Goal: Transaction & Acquisition: Subscribe to service/newsletter

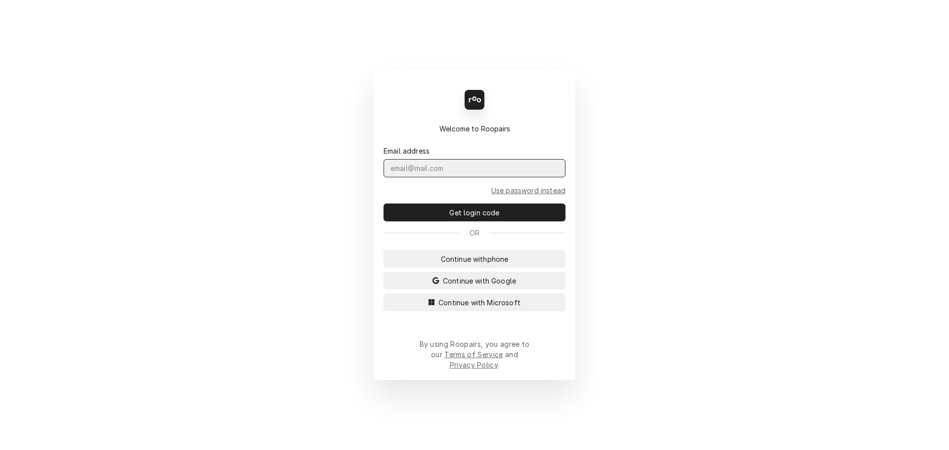
click at [437, 175] on input "Dynamic Content Wrapper" at bounding box center [475, 168] width 182 height 18
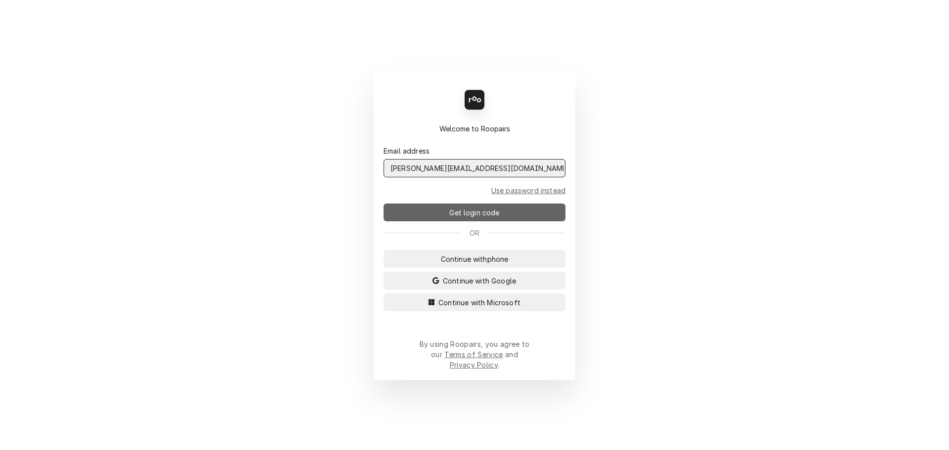
type input "jeffr@claysrefrig.com"
click at [465, 221] on button "Get login code" at bounding box center [475, 213] width 182 height 18
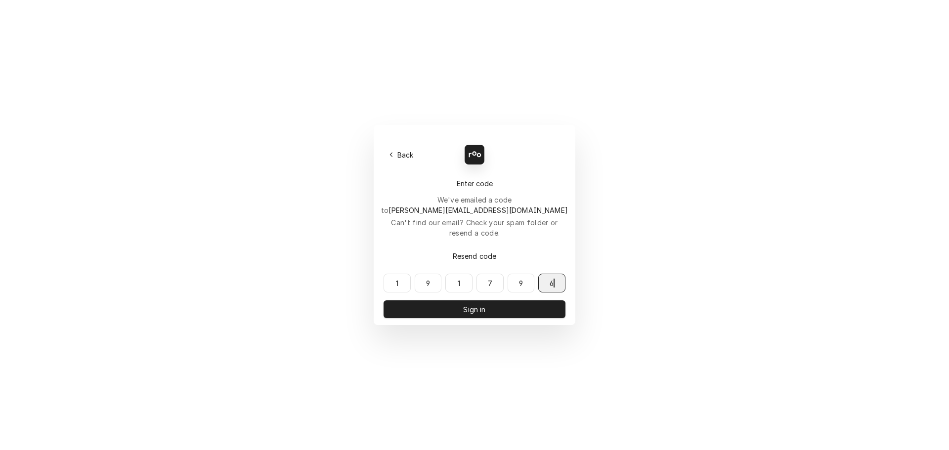
type input "191796"
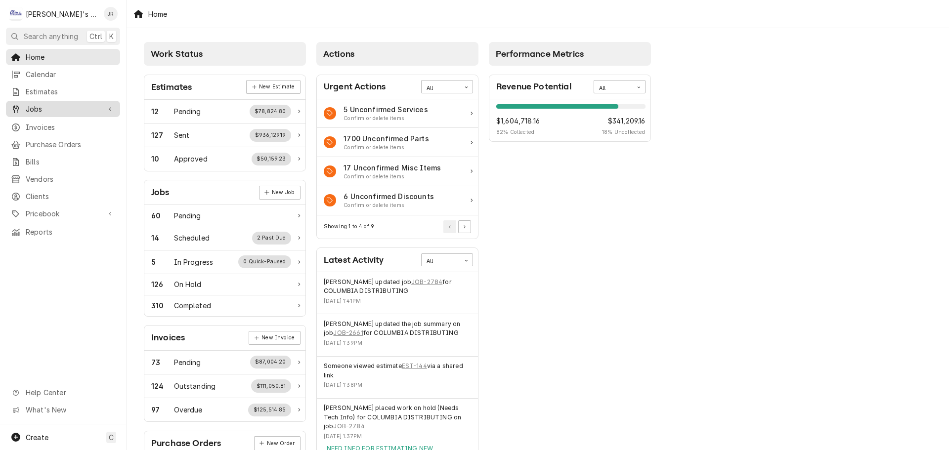
click at [64, 108] on span "Jobs" at bounding box center [63, 109] width 75 height 10
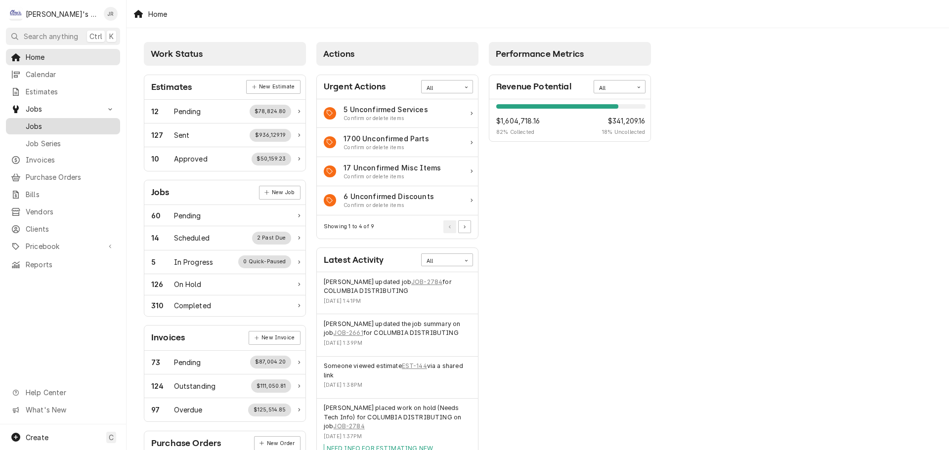
click at [61, 121] on span "Jobs" at bounding box center [70, 126] width 89 height 10
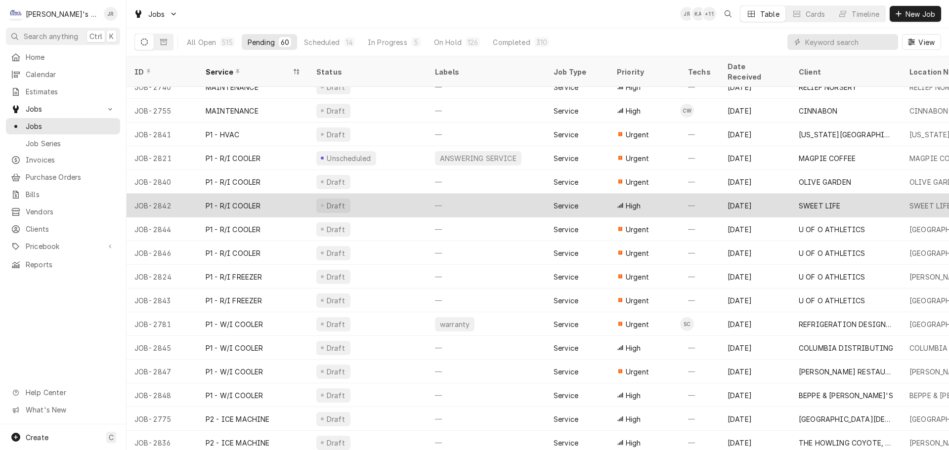
scroll to position [607, 0]
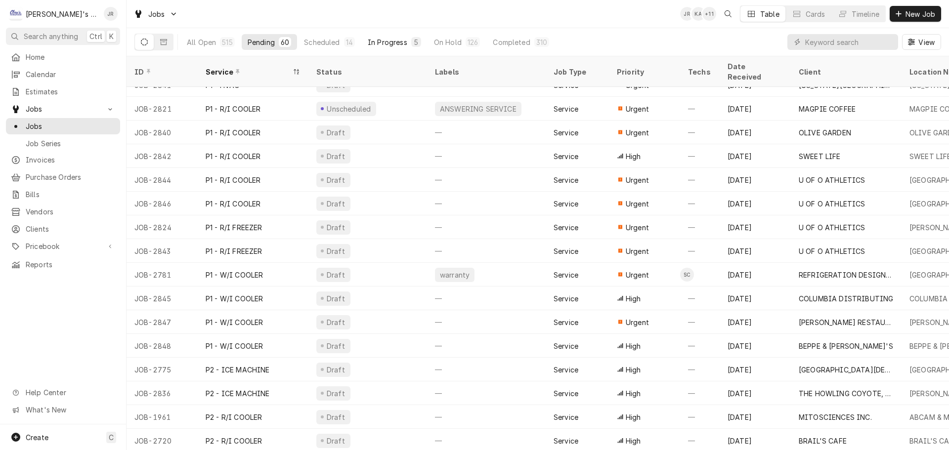
click at [385, 41] on div "In Progress" at bounding box center [388, 42] width 40 height 10
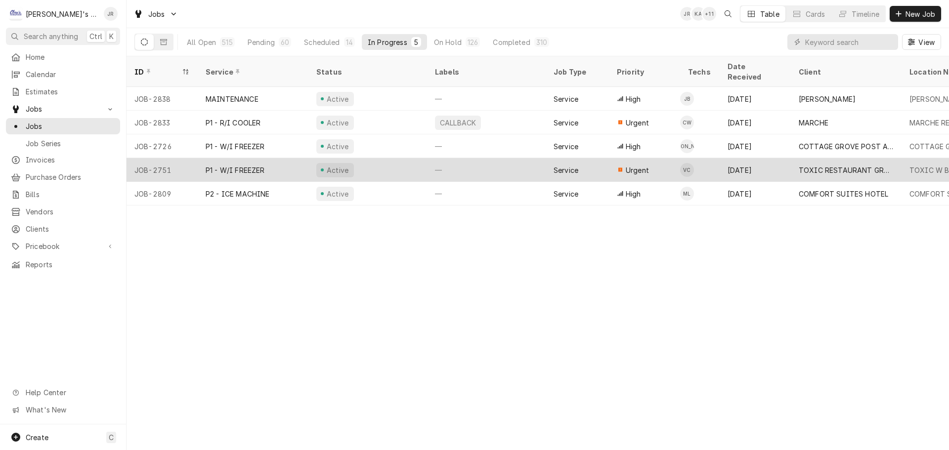
click at [395, 159] on div "Active" at bounding box center [367, 170] width 119 height 24
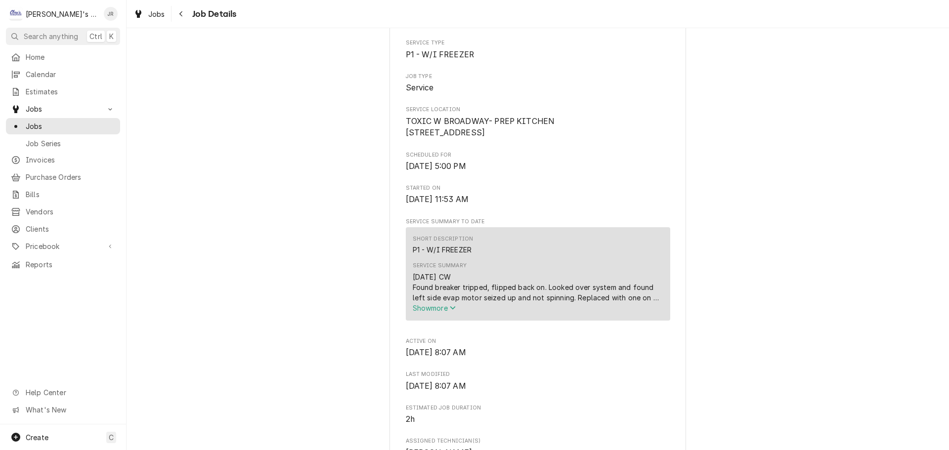
scroll to position [198, 0]
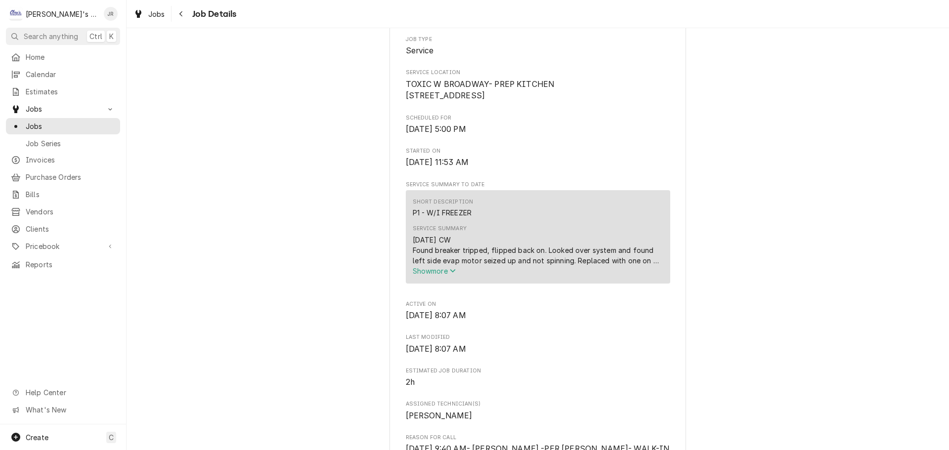
click at [432, 275] on span "Show more" at bounding box center [434, 271] width 43 height 8
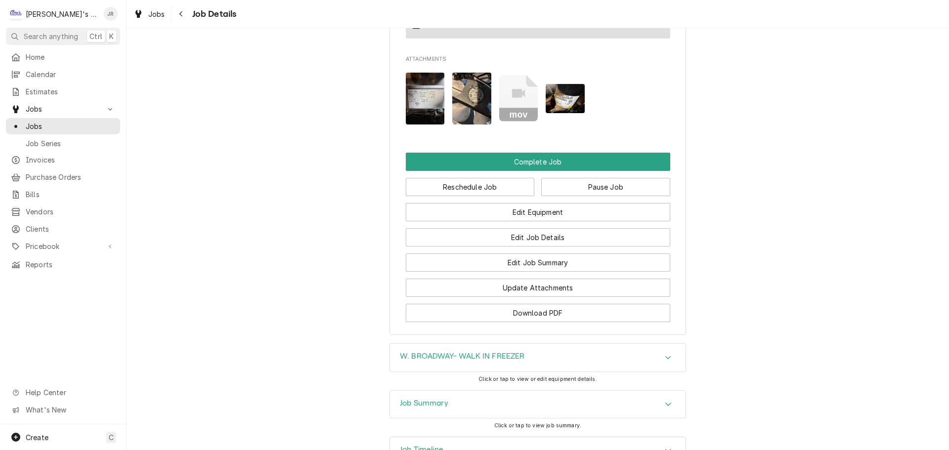
scroll to position [1307, 0]
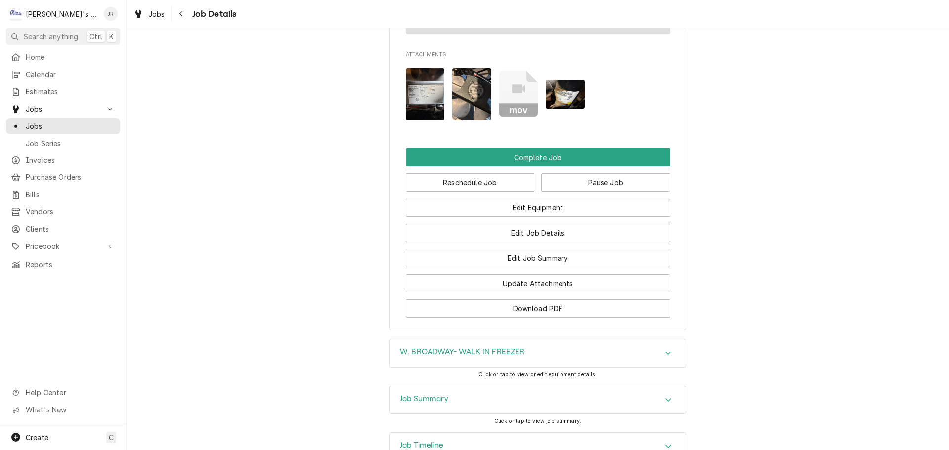
click at [430, 441] on h3 "Job Timeline" at bounding box center [421, 445] width 43 height 9
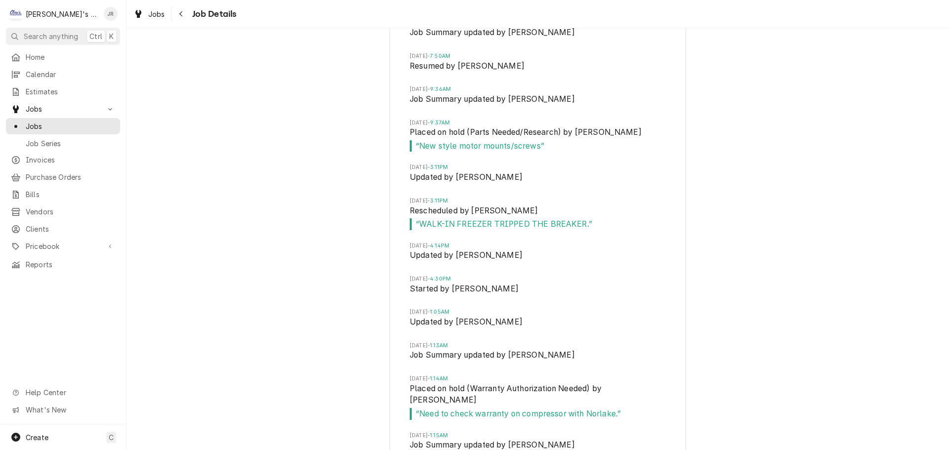
scroll to position [2122, 0]
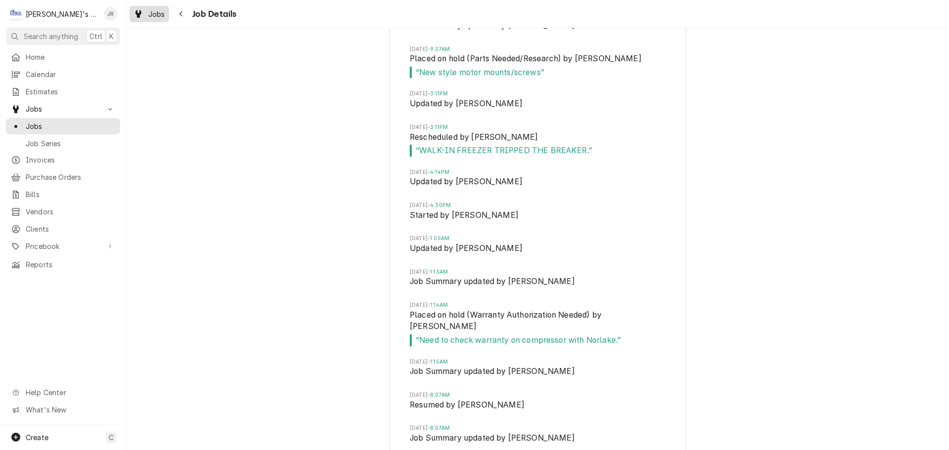
click at [143, 17] on div "Jobs" at bounding box center [149, 14] width 36 height 12
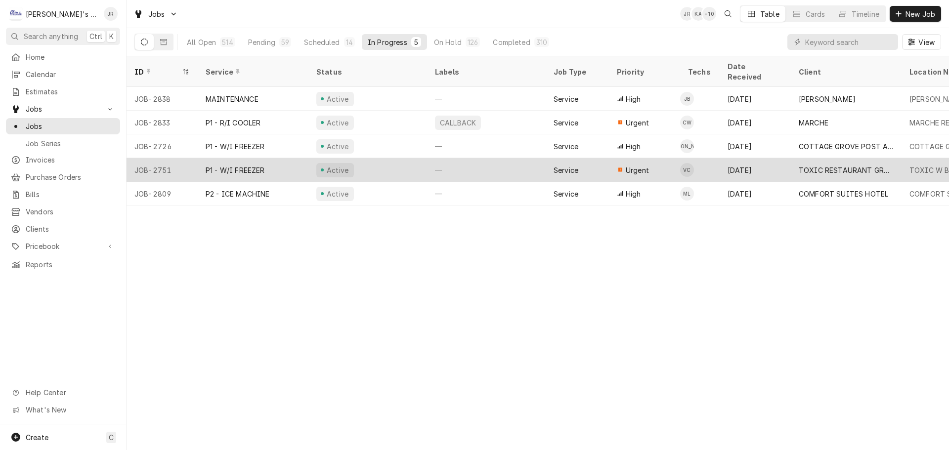
click at [386, 162] on div "Active" at bounding box center [367, 170] width 119 height 24
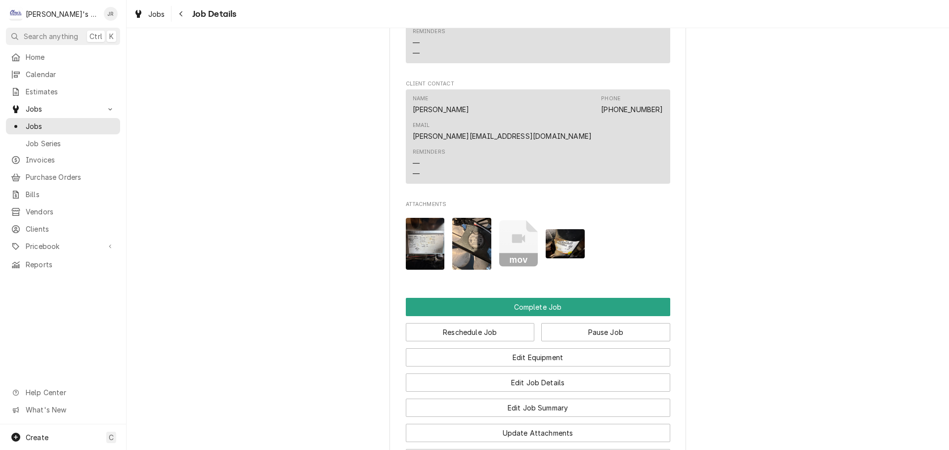
scroll to position [988, 0]
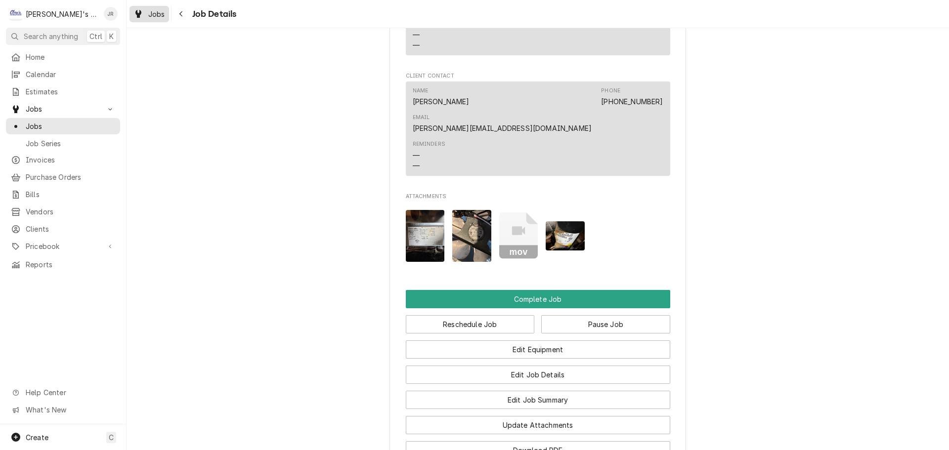
click at [148, 14] on div "Jobs" at bounding box center [149, 14] width 36 height 12
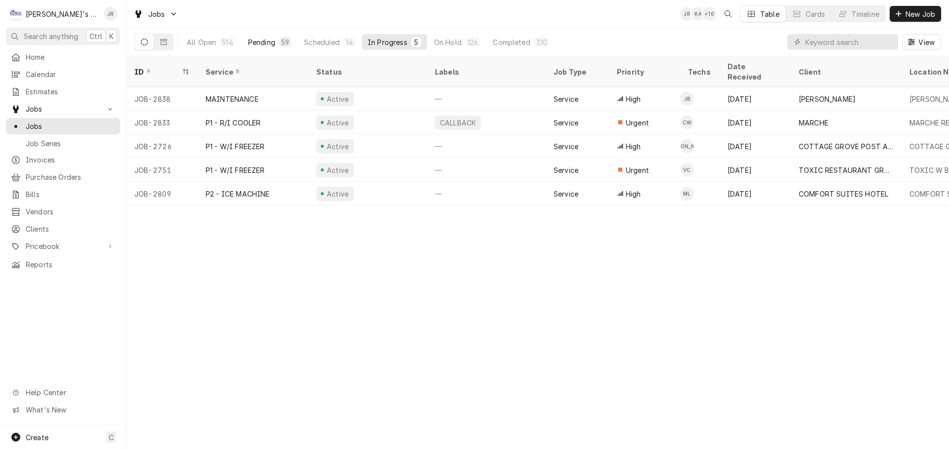
click at [279, 44] on div "59" at bounding box center [285, 42] width 12 height 10
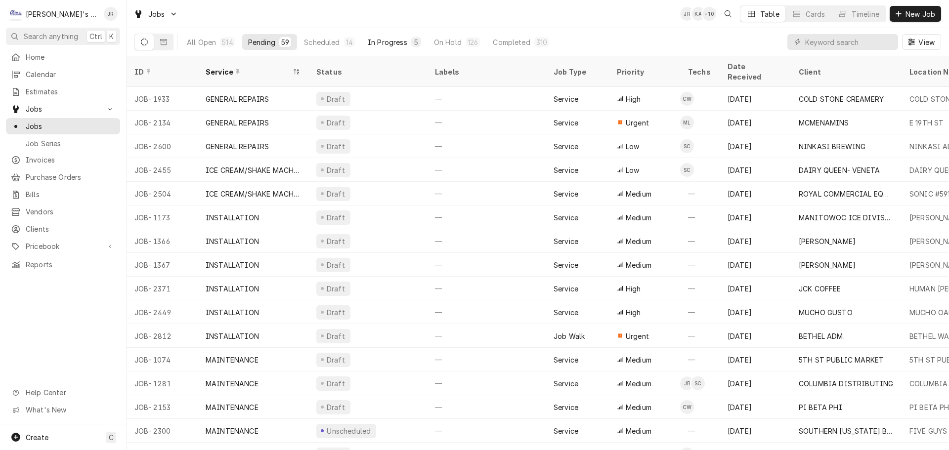
click at [384, 38] on div "In Progress" at bounding box center [388, 42] width 40 height 10
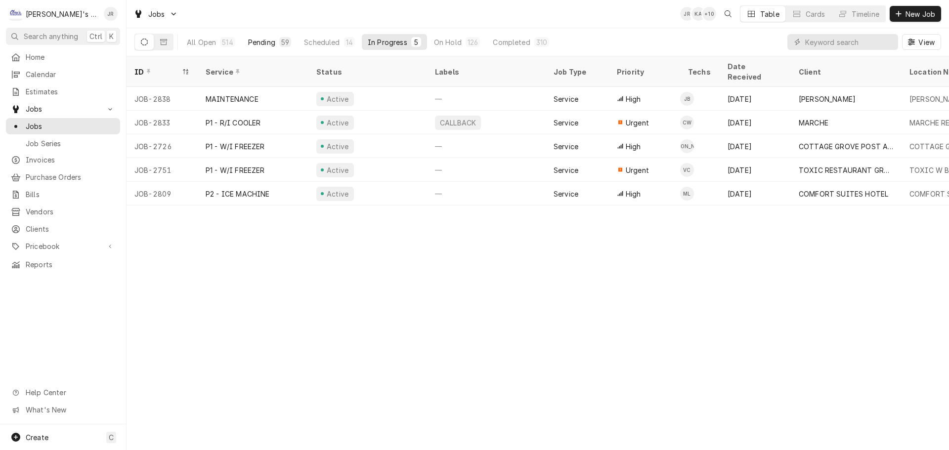
click at [281, 46] on div "59" at bounding box center [285, 42] width 12 height 10
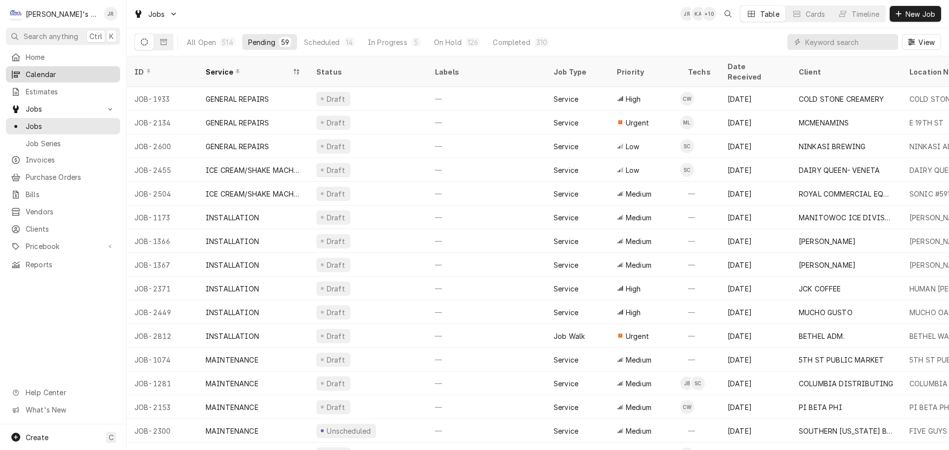
click at [67, 69] on span "Calendar" at bounding box center [70, 74] width 89 height 10
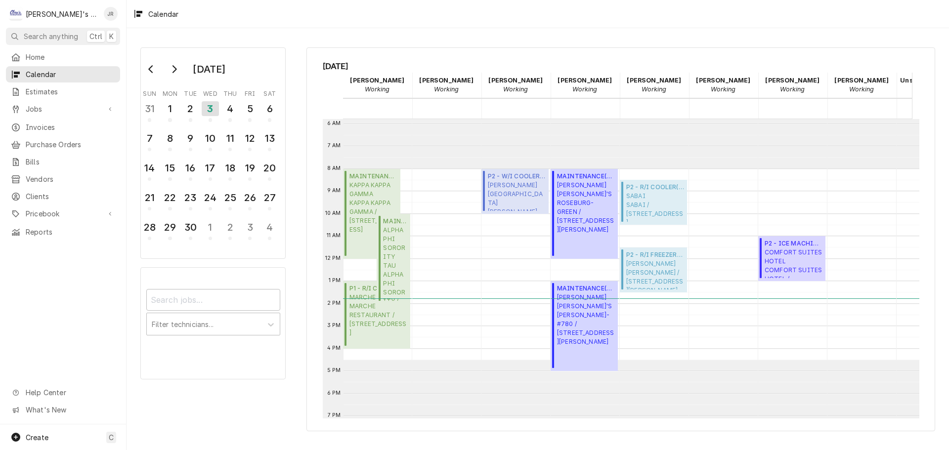
scroll to position [180, 0]
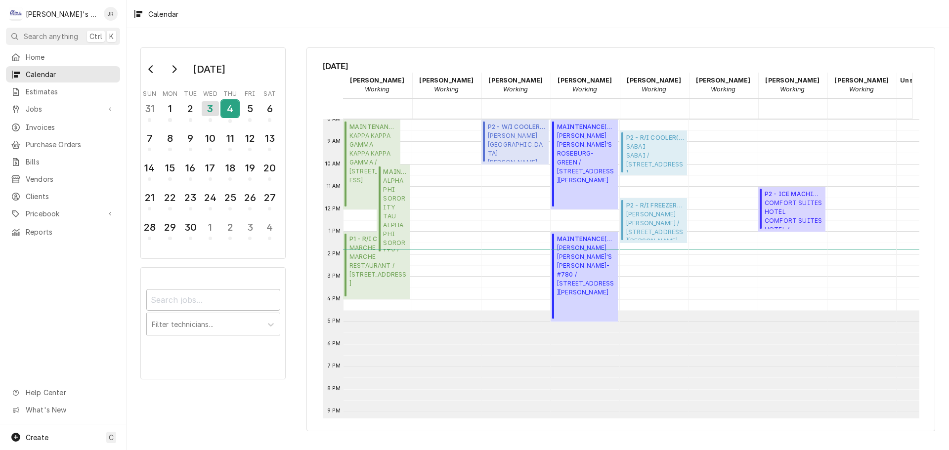
click at [230, 117] on div "4" at bounding box center [229, 108] width 17 height 17
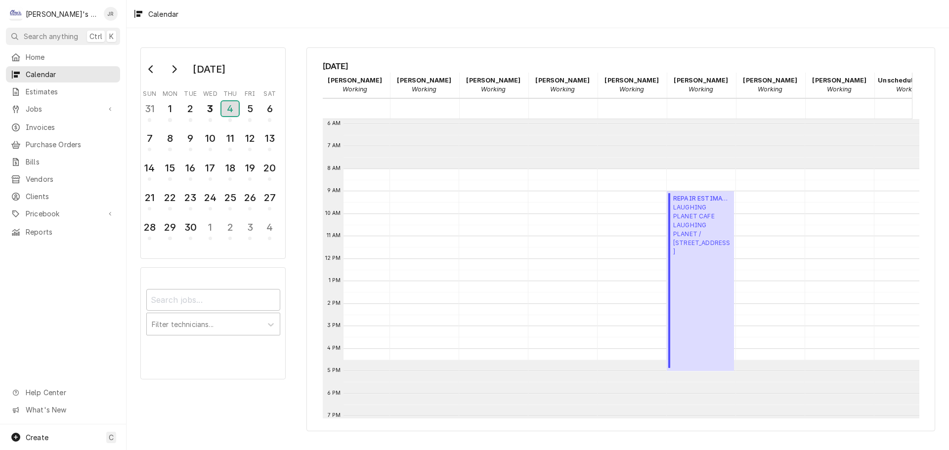
scroll to position [0, 0]
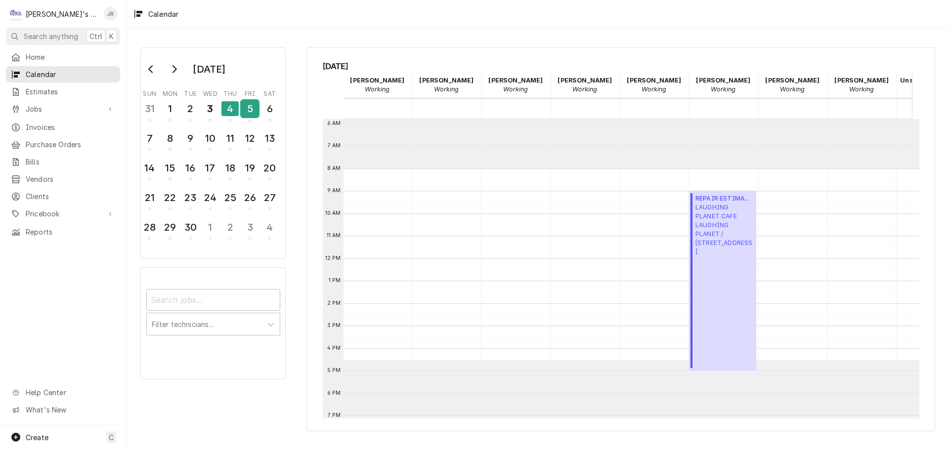
click at [250, 113] on div "5" at bounding box center [249, 108] width 17 height 17
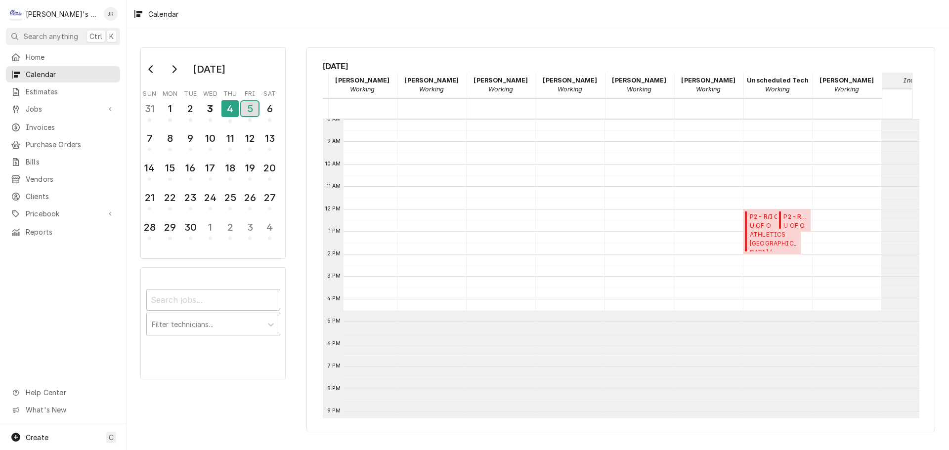
scroll to position [131, 153]
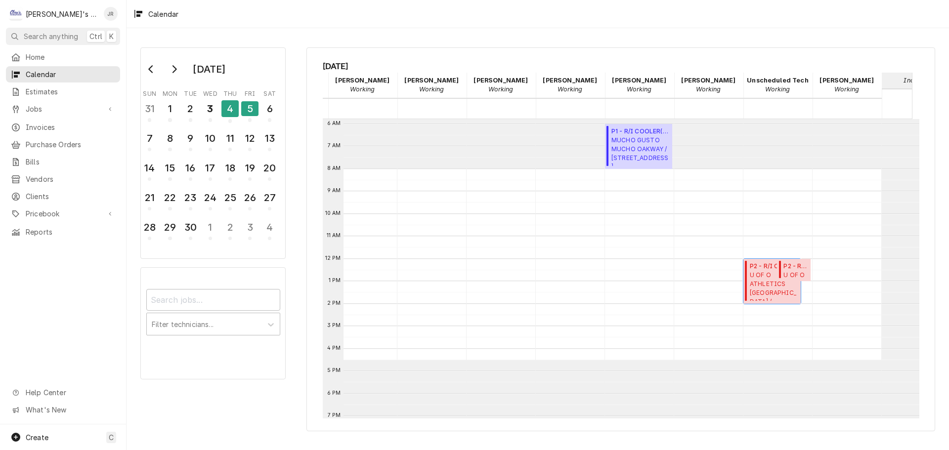
click at [761, 280] on span "U OF O ATHLETICS AUTZEN STADIUM / 2700 MLK JR BLVD, EUGENE, OR 97401" at bounding box center [774, 286] width 48 height 30
click at [66, 104] on span "Jobs" at bounding box center [63, 109] width 75 height 10
click at [62, 126] on span "Jobs" at bounding box center [70, 126] width 89 height 10
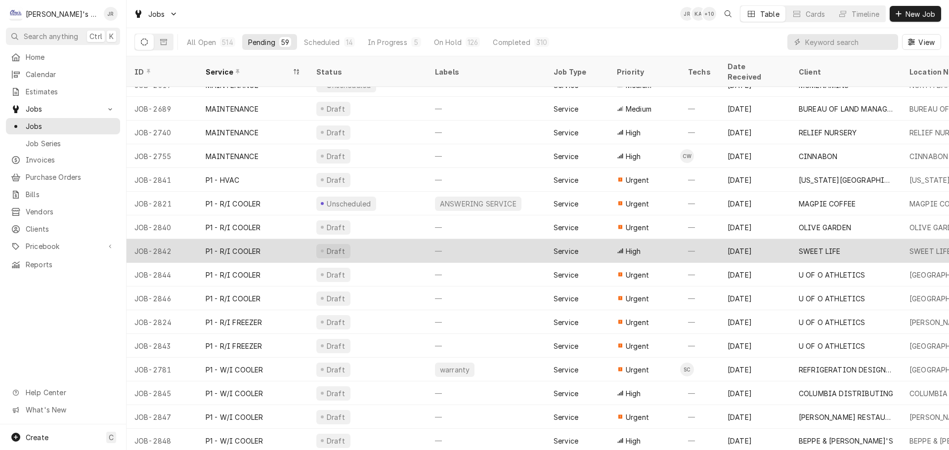
scroll to position [538, 0]
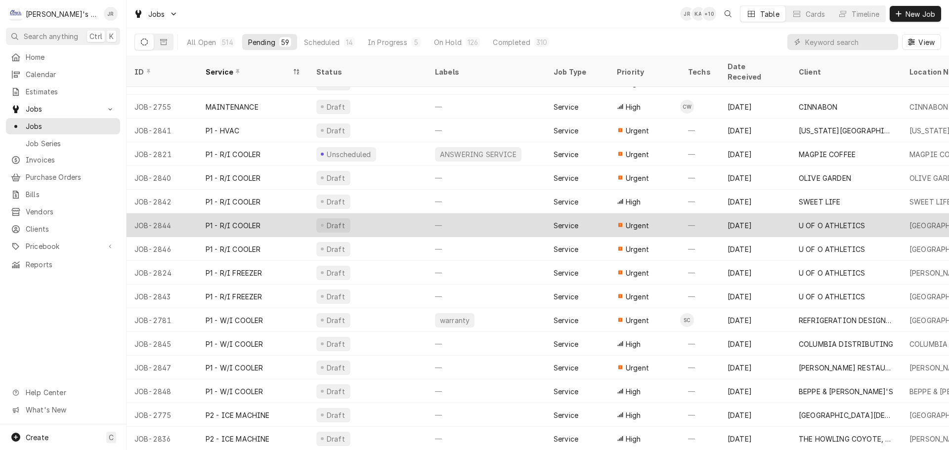
click at [399, 214] on div "Draft" at bounding box center [367, 226] width 119 height 24
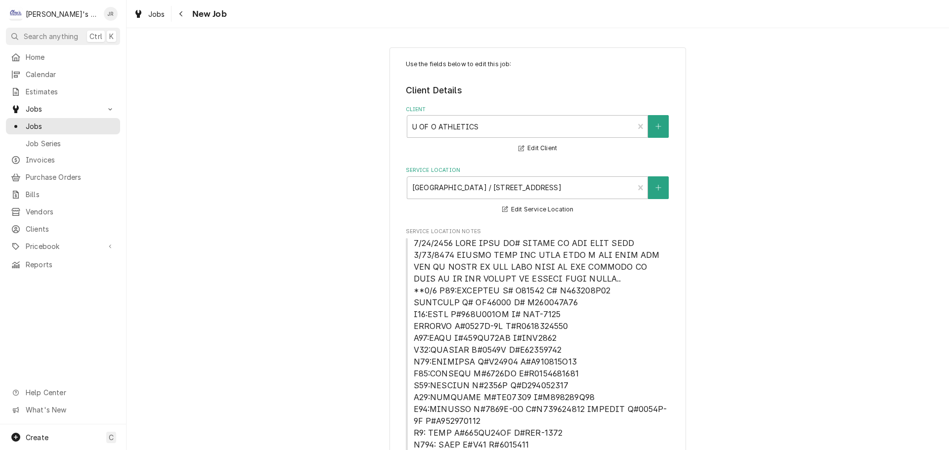
type textarea "x"
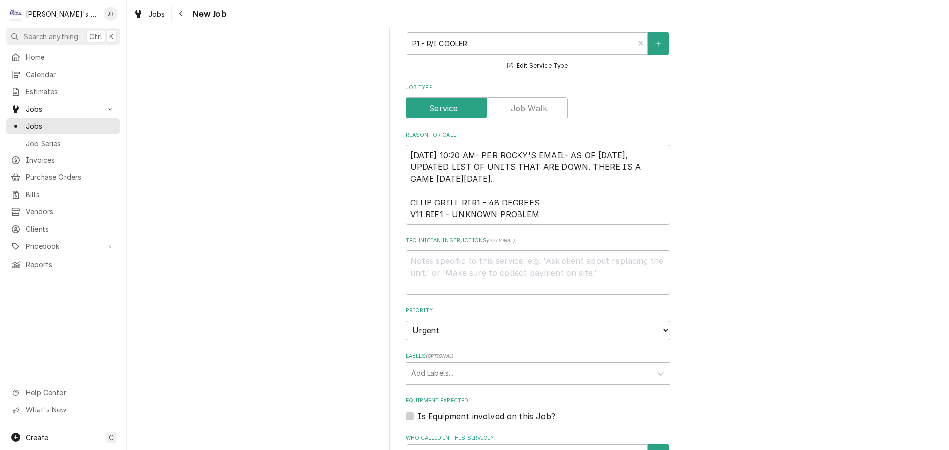
scroll to position [692, 0]
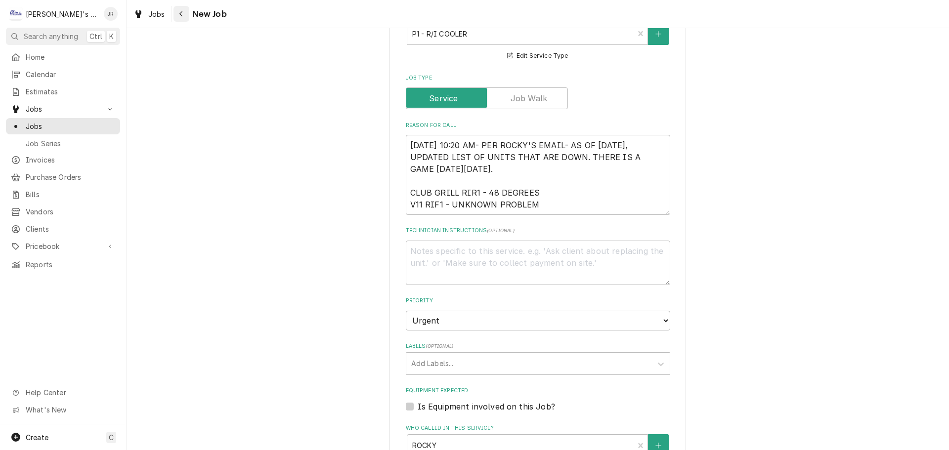
click at [181, 13] on icon "Navigate back" at bounding box center [181, 13] width 4 height 7
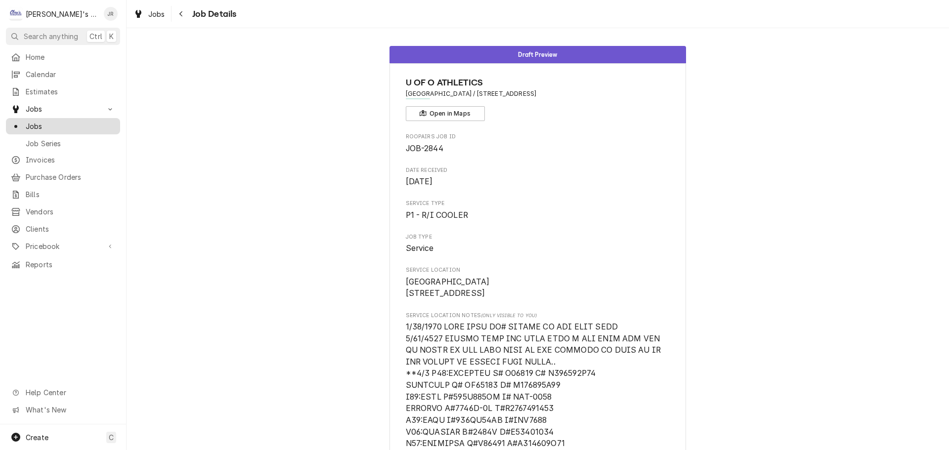
click at [74, 122] on span "Jobs" at bounding box center [70, 126] width 89 height 10
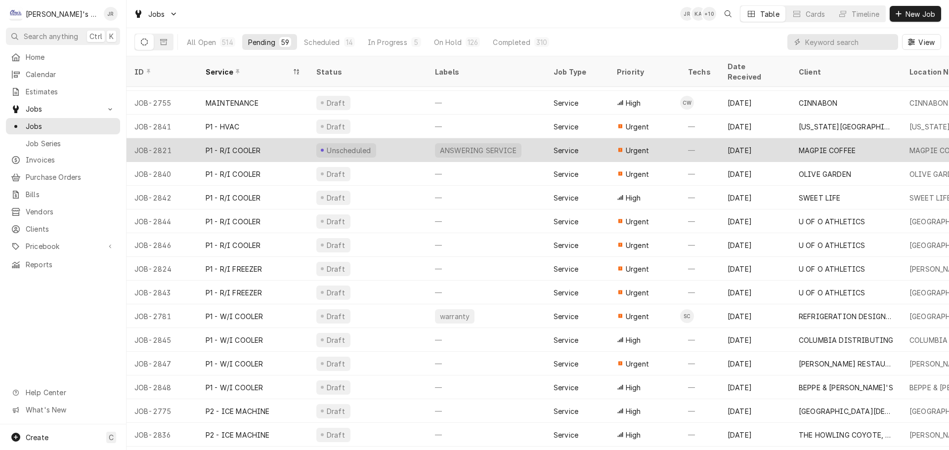
scroll to position [557, 0]
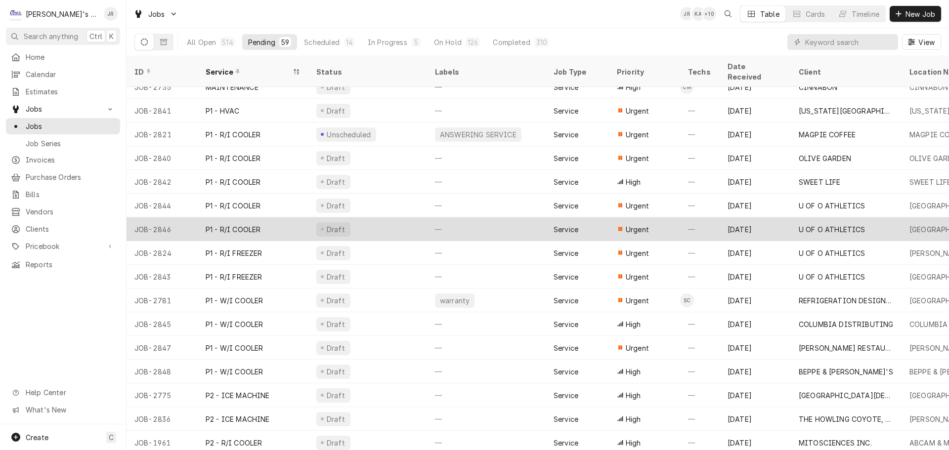
click at [378, 221] on div "Draft" at bounding box center [367, 229] width 119 height 24
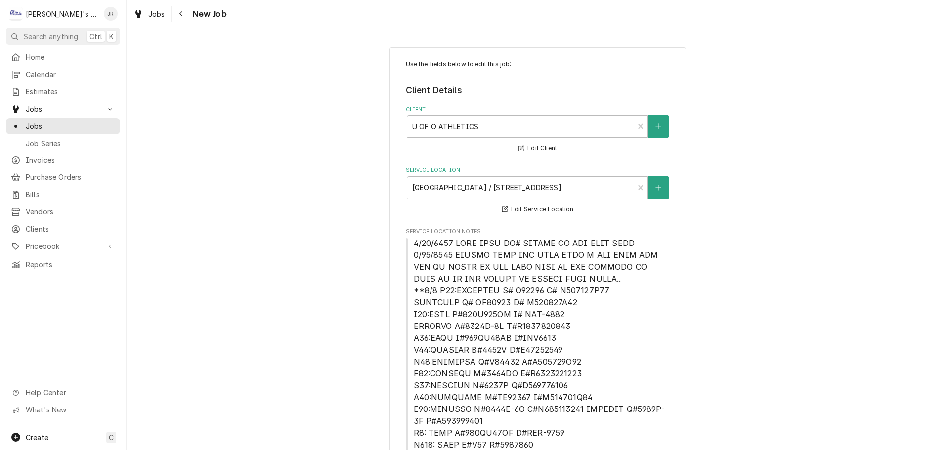
type textarea "x"
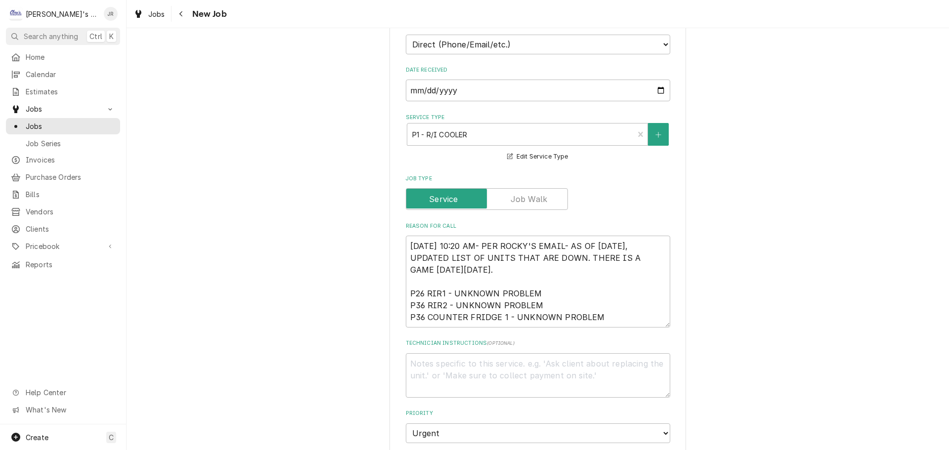
scroll to position [593, 0]
click at [183, 18] on div "Navigate back" at bounding box center [181, 14] width 10 height 10
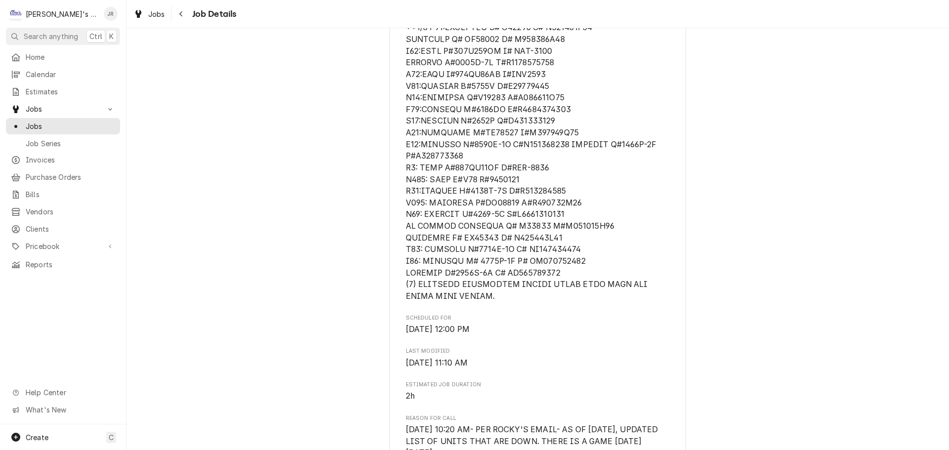
scroll to position [642, 0]
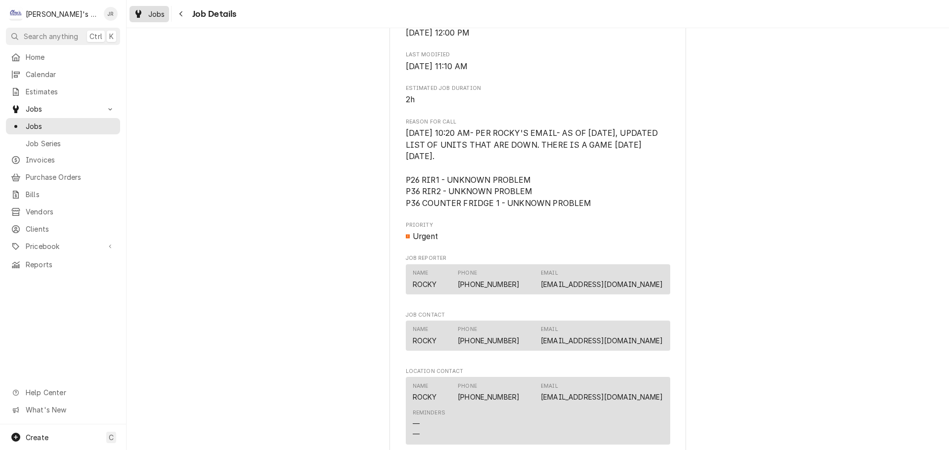
click at [160, 17] on span "Jobs" at bounding box center [156, 14] width 17 height 10
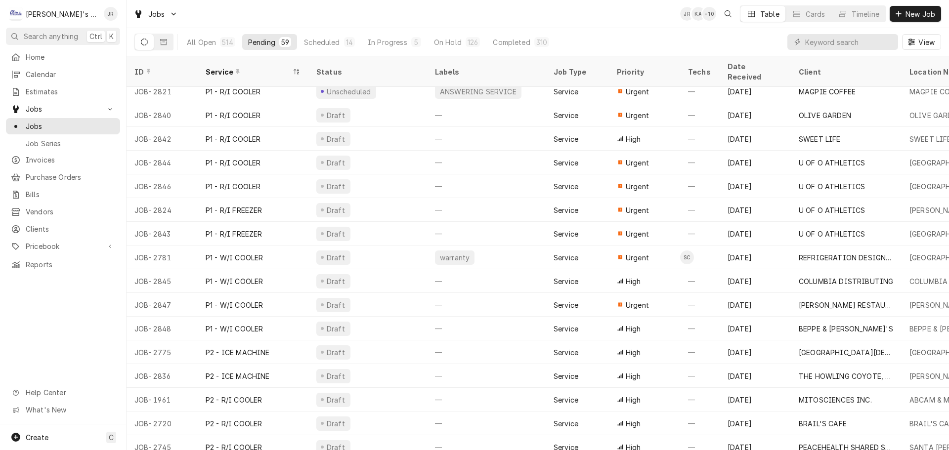
scroll to position [605, 0]
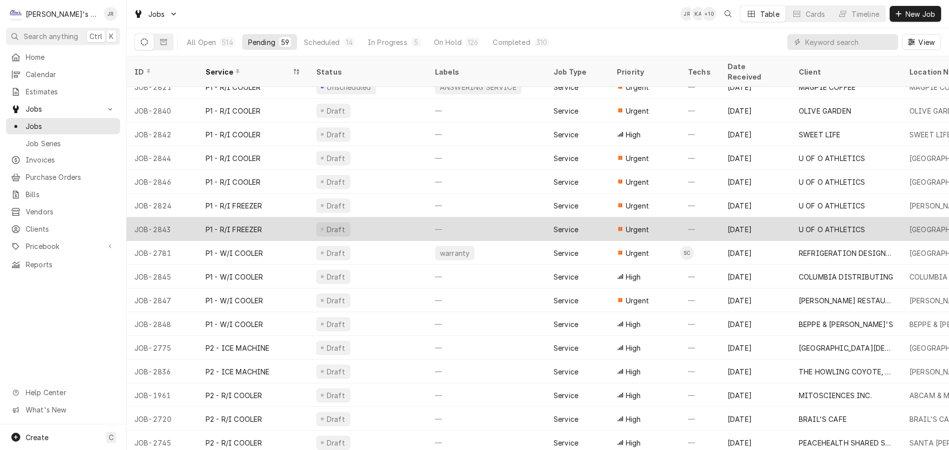
click at [378, 219] on div "Draft" at bounding box center [367, 229] width 119 height 24
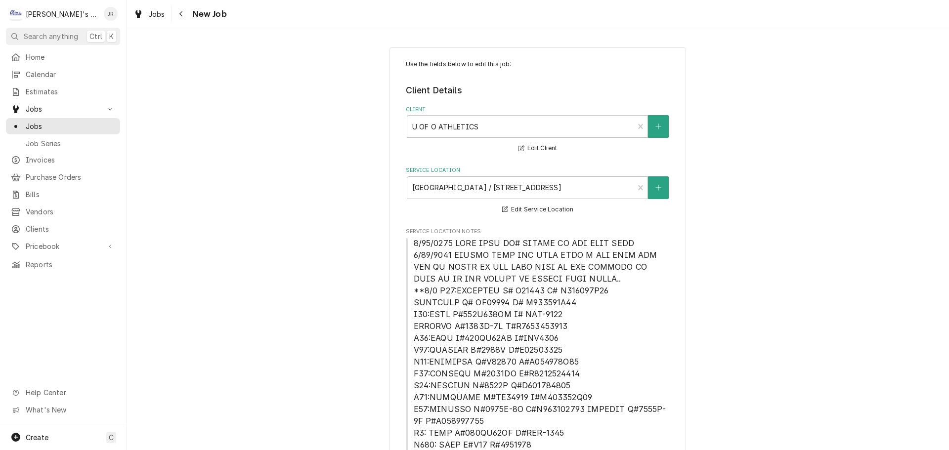
type textarea "x"
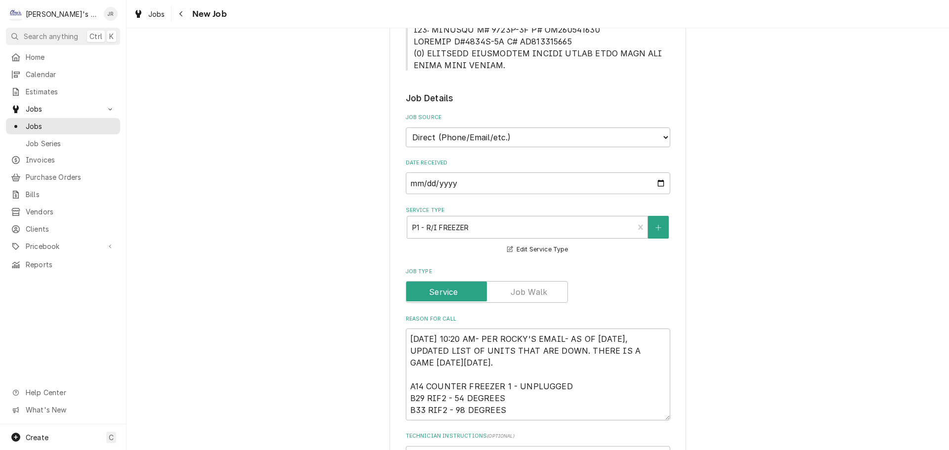
scroll to position [642, 0]
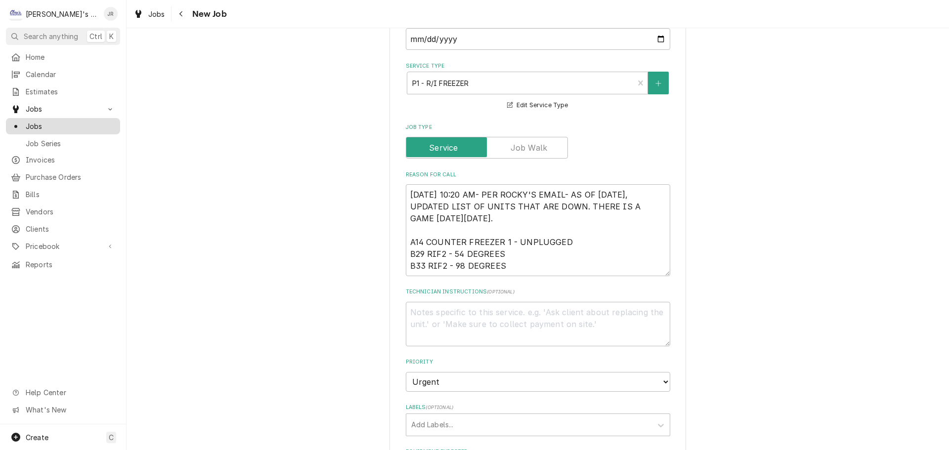
click at [60, 128] on div "Jobs" at bounding box center [63, 126] width 110 height 12
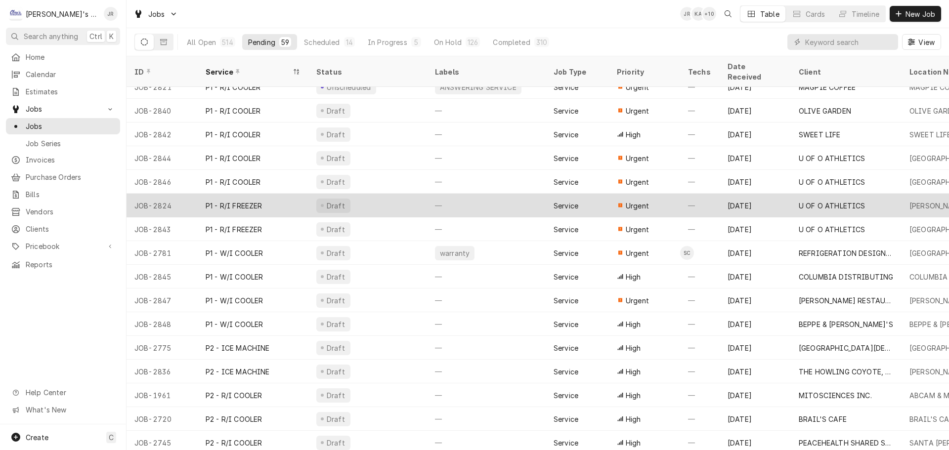
scroll to position [676, 0]
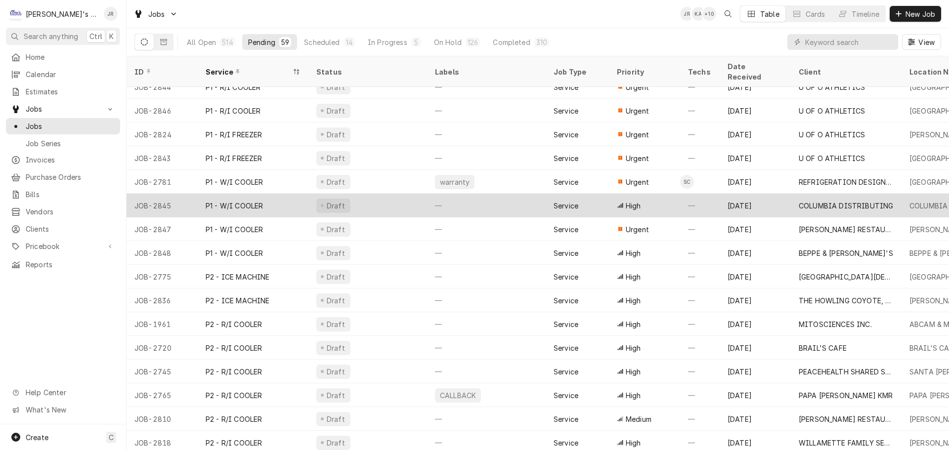
click at [375, 195] on div "Draft" at bounding box center [367, 206] width 119 height 24
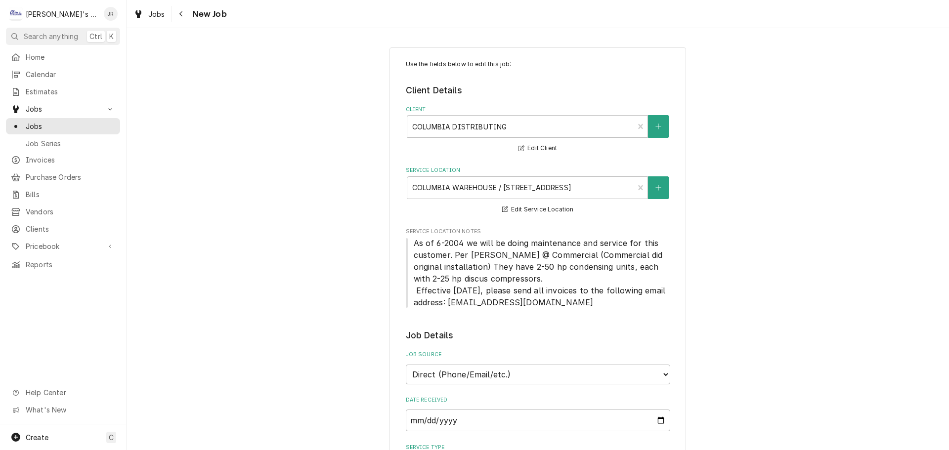
type textarea "x"
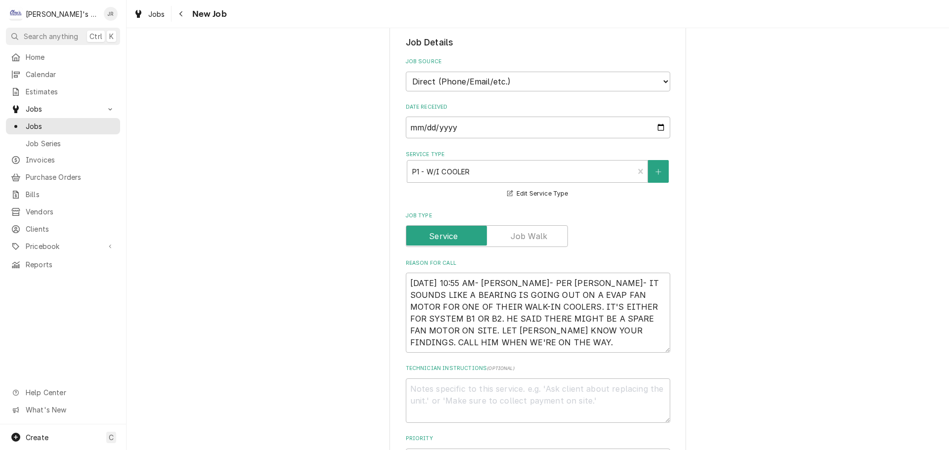
scroll to position [346, 0]
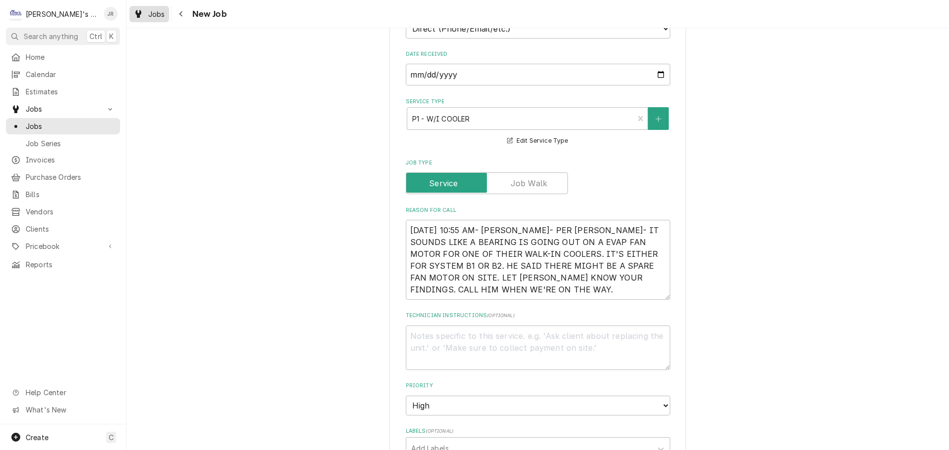
click at [155, 19] on div "Jobs" at bounding box center [149, 14] width 36 height 12
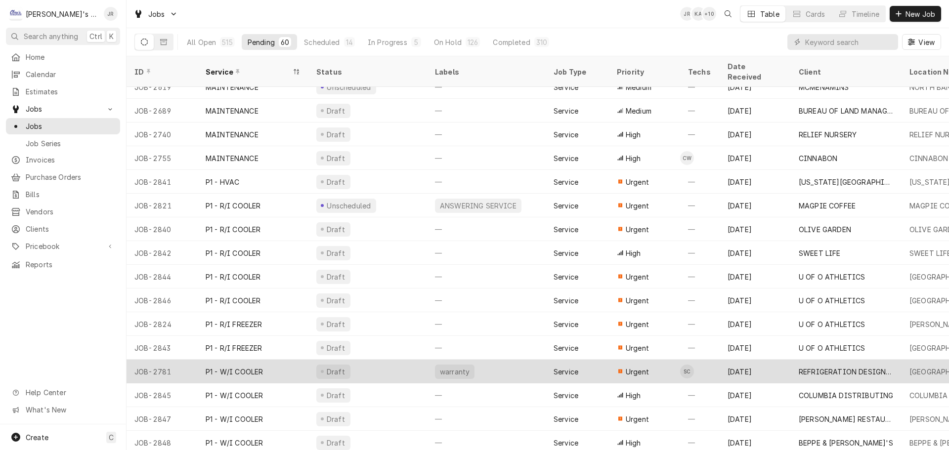
scroll to position [557, 0]
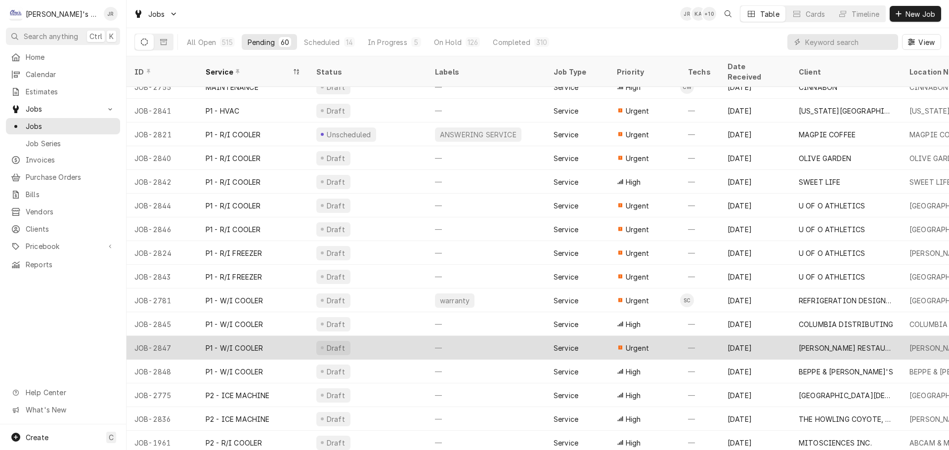
click at [379, 339] on div "Draft" at bounding box center [367, 348] width 119 height 24
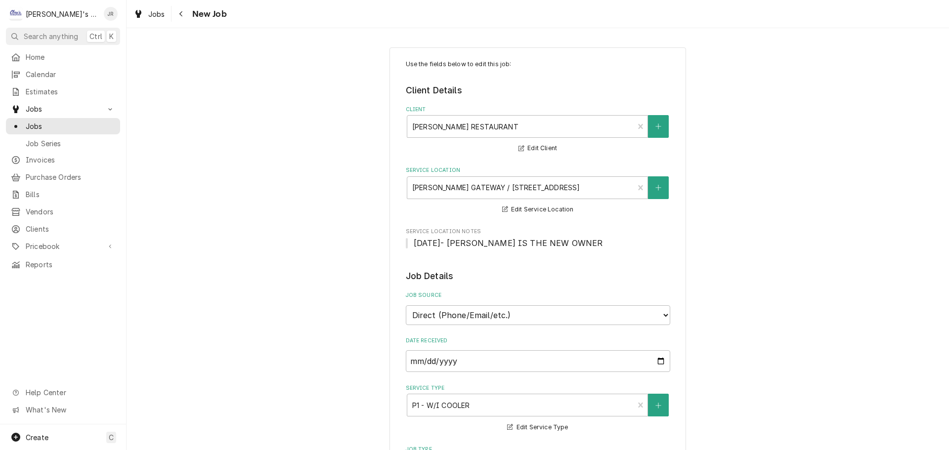
type textarea "x"
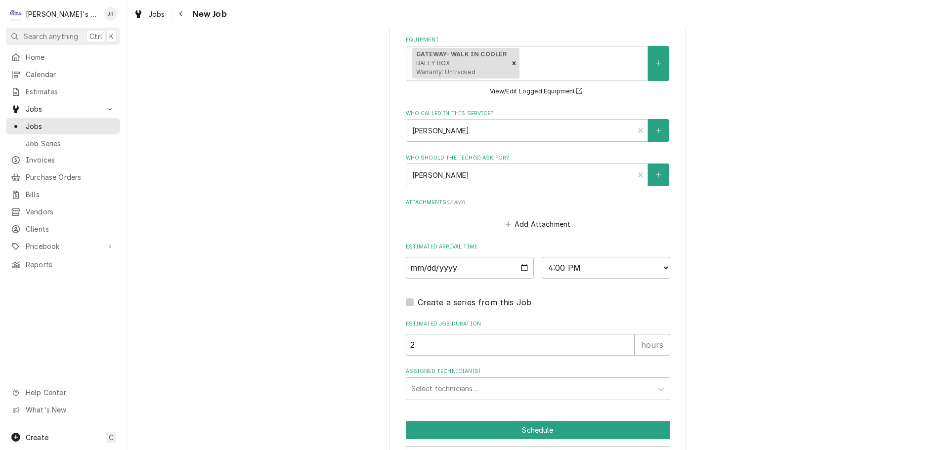
scroll to position [638, 0]
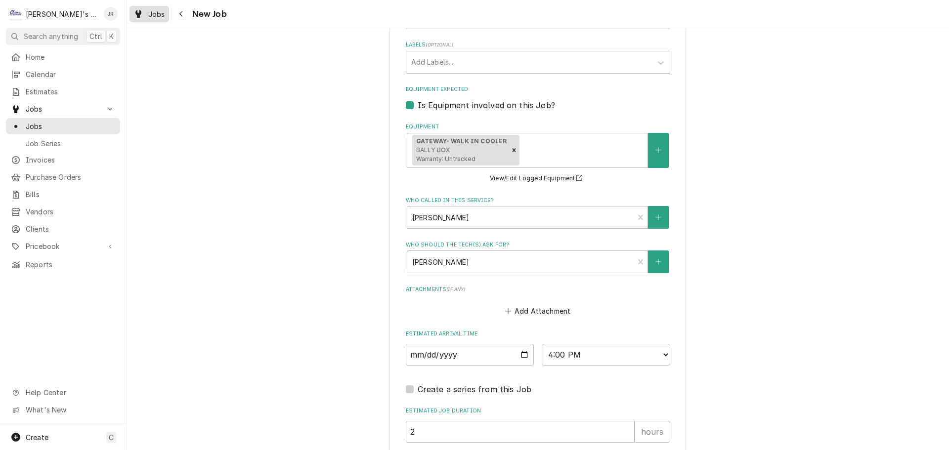
click at [149, 20] on link "Jobs" at bounding box center [149, 14] width 40 height 16
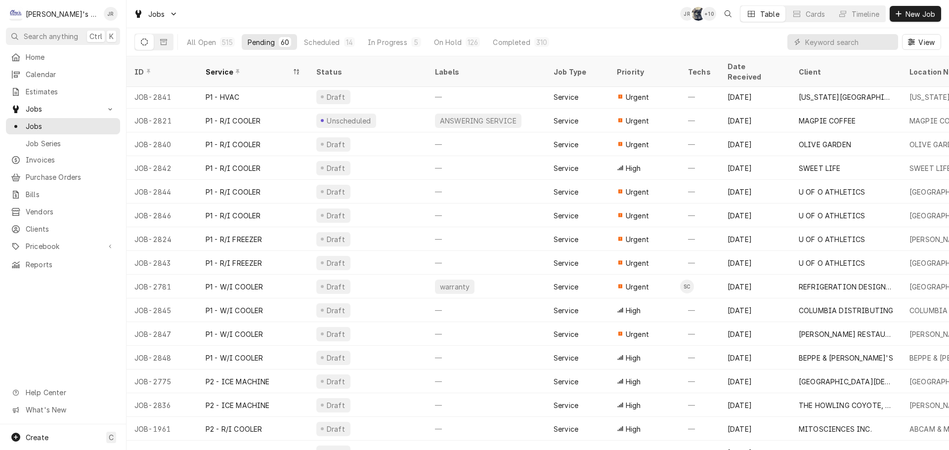
scroll to position [581, 0]
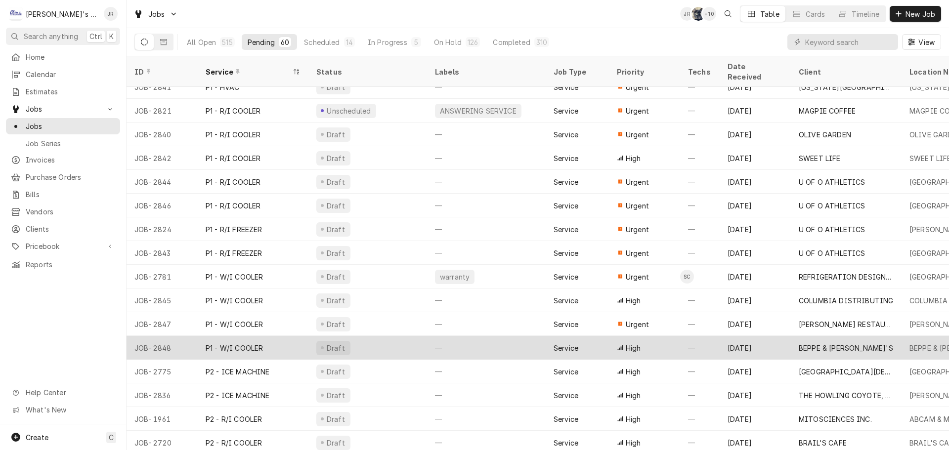
click at [375, 336] on div "Draft" at bounding box center [367, 348] width 119 height 24
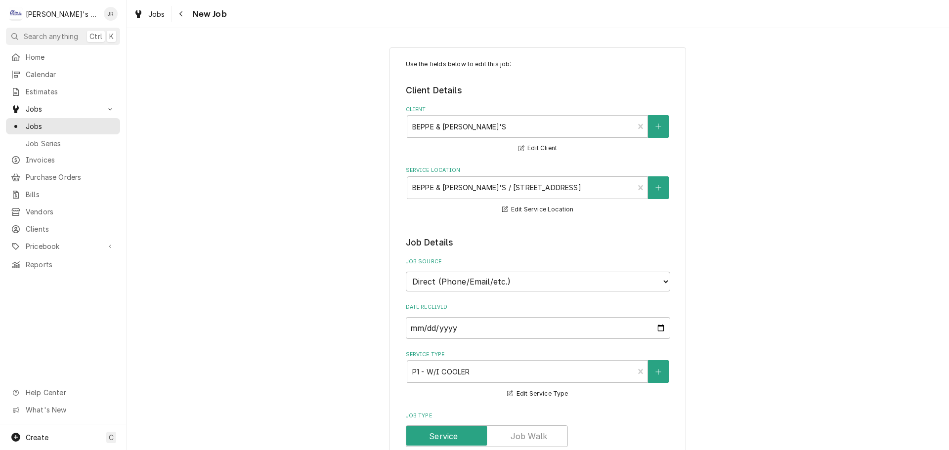
type textarea "x"
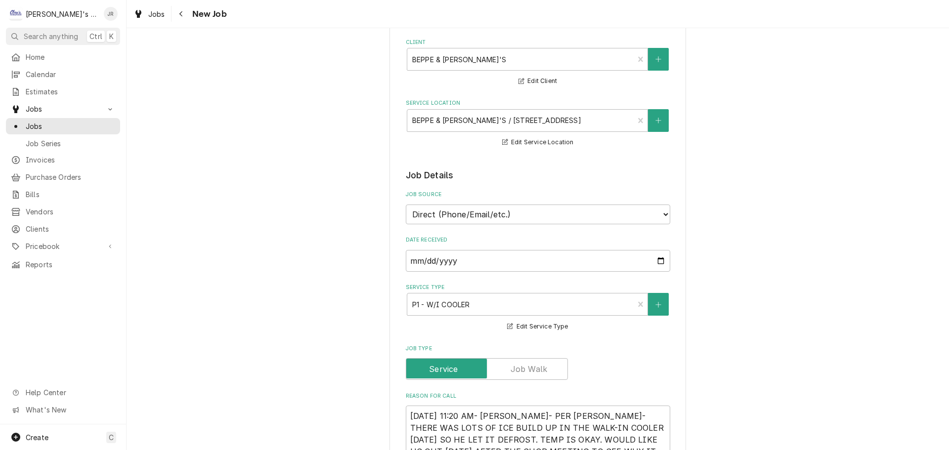
scroll to position [346, 0]
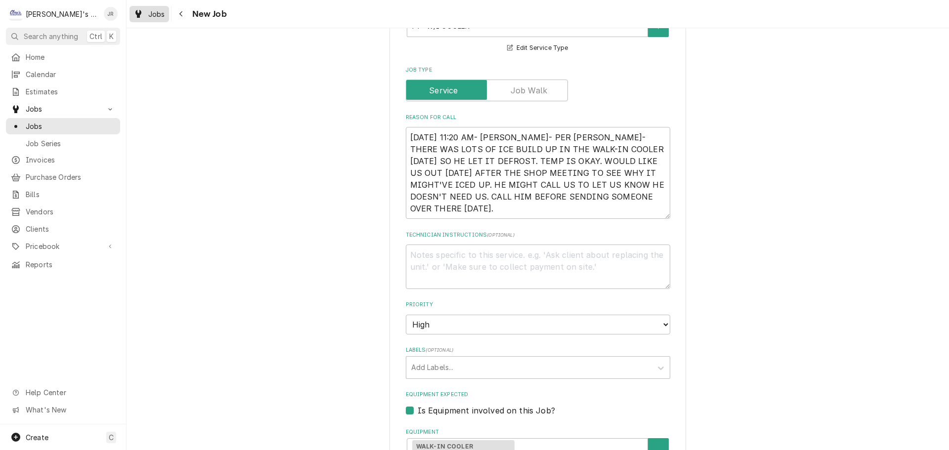
click at [137, 16] on icon "Dynamic Content Wrapper" at bounding box center [138, 14] width 6 height 8
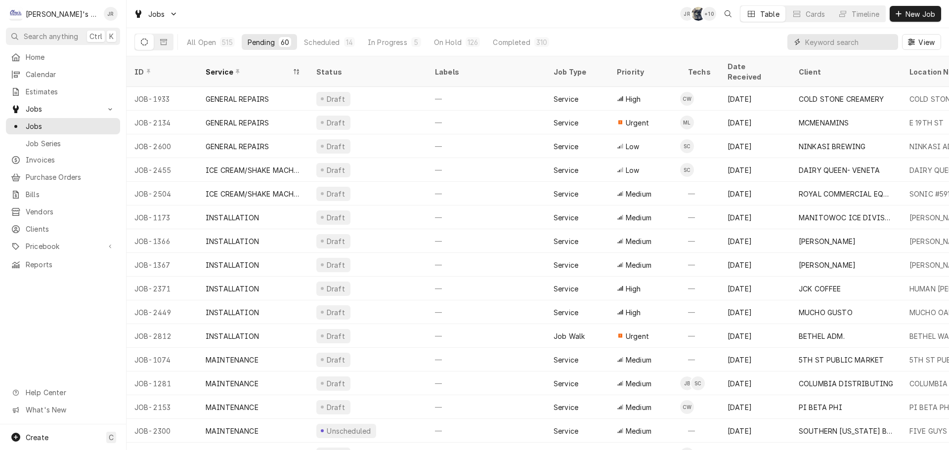
click at [893, 43] on input "Dynamic Content Wrapper" at bounding box center [849, 42] width 88 height 16
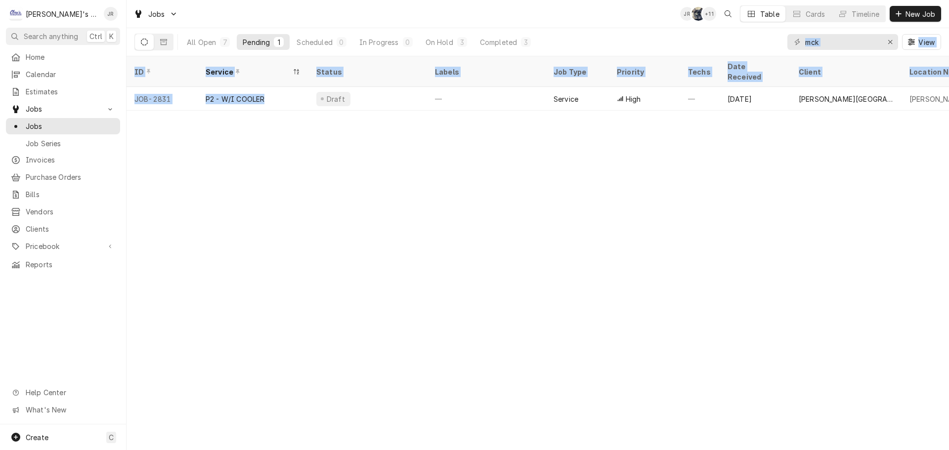
drag, startPoint x: 287, startPoint y: 80, endPoint x: 779, endPoint y: 34, distance: 494.4
click at [779, 34] on div "Jobs JR SB + 11 Table Cards Timeline New Job All Open 7 Pending 1 Scheduled 0 I…" at bounding box center [538, 225] width 822 height 450
click at [872, 47] on input "mck" at bounding box center [842, 42] width 74 height 16
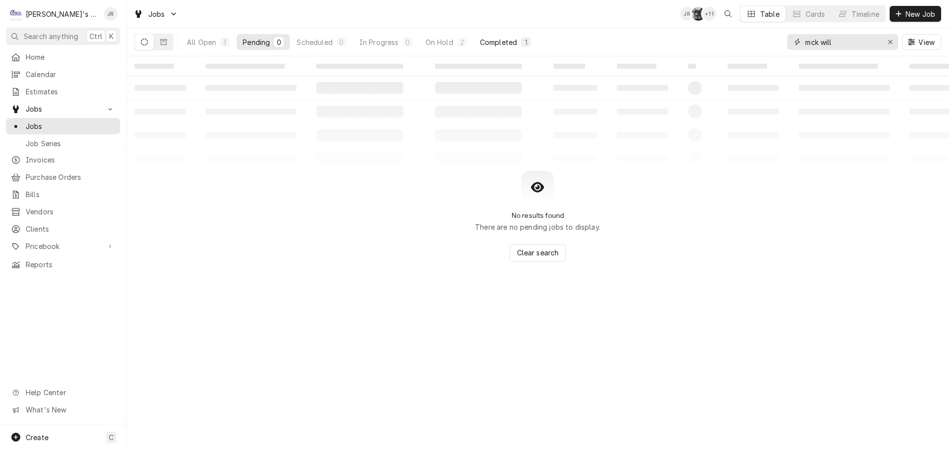
type input "mck will"
click at [504, 47] on button "Completed 1" at bounding box center [505, 42] width 63 height 16
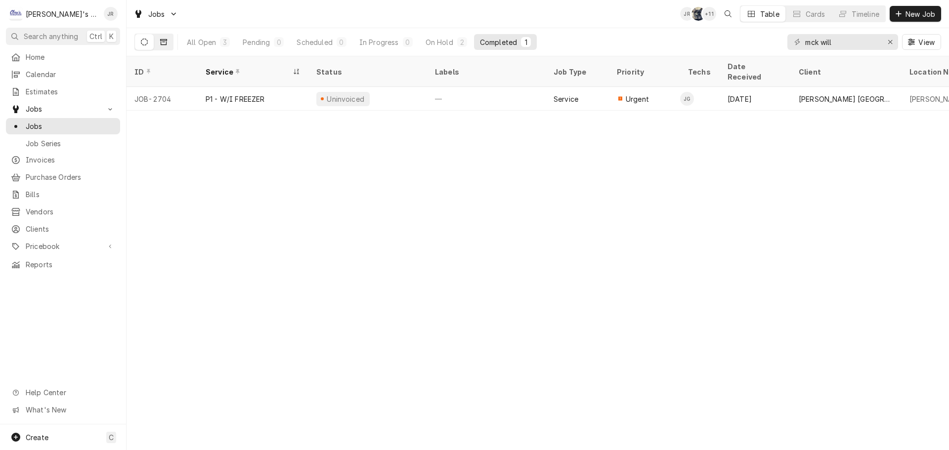
click at [167, 46] on button "Dynamic Content Wrapper" at bounding box center [163, 42] width 19 height 16
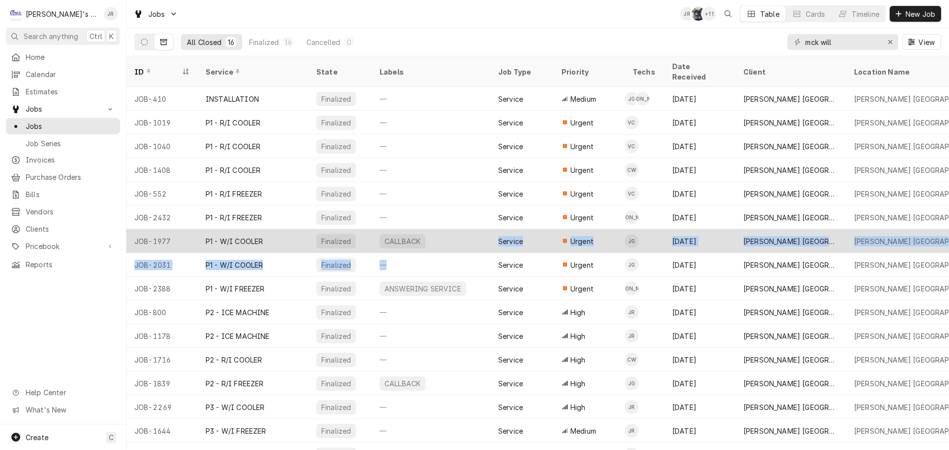
drag, startPoint x: 465, startPoint y: 250, endPoint x: 463, endPoint y: 232, distance: 17.9
click at [464, 233] on tbody "JOB-410 INSTALLATION Finalized — Service Medium JG JA Oct 23, 2024 MCKENZIE WIL…" at bounding box center [538, 268] width 822 height 363
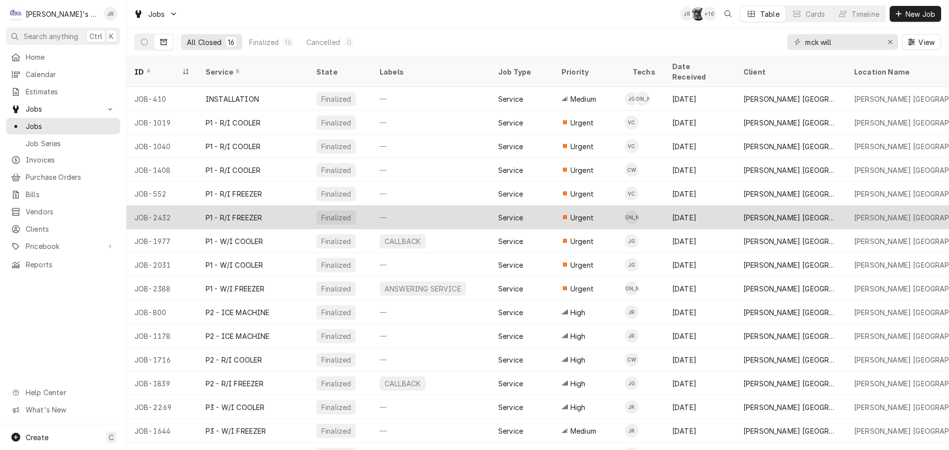
click at [461, 213] on div "—" at bounding box center [431, 218] width 119 height 24
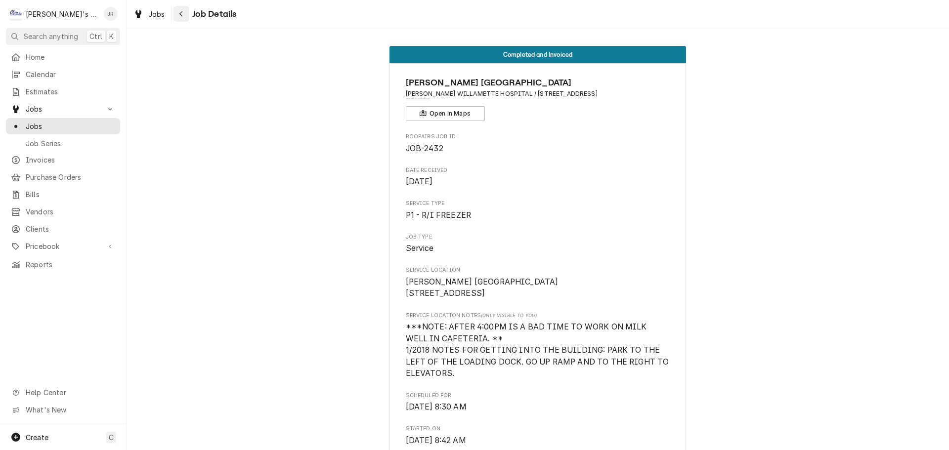
click at [177, 18] on div "Navigate back" at bounding box center [181, 14] width 10 height 10
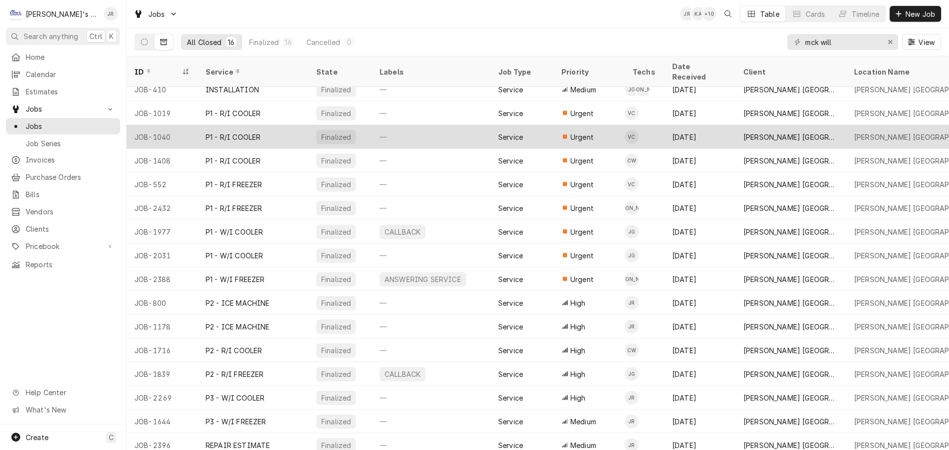
scroll to position [12, 0]
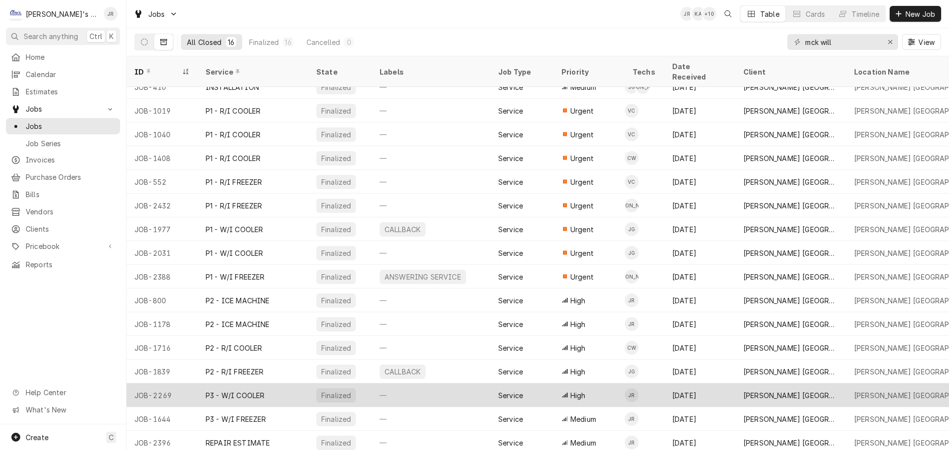
click at [457, 384] on div "—" at bounding box center [431, 396] width 119 height 24
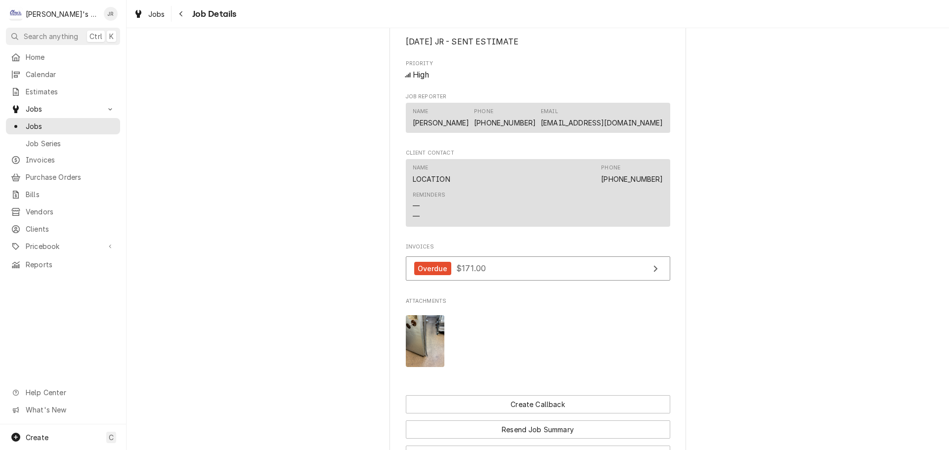
scroll to position [791, 0]
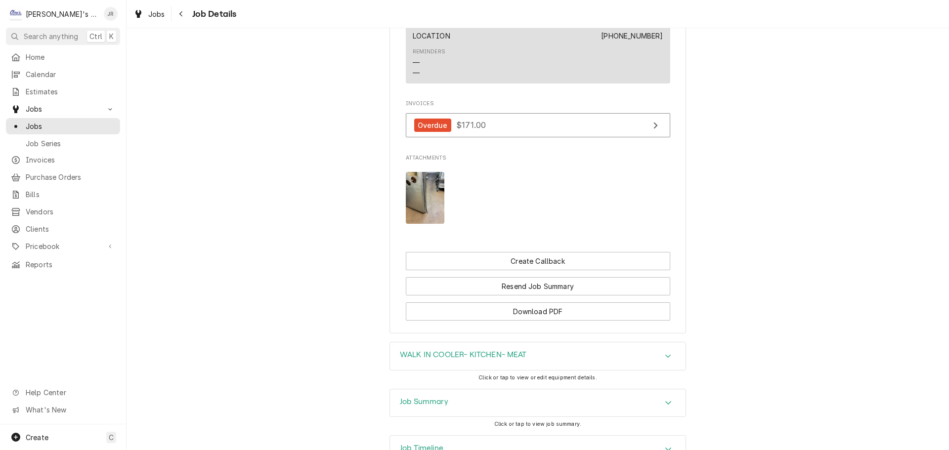
click at [481, 417] on div "Job Summary" at bounding box center [538, 403] width 296 height 28
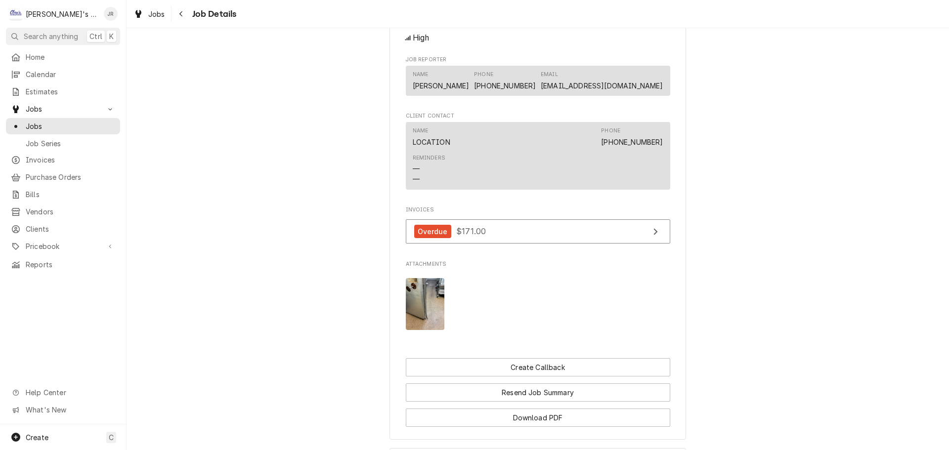
scroll to position [679, 0]
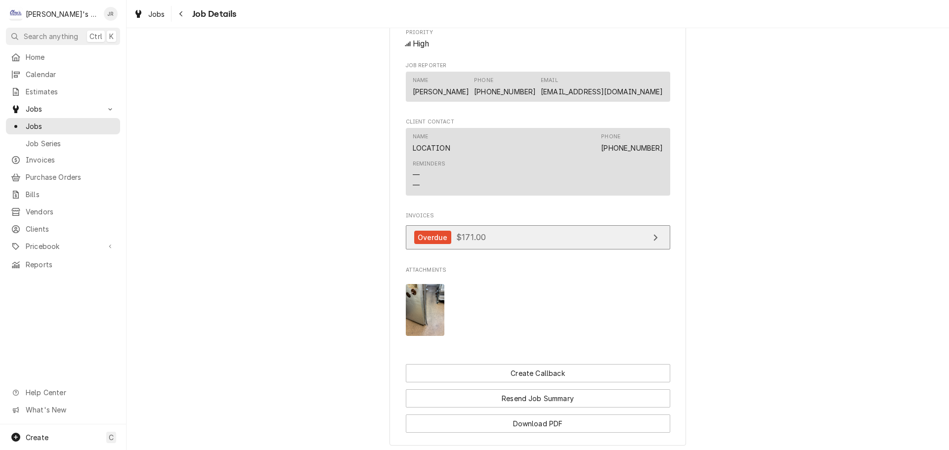
click at [493, 250] on link "Overdue $171.00" at bounding box center [538, 237] width 264 height 24
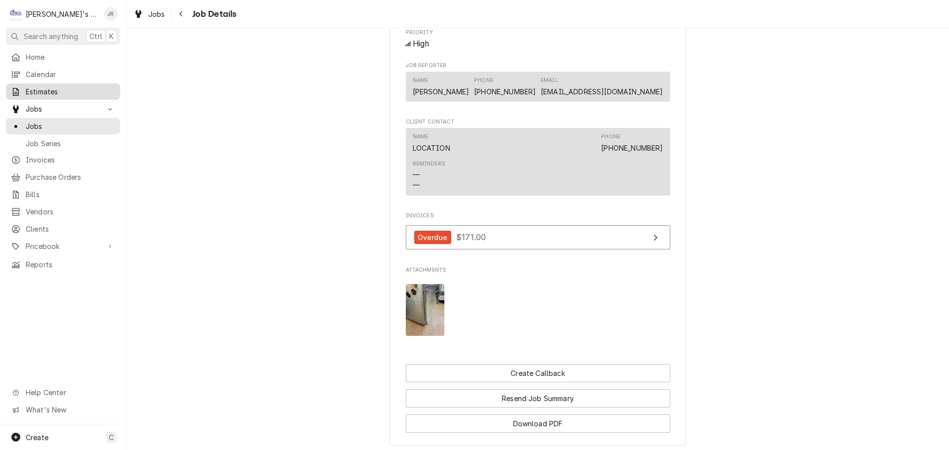
click at [90, 96] on link "Estimates" at bounding box center [63, 92] width 114 height 16
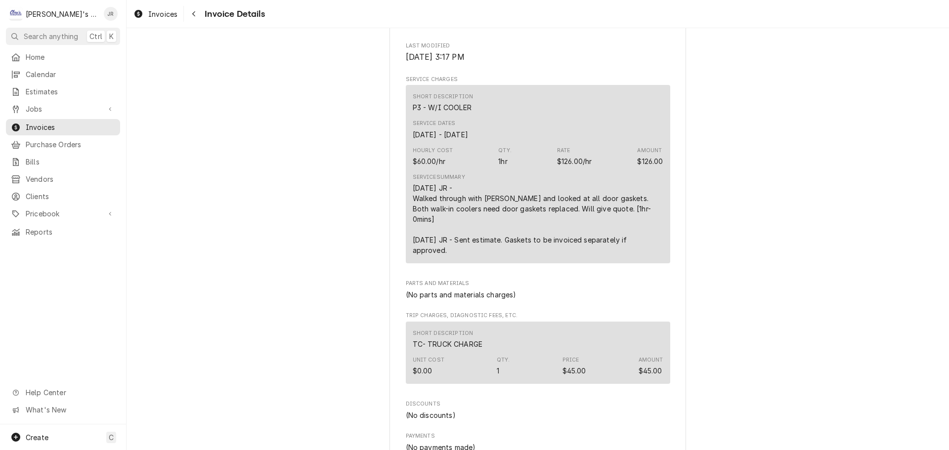
scroll to position [494, 0]
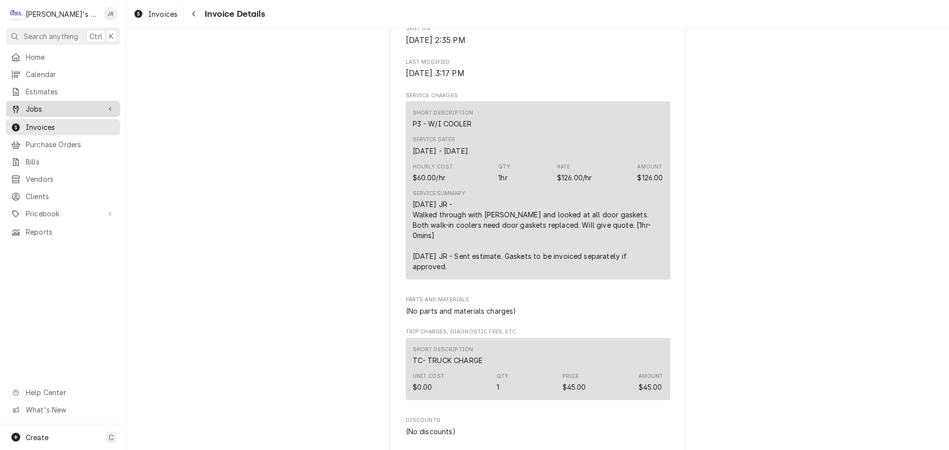
click at [63, 107] on span "Jobs" at bounding box center [63, 109] width 75 height 10
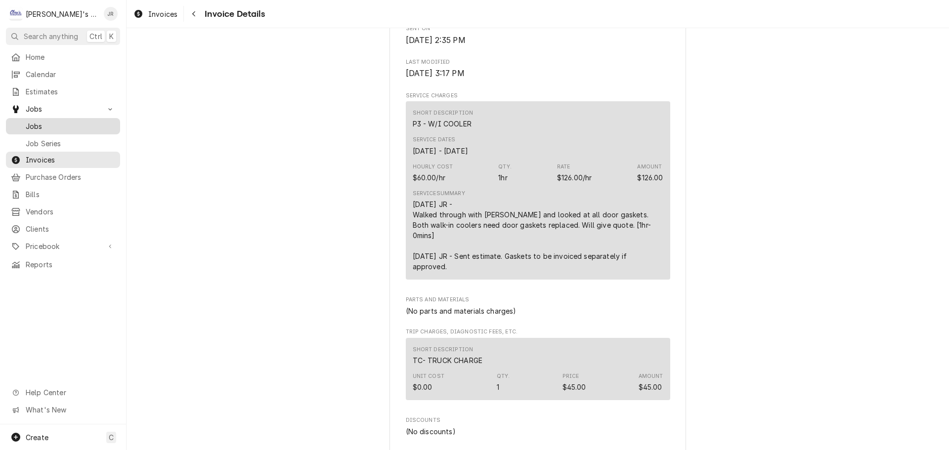
click at [58, 121] on span "Jobs" at bounding box center [70, 126] width 89 height 10
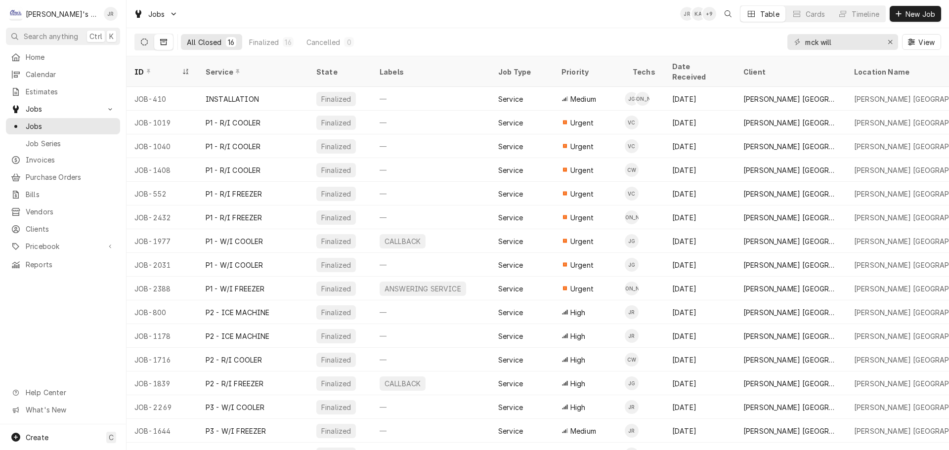
click at [147, 46] on button "Dynamic Content Wrapper" at bounding box center [144, 42] width 19 height 16
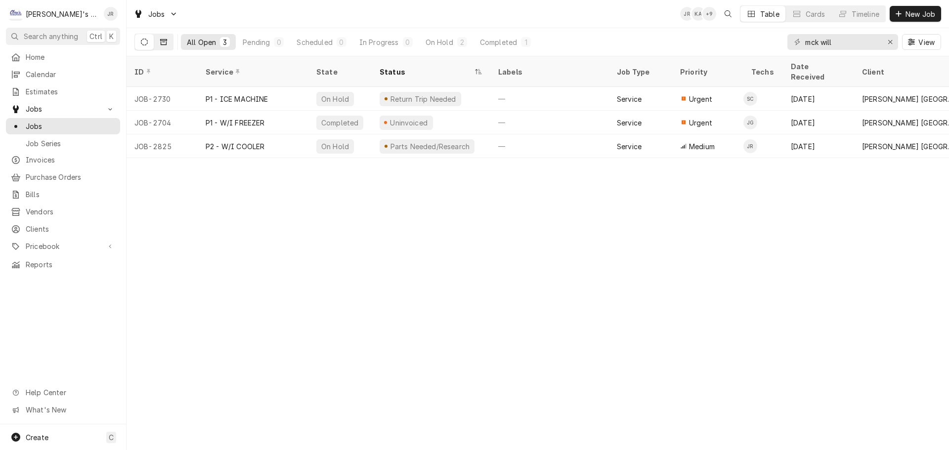
click at [160, 47] on button "Dynamic Content Wrapper" at bounding box center [163, 42] width 19 height 16
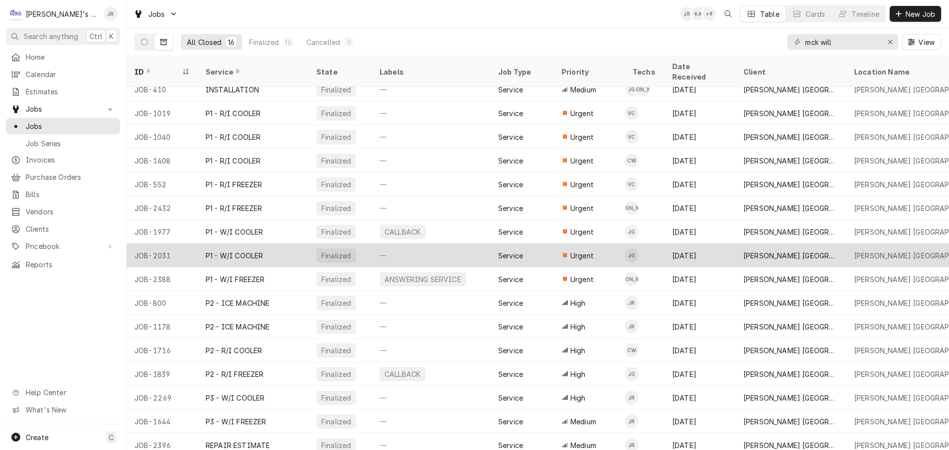
scroll to position [12, 0]
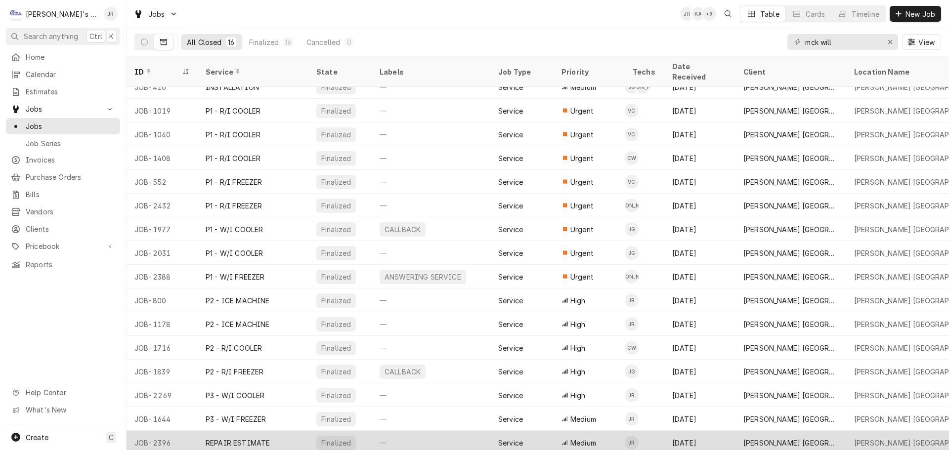
click at [427, 431] on div "—" at bounding box center [431, 443] width 119 height 24
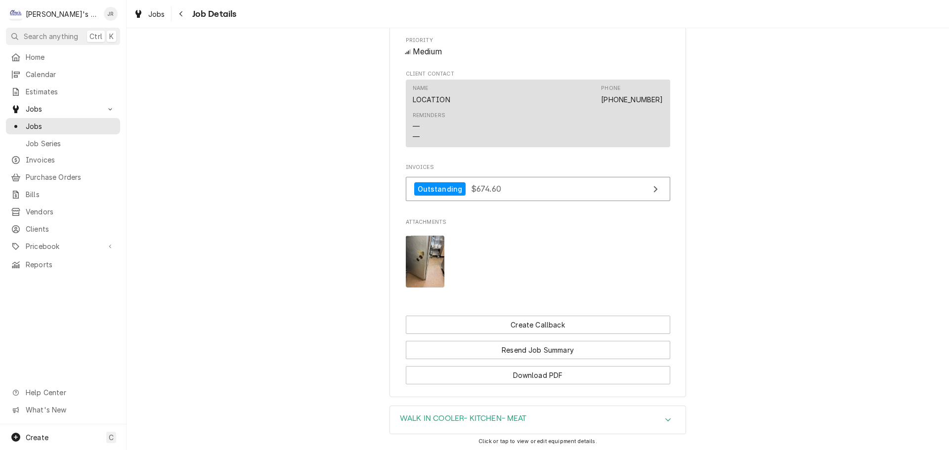
scroll to position [840, 0]
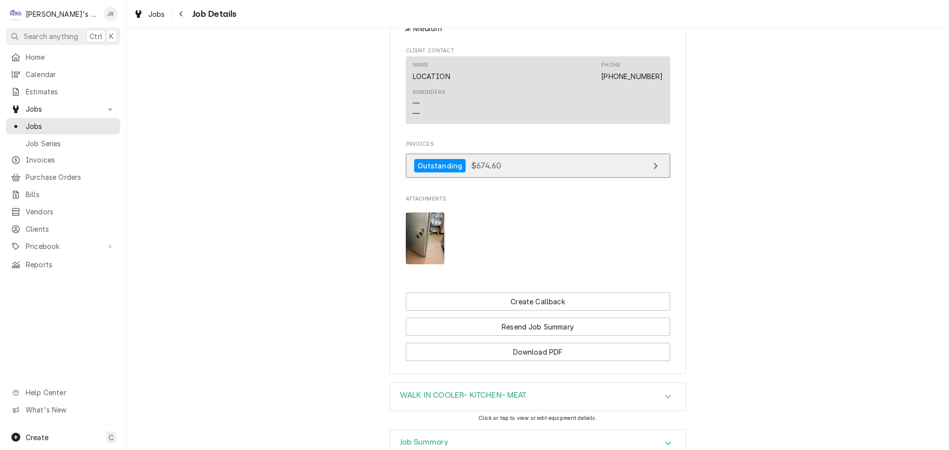
click at [519, 175] on link "Outstanding $674.60" at bounding box center [538, 166] width 264 height 24
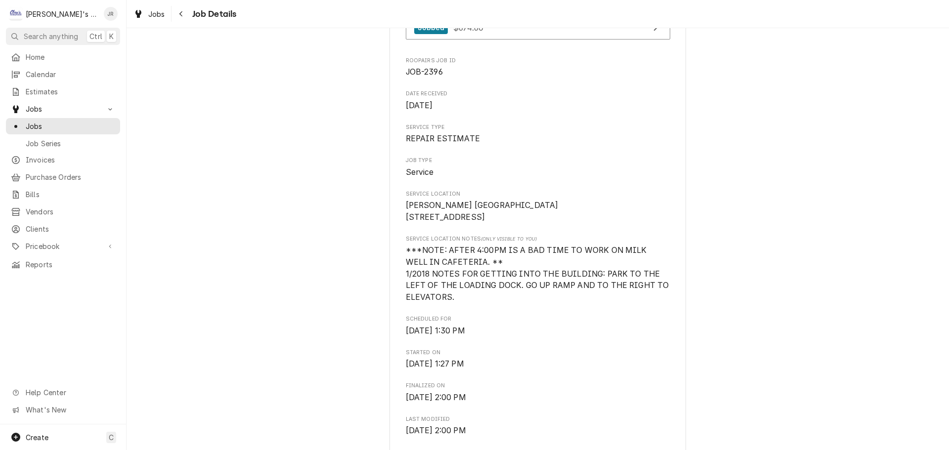
scroll to position [0, 0]
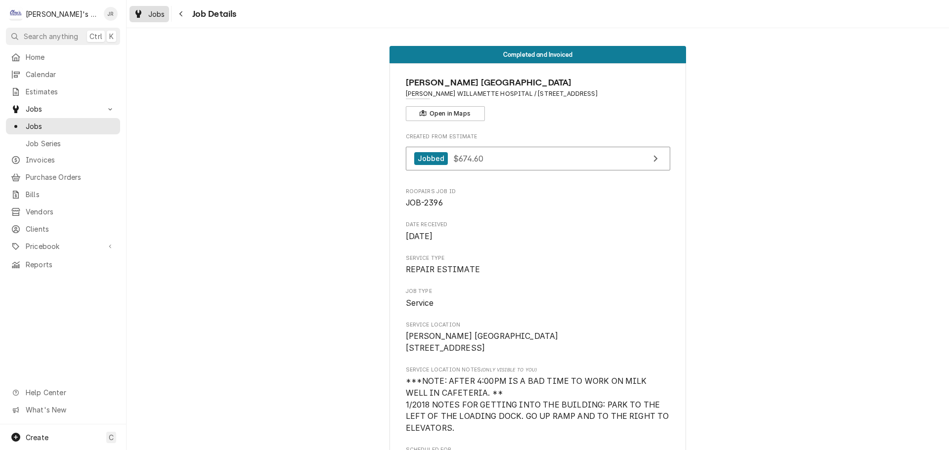
click at [142, 14] on div "Dynamic Content Wrapper" at bounding box center [138, 14] width 10 height 12
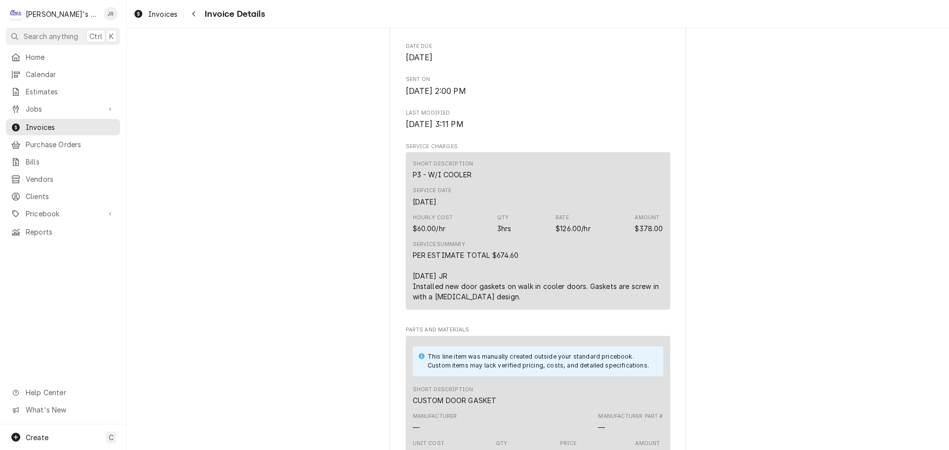
scroll to position [445, 0]
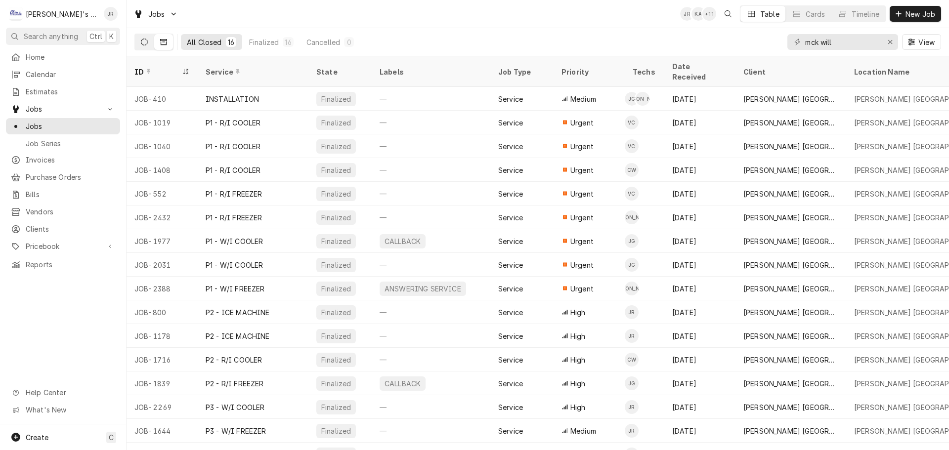
drag, startPoint x: 138, startPoint y: 44, endPoint x: 169, endPoint y: 69, distance: 39.7
click at [138, 44] on button "Dynamic Content Wrapper" at bounding box center [144, 42] width 19 height 16
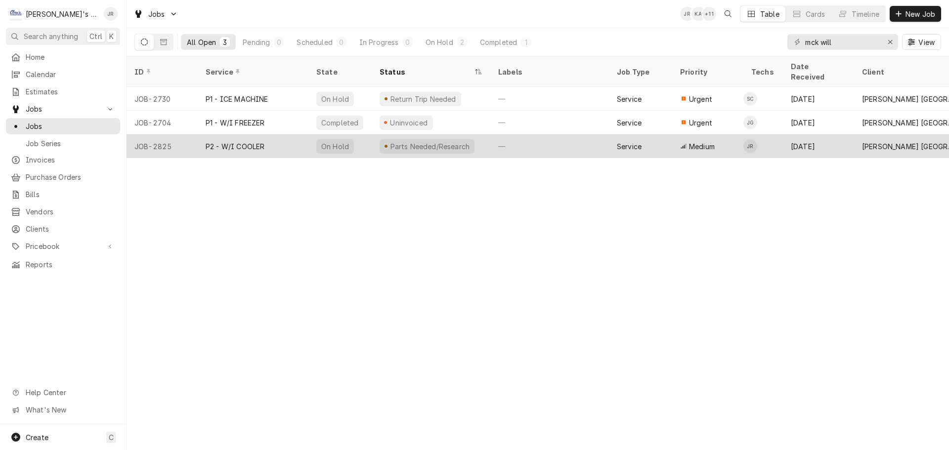
click at [471, 134] on div "Parts Needed/Research" at bounding box center [431, 146] width 119 height 24
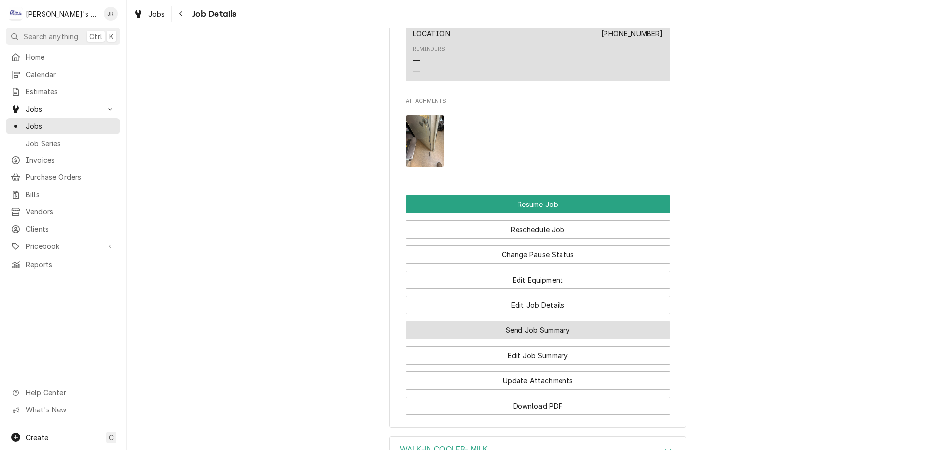
scroll to position [1038, 0]
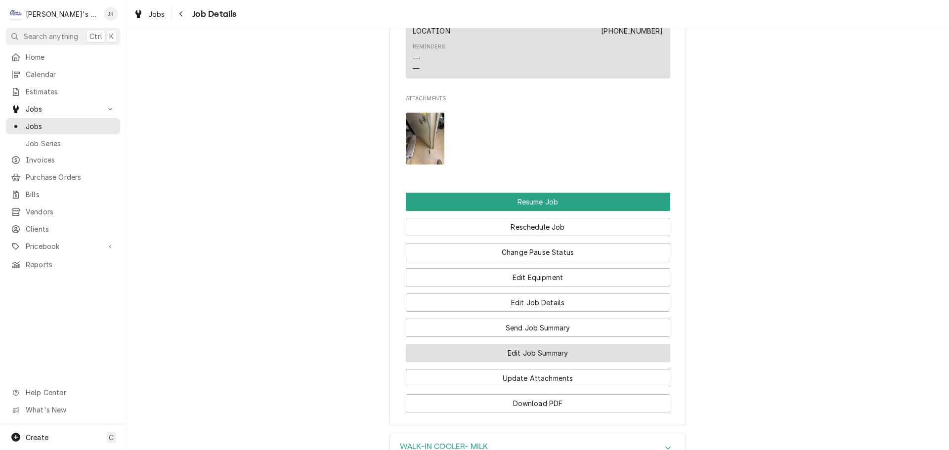
click at [557, 353] on button "Edit Job Summary" at bounding box center [538, 353] width 264 height 18
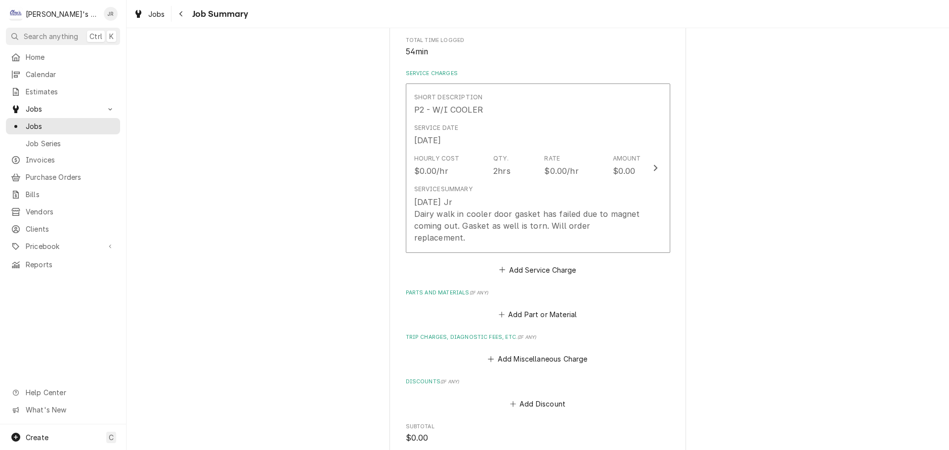
scroll to position [247, 0]
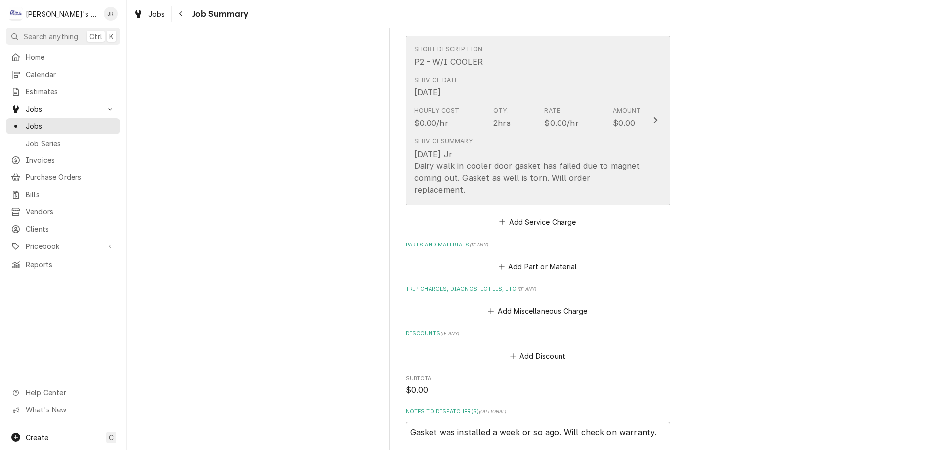
click at [562, 136] on div "Service Summary 9/3/2025 Jr Dairy walk in cooler door gasket has failed due to …" at bounding box center [527, 166] width 227 height 66
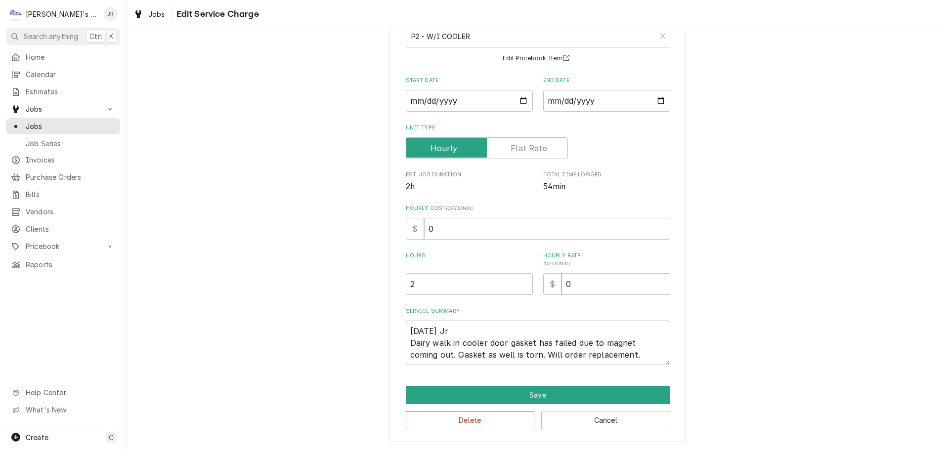
scroll to position [69, 0]
click at [628, 359] on textarea "[DATE] Jr Dairy walk in cooler door gasket has failed due to magnet coming out.…" at bounding box center [538, 342] width 264 height 44
type textarea "x"
type textarea "[DATE] Jr Dairy walk in cooler door gasket has failed due to magnet coming out.…"
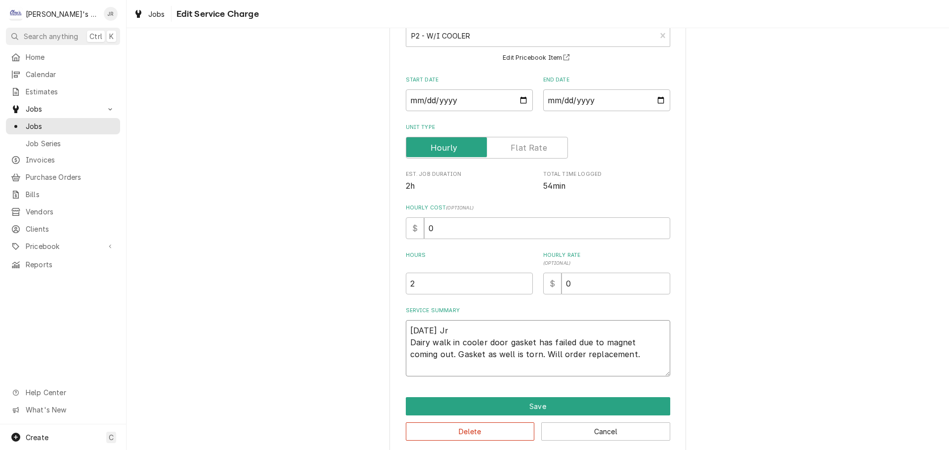
type textarea "x"
type textarea "[DATE] Jr Dairy walk in cooler door gasket has failed due to magnet coming out.…"
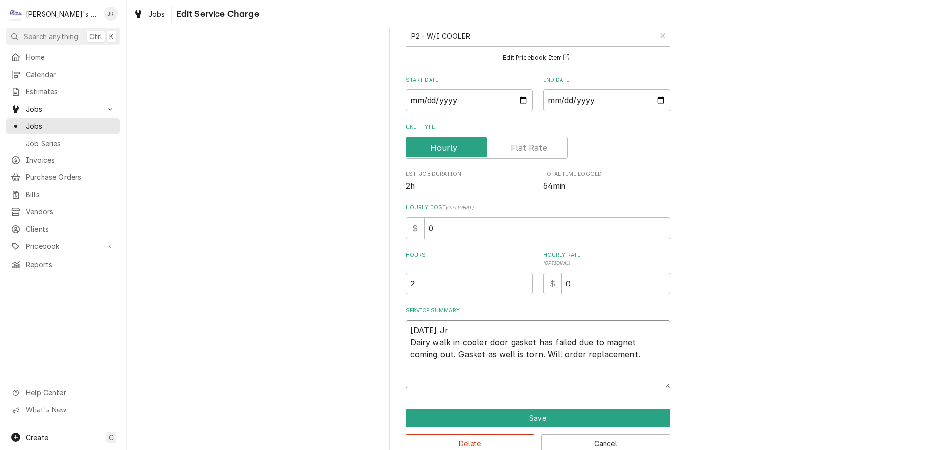
type textarea "x"
type textarea "[DATE] Jr Dairy walk in cooler door gasket has failed due to magnet coming out.…"
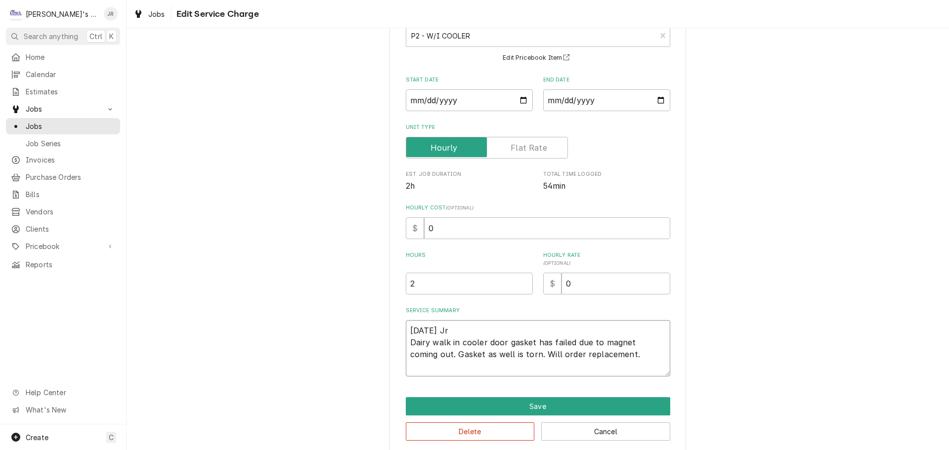
type textarea "x"
type textarea "[DATE] Jr Dairy walk in cooler door gasket has failed due to magnet coming out.…"
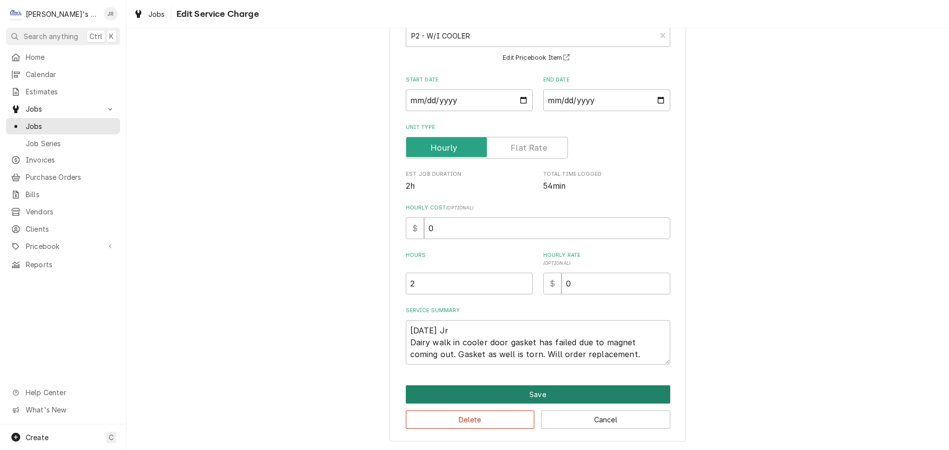
click at [611, 401] on button "Save" at bounding box center [538, 394] width 264 height 18
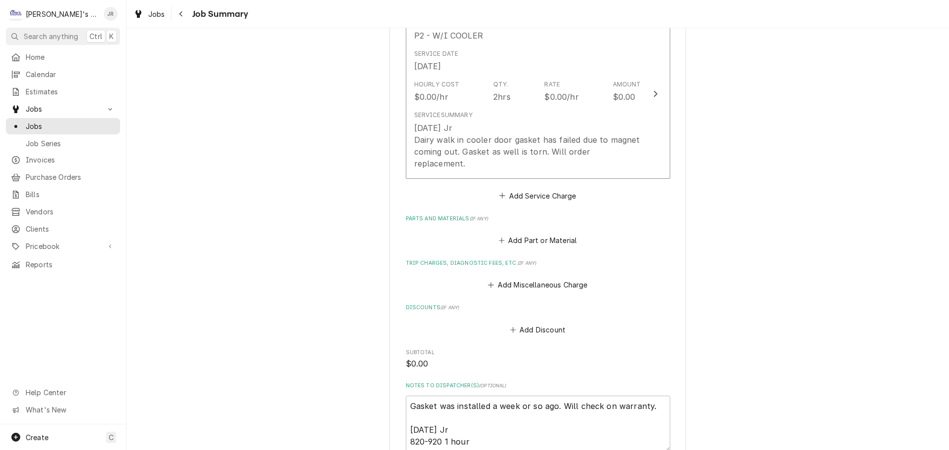
scroll to position [494, 0]
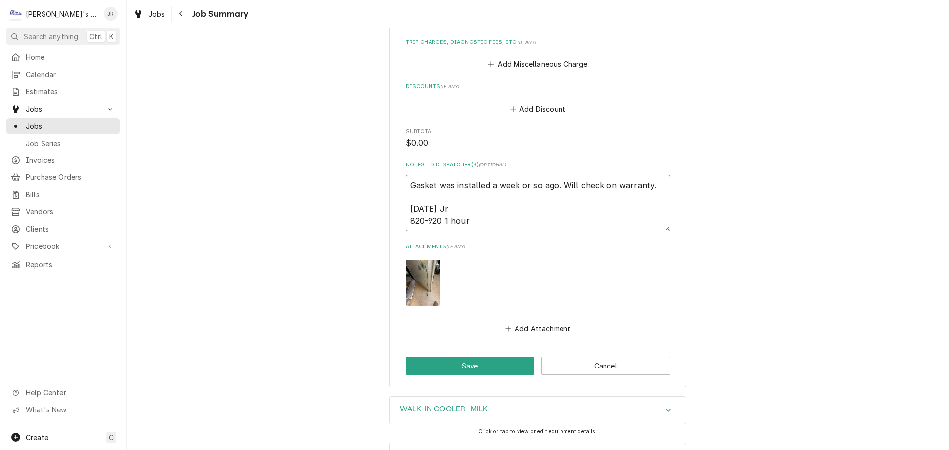
drag, startPoint x: 453, startPoint y: 175, endPoint x: 480, endPoint y: 179, distance: 28.0
click at [480, 179] on textarea "Gasket was installed a week or so ago. Will check on warranty. 9/3/2025 Jr 820-…" at bounding box center [538, 203] width 264 height 56
click at [485, 178] on textarea "Gasket was installed a week or so ago. Will check on warranty. 9/3/2025 Jr 820-…" at bounding box center [538, 203] width 264 height 56
drag, startPoint x: 492, startPoint y: 176, endPoint x: 452, endPoint y: 174, distance: 39.6
click at [452, 175] on textarea "Gasket was installed a week or so ago. Will check on warranty. 9/3/2025 Jr 820-…" at bounding box center [538, 203] width 264 height 56
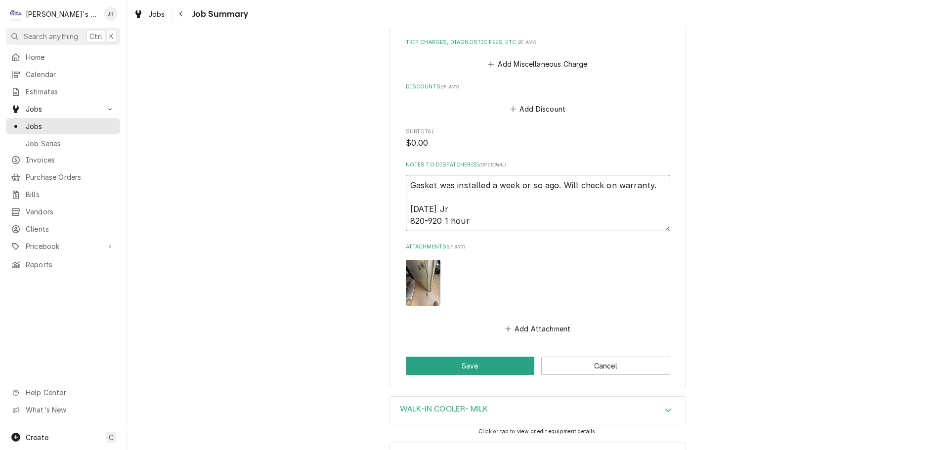
type textarea "x"
type textarea "Gasket was t week or so ago. Will check on warranty. 9/3/2025 Jr 820-920 1 hour"
type textarea "x"
type textarea "Gasket was th week or so ago. Will check on warranty. 9/3/2025 Jr 820-920 1 hour"
type textarea "x"
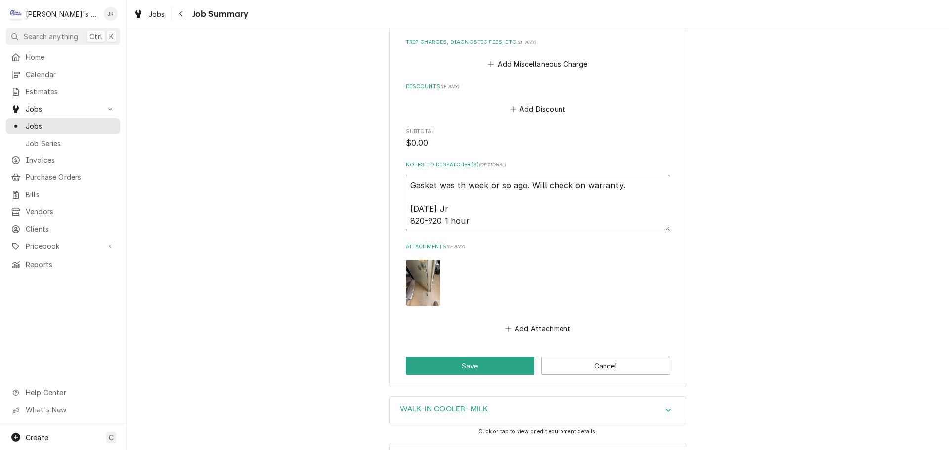
type textarea "Gasket was thr week or so ago. Will check on warranty. 9/3/2025 Jr 820-920 1 ho…"
type textarea "x"
type textarea "Gasket was thre week or so ago. Will check on warranty. 9/3/2025 Jr 820-920 1 h…"
type textarea "x"
type textarea "Gasket was three week or so ago. Will check on warranty. 9/3/2025 Jr 820-920 1 …"
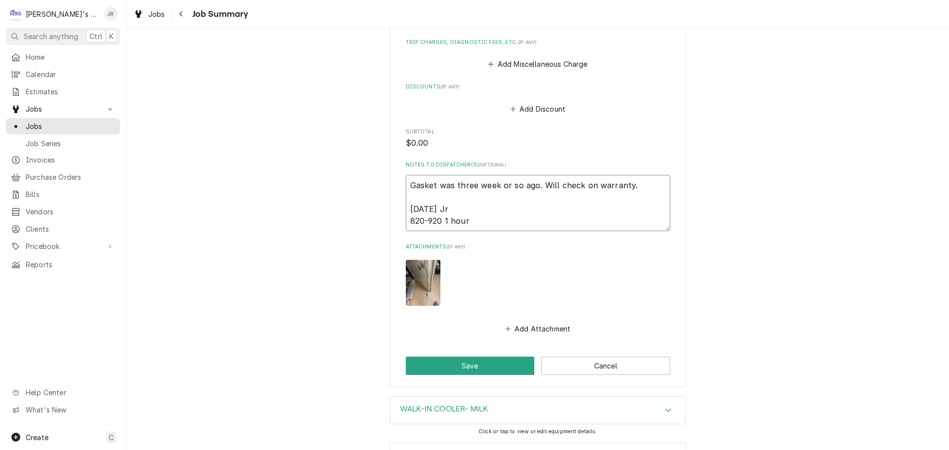
click at [493, 175] on textarea "Gasket was three week or so ago. Will check on warranty. 9/3/2025 Jr 820-920 1 …" at bounding box center [538, 203] width 264 height 56
type textarea "x"
type textarea "Gasket was three weeks or so ago. Will check on warranty. 9/3/2025 Jr 820-920 1…"
drag, startPoint x: 538, startPoint y: 173, endPoint x: 529, endPoint y: 174, distance: 8.5
click at [529, 175] on textarea "Gasket was three weeks or so ago. Will check on warranty. 9/3/2025 Jr 820-920 1…" at bounding box center [538, 203] width 264 height 56
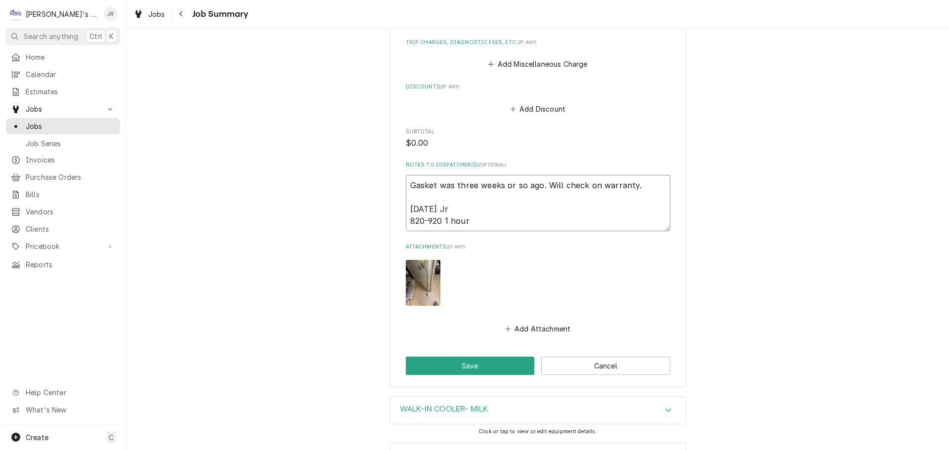
click at [518, 176] on textarea "Gasket was three weeks or so ago. Will check on warranty. 9/3/2025 Jr 820-920 1…" at bounding box center [538, 203] width 264 height 56
drag, startPoint x: 519, startPoint y: 175, endPoint x: 502, endPoint y: 175, distance: 17.3
click at [502, 175] on textarea "Gasket was three weeks or so ago. Will check on warranty. 9/3/2025 Jr 820-920 1…" at bounding box center [538, 203] width 264 height 56
type textarea "x"
type textarea "Gasket was three weeks ago. Will check on warranty. 9/3/2025 Jr 820-920 1 hour"
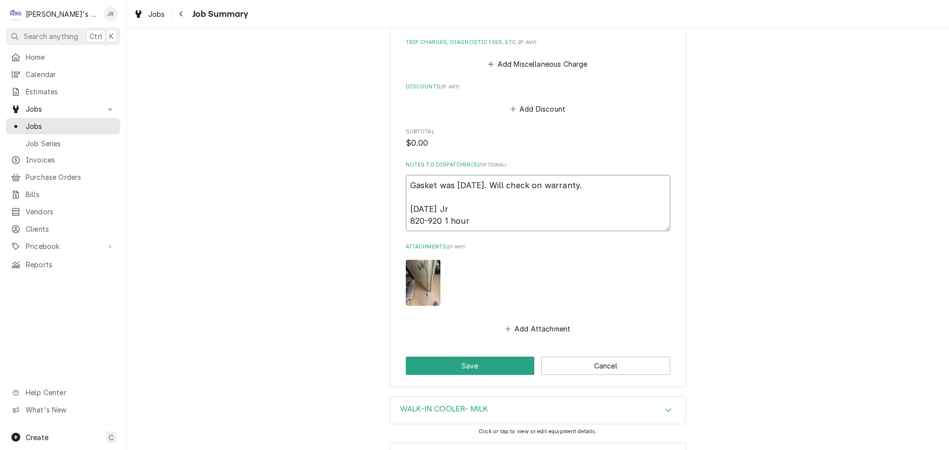
click at [610, 175] on textarea "Gasket was three weeks ago. Will check on warranty. 9/3/2025 Jr 820-920 1 hour" at bounding box center [538, 203] width 264 height 56
type textarea "x"
type textarea "Gasket was three weeks ago. Will check on warranty. 9/3/2025 Jr 820-920 1 hour"
type textarea "x"
type textarea "Gasket was three weeks ago. Will check on warranty. N 9/3/2025 Jr 820-920 1 hour"
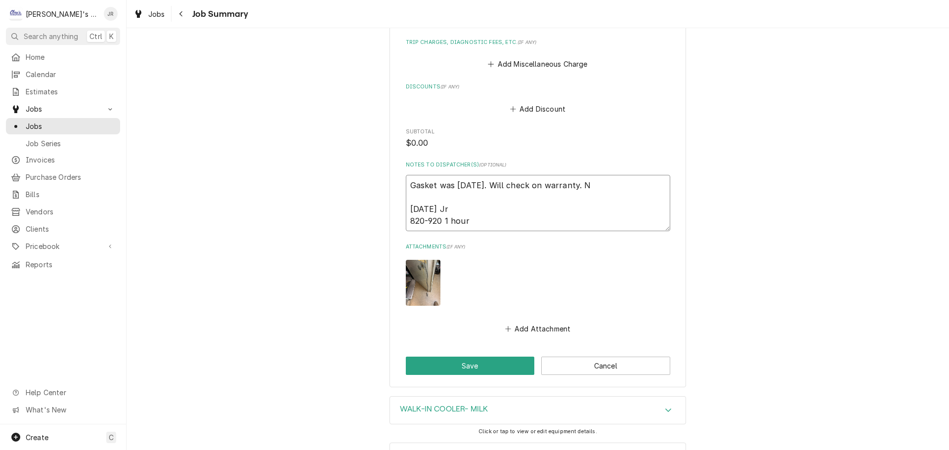
type textarea "x"
type textarea "Gasket was three weeks ago. Will check on warranty. No 9/3/2025 Jr 820-920 1 ho…"
type textarea "x"
type textarea "Gasket was three weeks ago. Will check on warranty. No 9/3/2025 Jr 820-920 1 ho…"
type textarea "x"
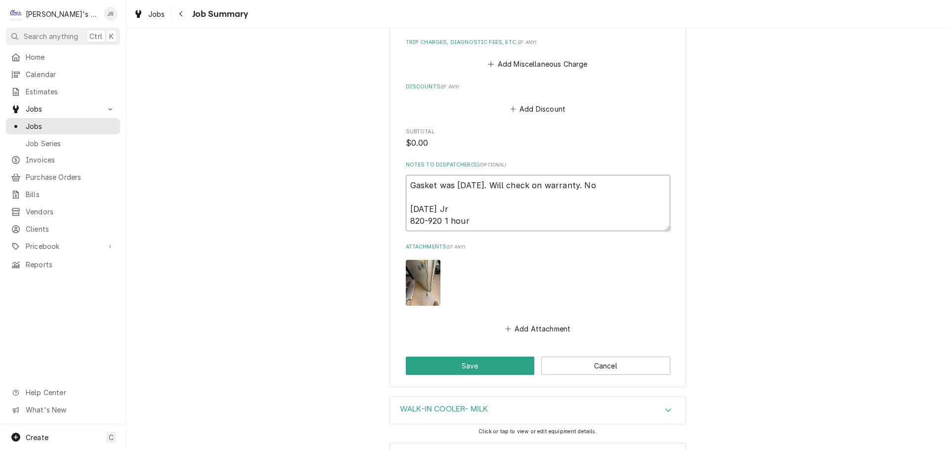
type textarea "Gasket was three weeks ago. Will check on warranty. No w 9/3/2025 Jr 820-920 1 …"
type textarea "x"
type textarea "Gasket was three weeks ago. Will check on warranty. No wa 9/3/2025 Jr 820-920 1…"
type textarea "x"
type textarea "Gasket was three weeks ago. Will check on warranty. No war 9/3/2025 Jr 820-920 …"
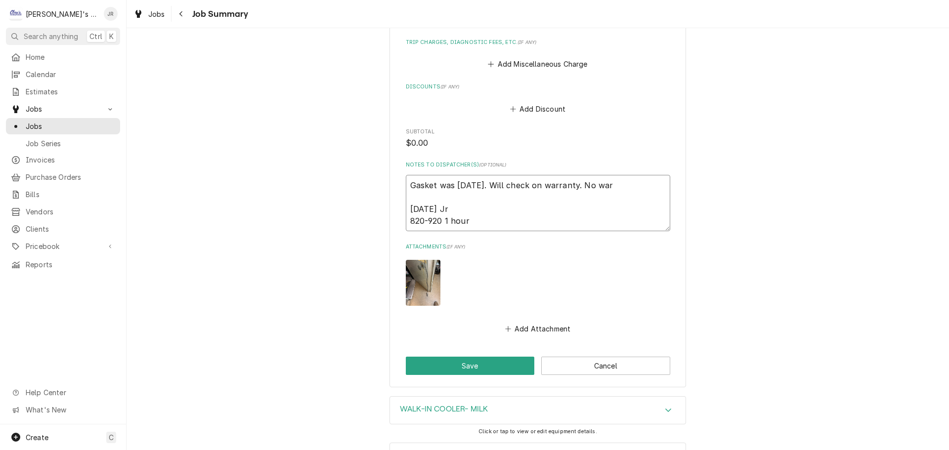
type textarea "x"
type textarea "Gasket was three weeks ago. Will check on warranty. No warr 9/3/2025 Jr 820-920…"
type textarea "x"
type textarea "Gasket was three weeks ago. Will check on warranty. No warra 9/3/2025 Jr 820-92…"
type textarea "x"
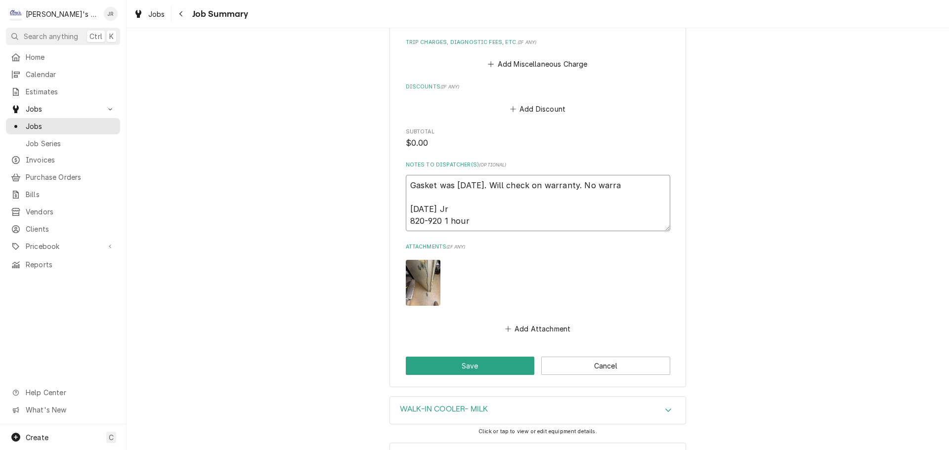
type textarea "Gasket was three weeks ago. Will check on warranty. No warran 9/3/2025 Jr 820-9…"
type textarea "x"
type textarea "Gasket was three weeks ago. Will check on warranty. No warrant 9/3/2025 Jr 820-…"
type textarea "x"
type textarea "Gasket was three weeks ago. Will check on warranty. No warranty 9/3/2025 Jr 820…"
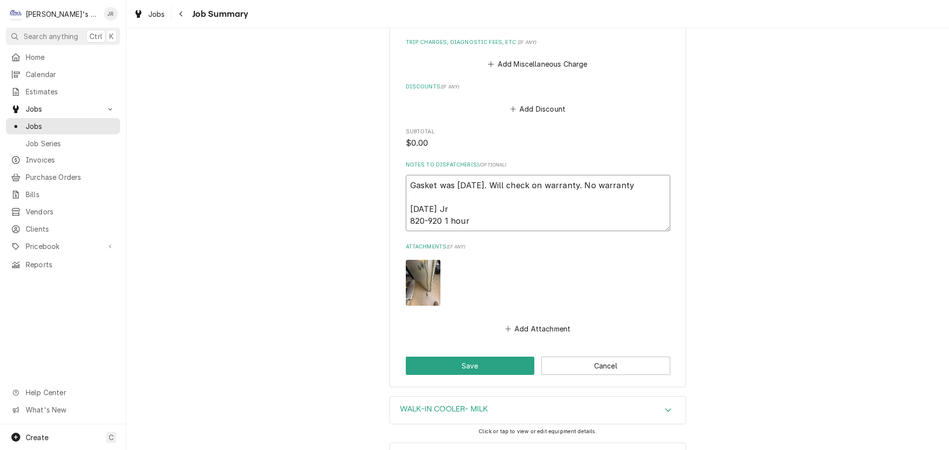
type textarea "x"
type textarea "Gasket was three weeks ago. Will check on warranty. No warranty 9/3/2025 Jr 820…"
type textarea "x"
type textarea "Gasket was three weeks ago. Will check on warranty. No warranty o 9/3/2025 Jr 8…"
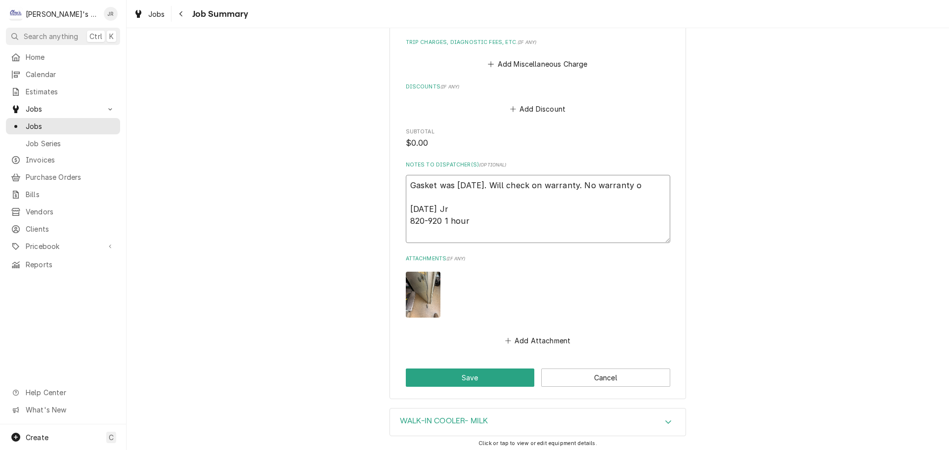
type textarea "x"
type textarea "Gasket was three weeks ago. Will check on warranty. No warranty on 9/3/2025 Jr …"
type textarea "x"
type textarea "Gasket was three weeks ago. Will check on warranty. No warranty on 9/3/2025 Jr …"
type textarea "x"
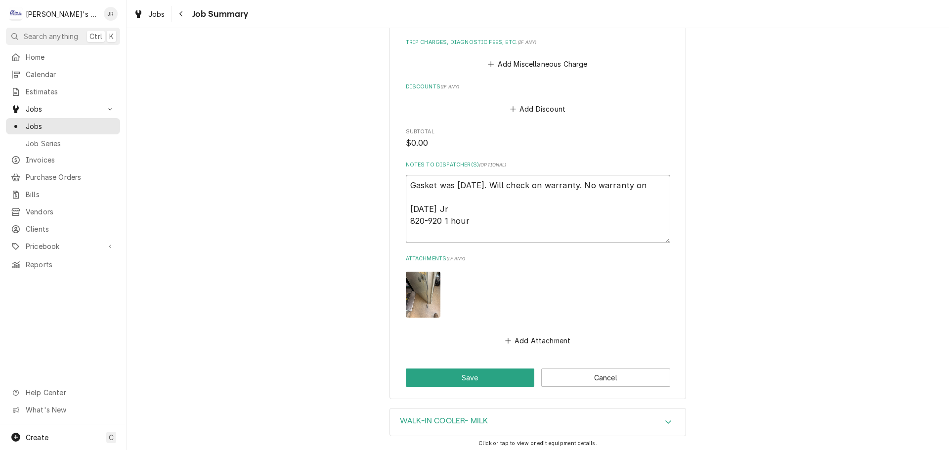
type textarea "Gasket was three weeks ago. Will check on warranty. No warranty on c 9/3/2025 J…"
type textarea "x"
type textarea "Gasket was three weeks ago. Will check on warranty. No warranty on cu 9/3/2025 …"
type textarea "x"
type textarea "Gasket was three weeks ago. Will check on warranty. No warranty on cus 9/3/2025…"
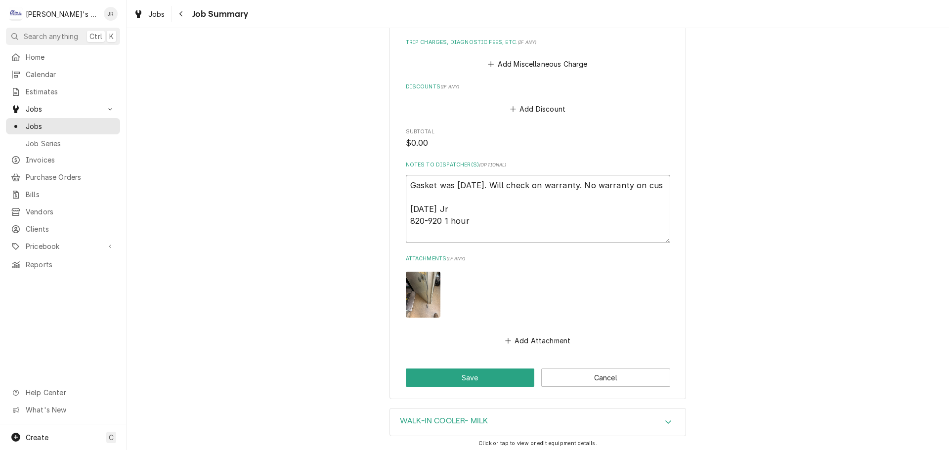
type textarea "x"
type textarea "Gasket was three weeks ago. Will check on warranty. No warranty on cust 9/3/202…"
type textarea "x"
type textarea "Gasket was three weeks ago. Will check on warranty. No warranty on custo 9/3/20…"
type textarea "x"
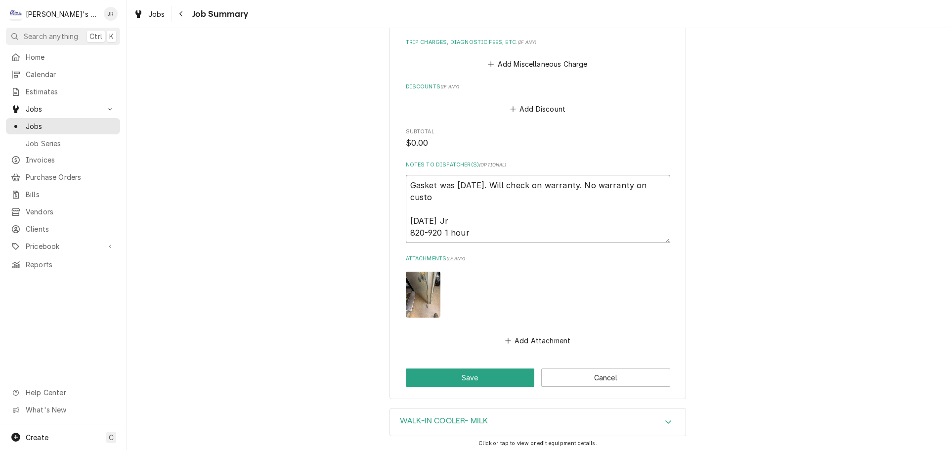
type textarea "Gasket was three weeks ago. Will check on warranty. No warranty on custom 9/3/2…"
type textarea "x"
type textarea "Gasket was three weeks ago. Will check on warranty. No warranty on custom 9/3/2…"
type textarea "x"
type textarea "Gasket was three weeks ago. Will check on warranty. No warranty on custom g 9/3…"
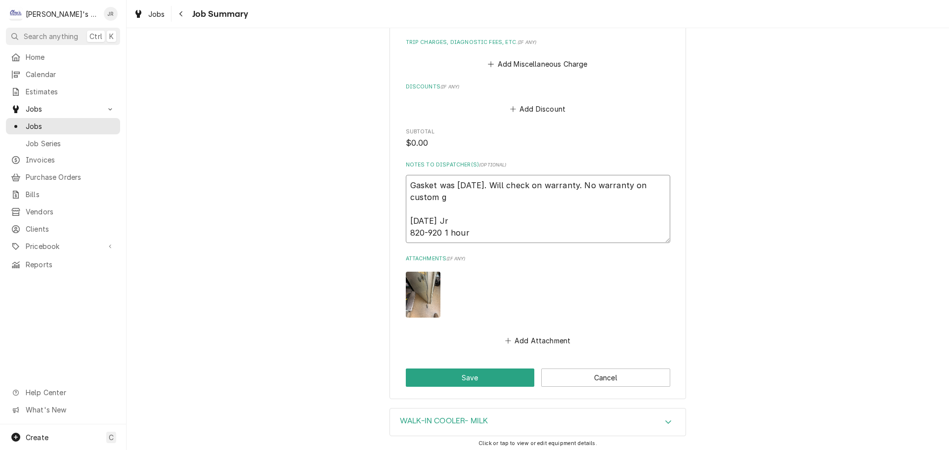
type textarea "x"
type textarea "Gasket was three weeks ago. Will check on warranty. No warranty on custom ga 9/…"
type textarea "x"
type textarea "Gasket was three weeks ago. Will check on warranty. No warranty on custom gas 9…"
type textarea "x"
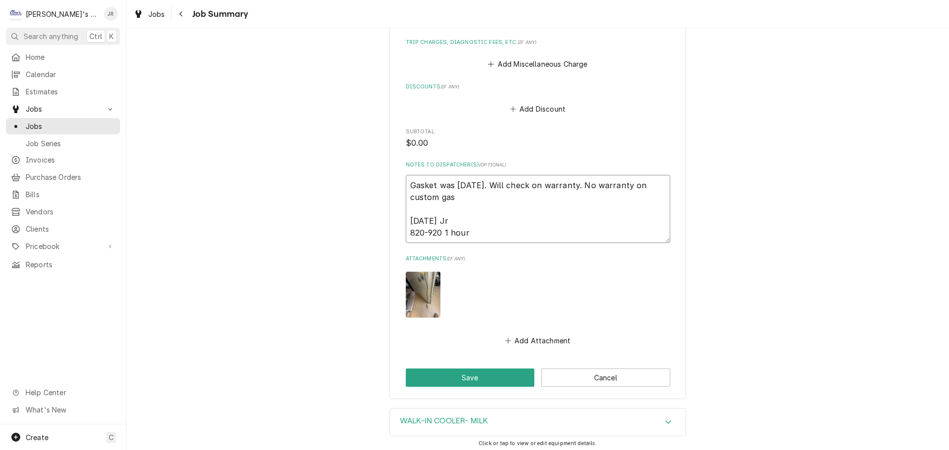
type textarea "Gasket was three weeks ago. Will check on warranty. No warranty on custom gask …"
type textarea "x"
type textarea "Gasket was three weeks ago. Will check on warranty. No warranty on custom gaske…"
type textarea "x"
type textarea "Gasket was three weeks ago. Will check on warranty. No warranty on custom gaske…"
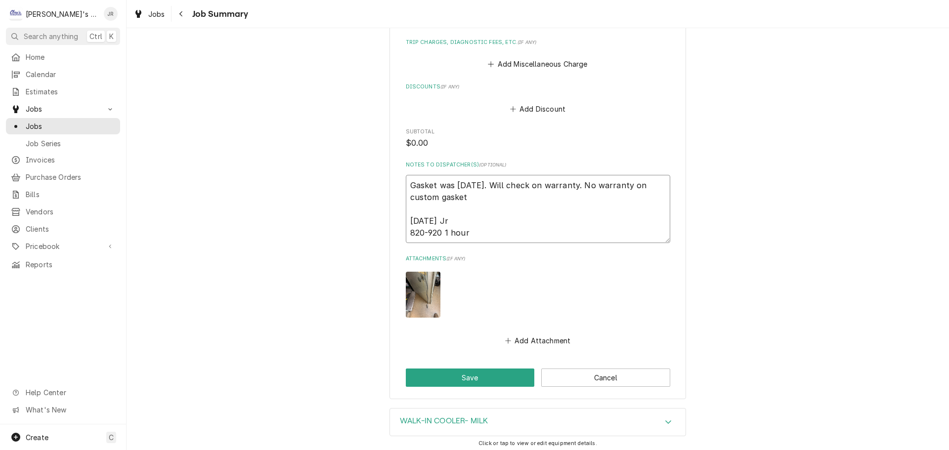
type textarea "x"
type textarea "Gasket was three weeks ago. Will check on warranty. No warranty on custom gaske…"
type textarea "x"
type textarea "Gasket was three weeks ago. Will check on warranty. No warranty on custom gaske…"
type textarea "x"
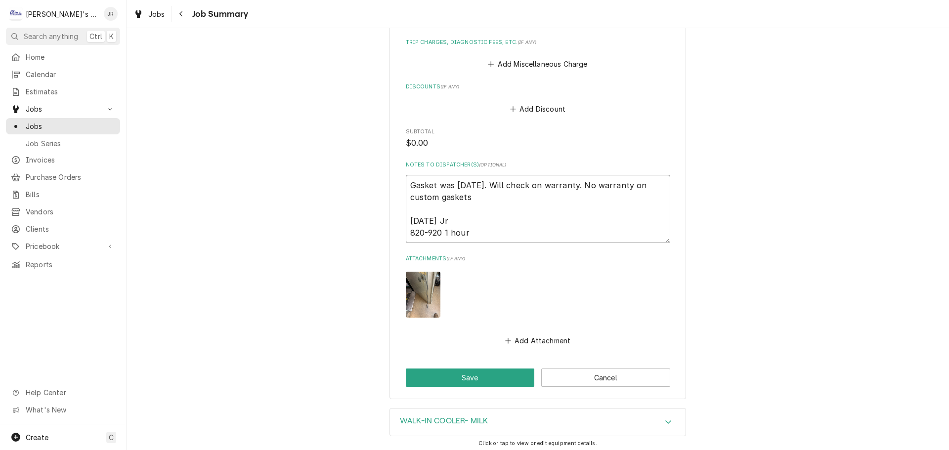
type textarea "Gasket was three weeks ago. Will check on warranty. No warranty on custom gaske…"
type textarea "x"
type textarea "Gasket was three weeks ago. Will check on warranty. No warranty on custom gaske…"
type textarea "x"
type textarea "Gasket was three weeks ago. Will check on warranty. No warranty on custom gaske…"
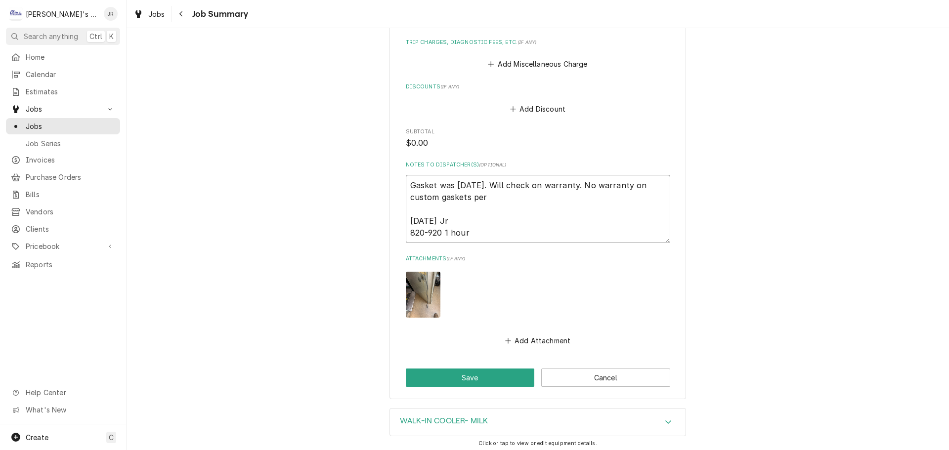
type textarea "x"
type textarea "Gasket was three weeks ago. Will check on warranty. No warranty on custom gaske…"
type textarea "x"
type textarea "Gasket was three weeks ago. Will check on warranty. No warranty on custom gaske…"
type textarea "x"
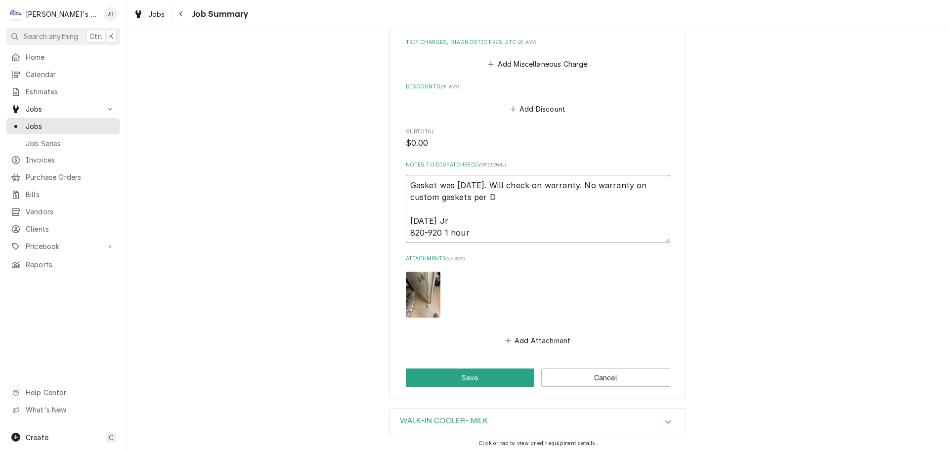
type textarea "Gasket was three weeks ago. Will check on warranty. No warranty on custom gaske…"
type textarea "x"
type textarea "Gasket was three weeks ago. Will check on warranty. No warranty on custom gaske…"
type textarea "x"
type textarea "Gasket was three weeks ago. Will check on warranty. No warranty on custom gaske…"
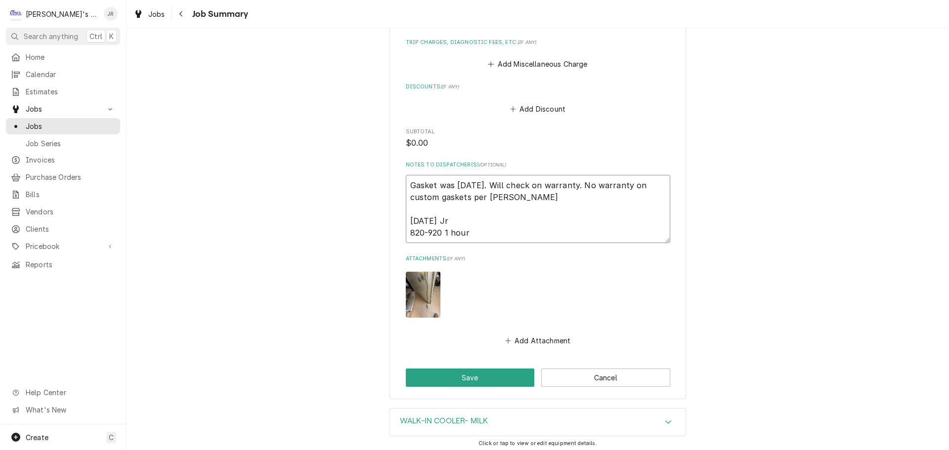
type textarea "x"
type textarea "Gasket was three weeks ago. Will check on warranty. No warranty on custom gaske…"
type textarea "x"
type textarea "Gasket was three weeks ago. Will check on warranty. No warranty on custom gaske…"
type textarea "x"
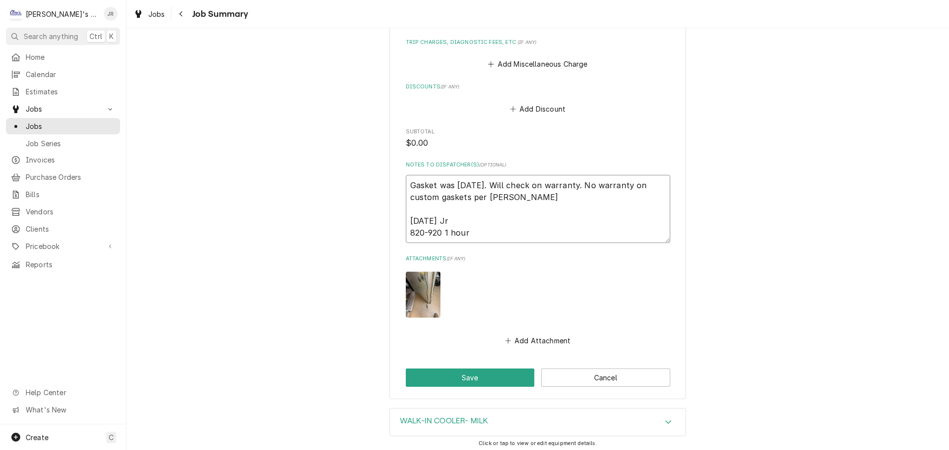
type textarea "Gasket was three weeks ago. Will check on warranty. No warranty on custom gaske…"
type textarea "x"
type textarea "Gasket was three weeks ago. Will check on warranty. No warranty on custom gaske…"
type textarea "x"
type textarea "Gasket was three weeks ago. Will check on warranty. No warranty on custom gaske…"
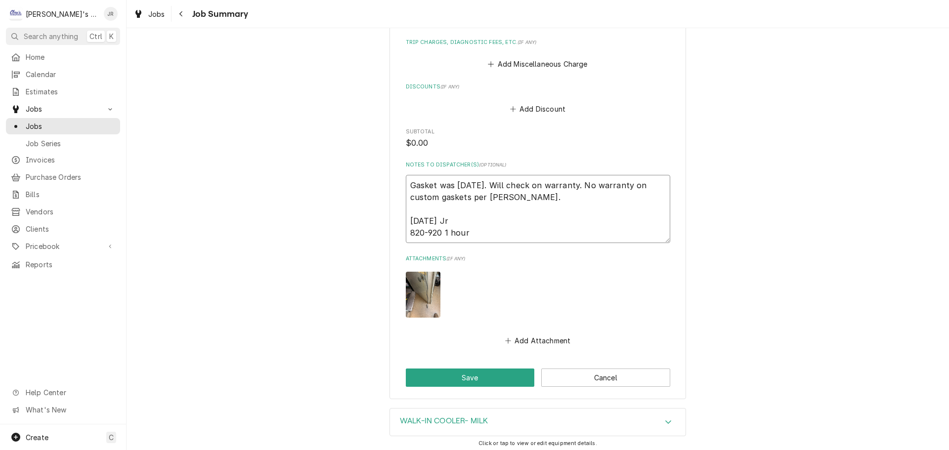
type textarea "x"
type textarea "Gasket was three weeks ago. Will check on warranty. No warranty on custom gaske…"
type textarea "x"
type textarea "Gasket was three weeks ago. Will check on warranty. No warranty on custom gaske…"
type textarea "x"
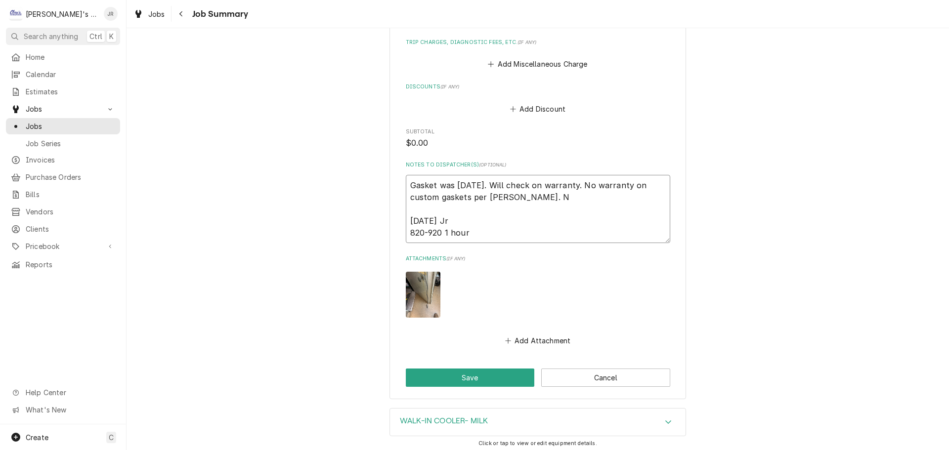
type textarea "Gasket was three weeks ago. Will check on warranty. No warranty on custom gaske…"
type textarea "x"
type textarea "Gasket was three weeks ago. Will check on warranty. No warranty on custom gaske…"
type textarea "x"
type textarea "Gasket was three weeks ago. Will check on warranty. No warranty on custom gaske…"
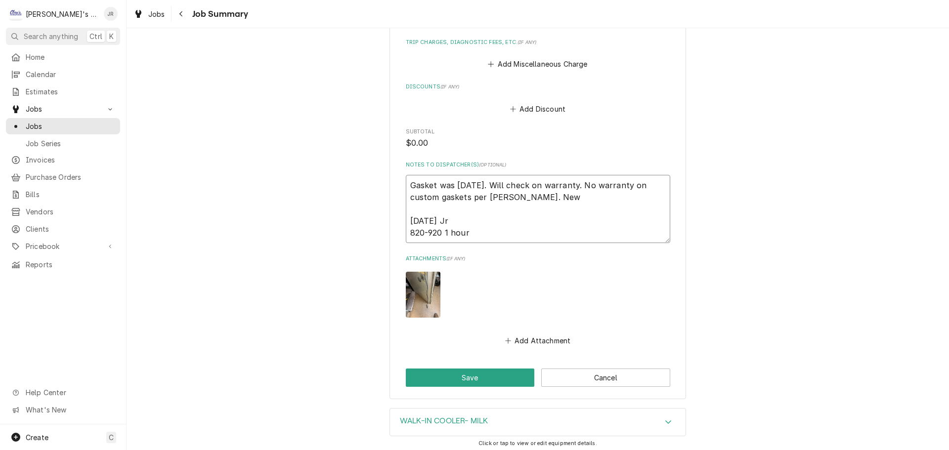
type textarea "x"
type textarea "Gasket was three weeks ago. Will check on warranty. No warranty on custom gaske…"
type textarea "x"
type textarea "Gasket was three weeks ago. Will check on warranty. No warranty on custom gaske…"
type textarea "x"
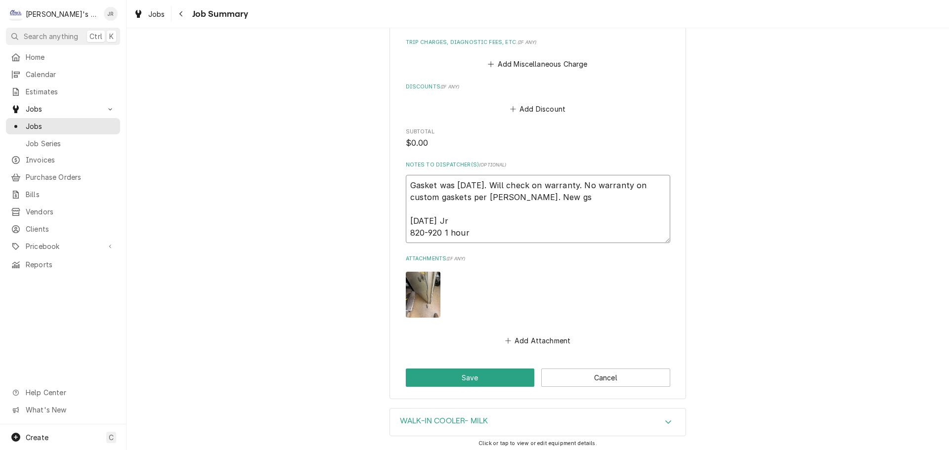
type textarea "Gasket was three weeks ago. Will check on warranty. No warranty on custom gaske…"
type textarea "x"
type textarea "Gasket was three weeks ago. Will check on warranty. No warranty on custom gaske…"
type textarea "x"
type textarea "Gasket was three weeks ago. Will check on warranty. No warranty on custom gaske…"
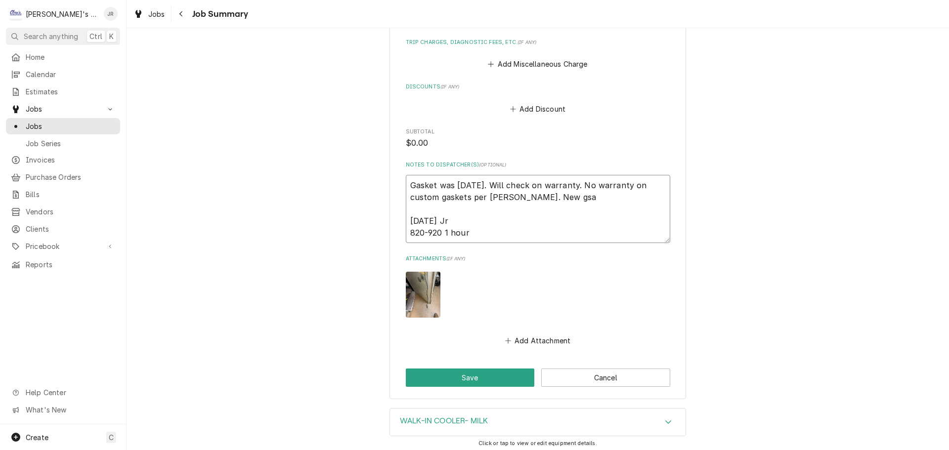
type textarea "x"
type textarea "Gasket was three weeks ago. Will check on warranty. No warranty on custom gaske…"
type textarea "x"
type textarea "Gasket was three weeks ago. Will check on warranty. No warranty on custom gaske…"
type textarea "x"
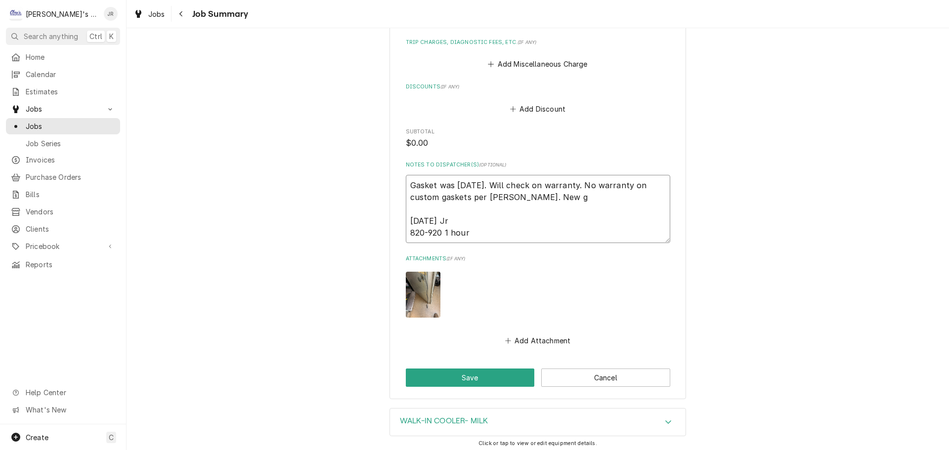
type textarea "Gasket was three weeks ago. Will check on warranty. No warranty on custom gaske…"
type textarea "x"
type textarea "Gasket was three weeks ago. Will check on warranty. No warranty on custom gaske…"
type textarea "x"
type textarea "Gasket was three weeks ago. Will check on warranty. No warranty on custom gaske…"
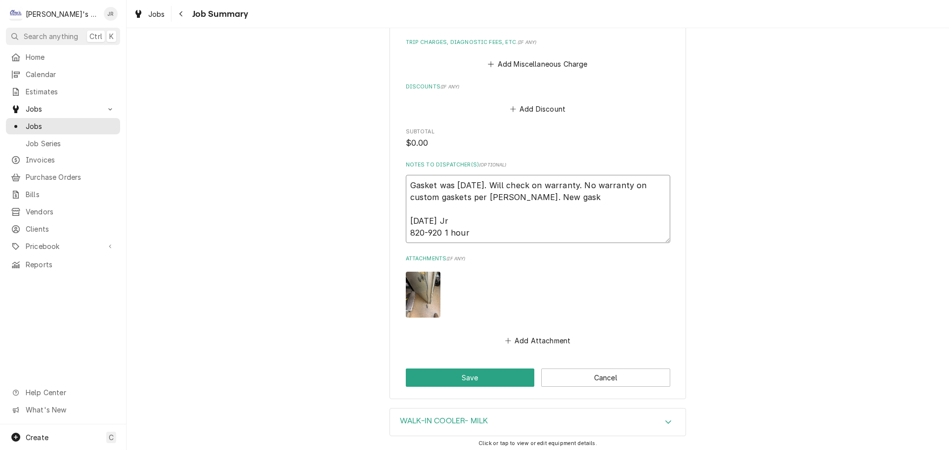
type textarea "x"
type textarea "Gasket was three weeks ago. Will check on warranty. No warranty on custom gaske…"
type textarea "x"
type textarea "Gasket was three weeks ago. Will check on warranty. No warranty on custom gaske…"
type textarea "x"
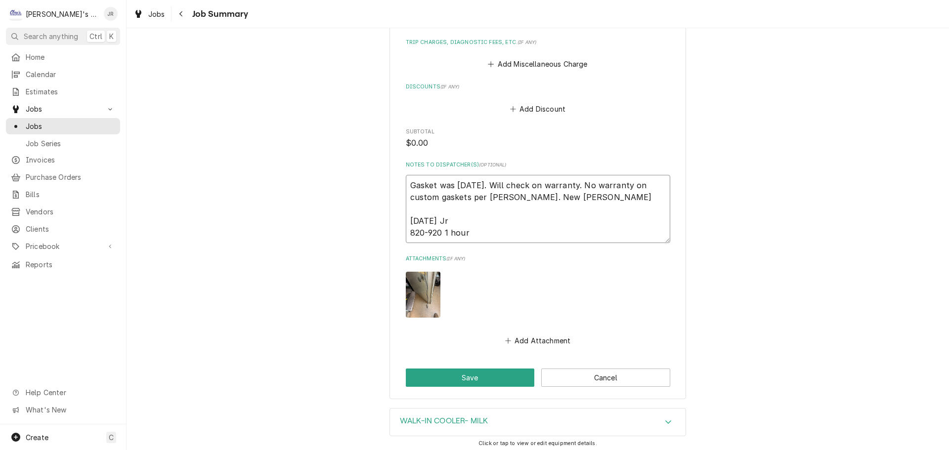
type textarea "Gasket was three weeks ago. Will check on warranty. No warranty on custom gaske…"
type textarea "x"
type textarea "Gasket was three weeks ago. Will check on warranty. No warranty on custom gaske…"
type textarea "x"
type textarea "Gasket was three weeks ago. Will check on warranty. No warranty on custom gaske…"
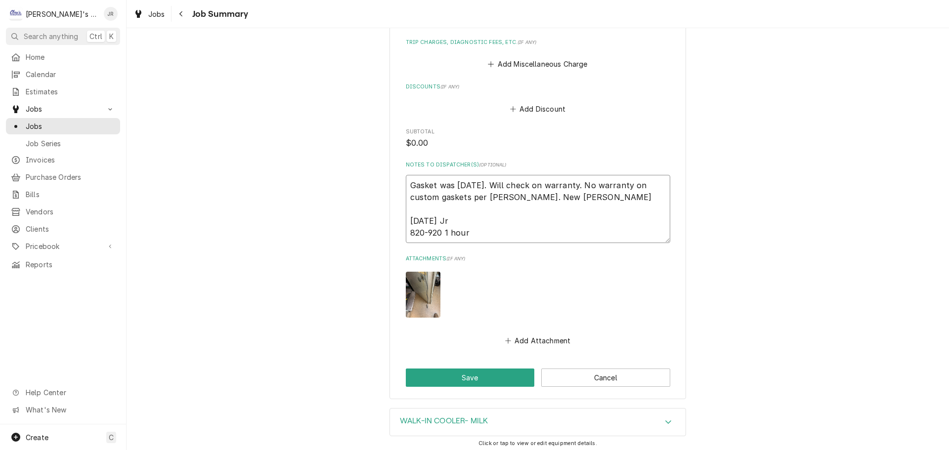
type textarea "x"
type textarea "Gasket was three weeks ago. Will check on warranty. No warranty on custom gaske…"
type textarea "x"
type textarea "Gasket was three weeks ago. Will check on warranty. No warranty on custom gaske…"
type textarea "x"
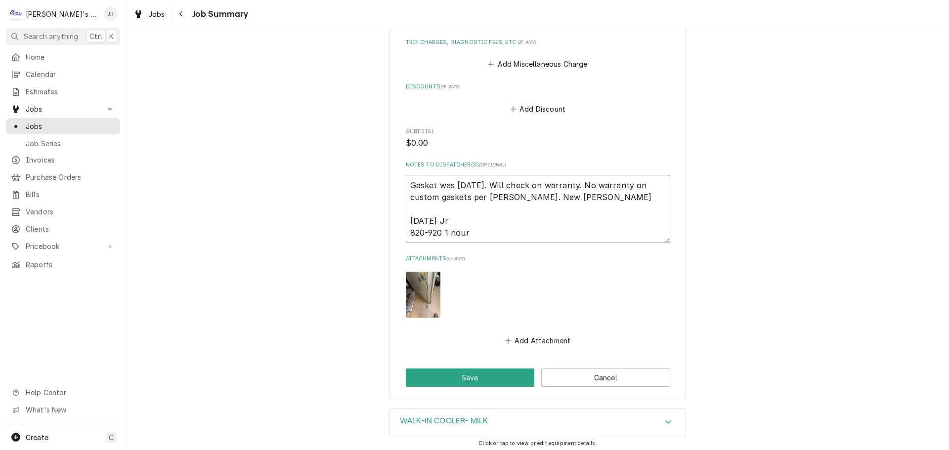
type textarea "Gasket was three weeks ago. Will check on warranty. No warranty on custom gaske…"
type textarea "x"
type textarea "Gasket was three weeks ago. Will check on warranty. No warranty on custom gaske…"
type textarea "x"
type textarea "Gasket was three weeks ago. Will check on warranty. No warranty on custom gaske…"
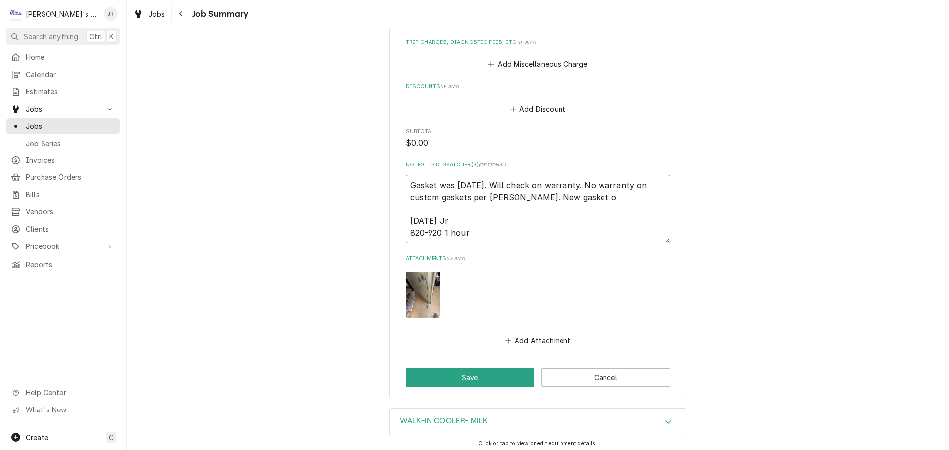
type textarea "x"
type textarea "Gasket was three weeks ago. Will check on warranty. No warranty on custom gaske…"
type textarea "x"
type textarea "Gasket was three weeks ago. Will check on warranty. No warranty on custom gaske…"
type textarea "x"
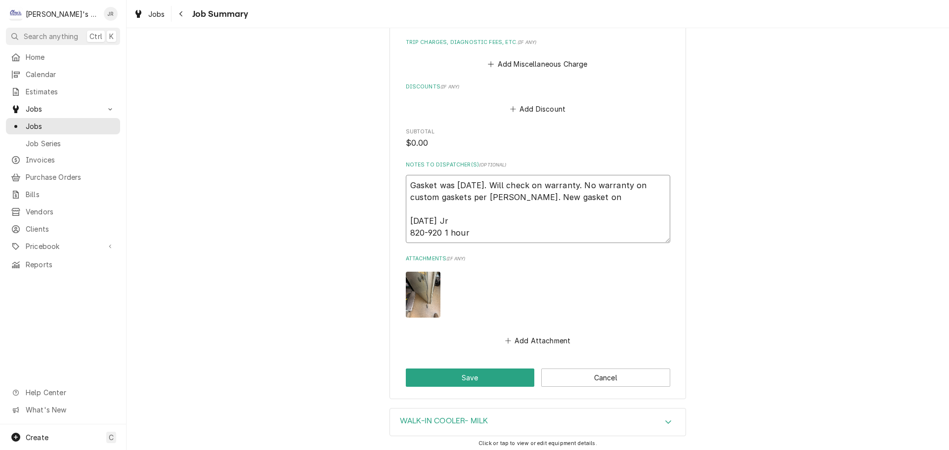
type textarea "Gasket was three weeks ago. Will check on warranty. No warranty on custom gaske…"
type textarea "x"
type textarea "Gasket was three weeks ago. Will check on warranty. No warranty on custom gaske…"
type textarea "x"
type textarea "Gasket was three weeks ago. Will check on warranty. No warranty on custom gaske…"
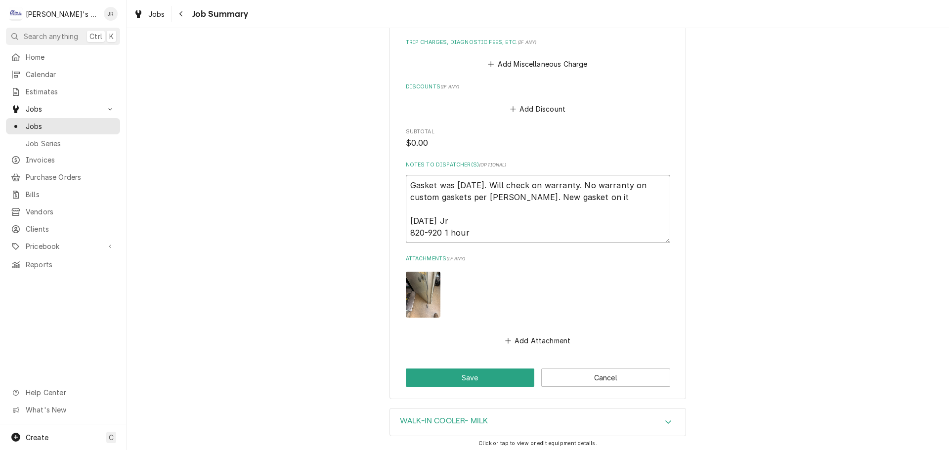
type textarea "x"
type textarea "Gasket was three weeks ago. Will check on warranty. No warranty on custom gaske…"
type textarea "x"
type textarea "Gasket was three weeks ago. Will check on warranty. No warranty on custom gaske…"
type textarea "x"
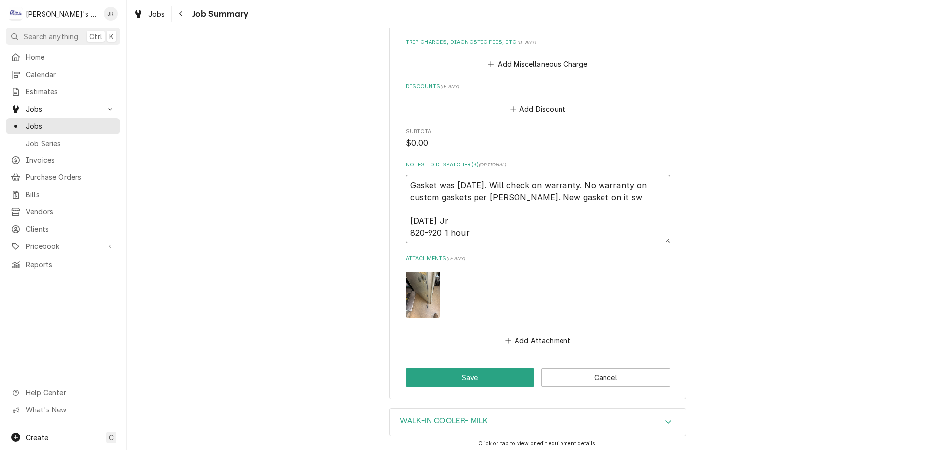
type textarea "Gasket was three weeks ago. Will check on warranty. No warranty on custom gaske…"
type textarea "x"
type textarea "Gasket was three weeks ago. Will check on warranty. No warranty on custom gaske…"
type textarea "x"
type textarea "Gasket was three weeks ago. Will check on warranty. No warranty on custom gaske…"
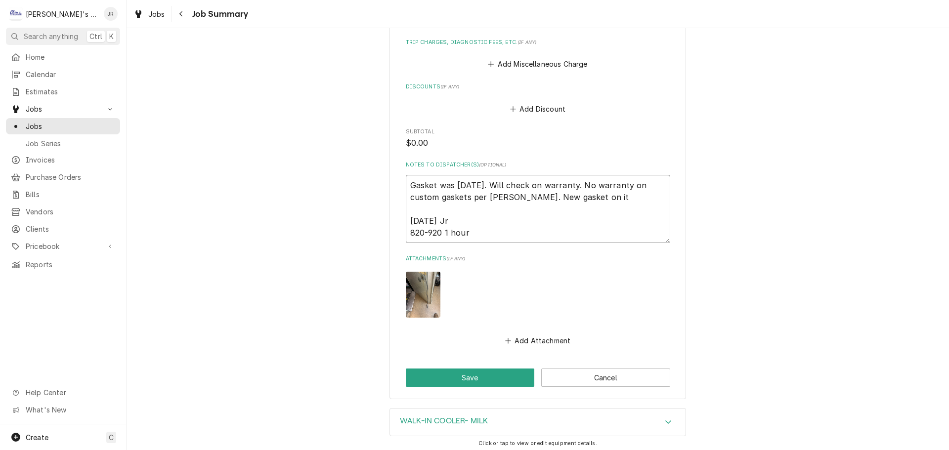
type textarea "x"
type textarea "Gasket was three weeks ago. Will check on warranty. No warranty on custom gaske…"
type textarea "x"
type textarea "Gasket was three weeks ago. Will check on warranty. No warranty on custom gaske…"
type textarea "x"
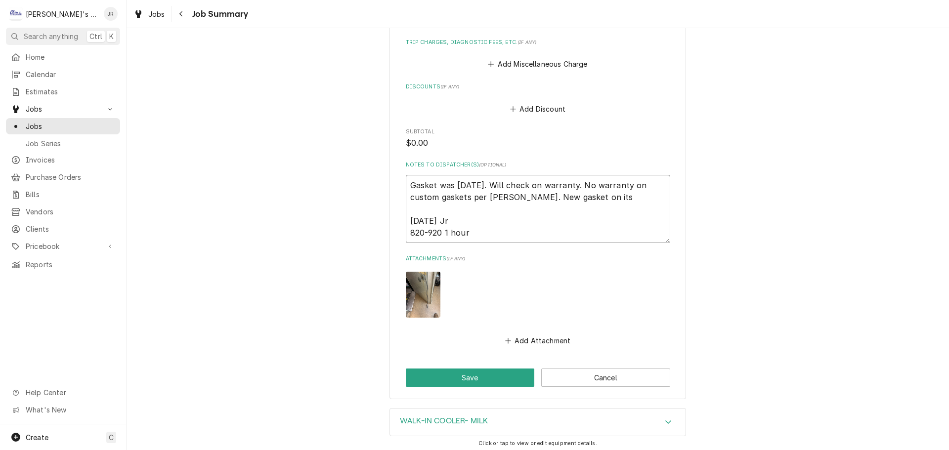
type textarea "Gasket was three weeks ago. Will check on warranty. No warranty on custom gaske…"
type textarea "x"
type textarea "Gasket was three weeks ago. Will check on warranty. No warranty on custom gaske…"
type textarea "x"
type textarea "Gasket was three weeks ago. Will check on warranty. No warranty on custom gaske…"
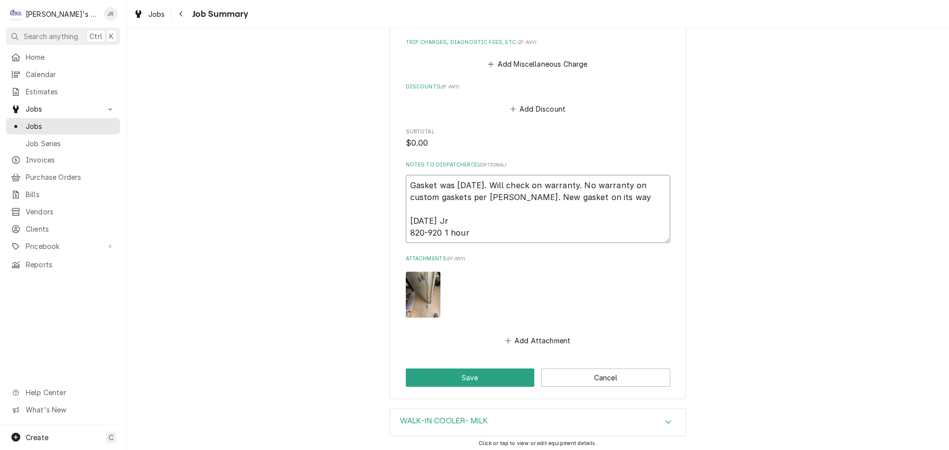
type textarea "x"
type textarea "Gasket was three weeks ago. Will check on warranty. No warranty on custom gaske…"
type textarea "x"
type textarea "Gasket was three weeks ago. Will check on warranty. No warranty on custom gaske…"
click at [456, 369] on button "Save" at bounding box center [470, 378] width 129 height 18
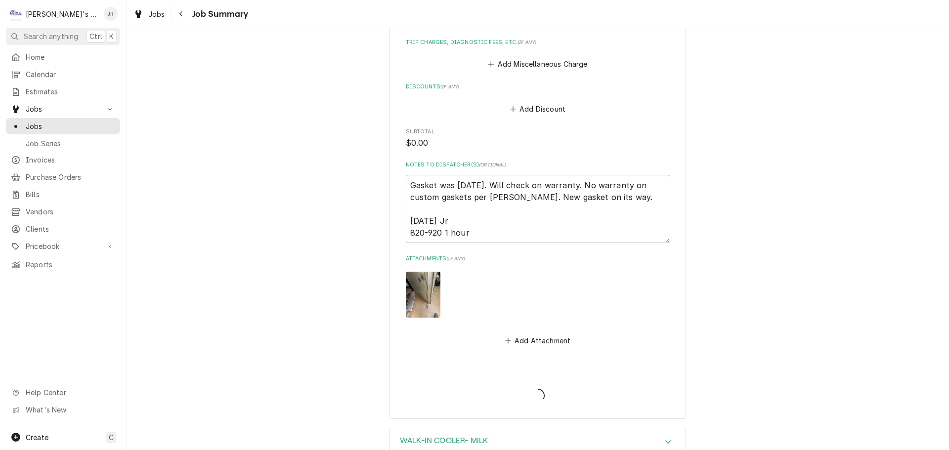
type textarea "x"
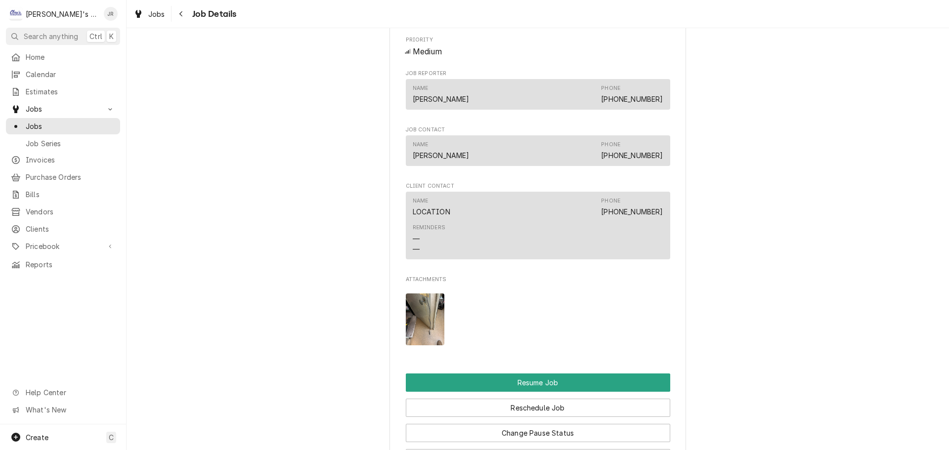
scroll to position [1038, 0]
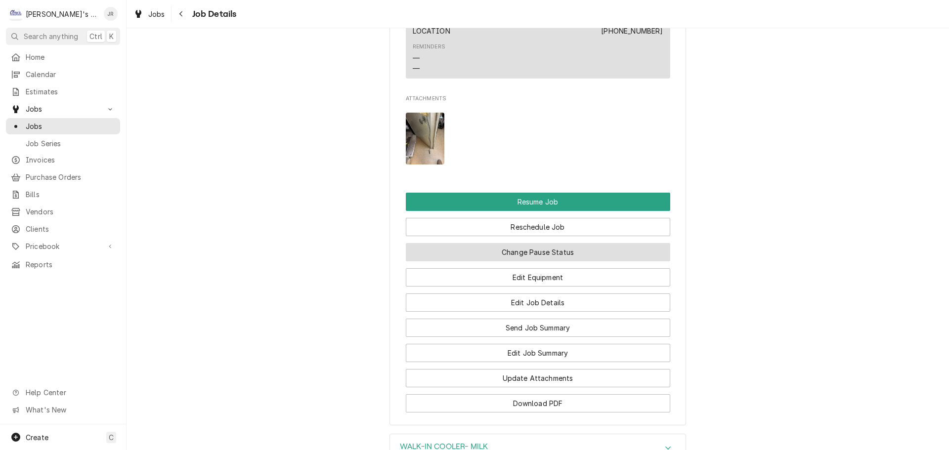
click at [577, 246] on button "Change Pause Status" at bounding box center [538, 252] width 264 height 18
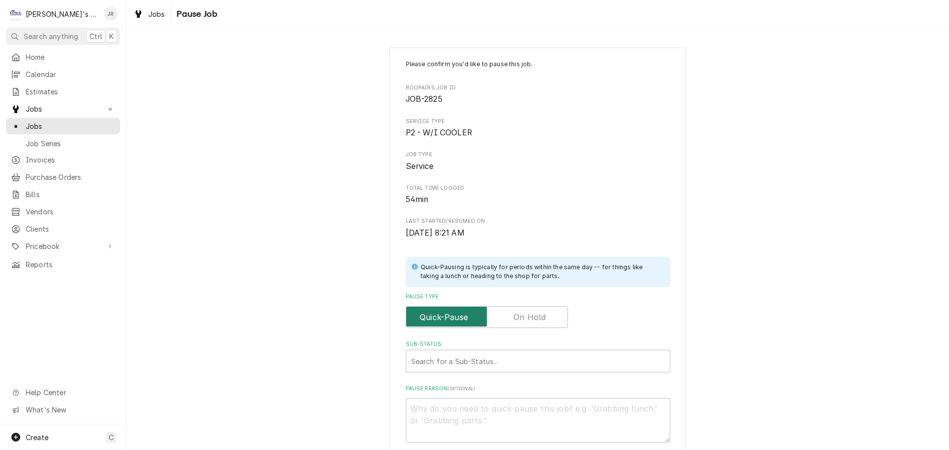
click at [545, 315] on input "Pause Type" at bounding box center [486, 317] width 153 height 22
checkbox input "true"
click at [519, 356] on div "Sub-Status" at bounding box center [538, 361] width 254 height 18
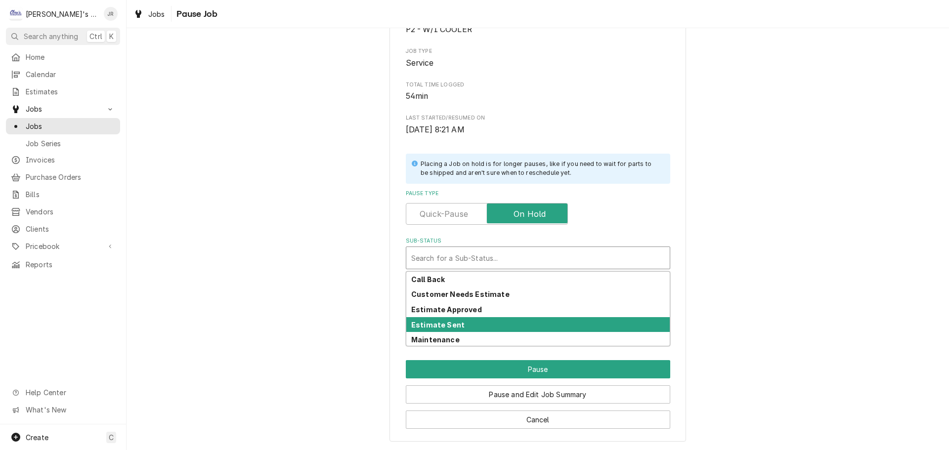
scroll to position [99, 0]
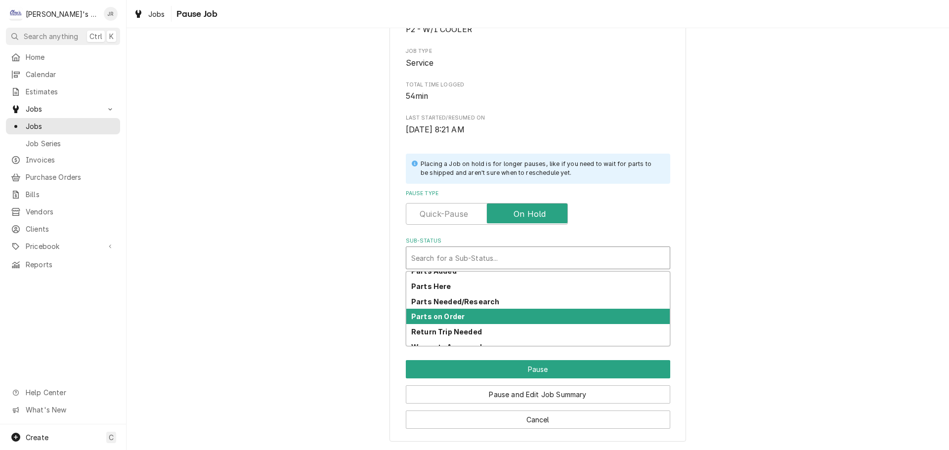
click at [492, 322] on div "Parts on Order" at bounding box center [537, 316] width 263 height 15
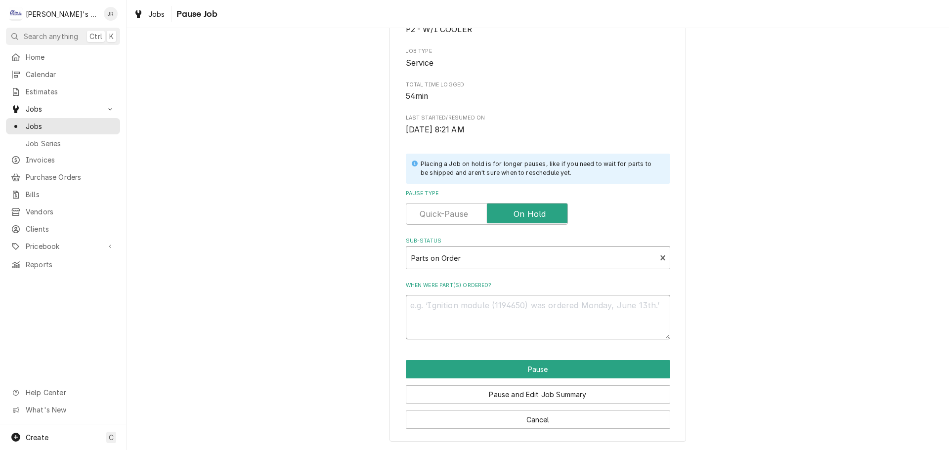
click at [504, 303] on textarea "When were part(s) ordered?" at bounding box center [538, 317] width 264 height 44
type textarea "x"
type textarea "g"
type textarea "x"
type textarea "ga"
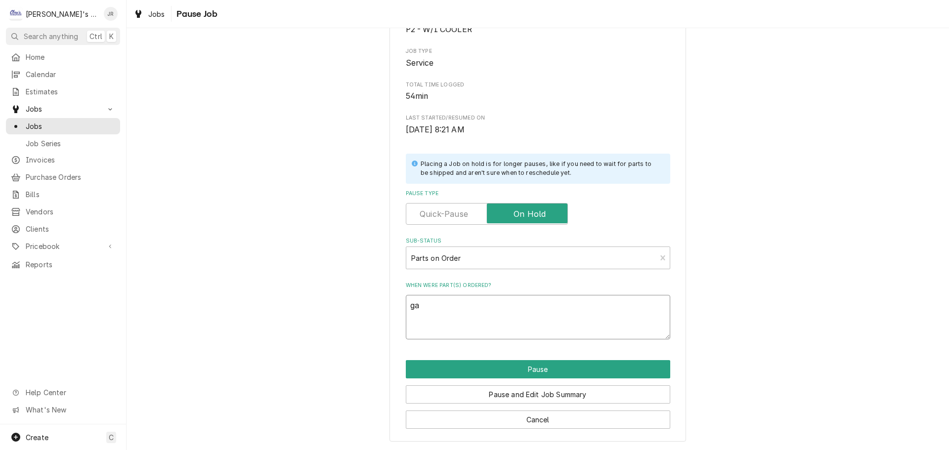
type textarea "x"
type textarea "gas"
type textarea "x"
type textarea "gask"
type textarea "x"
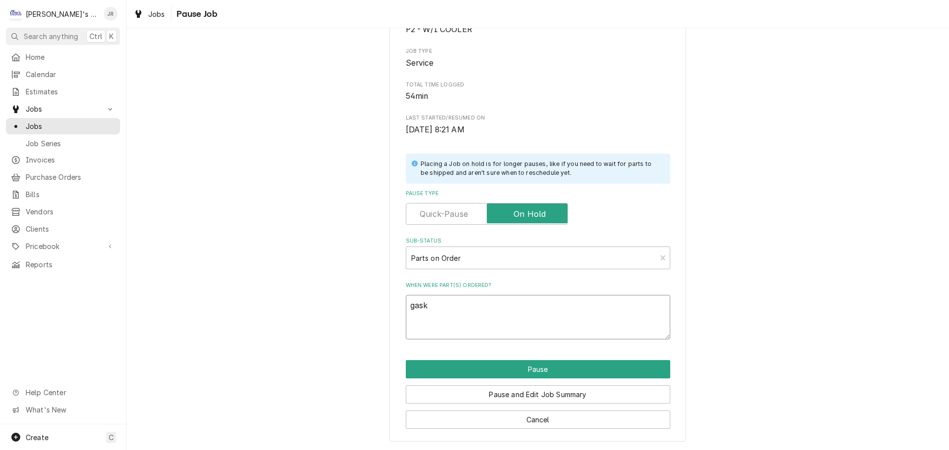
type textarea "gaske"
type textarea "x"
type textarea "gasket"
type textarea "x"
type textarea "gasket"
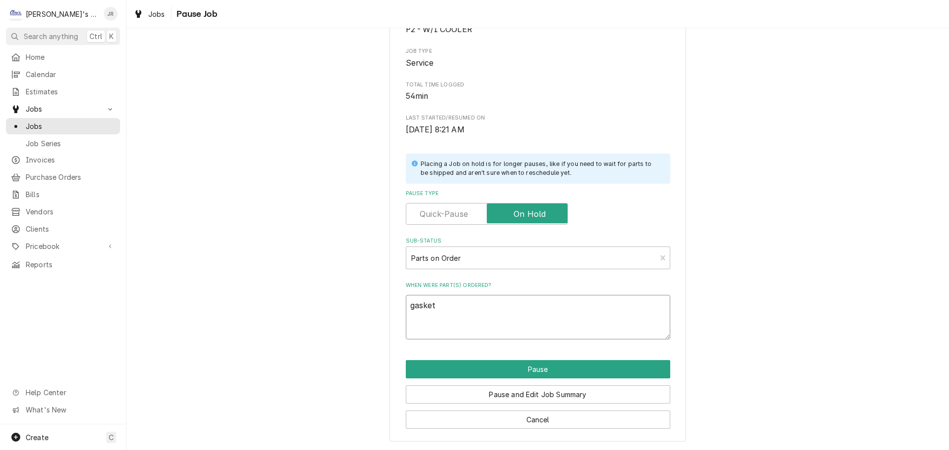
type textarea "x"
type textarea "gasket c"
type textarea "x"
type textarea "gasket ca"
type textarea "x"
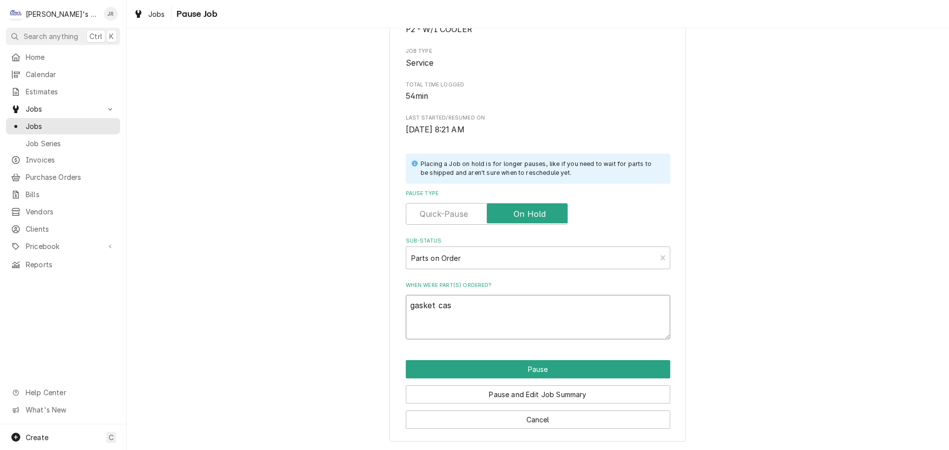
type textarea "gasket case"
type textarea "x"
type textarea "gasket case"
type textarea "x"
type textarea "gasket case p"
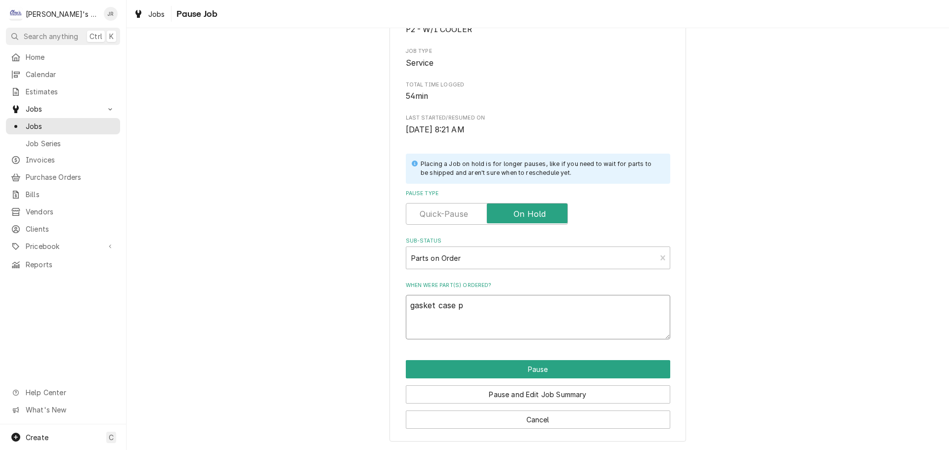
type textarea "x"
type textarea "gasket case pa"
type textarea "x"
type textarea "gasket case par"
type textarea "x"
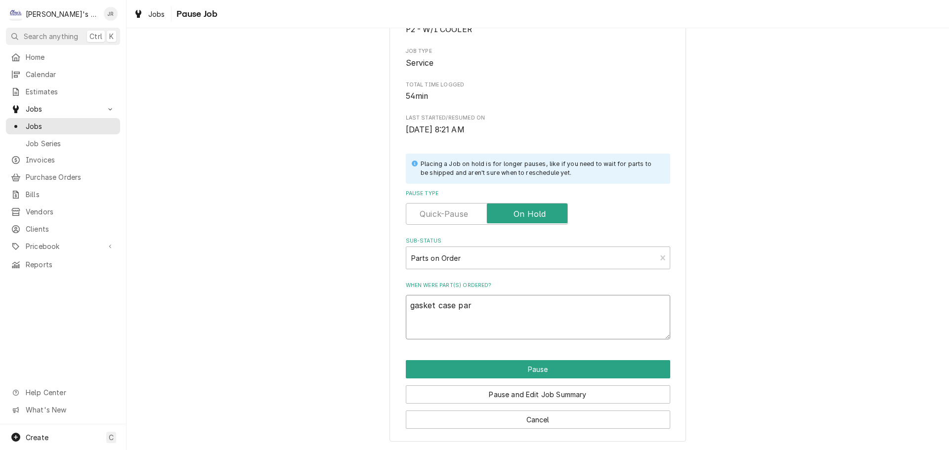
type textarea "gasket case part"
type textarea "x"
type textarea "gasket case parts"
type textarea "x"
type textarea "gasket case parts."
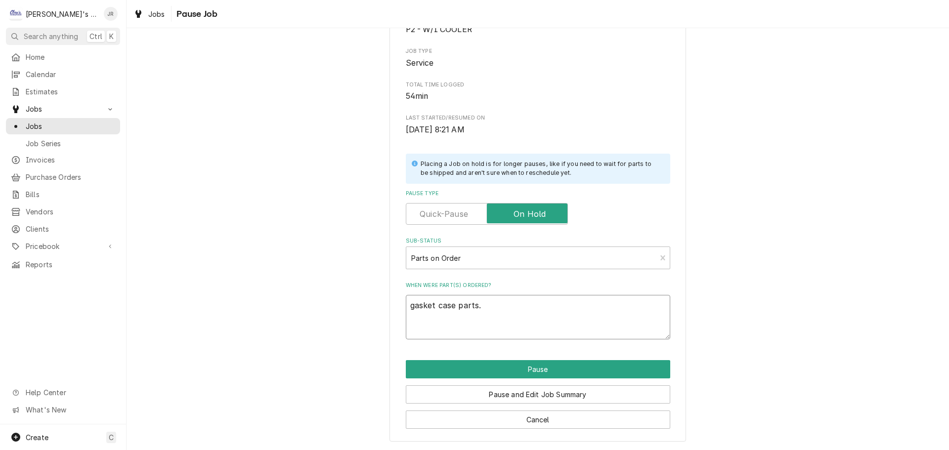
type textarea "x"
type textarea "gasket case parts."
click at [531, 363] on button "Pause" at bounding box center [538, 369] width 264 height 18
type textarea "x"
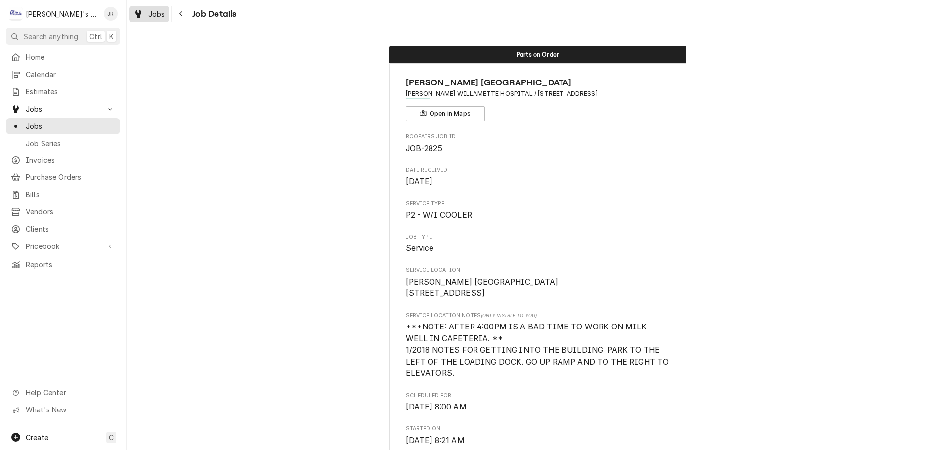
click at [161, 20] on link "Jobs" at bounding box center [149, 14] width 40 height 16
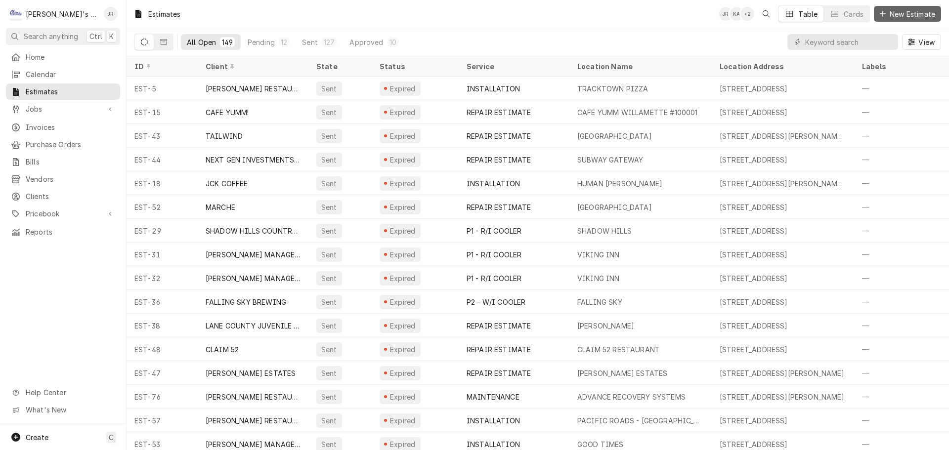
click at [905, 8] on button "New Estimate" at bounding box center [907, 14] width 67 height 16
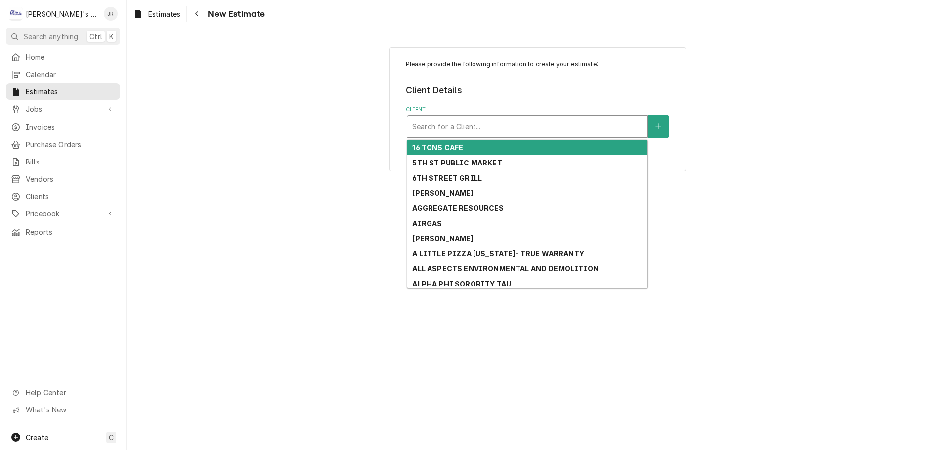
click at [545, 135] on div "Client" at bounding box center [527, 127] width 230 height 18
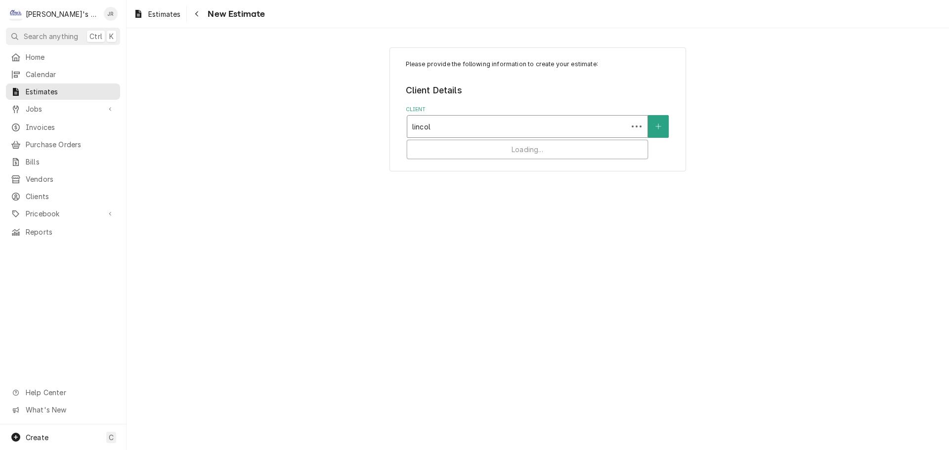
type input "lincoln"
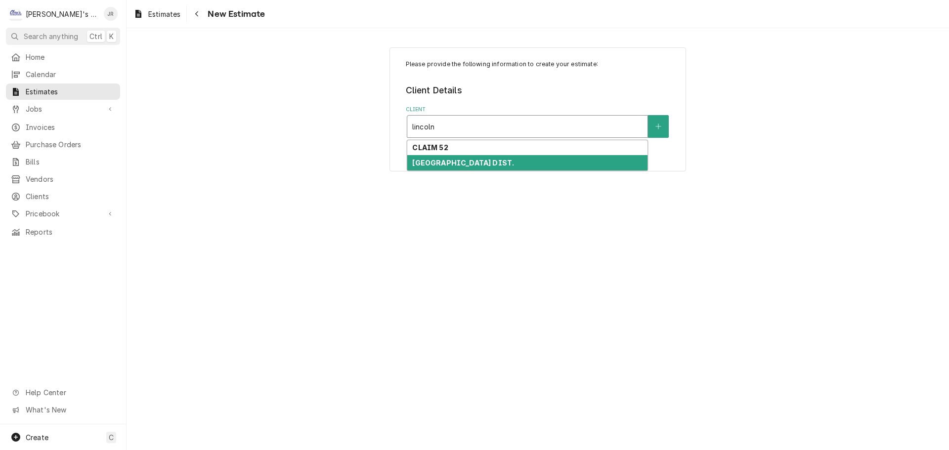
click at [483, 161] on strong "[GEOGRAPHIC_DATA] DIST." at bounding box center [463, 163] width 102 height 8
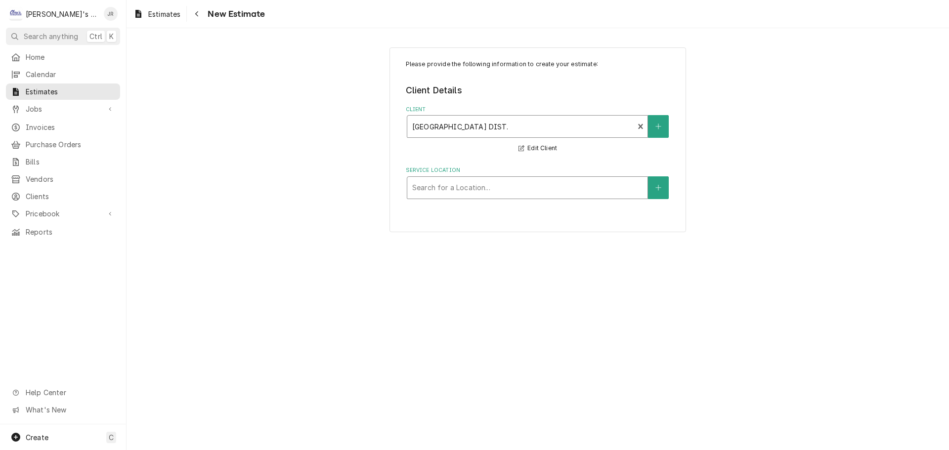
click at [437, 186] on div "Service Location" at bounding box center [527, 188] width 230 height 18
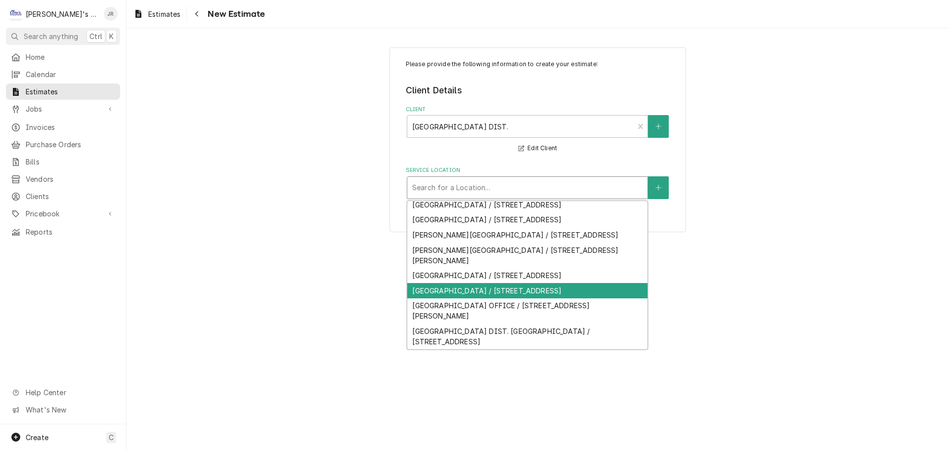
scroll to position [49, 0]
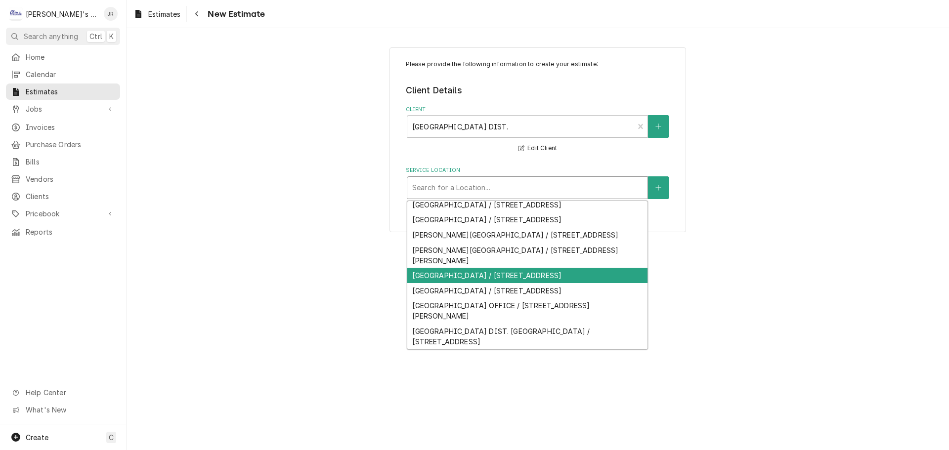
click at [493, 283] on div "[GEOGRAPHIC_DATA] / [STREET_ADDRESS]" at bounding box center [527, 275] width 240 height 15
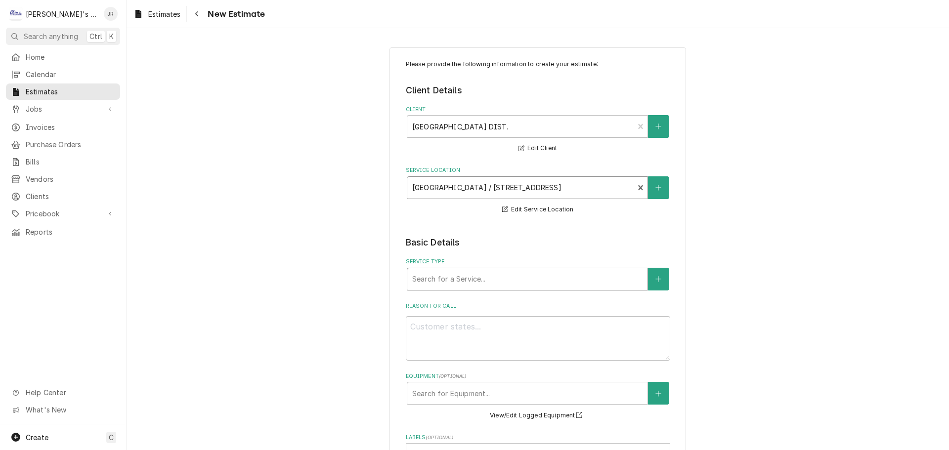
click at [493, 284] on div "Service Type" at bounding box center [527, 279] width 230 height 18
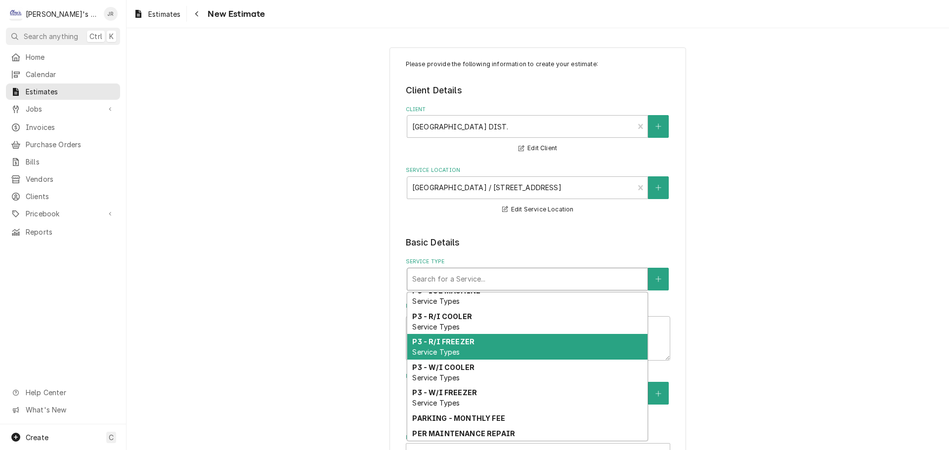
scroll to position [757, 0]
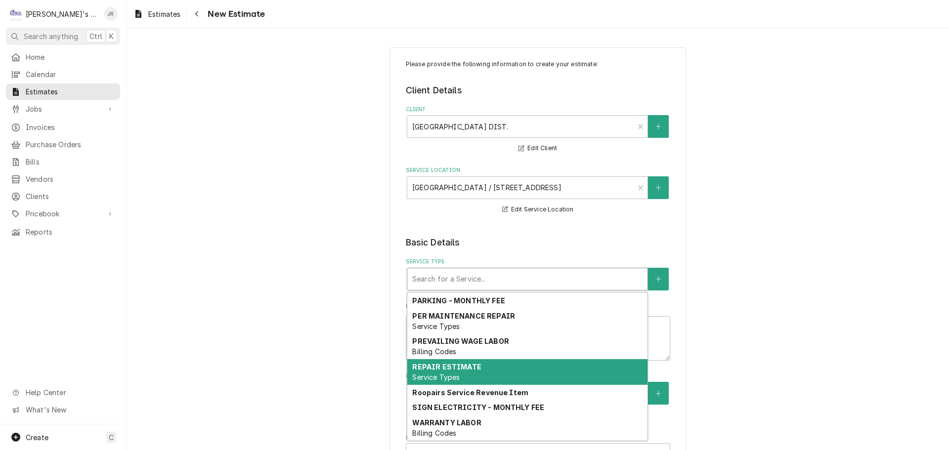
click at [487, 364] on div "REPAIR ESTIMATE Service Types" at bounding box center [527, 372] width 240 height 26
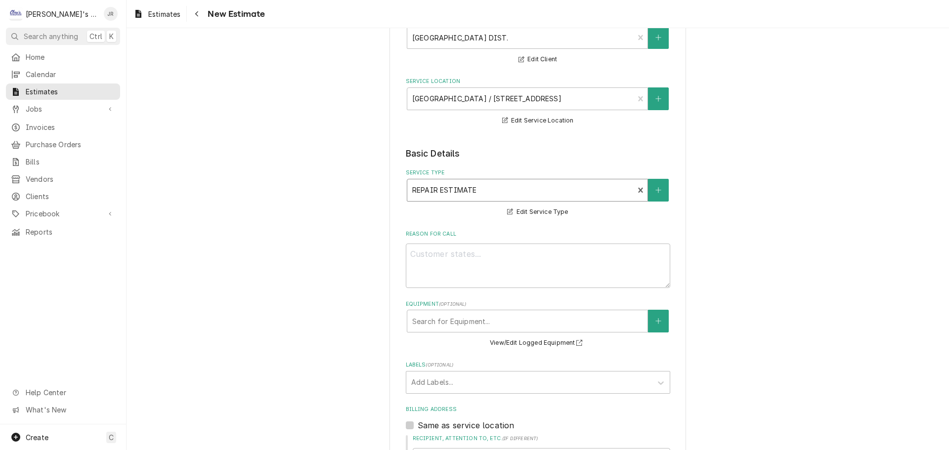
scroll to position [99, 0]
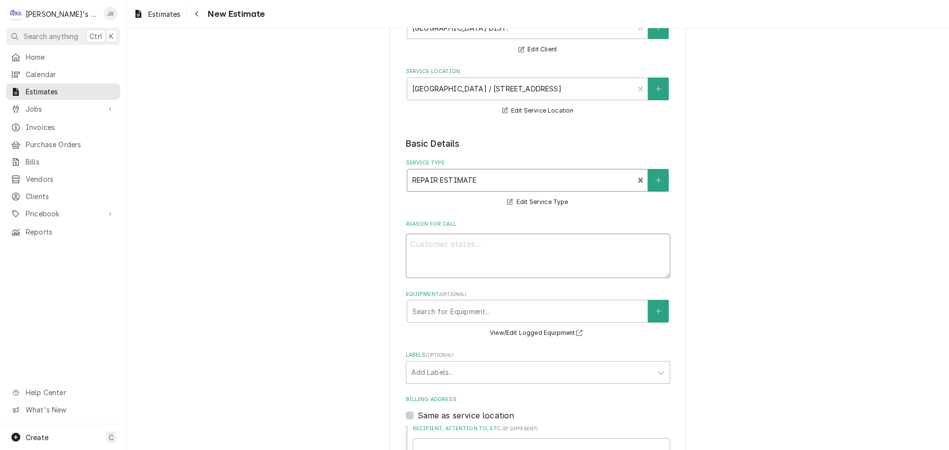
click at [455, 237] on textarea "Reason For Call" at bounding box center [538, 256] width 264 height 44
type textarea "x"
type textarea "9"
type textarea "x"
type textarea "9/"
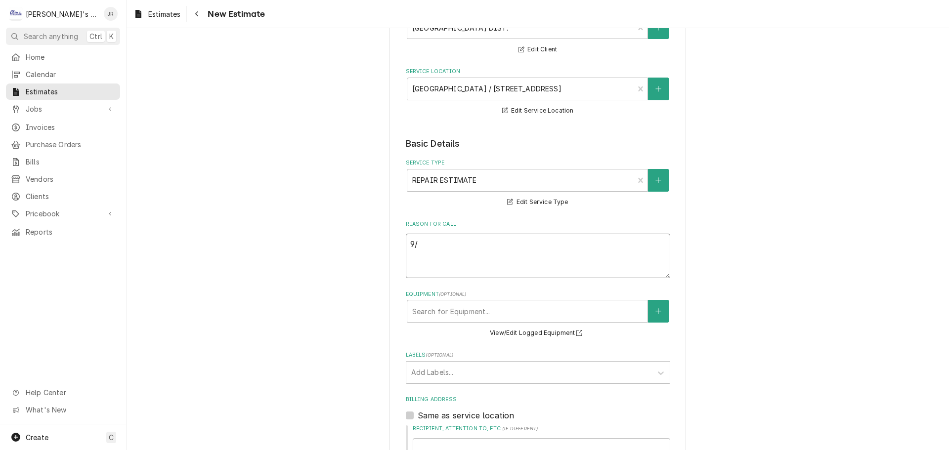
type textarea "x"
type textarea "9/3"
type textarea "x"
type textarea "9/3/"
type textarea "x"
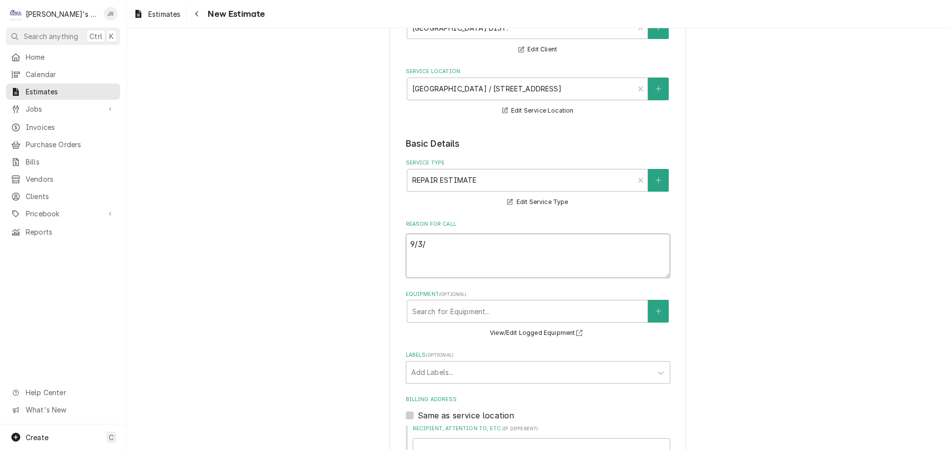
type textarea "9/3/2"
type textarea "x"
type textarea "9/3/20"
type textarea "x"
type textarea "9/3/202"
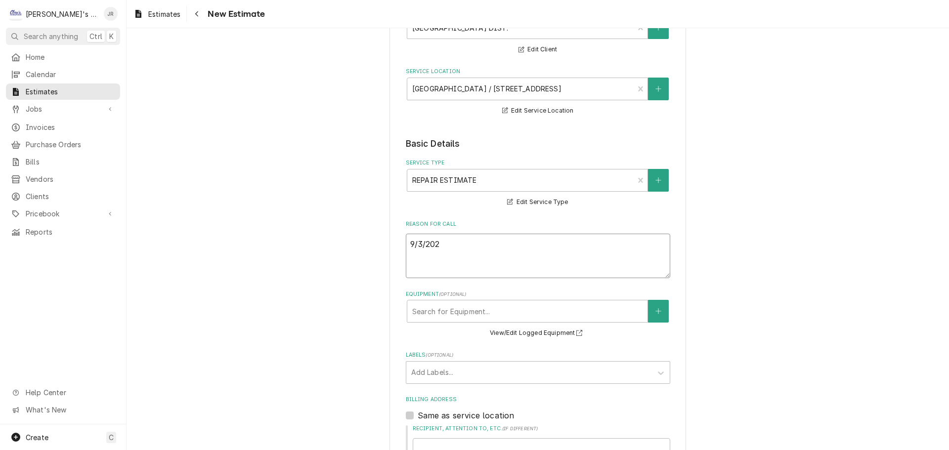
type textarea "x"
type textarea "9/3/2025"
type textarea "x"
type textarea "9/3/2025"
type textarea "x"
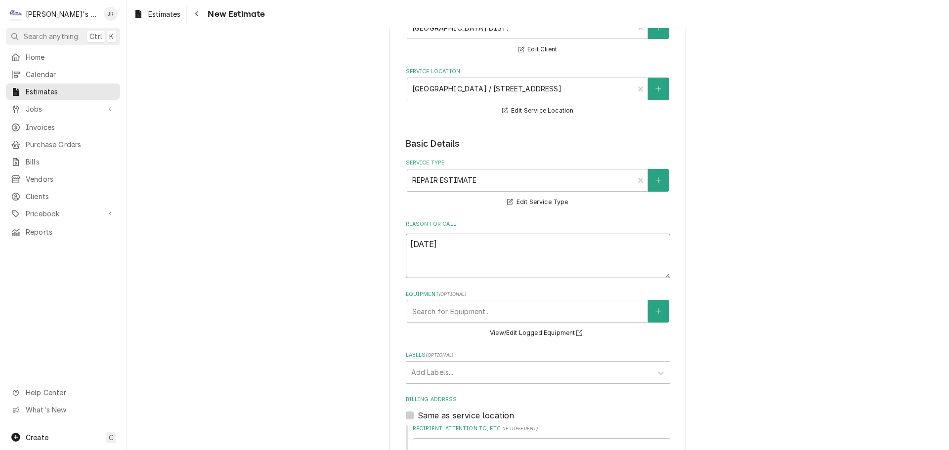
type textarea "9/3/2025 j"
type textarea "x"
type textarea "9/3/2025 jr"
type textarea "x"
type textarea "9/3/2025 j"
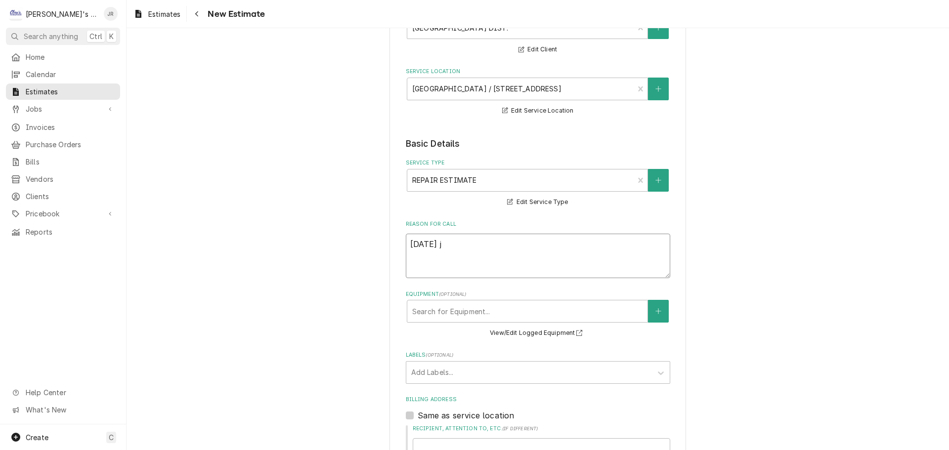
type textarea "x"
type textarea "9/3/2025"
type textarea "x"
type textarea "9/3/2025 J"
type textarea "x"
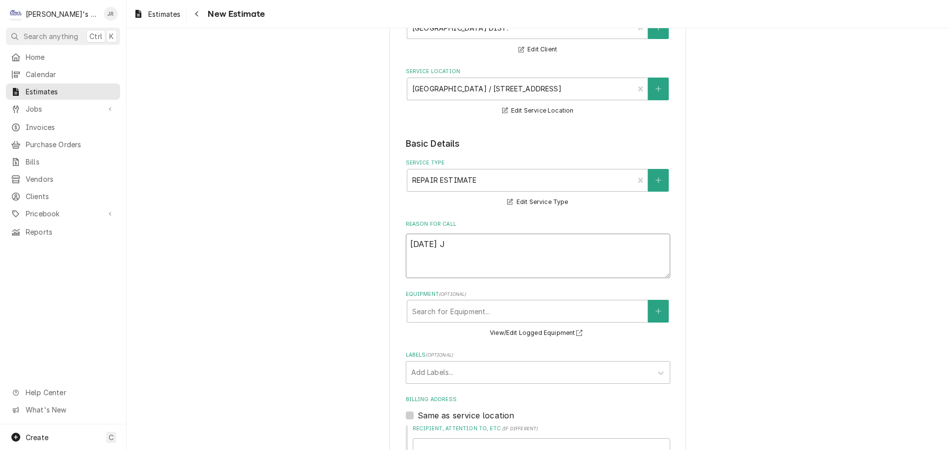
type textarea "9/3/2025 JR"
type textarea "x"
type textarea "9/3/2025 JR"
type textarea "x"
type textarea "9/3/2025 JR -"
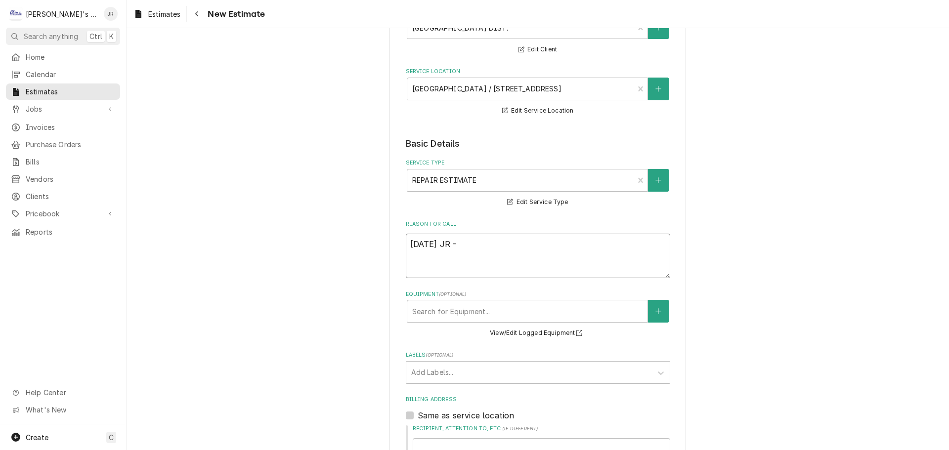
type textarea "x"
type textarea "9/3/2025 JR -"
type textarea "x"
type textarea "9/3/2025 JR - E"
type textarea "x"
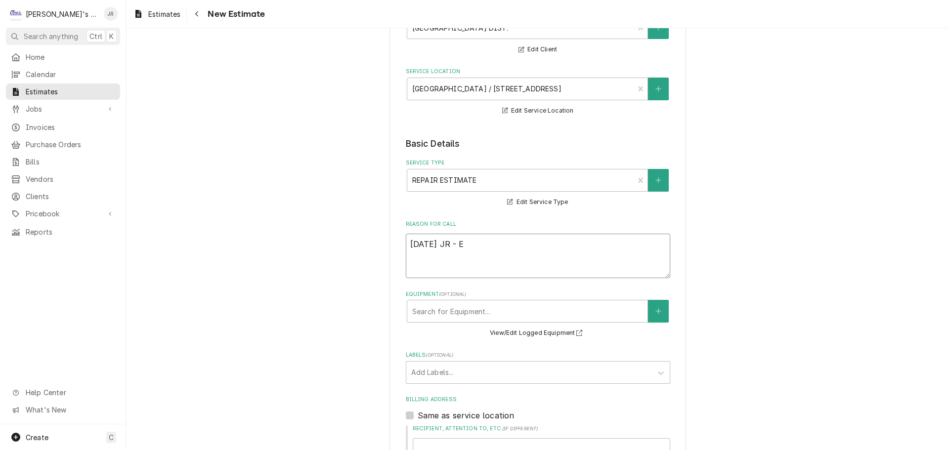
type textarea "9/3/2025 JR - ES"
type textarea "x"
type textarea "9/3/2025 JR - EST"
type textarea "x"
type textarea "9/3/2025 JR - ESTA"
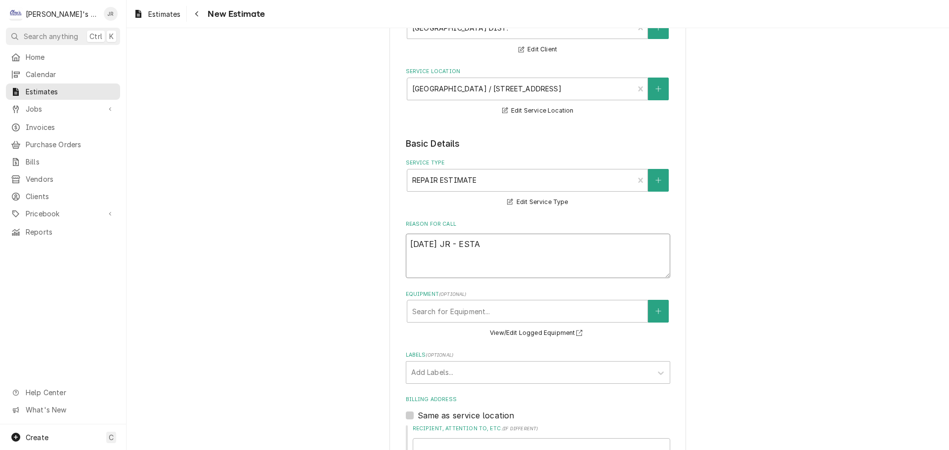
type textarea "x"
type textarea "9/3/2025 JR - ESTAO"
type textarea "x"
type textarea "9/3/2025 JR - ESTAOM"
type textarea "x"
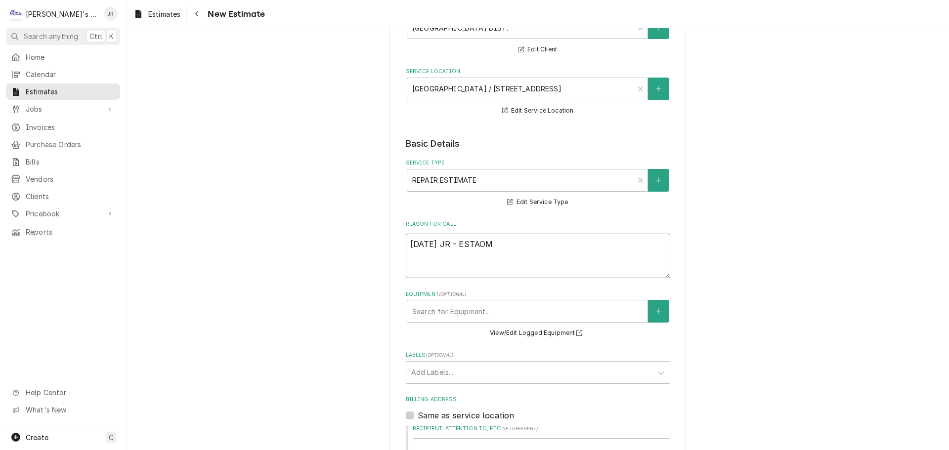
type textarea "9/3/2025 JR - ESTAOMA"
type textarea "x"
type textarea "9/3/2025 JR - ESTAOMAT"
type textarea "x"
type textarea "9/3/2025 JR - ESTAOMA"
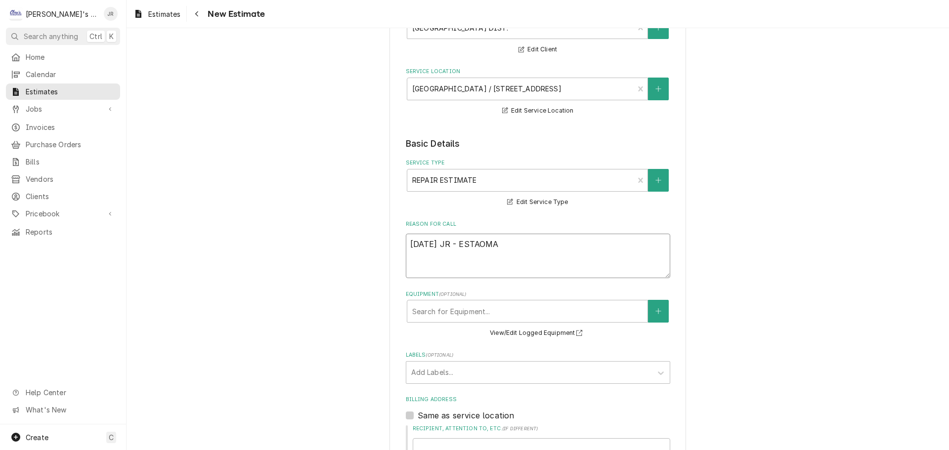
type textarea "x"
type textarea "9/3/2025 JR - ESTAOM"
type textarea "x"
type textarea "9/3/2025 JR - ESTAO"
type textarea "x"
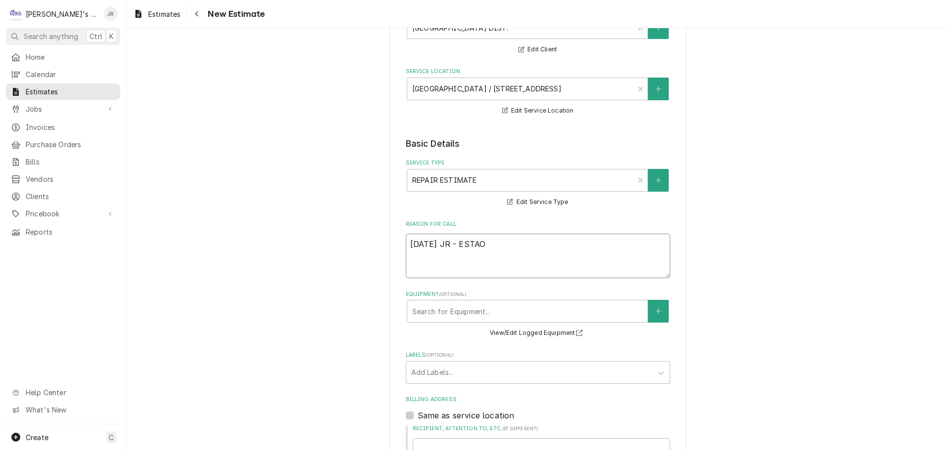
type textarea "9/3/2025 JR - ESTA"
type textarea "x"
type textarea "9/3/2025 JR - EST"
type textarea "x"
type textarea "9/3/2025 JR - ESTI"
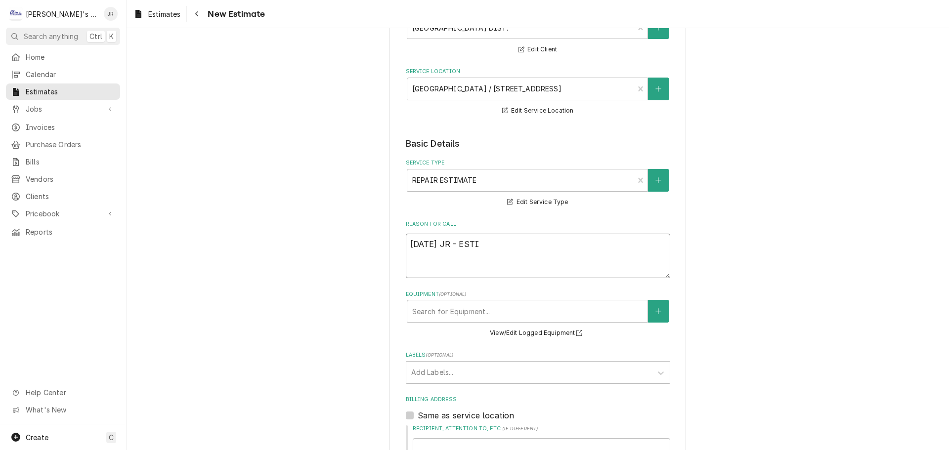
type textarea "x"
type textarea "9/3/2025 JR - ESTIM"
type textarea "x"
type textarea "9/3/2025 JR - ESTIMA"
type textarea "x"
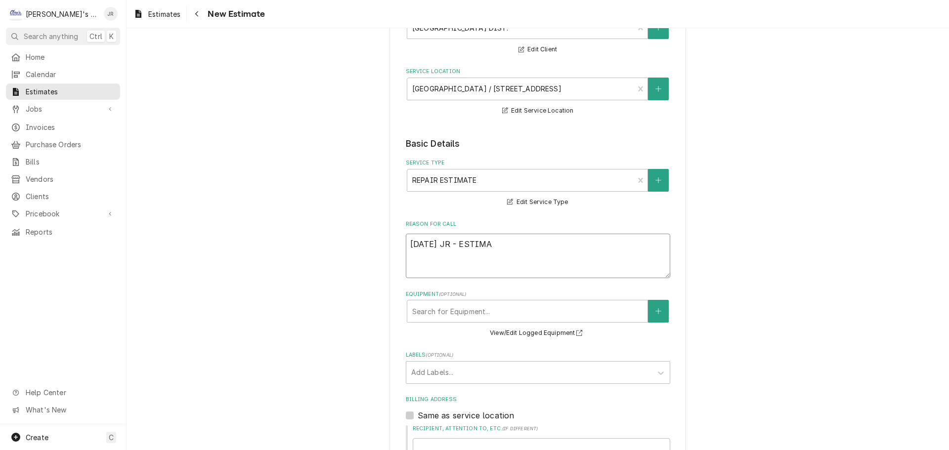
type textarea "9/3/2025 JR - ESTIMAT"
type textarea "x"
type textarea "9/3/2025 JR - ESTIMATE"
type textarea "x"
type textarea "9/3/2025 JR - ESTIMATE"
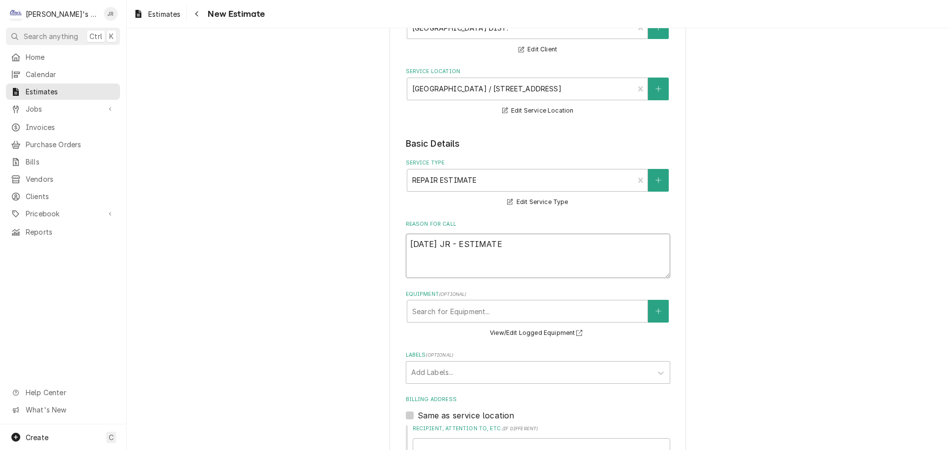
type textarea "x"
type textarea "[DATE] JR - ESTIMATE T"
type textarea "x"
type textarea "[DATE] JR - ESTIMATE TO"
type textarea "x"
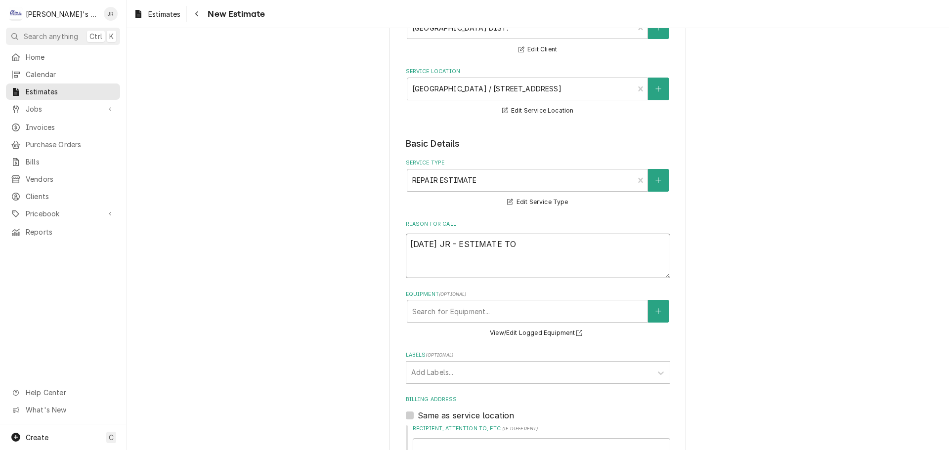
type textarea "9/3/2025 JR - ESTIMATE TO"
type textarea "x"
type textarea "9/3/2025 JR - ESTIMATE TO R"
type textarea "x"
type textarea "9/3/2025 JR - ESTIMATE TO RE"
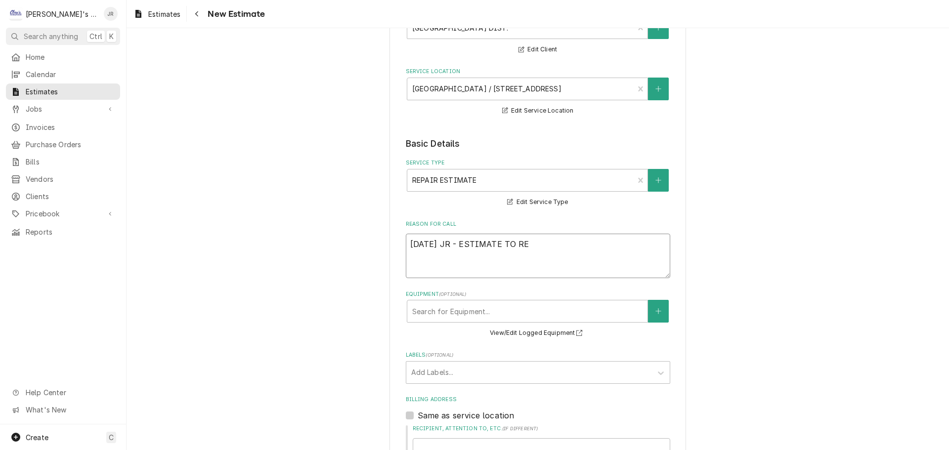
type textarea "x"
type textarea "9/3/2025 JR - ESTIMATE TO REP"
type textarea "x"
type textarea "9/3/2025 JR - ESTIMATE TO REPL"
type textarea "x"
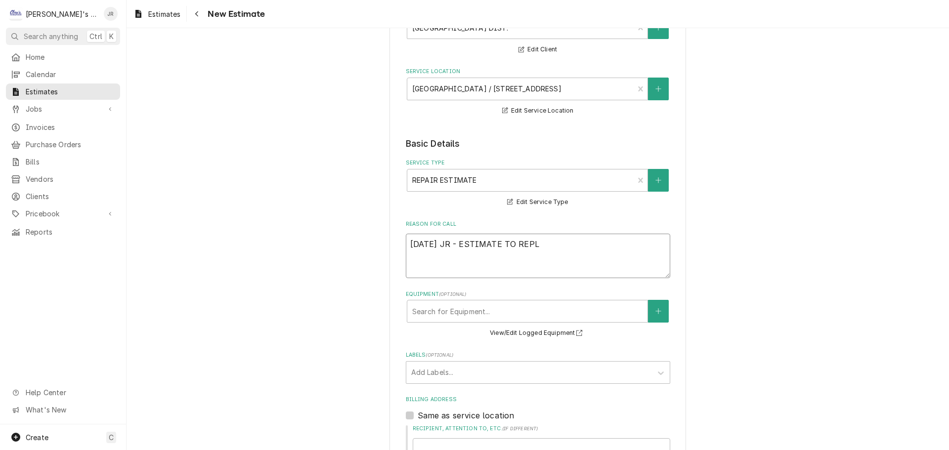
type textarea "9/3/2025 JR - ESTIMATE TO REPLA"
type textarea "x"
type textarea "9/3/2025 JR - ESTIMATE TO REPLAC"
type textarea "x"
type textarea "9/3/2025 JR - ESTIMATE TO REPLACE"
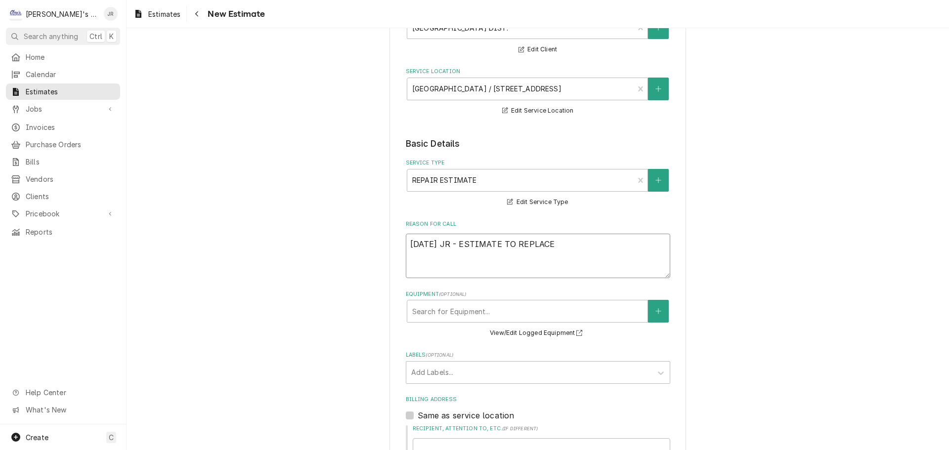
type textarea "x"
type textarea "9/3/2025 JR - ESTIMATE TO REPLACE"
type textarea "x"
type textarea "9/3/2025 JR - ESTIMATE TO REPLACE C"
type textarea "x"
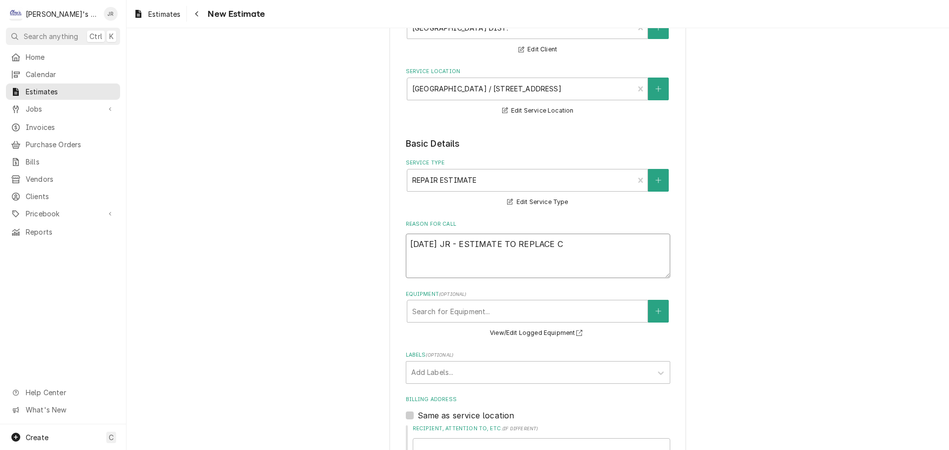
type textarea "9/3/2025 JR - ESTIMATE TO REPLACE CO"
type textarea "x"
type textarea "9/3/2025 JR - ESTIMATE TO REPLACE COM"
type textarea "x"
type textarea "9/3/2025 JR - ESTIMATE TO REPLACE COMP"
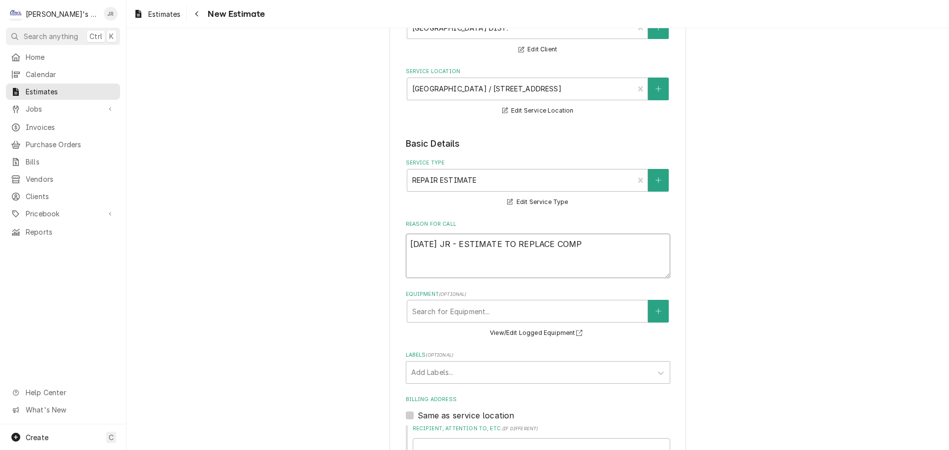
type textarea "x"
type textarea "9/3/2025 JR - ESTIMATE TO REPLACE COMPR"
type textarea "x"
type textarea "9/3/2025 JR - ESTIMATE TO REPLACE COMPRE"
type textarea "x"
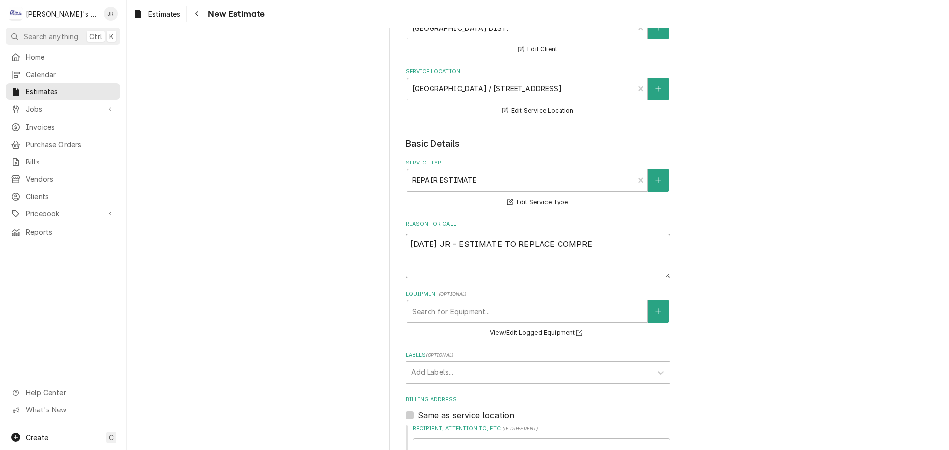
type textarea "9/3/2025 JR - ESTIMATE TO REPLACE COMPRES"
type textarea "x"
type textarea "9/3/2025 JR - ESTIMATE TO REPLACE COMPRESS"
type textarea "x"
type textarea "9/3/2025 JR - ESTIMATE TO REPLACE COMPRESSO"
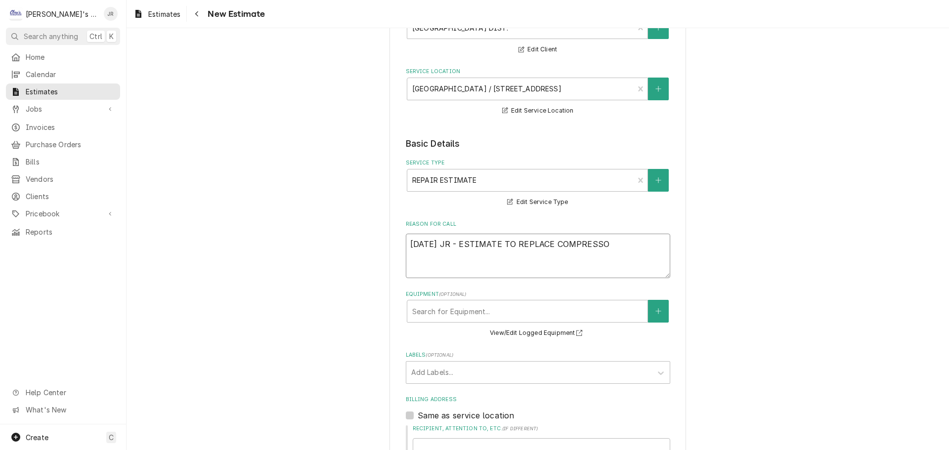
type textarea "x"
type textarea "9/3/2025 JR - ESTIMATE TO REPLACE COMPRESSOR"
type textarea "x"
type textarea "9/3/2025 JR - ESTIMATE TO REPLACE COMPRESSOR"
type textarea "x"
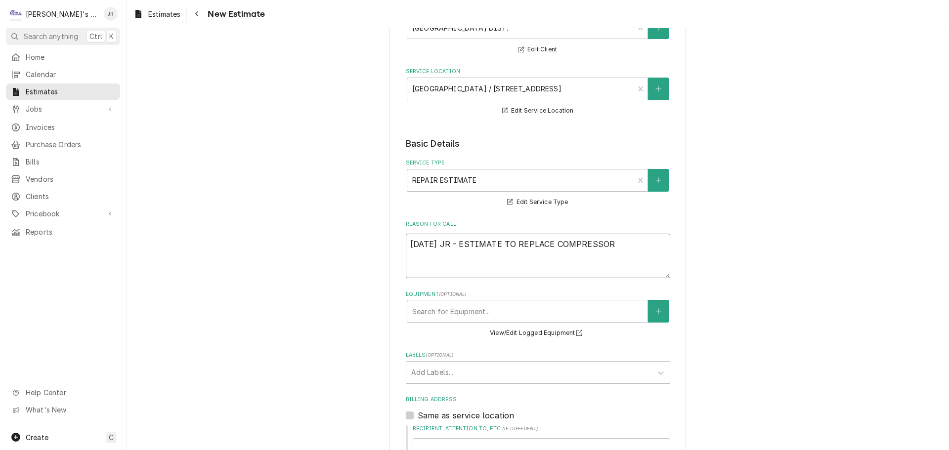
type textarea "9/3/2025 JR - ESTIMATE TO REPLACE COMPRESSOR C"
type textarea "x"
type textarea "9/3/2025 JR - ESTIMATE TO REPLACE COMPRESSOR CO"
type textarea "x"
type textarea "9/3/2025 JR - ESTIMATE TO REPLACE COMPRESSOR CON"
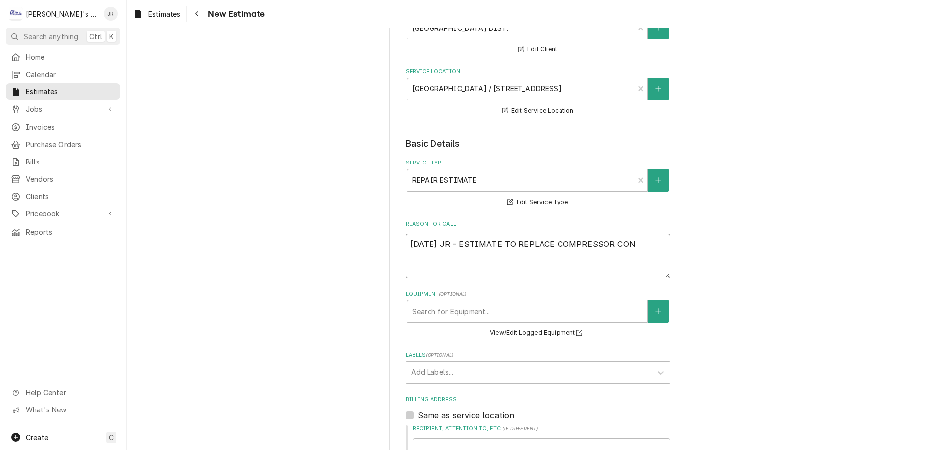
type textarea "x"
type textarea "9/3/2025 JR - ESTIMATE TO REPLACE COMPRESSOR CONT"
type textarea "x"
type textarea "9/3/2025 JR - ESTIMATE TO REPLACE COMPRESSOR CONTA"
type textarea "x"
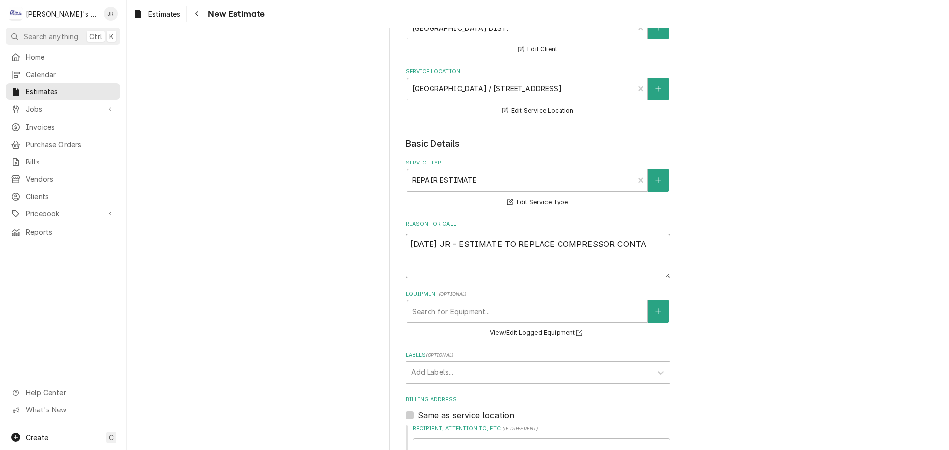
type textarea "9/3/2025 JR - ESTIMATE TO REPLACE COMPRESSOR CONTAC"
type textarea "x"
type textarea "9/3/2025 JR - ESTIMATE TO REPLACE COMPRESSOR CONTACT"
type textarea "x"
type textarea "9/3/2025 JR - ESTIMATE TO REPLACE COMPRESSOR CONTACTO"
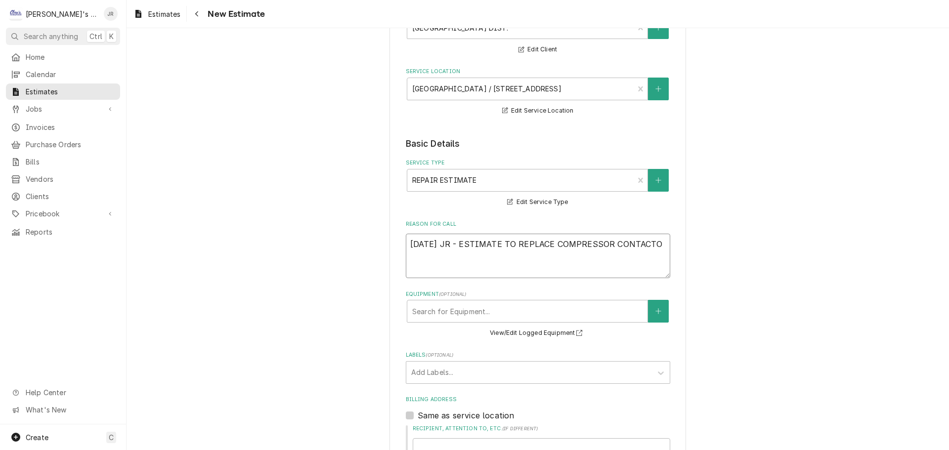
type textarea "x"
type textarea "9/3/2025 JR - ESTIMATE TO REPLACE COMPRESSOR CONTACTOR"
type textarea "x"
type textarea "9/3/2025 JR - ESTIMATE TO REPLACE COMPRESSOR CONTACTORE"
type textarea "x"
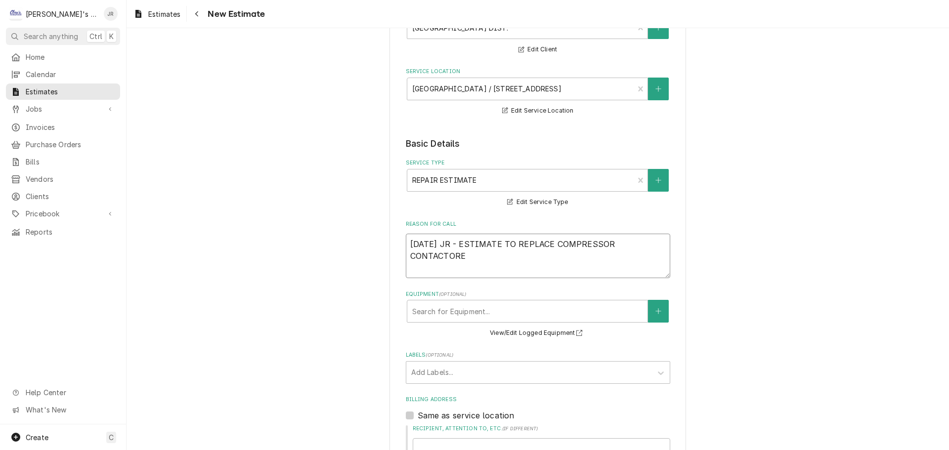
type textarea "9/3/2025 JR - ESTIMATE TO REPLACE COMPRESSOR CONTACTORE"
type textarea "x"
type textarea "9/3/2025 JR - ESTIMATE TO REPLACE COMPRESSOR CONTACTORE"
type textarea "x"
type textarea "9/3/2025 JR - ESTIMATE TO REPLACE COMPRESSOR CONTACTOR"
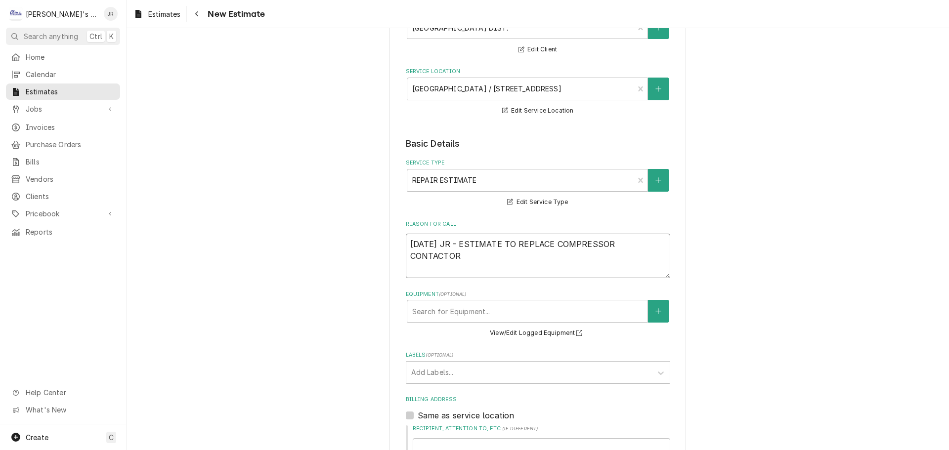
type textarea "x"
type textarea "9/3/2025 JR - ESTIMATE TO REPLACE COMPRESSOR CONTACTORS"
type textarea "x"
type textarea "9/3/2025 JR - ESTIMATE TO REPLACE COMPRESSOR CONTACTORS"
type textarea "x"
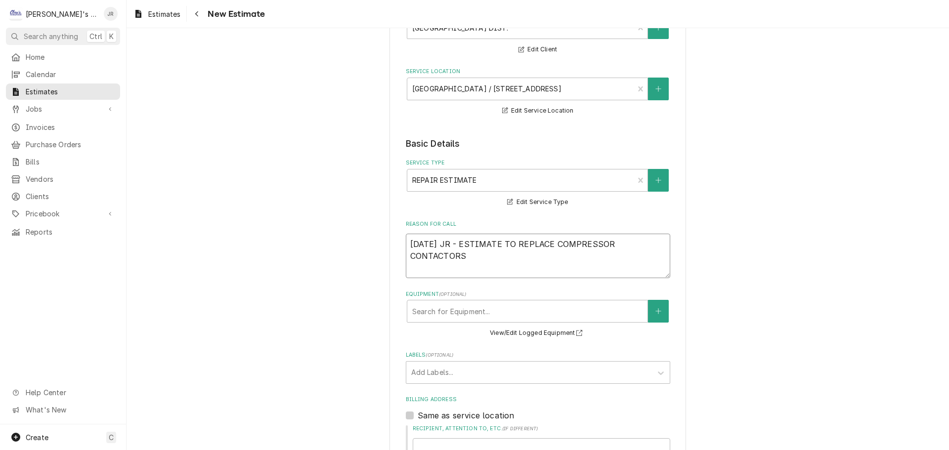
type textarea "9/3/2025 JR - ESTIMATE TO REPLACE COMPRESSOR CONTACTORS F"
type textarea "x"
type textarea "9/3/2025 JR - ESTIMATE TO REPLACE COMPRESSOR CONTACTORS FO"
type textarea "x"
type textarea "9/3/2025 JR - ESTIMATE TO REPLACE COMPRESSOR CONTACTORS FOR"
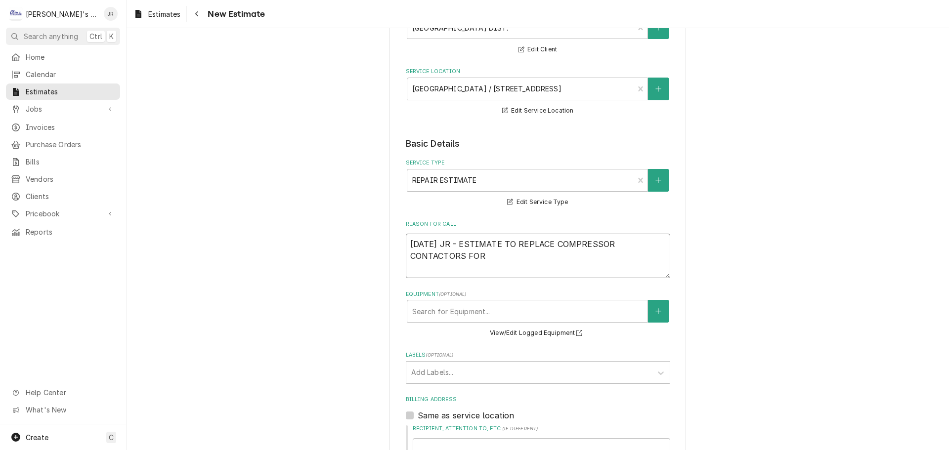
type textarea "x"
type textarea "9/3/2025 JR - ESTIMATE TO REPLACE COMPRESSOR CONTACTORS FOR"
type textarea "x"
type textarea "9/3/2025 JR - ESTIMATE TO REPLACE COMPRESSOR CONTACTORS FOR S"
type textarea "x"
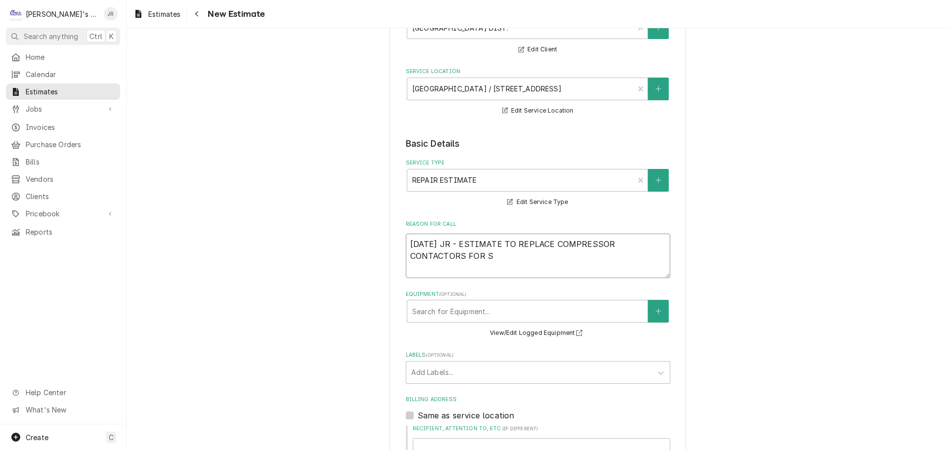
type textarea "9/3/2025 JR - ESTIMATE TO REPLACE COMPRESSOR CONTACTORS FOR ST"
type textarea "x"
type textarea "9/3/2025 JR - ESTIMATE TO REPLACE COMPRESSOR CONTACTORS FOR STO"
type textarea "x"
type textarea "9/3/2025 JR - ESTIMATE TO REPLACE COMPRESSOR CONTACTORS FOR STOR"
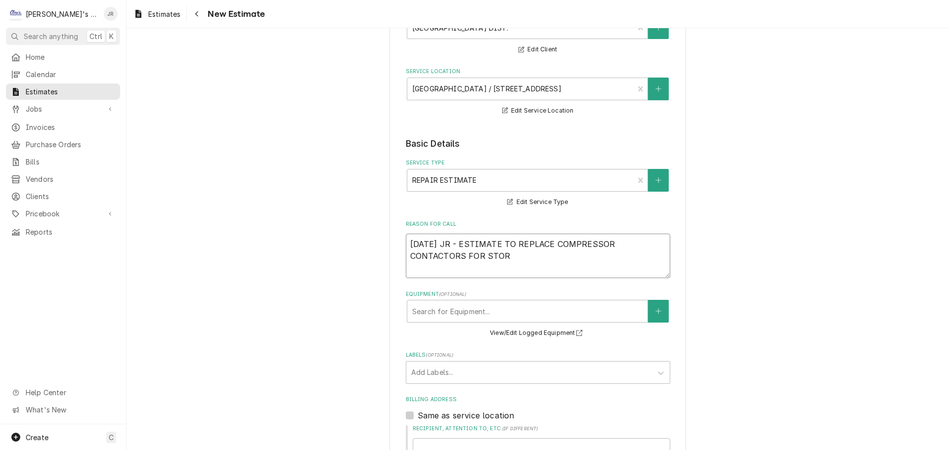
type textarea "x"
type textarea "9/3/2025 JR - ESTIMATE TO REPLACE COMPRESSOR CONTACTORS FOR STORA"
type textarea "x"
type textarea "9/3/2025 JR - ESTIMATE TO REPLACE COMPRESSOR CONTACTORS FOR STORAG"
type textarea "x"
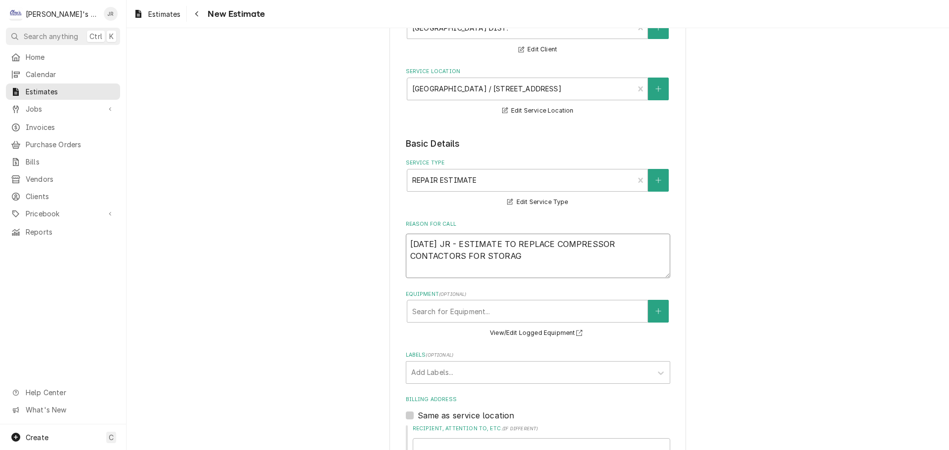
type textarea "9/3/2025 JR - ESTIMATE TO REPLACE COMPRESSOR CONTACTORS FOR STORAGE"
type textarea "x"
type textarea "9/3/2025 JR - ESTIMATE TO REPLACE COMPRESSOR CONTACTORS FOR STORAGE"
type textarea "x"
type textarea "9/3/2025 JR - ESTIMATE TO REPLACE COMPRESSOR CONTACTORS FOR STORAGE W"
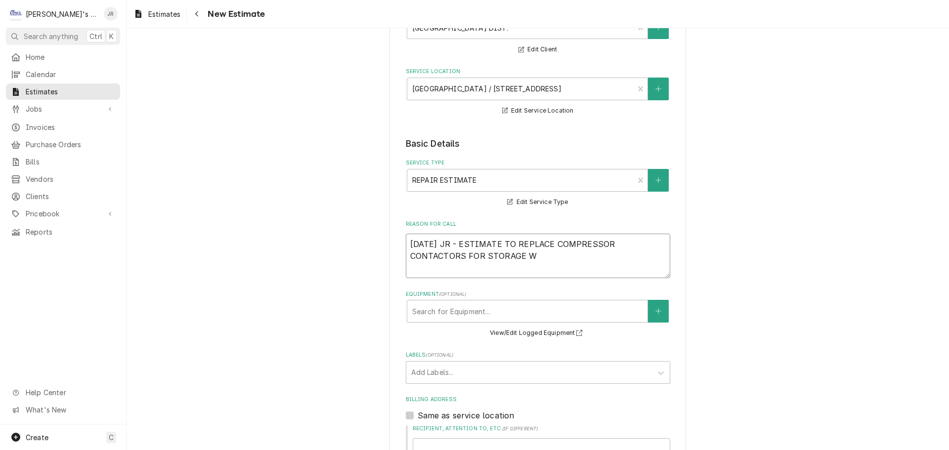
type textarea "x"
type textarea "9/3/2025 JR - ESTIMATE TO REPLACE COMPRESSOR CONTACTORS FOR STORAGE WA"
type textarea "x"
type textarea "9/3/2025 JR - ESTIMATE TO REPLACE COMPRESSOR CONTACTORS FOR STORAGE WAL"
type textarea "x"
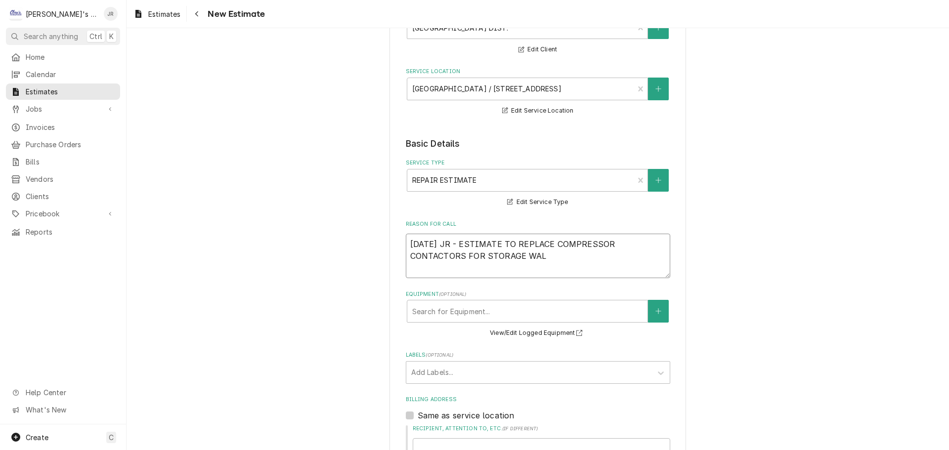
type textarea "9/3/2025 JR - ESTIMATE TO REPLACE COMPRESSOR CONTACTORS FOR STORAGE WALK"
type textarea "x"
type textarea "9/3/2025 JR - ESTIMATE TO REPLACE COMPRESSOR CONTACTORS FOR STORAGE WALK"
type textarea "x"
type textarea "9/3/2025 JR - ESTIMATE TO REPLACE COMPRESSOR CONTACTORS FOR STORAGE WALK I"
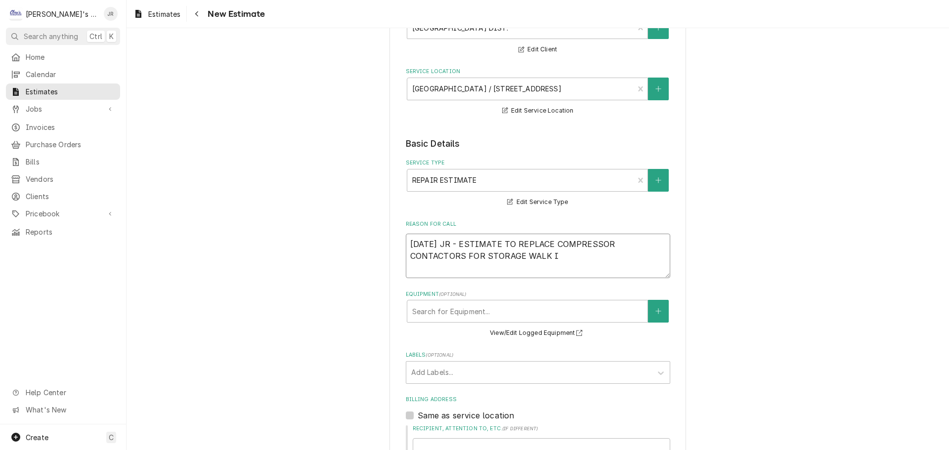
type textarea "x"
type textarea "9/3/2025 JR - ESTIMATE TO REPLACE COMPRESSOR CONTACTORS FOR STORAGE WALK IN"
type textarea "x"
type textarea "9/3/2025 JR - ESTIMATE TO REPLACE COMPRESSOR CONTACTORS FOR STORAGE WALK IN"
type textarea "x"
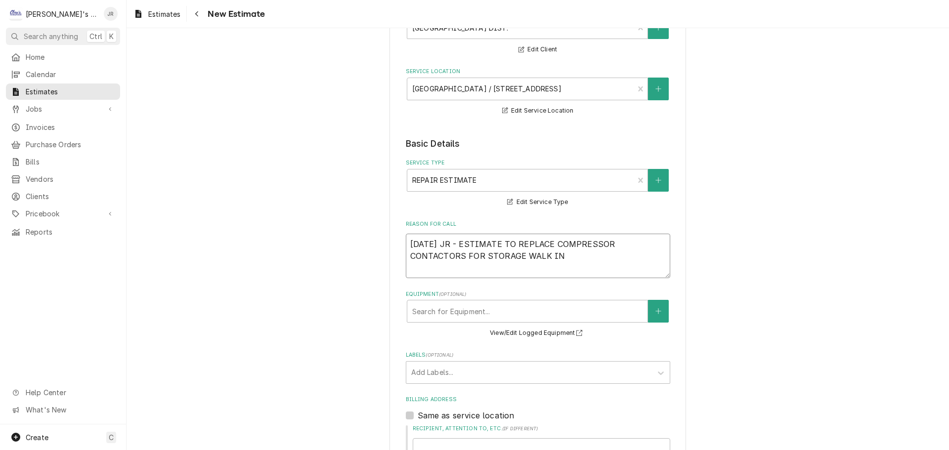
type textarea "9/3/2025 JR - ESTIMATE TO REPLACE COMPRESSOR CONTACTORS FOR STORAGE WALK IN F"
type textarea "x"
type textarea "9/3/2025 JR - ESTIMATE TO REPLACE COMPRESSOR CONTACTORS FOR STORAGE WALK IN FR"
type textarea "x"
type textarea "9/3/2025 JR - ESTIMATE TO REPLACE COMPRESSOR CONTACTORS FOR STORAGE WALK IN FRE"
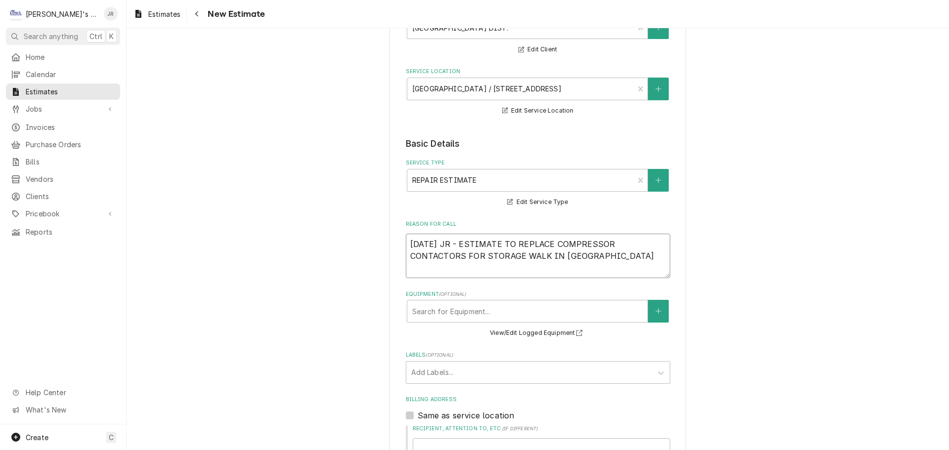
type textarea "x"
type textarea "9/3/2025 JR - ESTIMATE TO REPLACE COMPRESSOR CONTACTORS FOR STORAGE WALK IN FREE"
type textarea "x"
type textarea "9/3/2025 JR - ESTIMATE TO REPLACE COMPRESSOR CONTACTORS FOR STORAGE WALK IN FRE…"
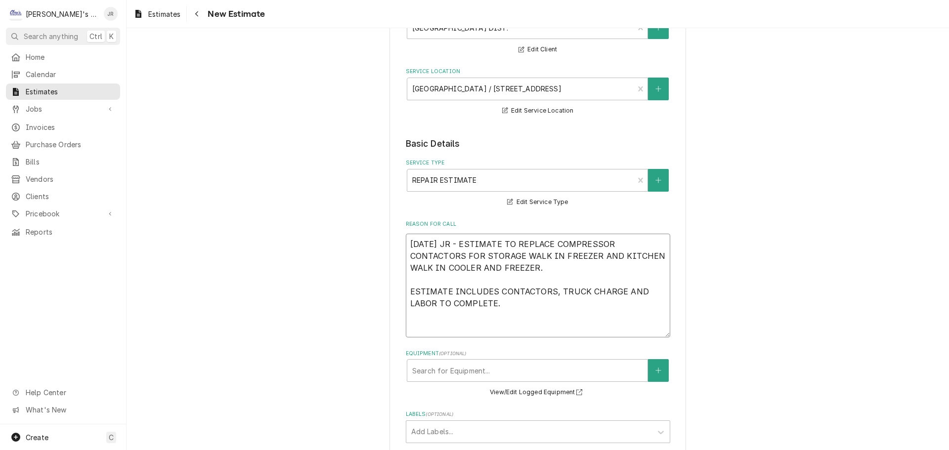
click at [560, 269] on textarea "9/3/2025 JR - ESTIMATE TO REPLACE COMPRESSOR CONTACTORS FOR STORAGE WALK IN FRE…" at bounding box center [538, 286] width 264 height 104
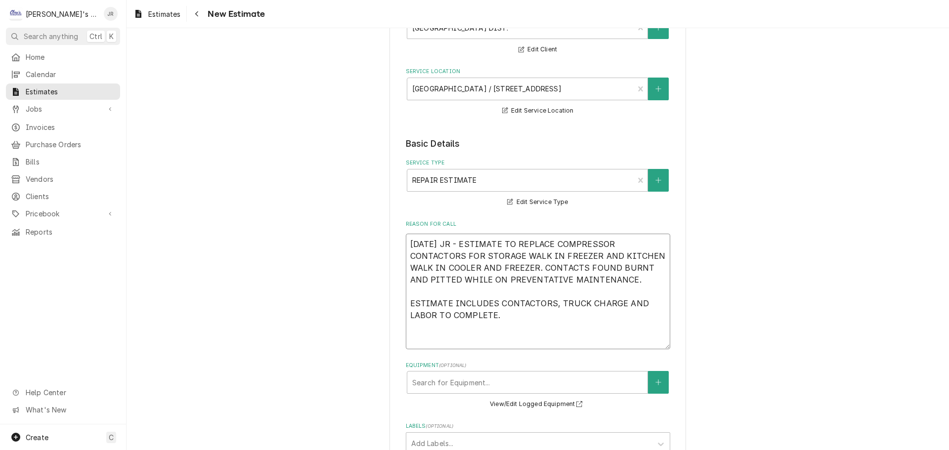
click at [419, 337] on textarea "9/3/2025 JR - ESTIMATE TO REPLACE COMPRESSOR CONTACTORS FOR STORAGE WALK IN FRE…" at bounding box center [538, 292] width 264 height 116
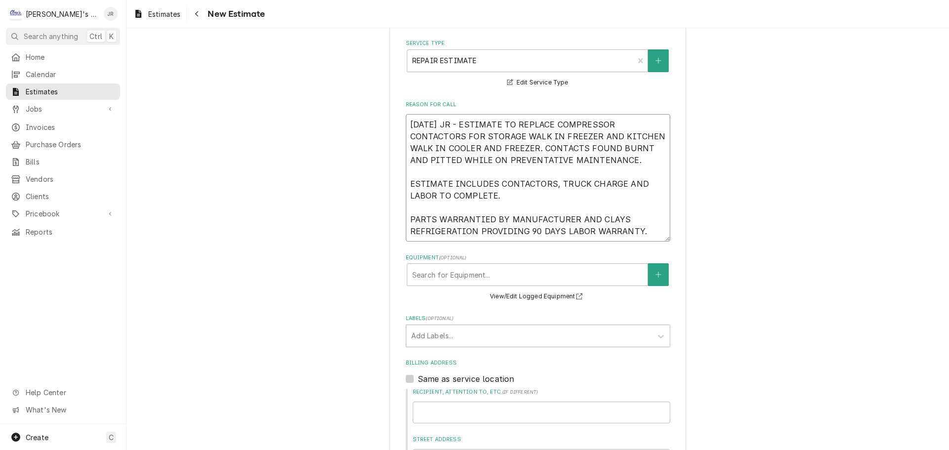
scroll to position [247, 0]
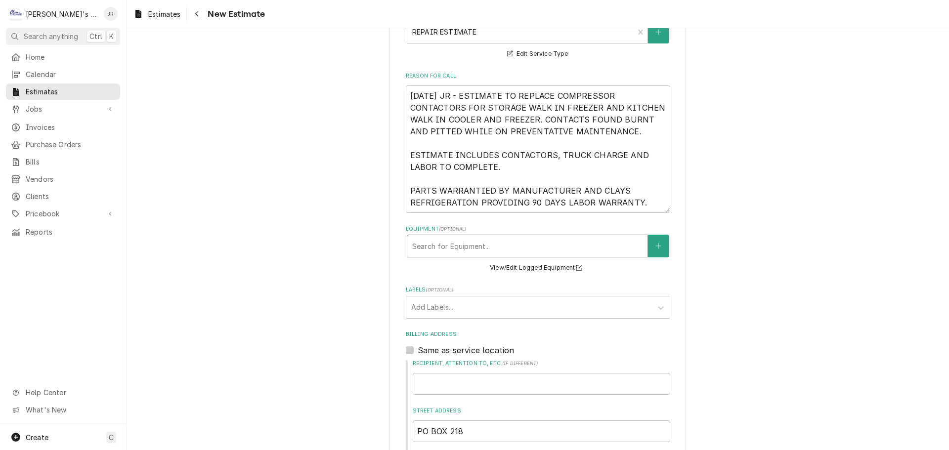
click at [487, 245] on div "Equipment" at bounding box center [527, 246] width 230 height 18
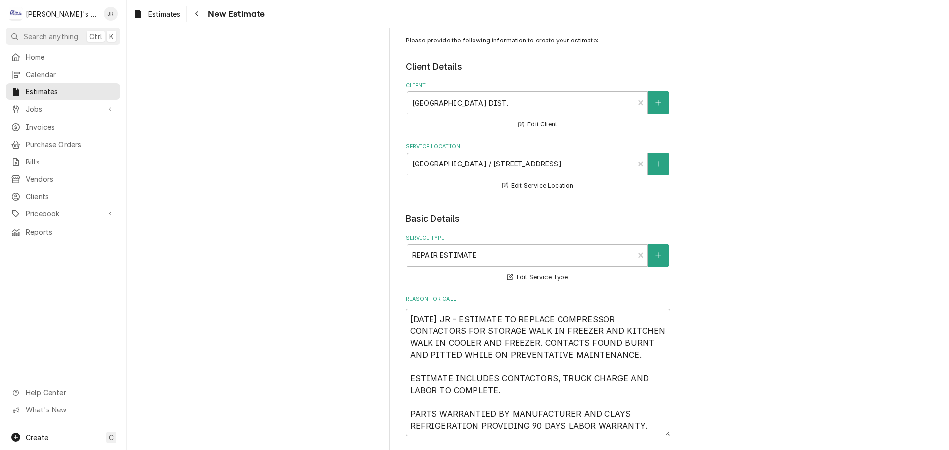
scroll to position [0, 0]
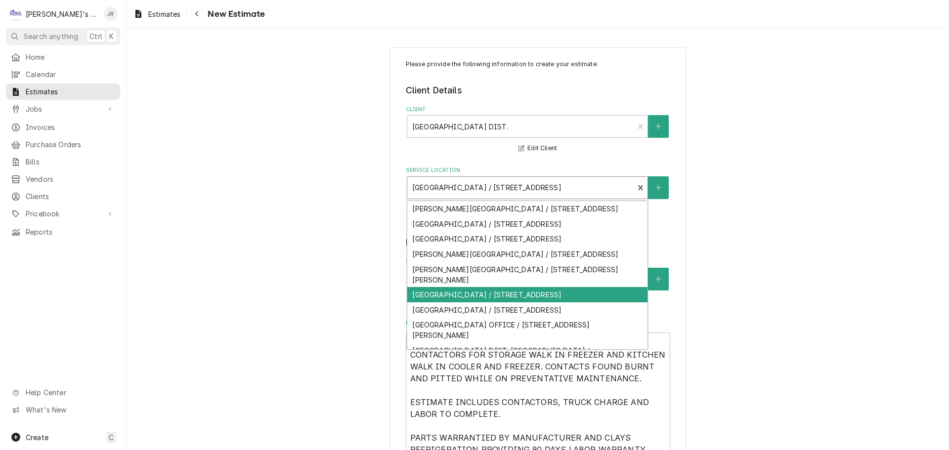
click at [561, 194] on div "Service Location" at bounding box center [520, 188] width 217 height 18
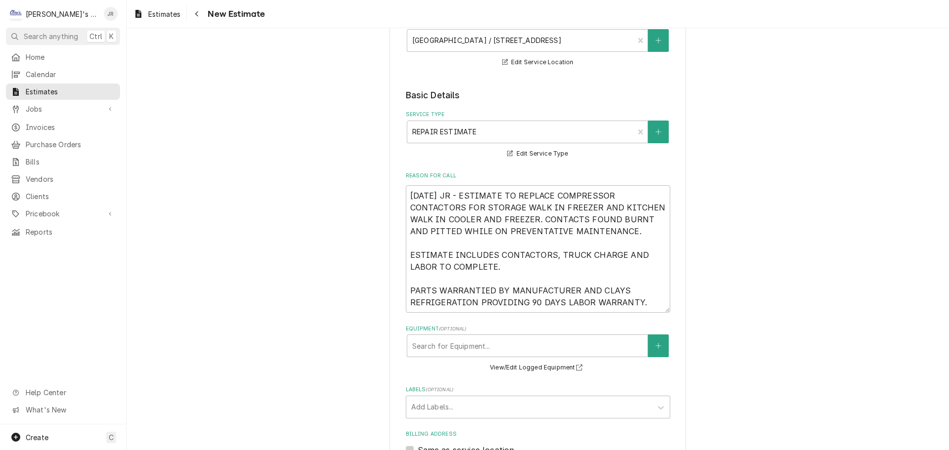
scroll to position [148, 0]
drag, startPoint x: 480, startPoint y: 206, endPoint x: 614, endPoint y: 209, distance: 133.5
click at [614, 209] on textarea "9/3/2025 JR - ESTIMATE TO REPLACE COMPRESSOR CONTACTORS FOR STORAGE WALK IN FRE…" at bounding box center [538, 248] width 264 height 128
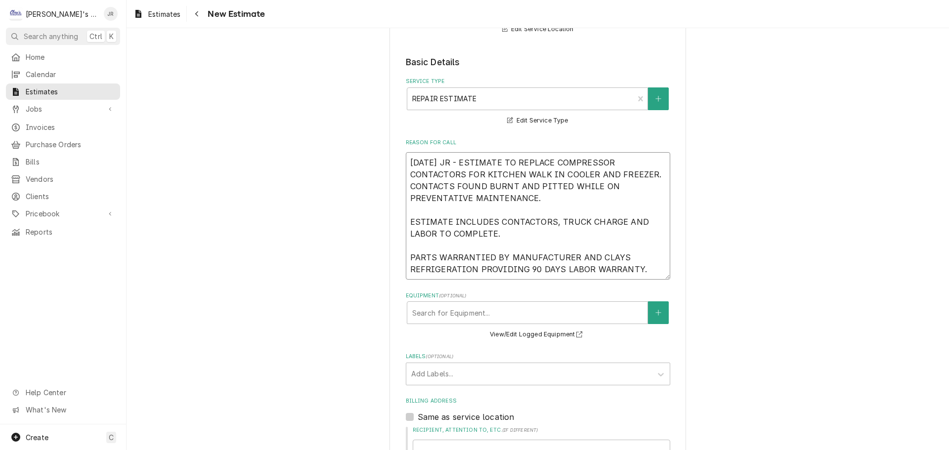
scroll to position [198, 0]
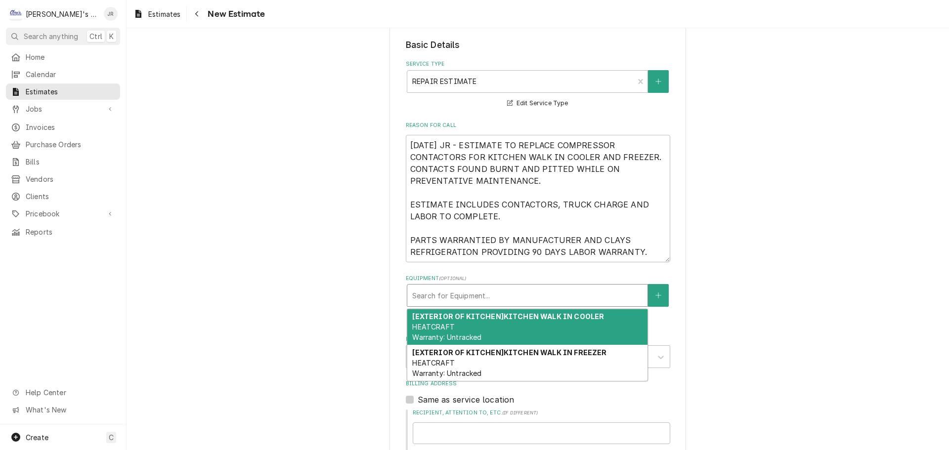
click at [492, 297] on div "Equipment" at bounding box center [527, 296] width 230 height 18
click at [497, 325] on div "[EXTERIOR OF KITCHEN] KITCHEN WALK IN COOLER HEATCRAFT Warranty: Untracked" at bounding box center [527, 327] width 240 height 36
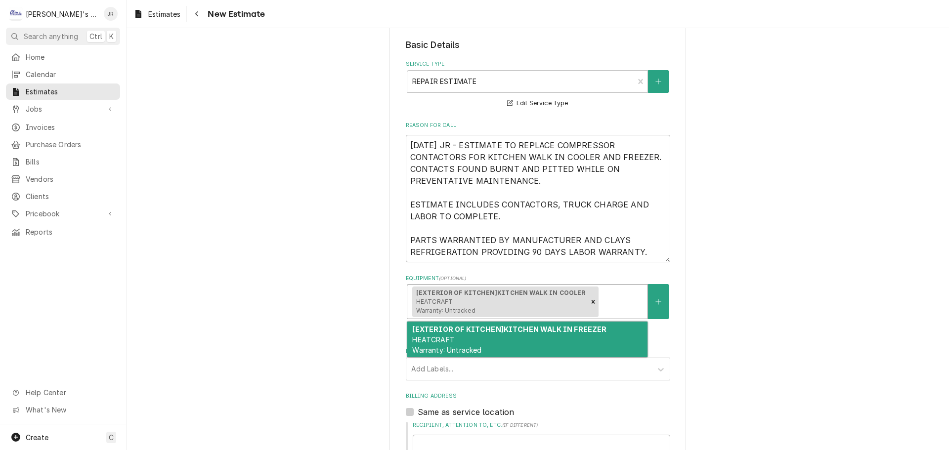
click at [631, 294] on div "Equipment" at bounding box center [621, 302] width 42 height 18
click at [569, 334] on strong "[EXTERIOR OF KITCHEN] KITCHEN WALK IN FREEZER" at bounding box center [509, 329] width 194 height 8
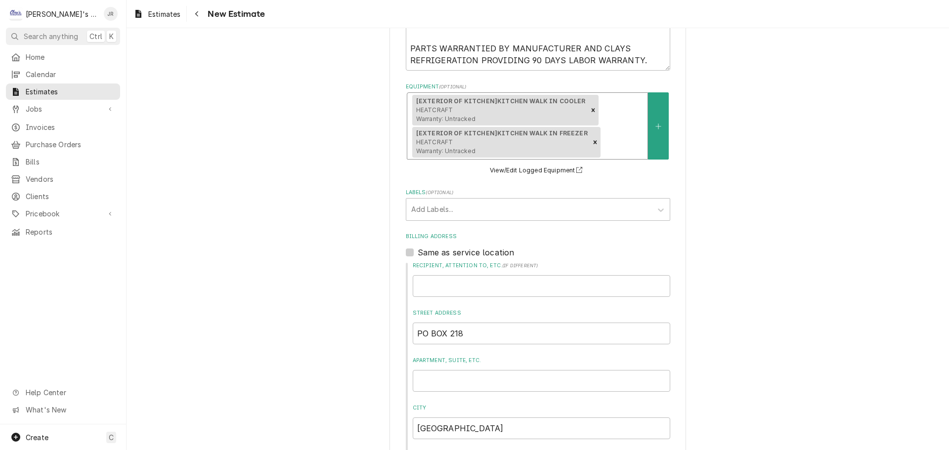
scroll to position [247, 0]
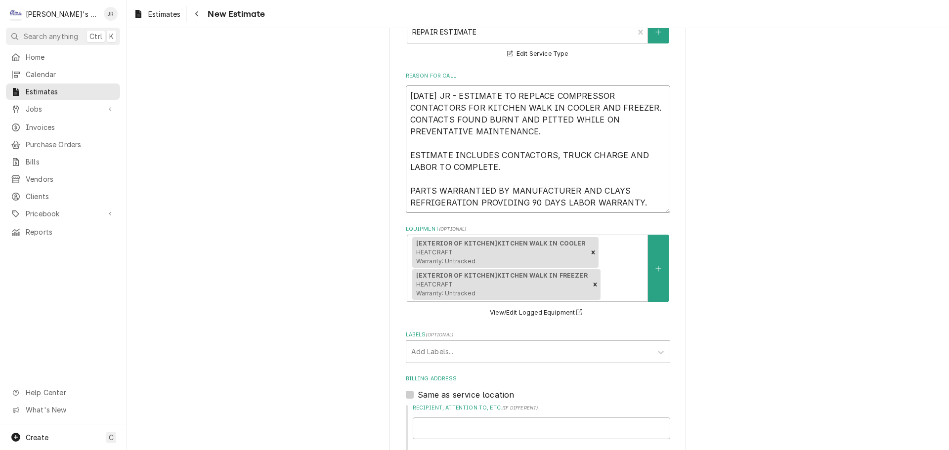
drag, startPoint x: 635, startPoint y: 206, endPoint x: 407, endPoint y: 97, distance: 252.7
click at [407, 97] on textarea "9/3/2025 JR - ESTIMATE TO REPLACE COMPRESSOR CONTACTORS FOR KITCHEN WALK IN COO…" at bounding box center [538, 150] width 264 height 128
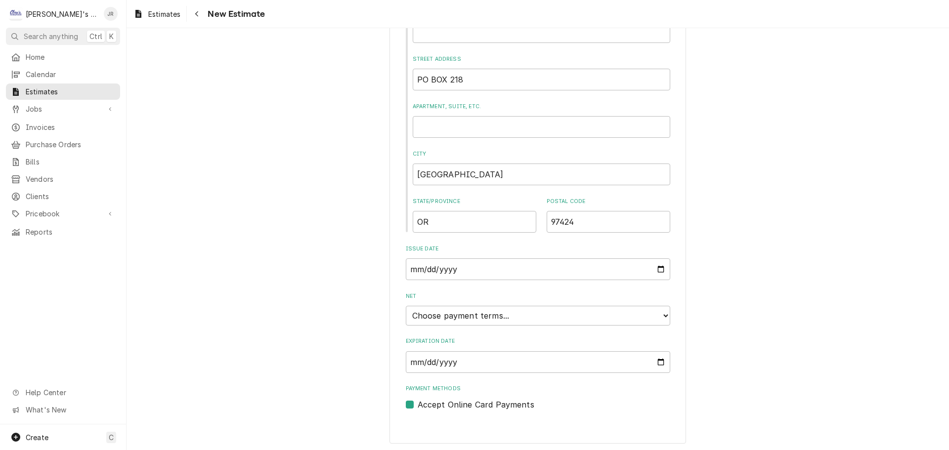
scroll to position [647, 0]
click at [656, 364] on input "Expiration Date" at bounding box center [538, 360] width 264 height 22
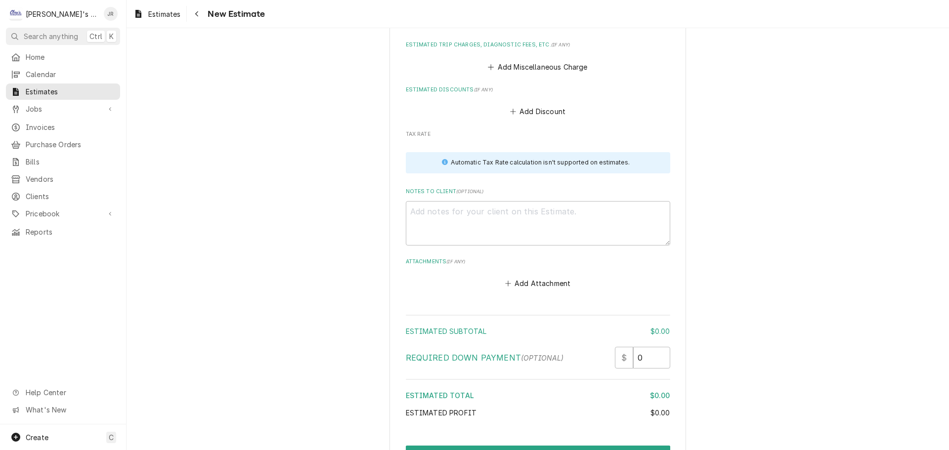
scroll to position [1145, 0]
paste textarea "9/3/2025 JR - ESTIMATE TO REPLACE COMPRESSOR CONTACTORS FOR KITCHEN WALK IN COO…"
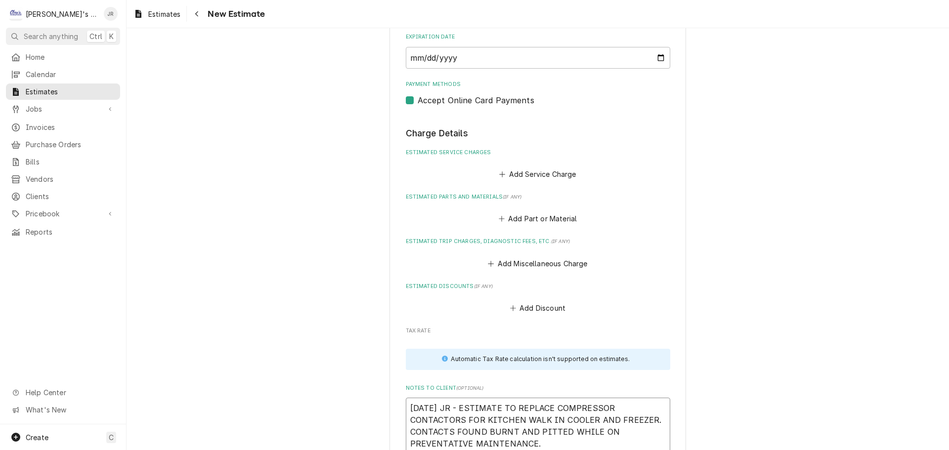
scroll to position [947, 0]
click at [516, 173] on button "Add Service Charge" at bounding box center [538, 175] width 80 height 14
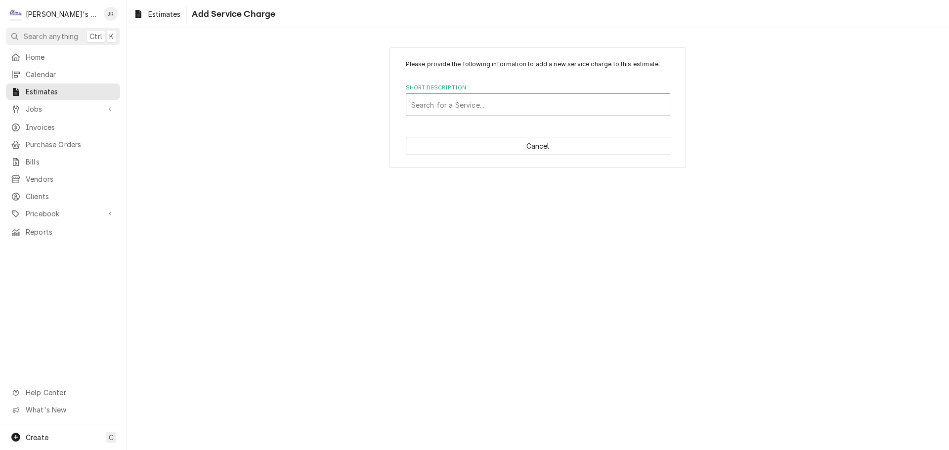
click at [486, 103] on div "Short Description" at bounding box center [538, 105] width 254 height 18
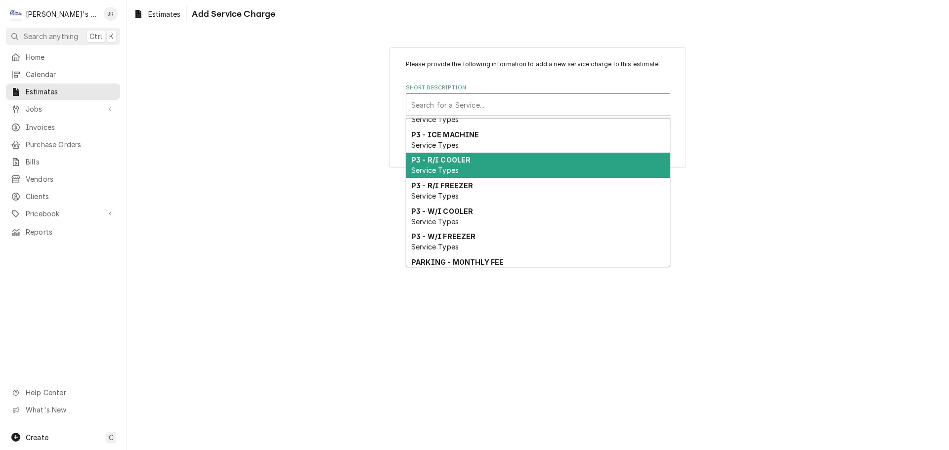
scroll to position [619, 0]
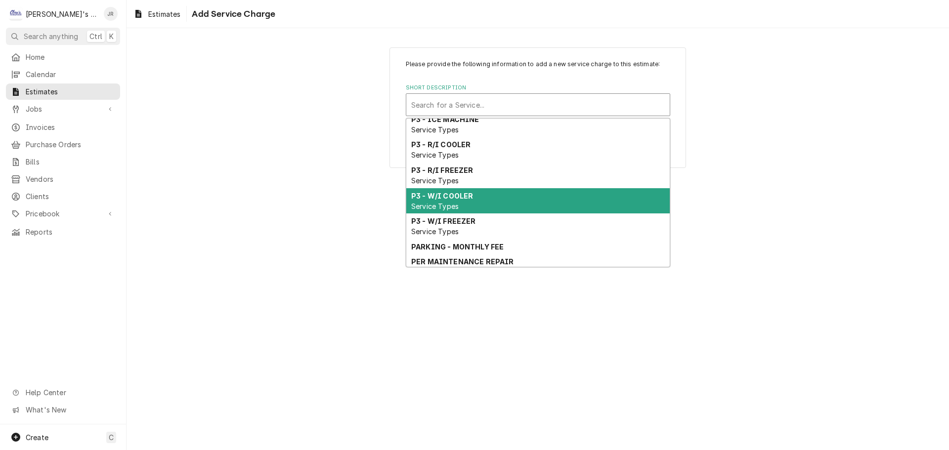
click at [526, 210] on div "P3 - W/I COOLER Service Types" at bounding box center [537, 201] width 263 height 26
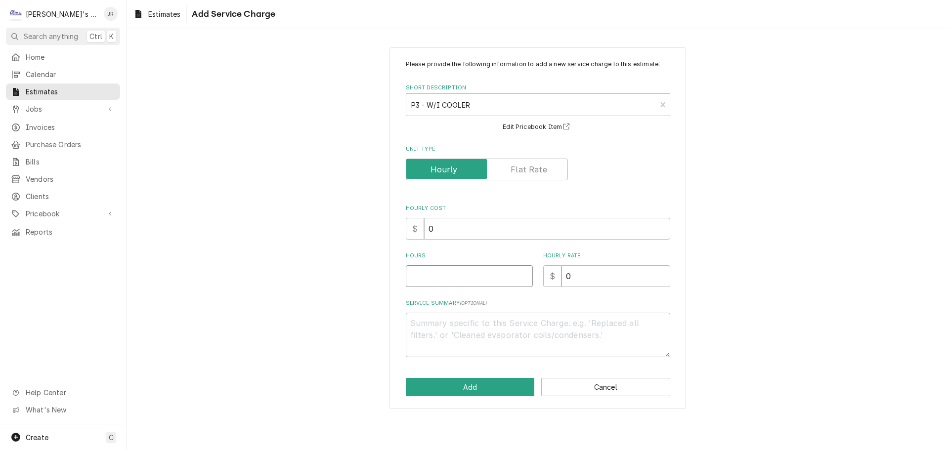
click at [484, 283] on input "Hours" at bounding box center [469, 276] width 127 height 22
drag, startPoint x: 570, startPoint y: 277, endPoint x: 566, endPoint y: 280, distance: 5.3
click at [566, 280] on input "0" at bounding box center [615, 276] width 109 height 22
click at [509, 384] on button "Add" at bounding box center [470, 387] width 129 height 18
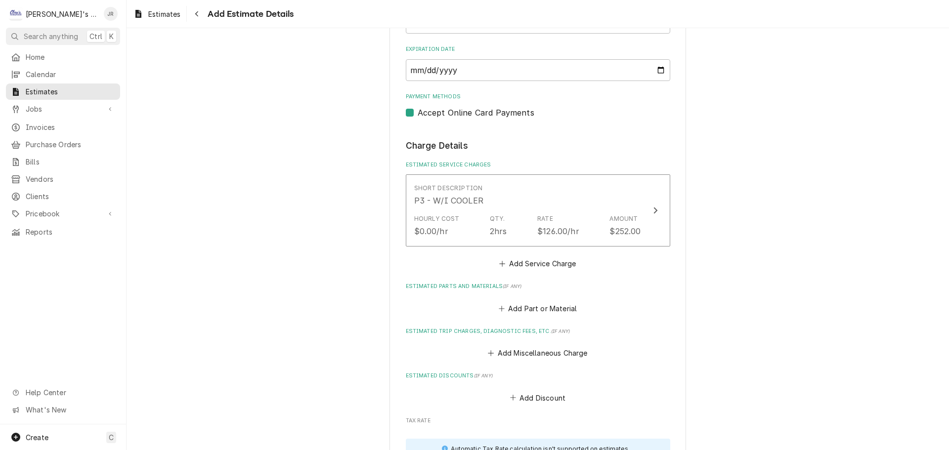
scroll to position [936, 0]
click at [518, 357] on button "Add Miscellaneous Charge" at bounding box center [537, 353] width 103 height 14
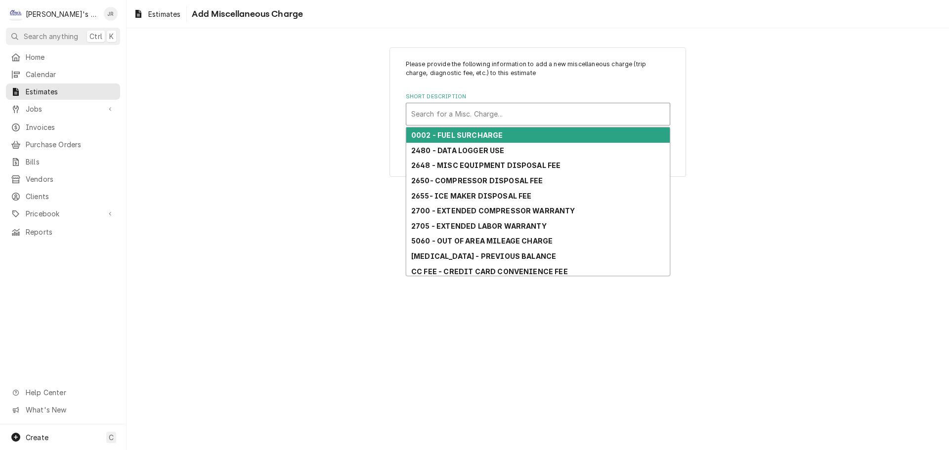
click at [488, 116] on div "Short Description" at bounding box center [538, 114] width 254 height 18
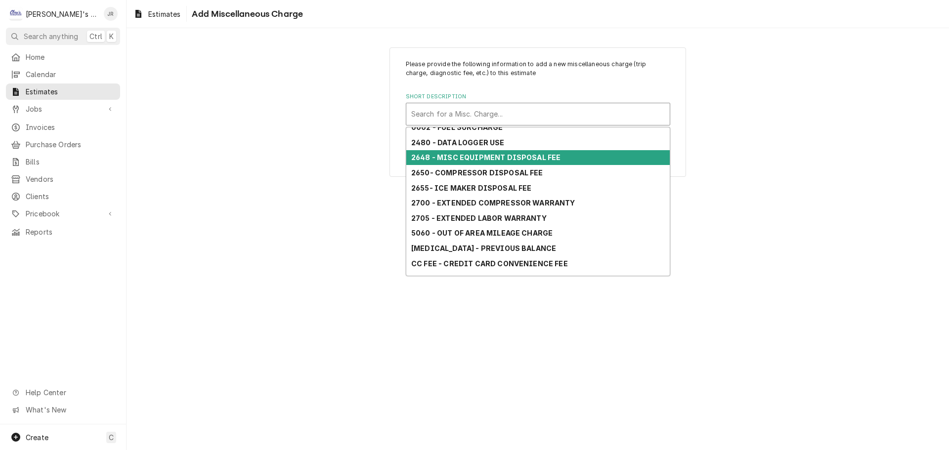
scroll to position [102, 0]
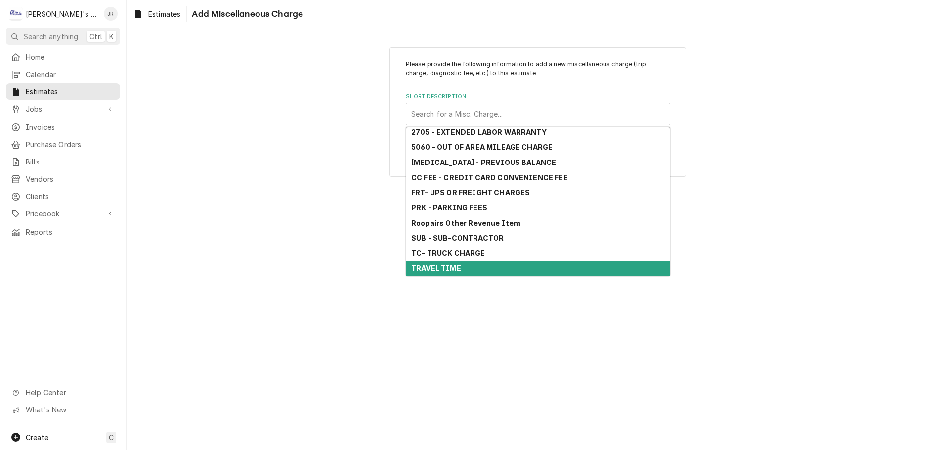
click at [478, 274] on div "TRAVEL TIME" at bounding box center [537, 268] width 263 height 15
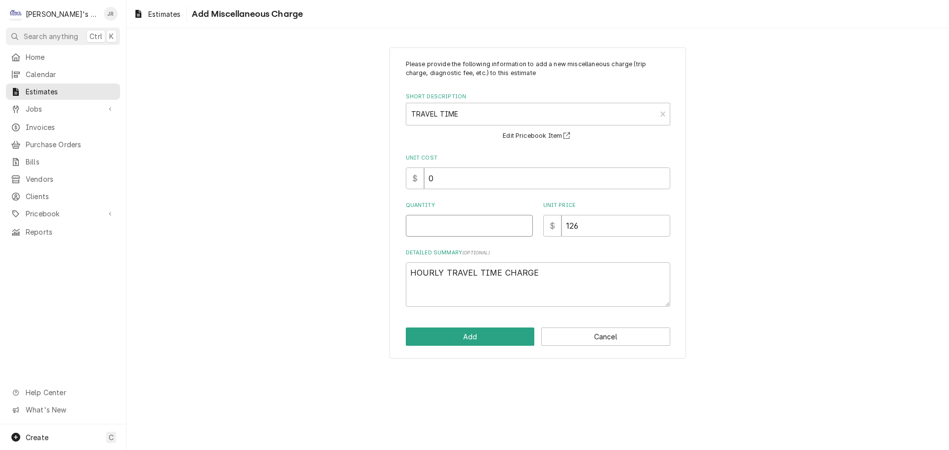
click at [480, 222] on input "Quantity" at bounding box center [469, 226] width 127 height 22
click at [497, 339] on button "Add" at bounding box center [470, 337] width 129 height 18
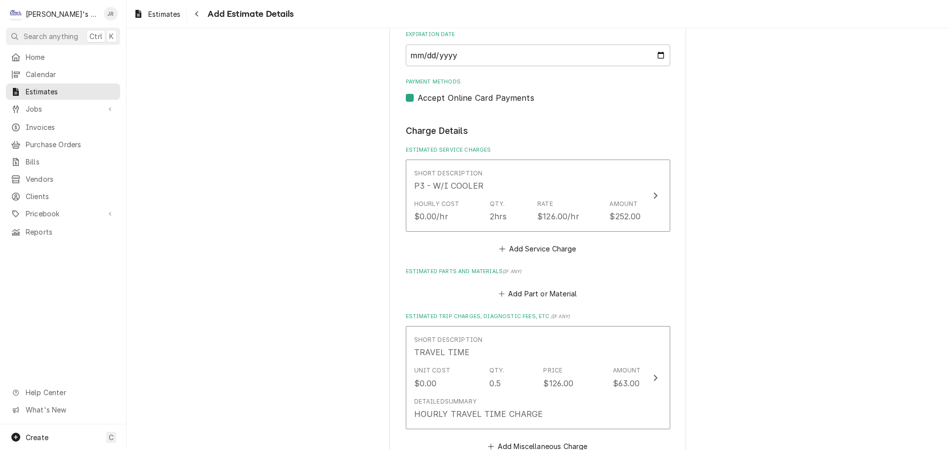
scroll to position [973, 0]
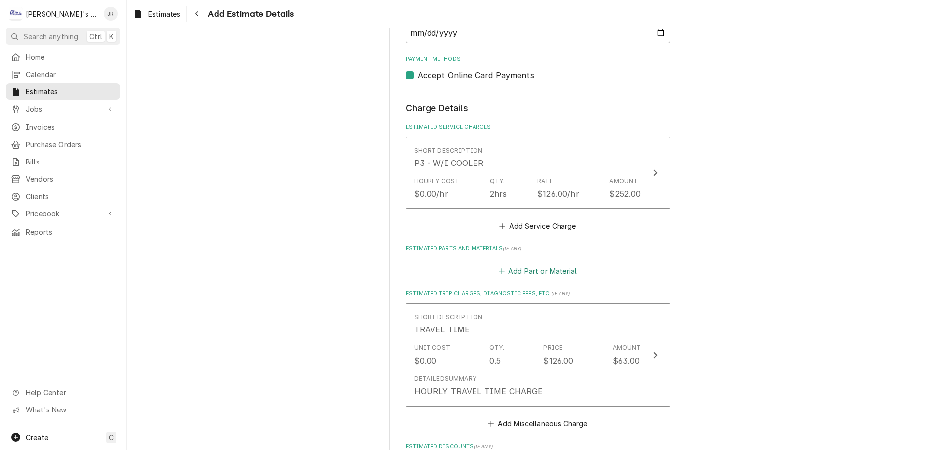
click at [530, 270] on button "Add Part or Material" at bounding box center [538, 271] width 82 height 14
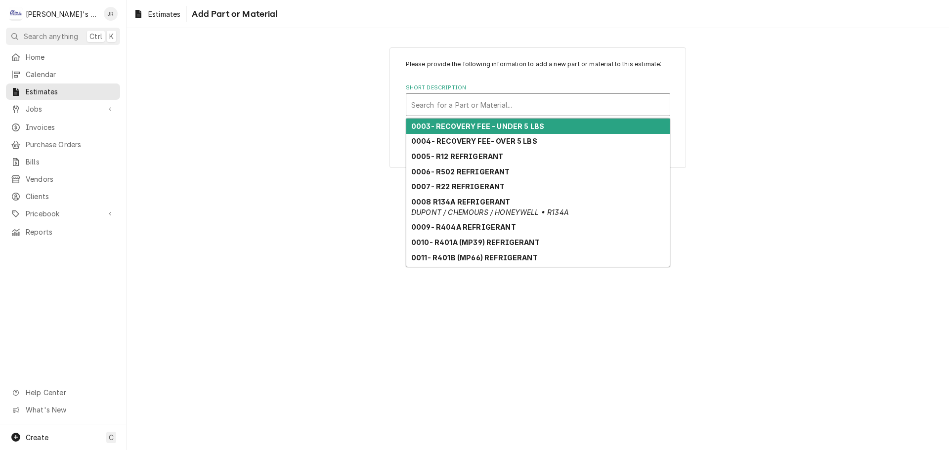
click at [500, 104] on div "Short Description" at bounding box center [538, 105] width 254 height 18
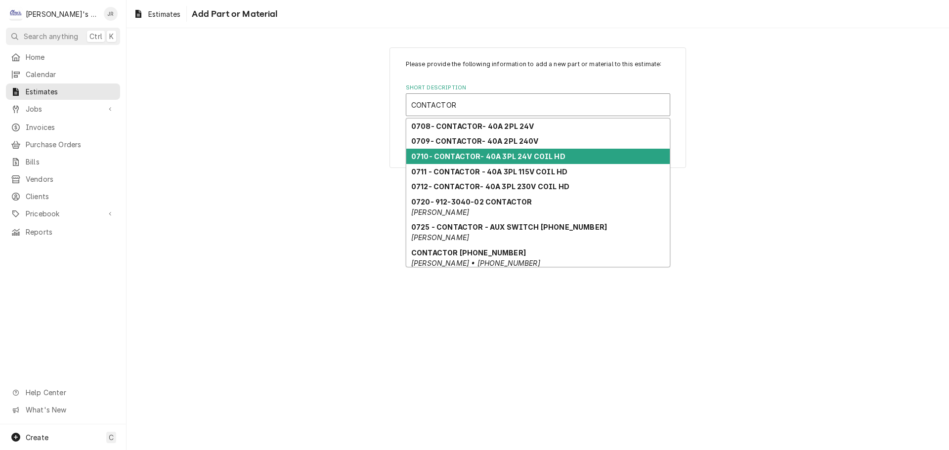
click at [540, 159] on strong "0710- CONTACTOR- 40A 3PL 24V COIL HD" at bounding box center [488, 156] width 154 height 8
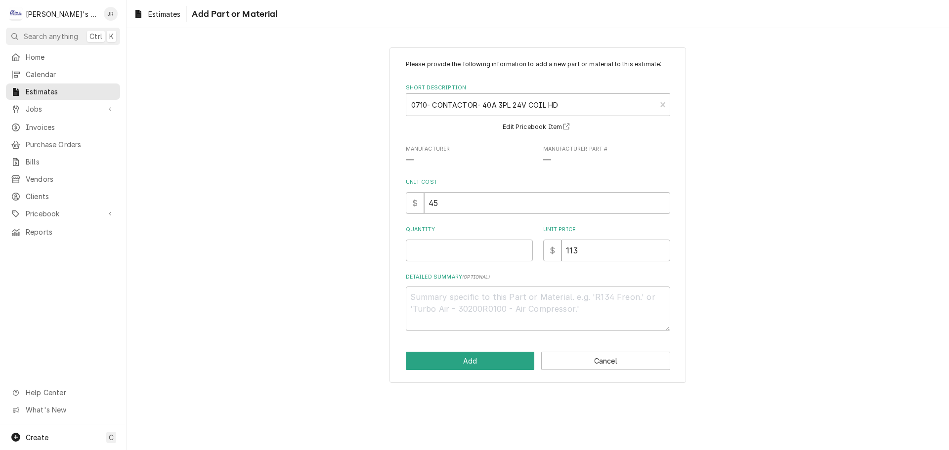
click at [500, 238] on div "Quantity" at bounding box center [469, 243] width 127 height 35
click at [498, 244] on input "Quantity" at bounding box center [469, 251] width 127 height 22
click at [509, 314] on textarea "Detailed Summary ( optional )" at bounding box center [538, 309] width 264 height 44
click at [474, 360] on button "Add" at bounding box center [470, 361] width 129 height 18
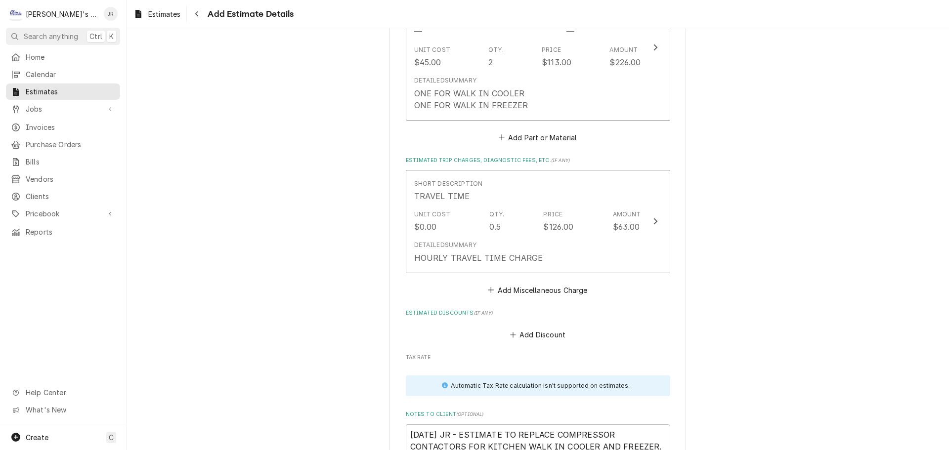
scroll to position [1258, 0]
click at [533, 294] on button "Add Miscellaneous Charge" at bounding box center [537, 290] width 103 height 14
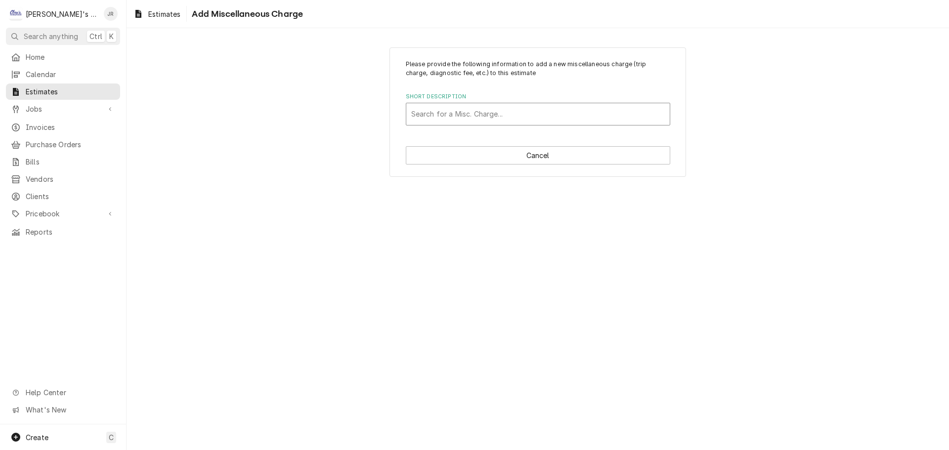
click at [522, 109] on div "Short Description" at bounding box center [538, 114] width 254 height 18
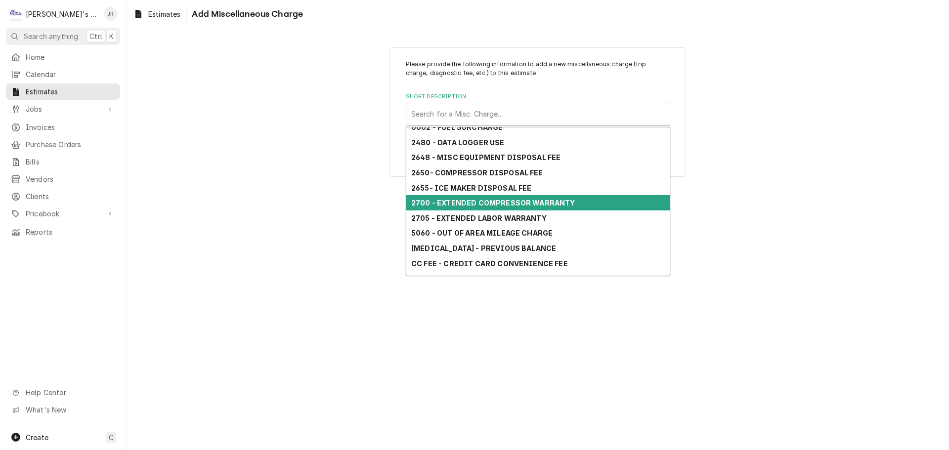
scroll to position [102, 0]
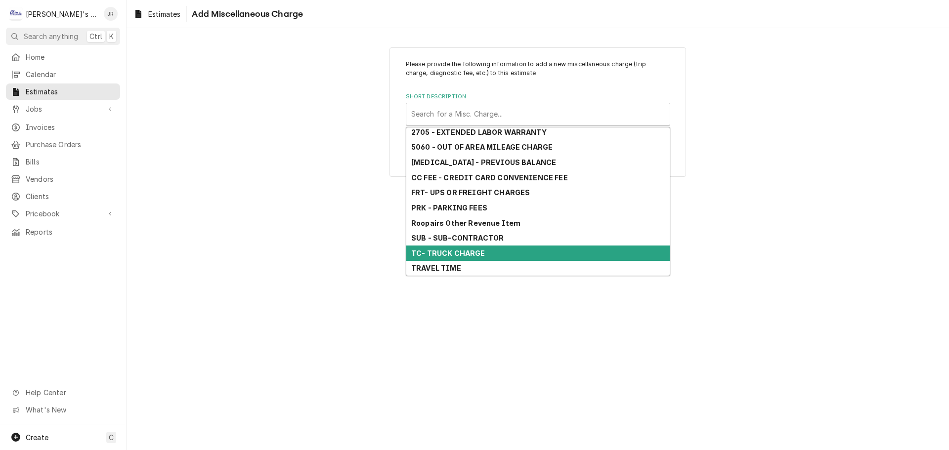
click at [506, 255] on div "TC- TRUCK CHARGE" at bounding box center [537, 253] width 263 height 15
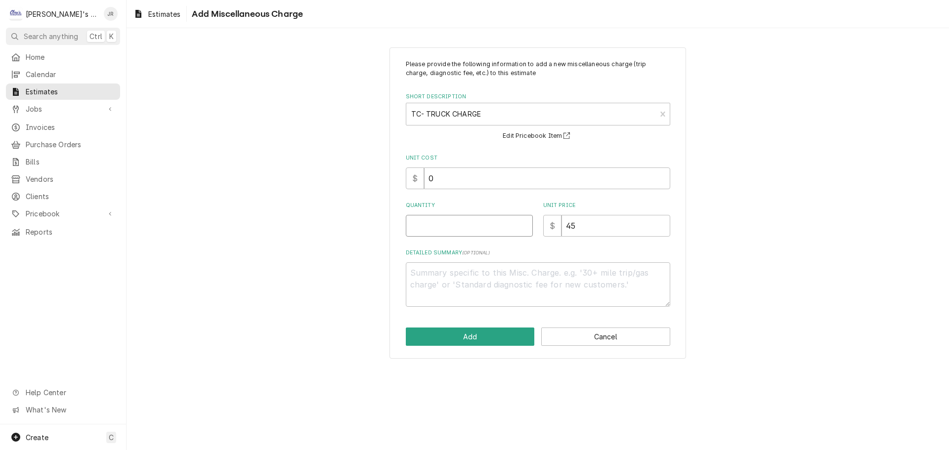
click at [450, 218] on input "Quantity" at bounding box center [469, 226] width 127 height 22
click at [570, 225] on input "45" at bounding box center [615, 226] width 109 height 22
click at [492, 336] on button "Add" at bounding box center [470, 337] width 129 height 18
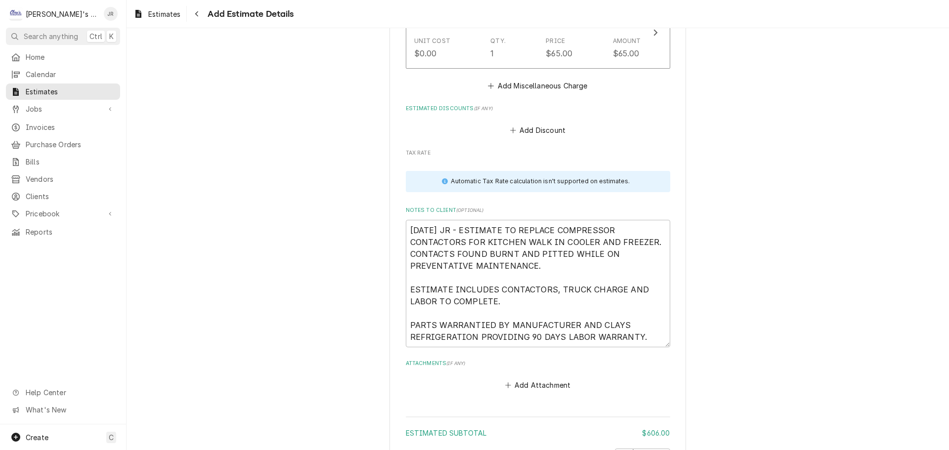
scroll to position [1702, 0]
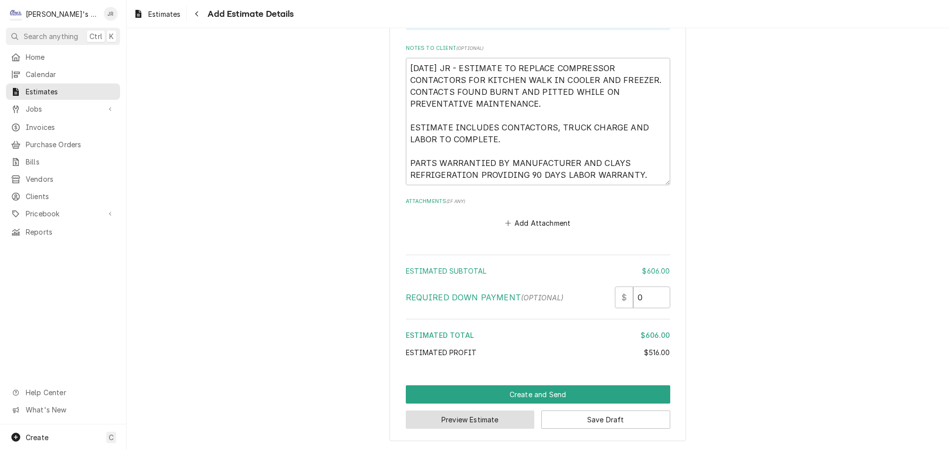
click at [450, 422] on button "Preview Estimate" at bounding box center [470, 420] width 129 height 18
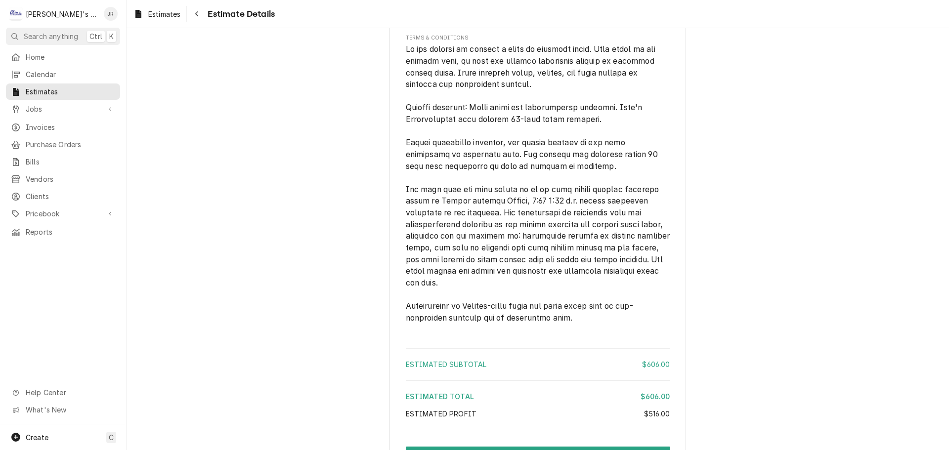
scroll to position [1384, 0]
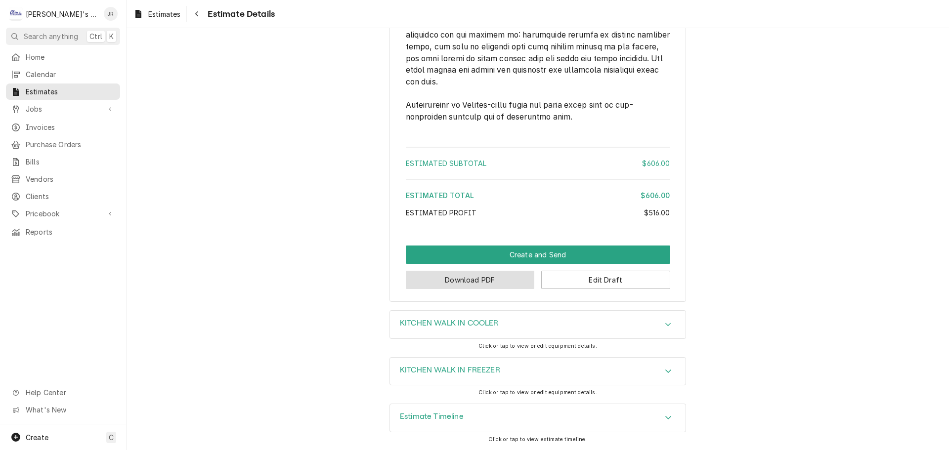
click at [511, 289] on button "Download PDF" at bounding box center [470, 280] width 129 height 18
click at [525, 289] on button "Download PDF" at bounding box center [470, 280] width 129 height 18
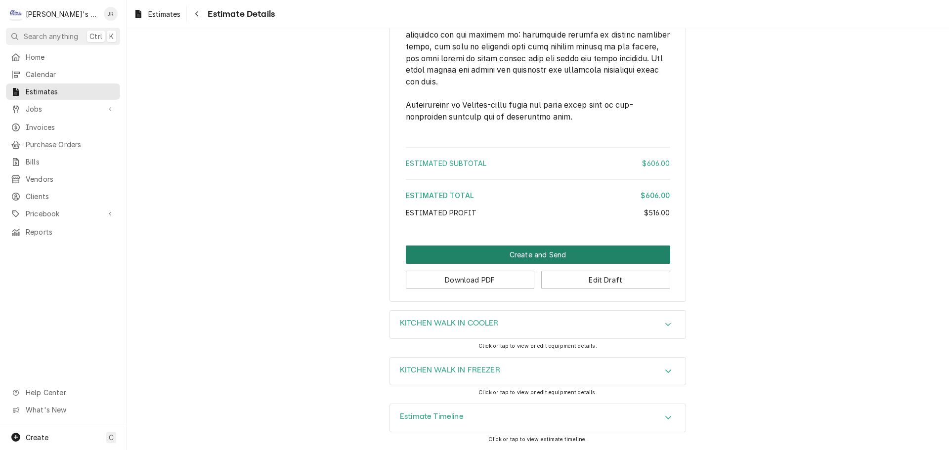
click at [569, 264] on button "Create and Send" at bounding box center [538, 255] width 264 height 18
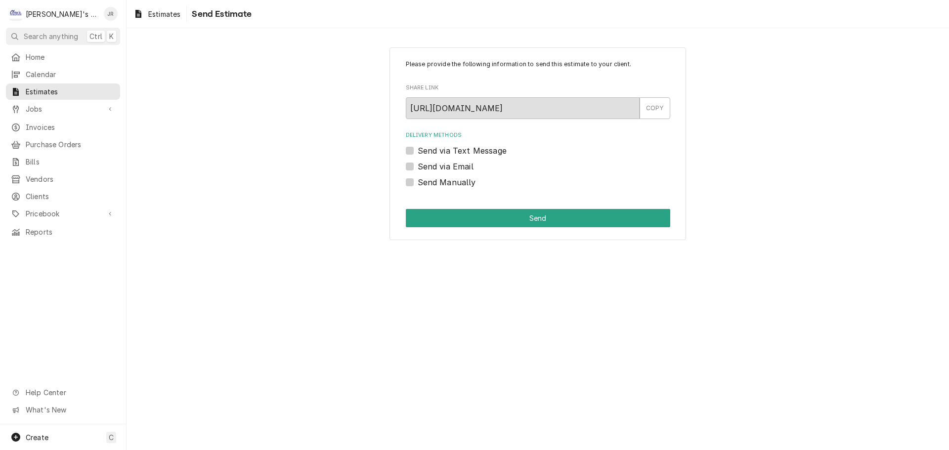
click at [418, 169] on label "Send via Email" at bounding box center [446, 167] width 56 height 12
click at [418, 169] on input "Send via Email" at bounding box center [550, 172] width 264 height 22
checkbox input "true"
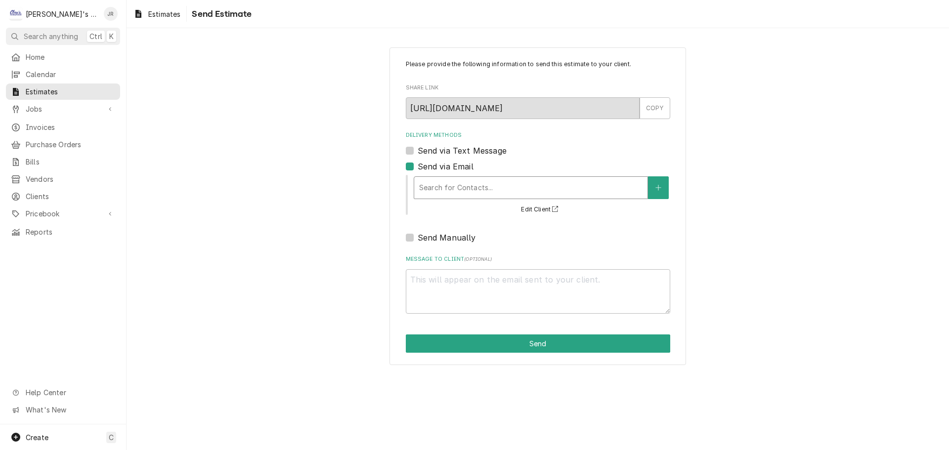
click at [437, 186] on div "Delivery Methods" at bounding box center [530, 188] width 223 height 18
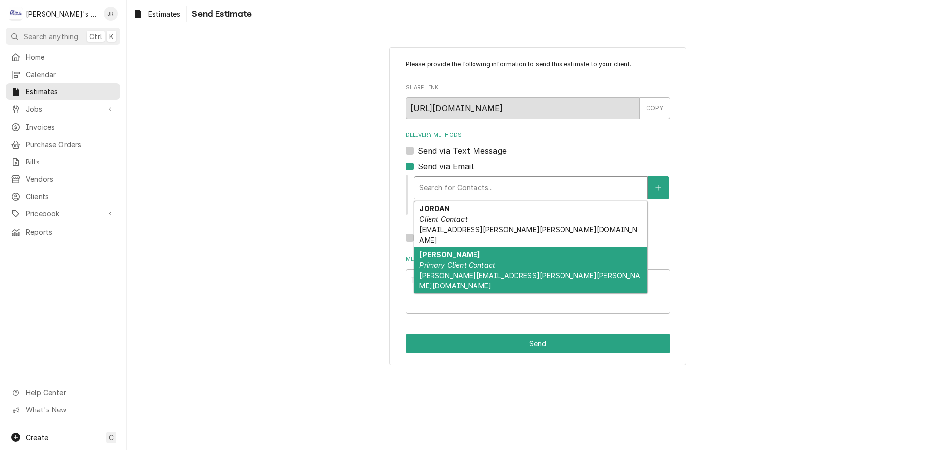
click at [486, 261] on em "Primary Client Contact" at bounding box center [457, 265] width 76 height 8
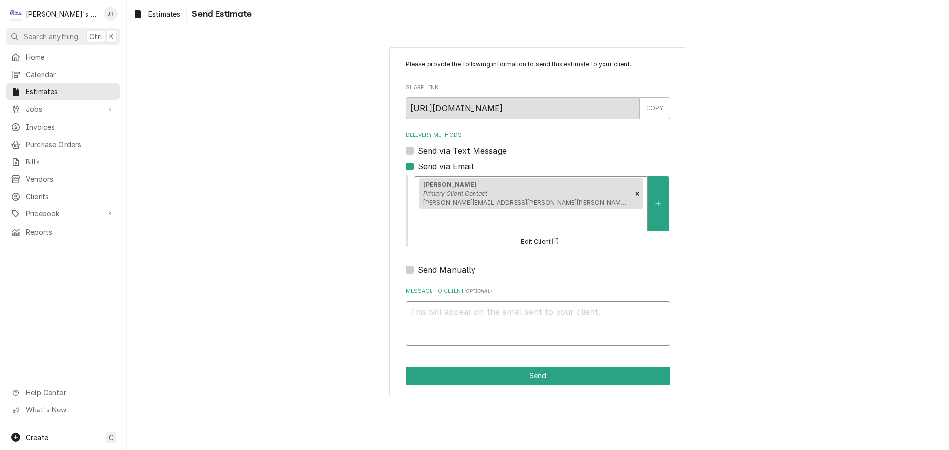
click at [494, 301] on textarea "Message to Client ( optional )" at bounding box center [538, 323] width 264 height 44
type textarea "x"
type textarea "R"
type textarea "x"
type textarea "RE"
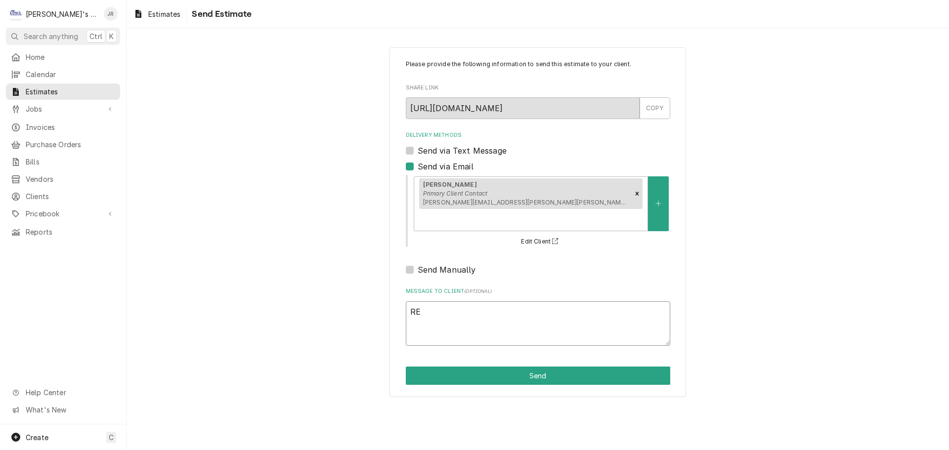
type textarea "x"
type textarea "REP"
type textarea "x"
type textarea "REPA"
type textarea "x"
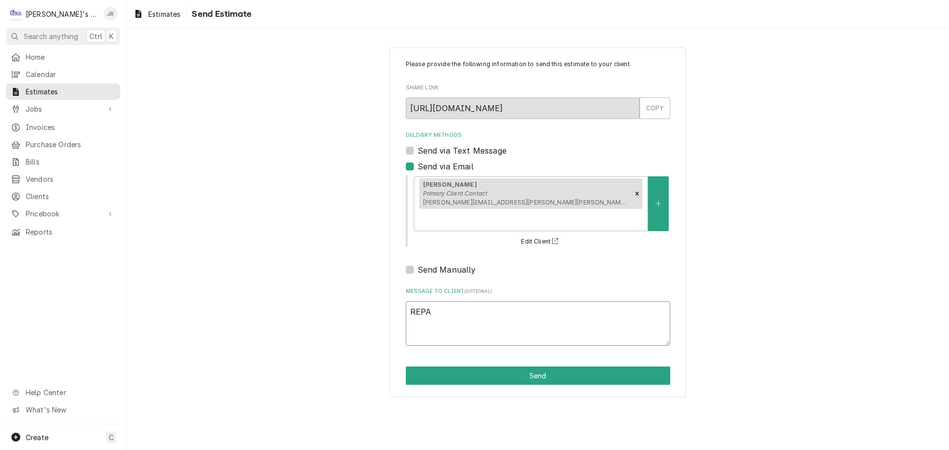
type textarea "REPAI"
type textarea "x"
type textarea "REPAIR"
type textarea "x"
type textarea "REPAIR"
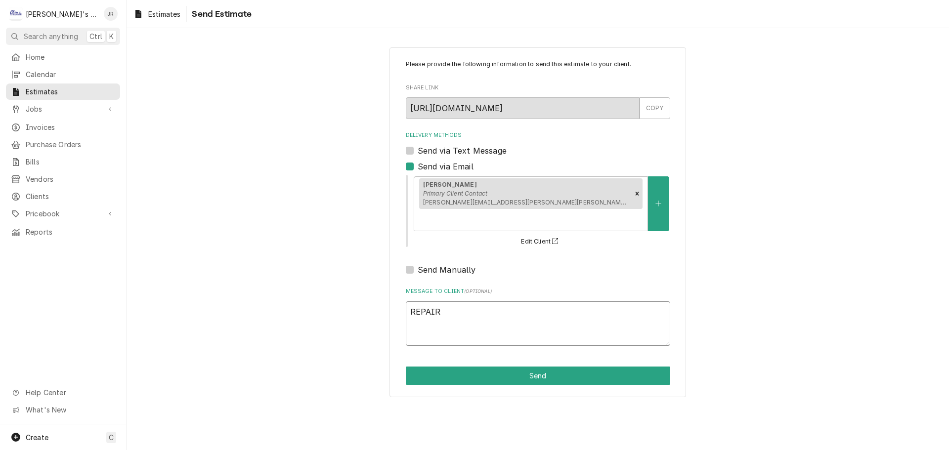
type textarea "x"
type textarea "REPAIR E"
type textarea "x"
type textarea "REPAIR ES"
type textarea "x"
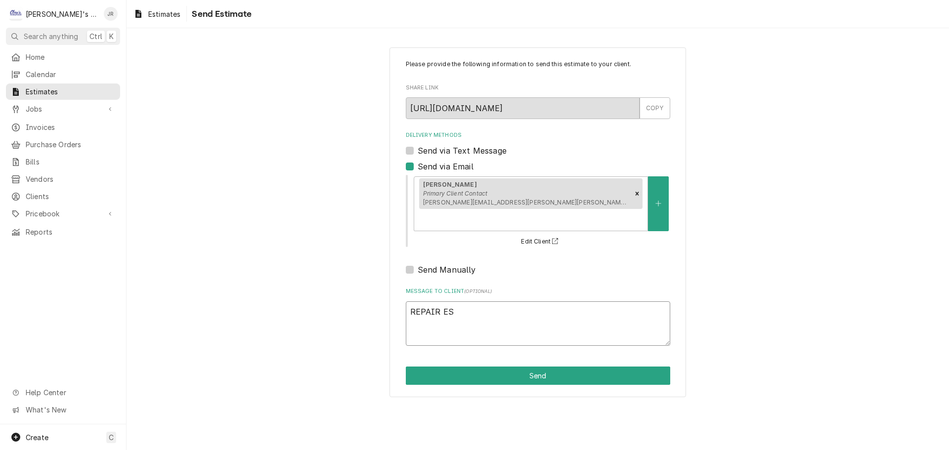
type textarea "REPAIR EST"
type textarea "x"
type textarea "REPAIR ESTI"
type textarea "x"
type textarea "REPAIR ESTIM"
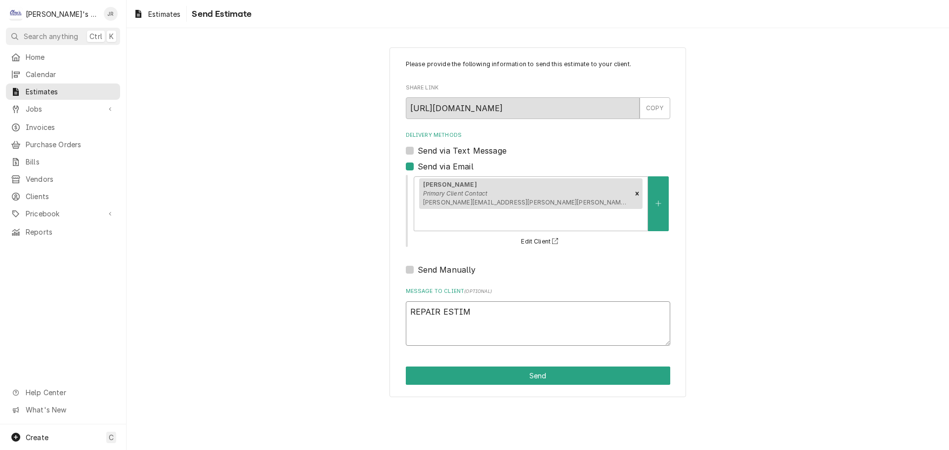
type textarea "x"
type textarea "REPAIR ESTIMA"
type textarea "x"
type textarea "REPAIR ESTIMAE"
type textarea "x"
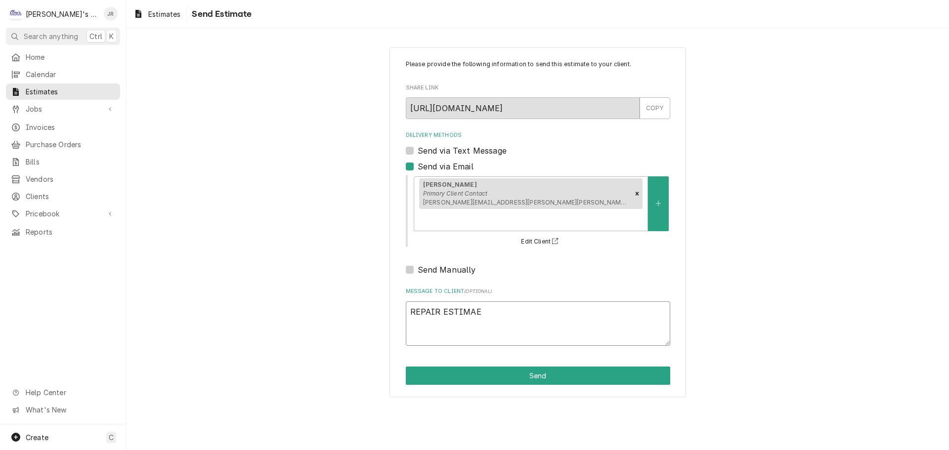
type textarea "REPAIR ESTIMA"
type textarea "x"
type textarea "REPAIR ESTIMAT"
type textarea "x"
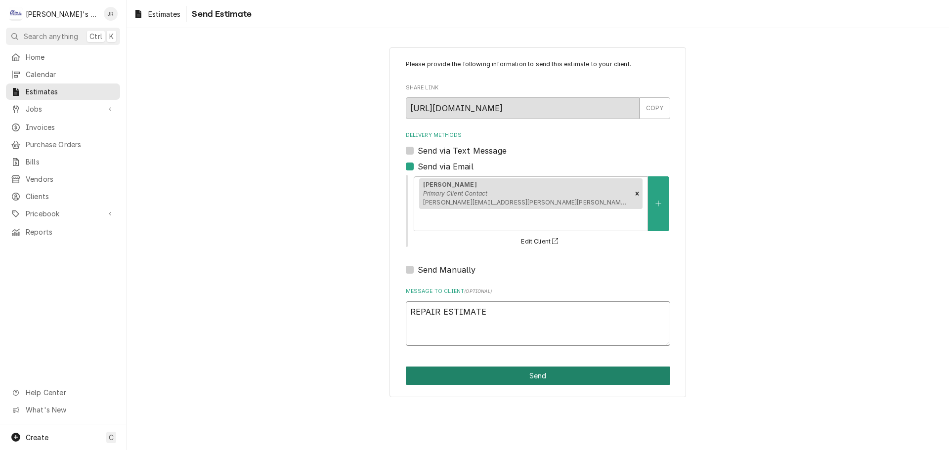
type textarea "REPAIR ESTIMATE"
click at [530, 367] on button "Send" at bounding box center [538, 376] width 264 height 18
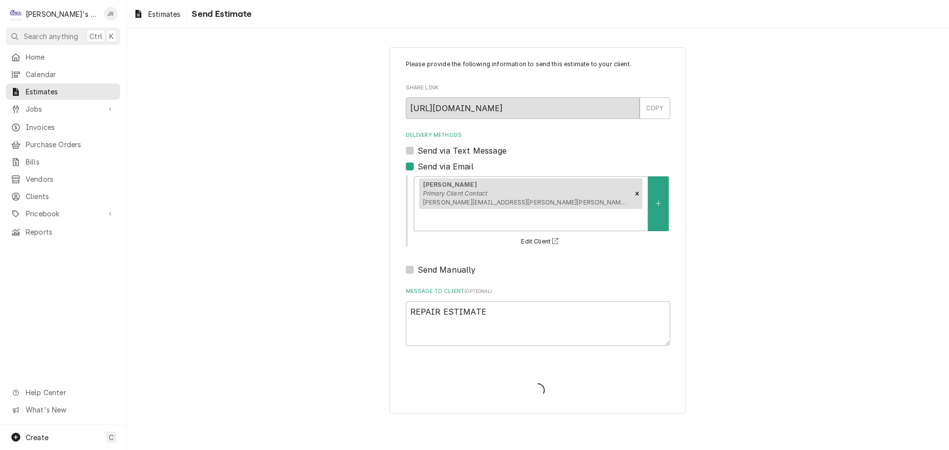
type textarea "x"
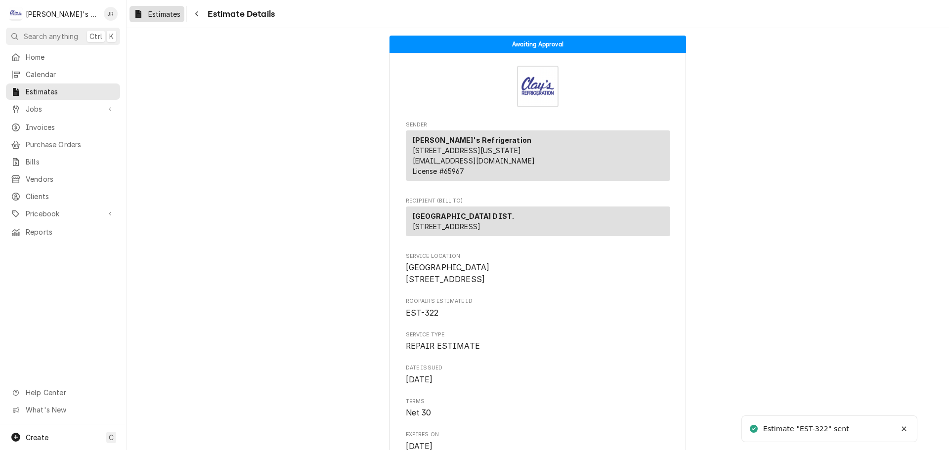
click at [160, 17] on span "Estimates" at bounding box center [164, 14] width 32 height 10
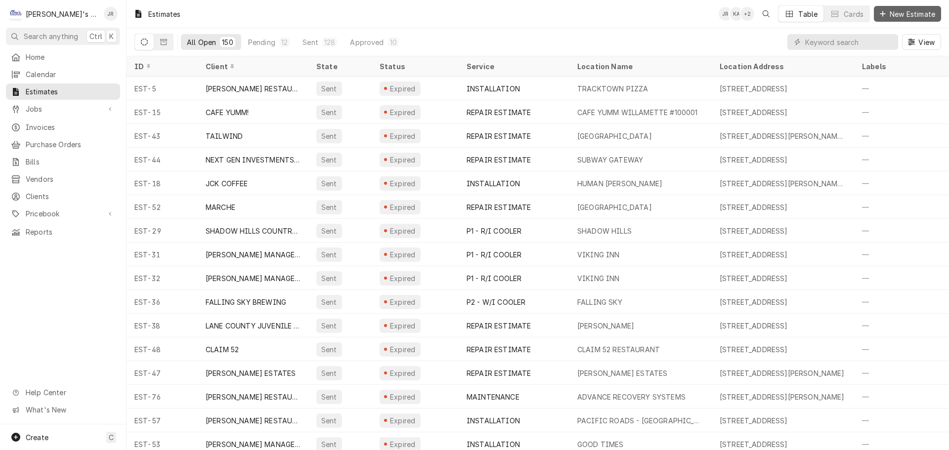
click at [909, 15] on span "New Estimate" at bounding box center [912, 14] width 49 height 10
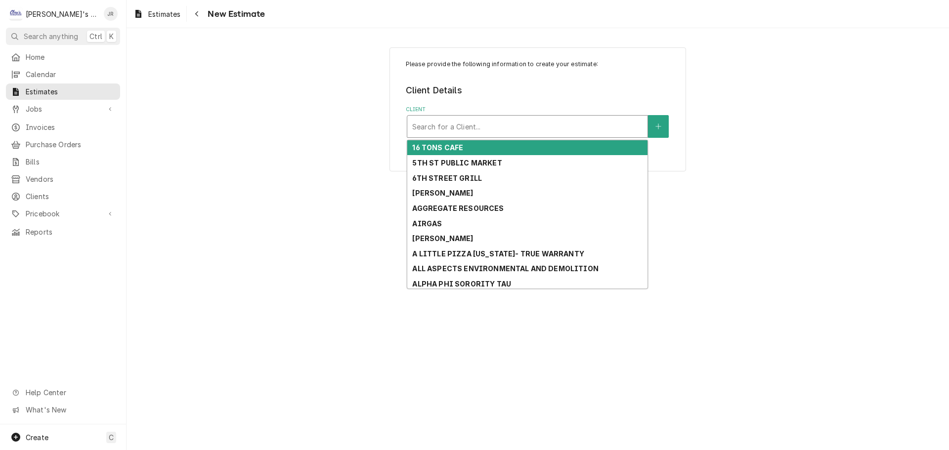
click at [515, 125] on div "Client" at bounding box center [527, 127] width 230 height 18
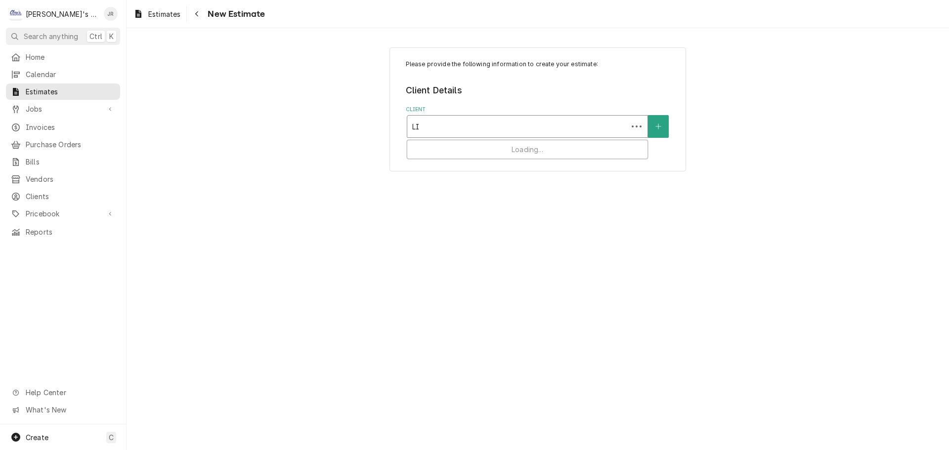
type input "L"
type input "SOUTH LANE S"
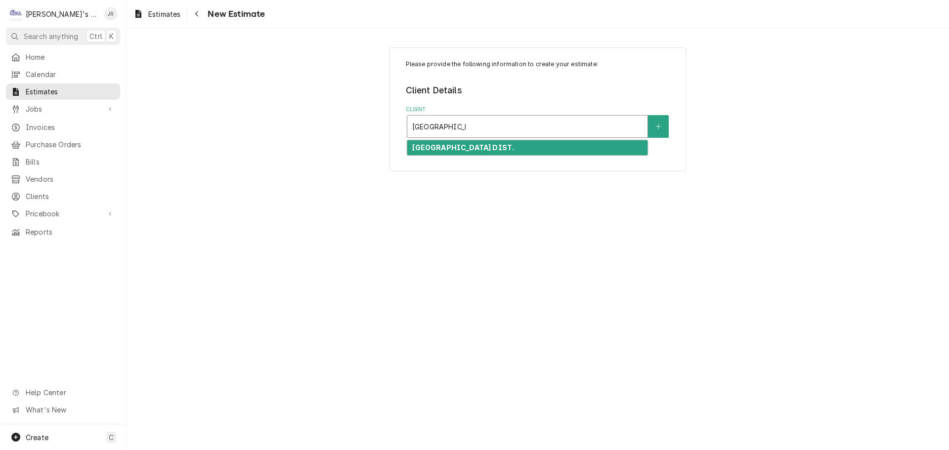
click at [506, 144] on strong "[GEOGRAPHIC_DATA] DIST." at bounding box center [463, 147] width 102 height 8
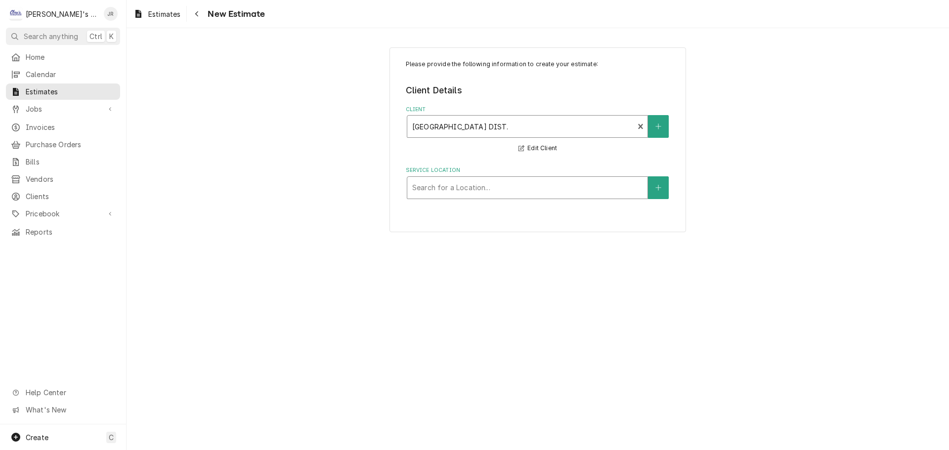
click at [427, 193] on div "Service Location" at bounding box center [527, 188] width 230 height 18
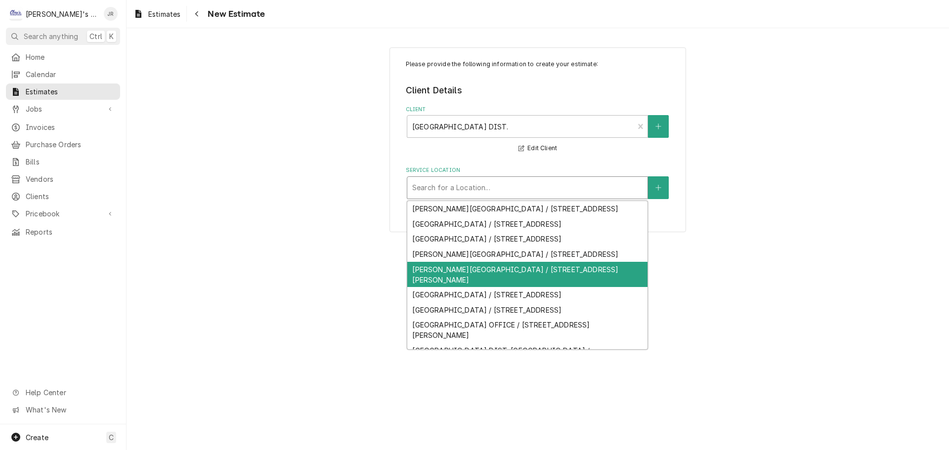
scroll to position [82, 0]
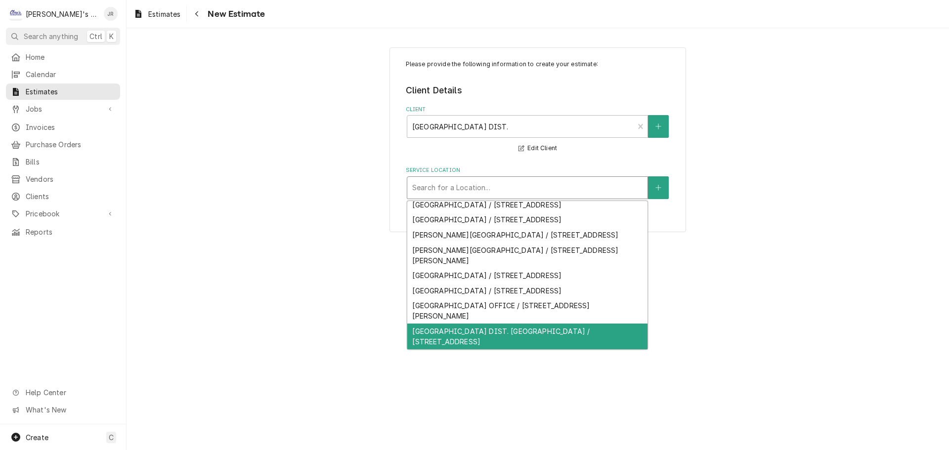
click at [470, 335] on div "SOUTH LANE SCHOOL DIST. WAREHOUSE / 1565 S 4TH ST, COTTAGE GROVE, OR 97424" at bounding box center [527, 337] width 240 height 26
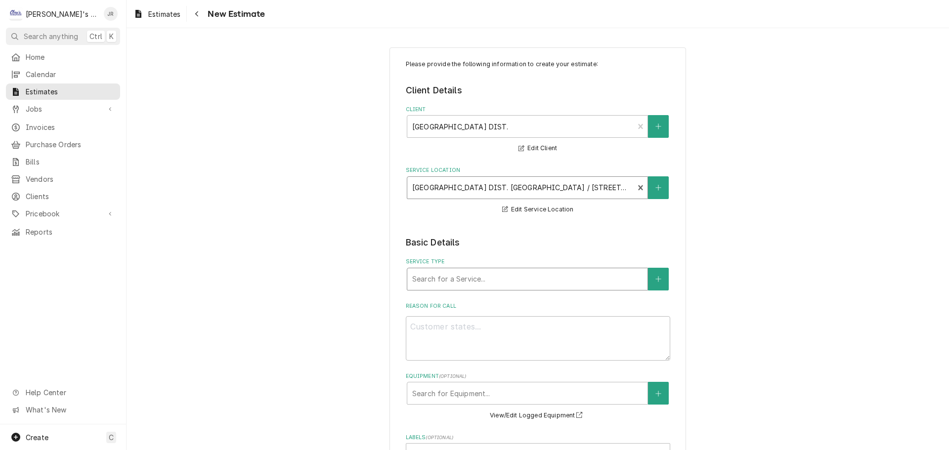
click at [488, 281] on div "Service Type" at bounding box center [527, 279] width 230 height 18
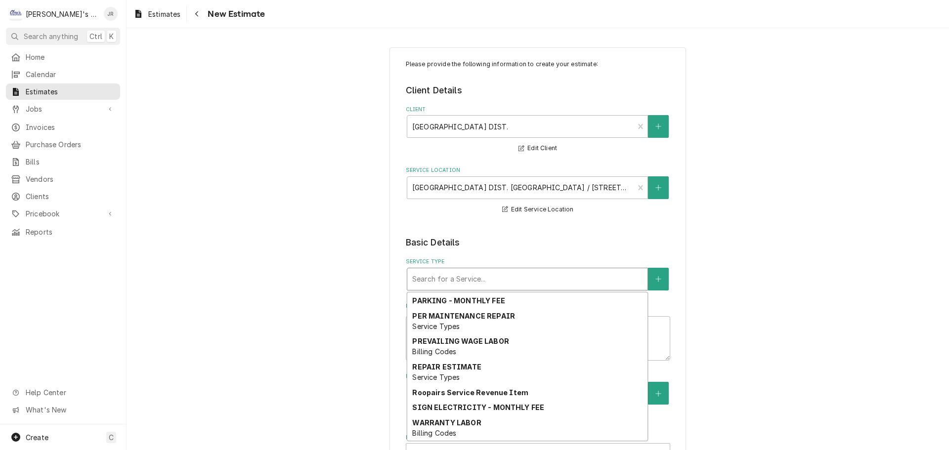
scroll to position [757, 0]
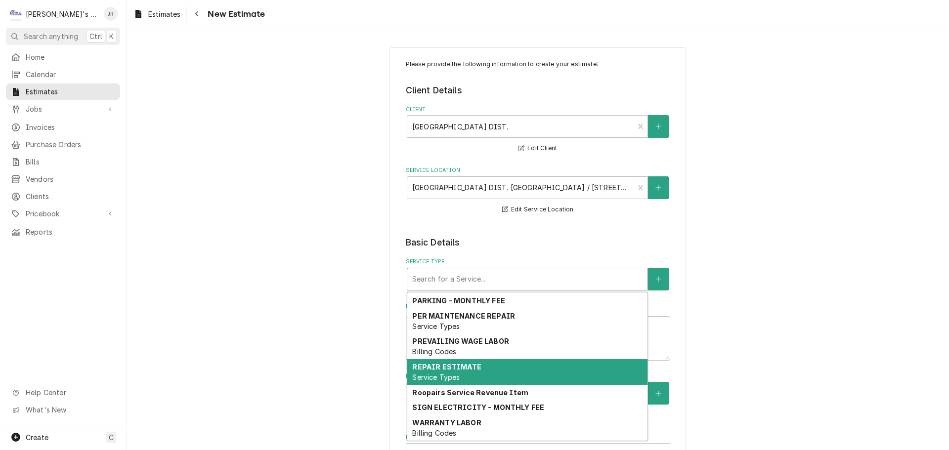
click at [476, 372] on div "REPAIR ESTIMATE Service Types" at bounding box center [527, 372] width 240 height 26
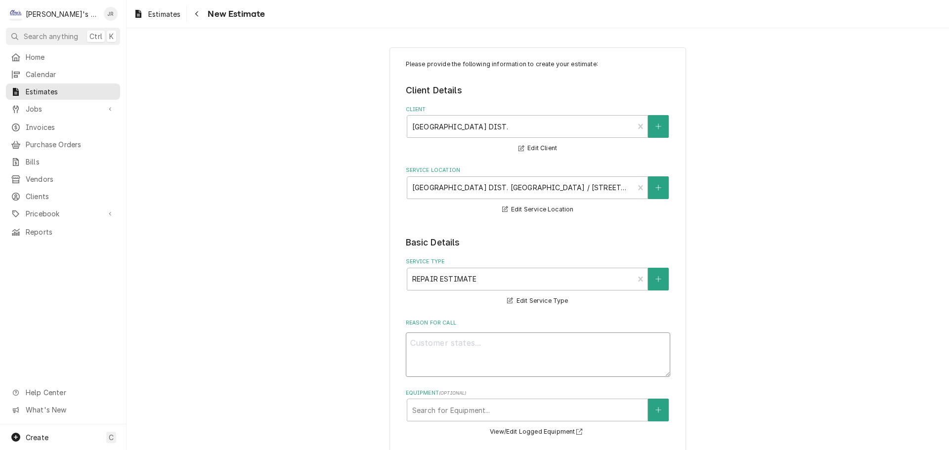
click at [424, 340] on textarea "Reason For Call" at bounding box center [538, 355] width 264 height 44
type textarea "x"
type textarea "9"
type textarea "x"
type textarea "9/"
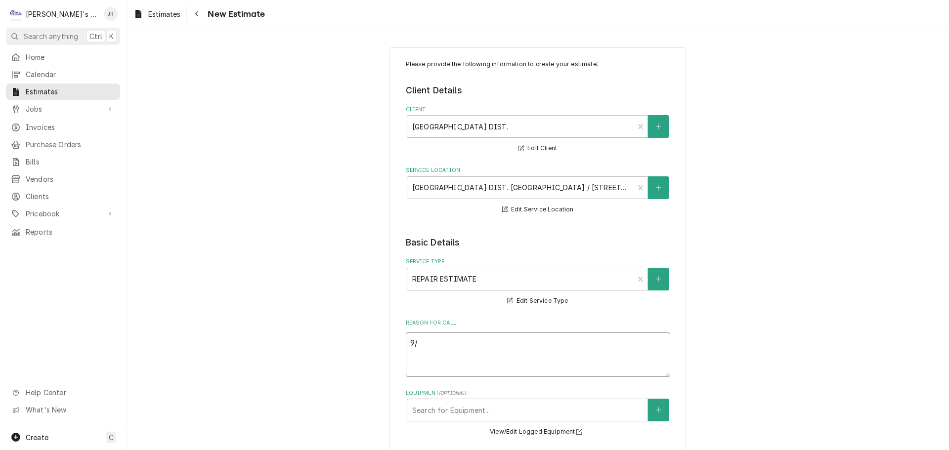
type textarea "x"
type textarea "9/3"
type textarea "x"
type textarea "9/3/"
type textarea "x"
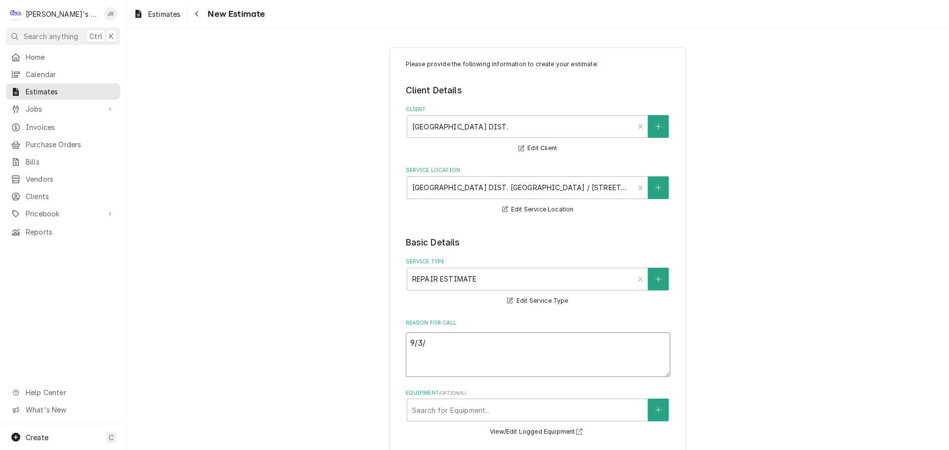
type textarea "9/3/2"
type textarea "x"
type textarea "9/3/20"
type textarea "x"
type textarea "9/3/202"
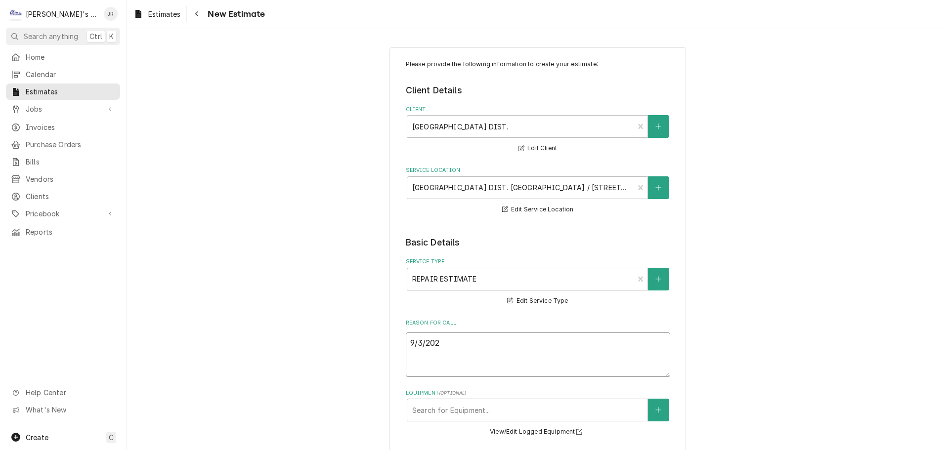
type textarea "x"
type textarea "9/3/2025"
type textarea "x"
type textarea "9/3/2025"
type textarea "x"
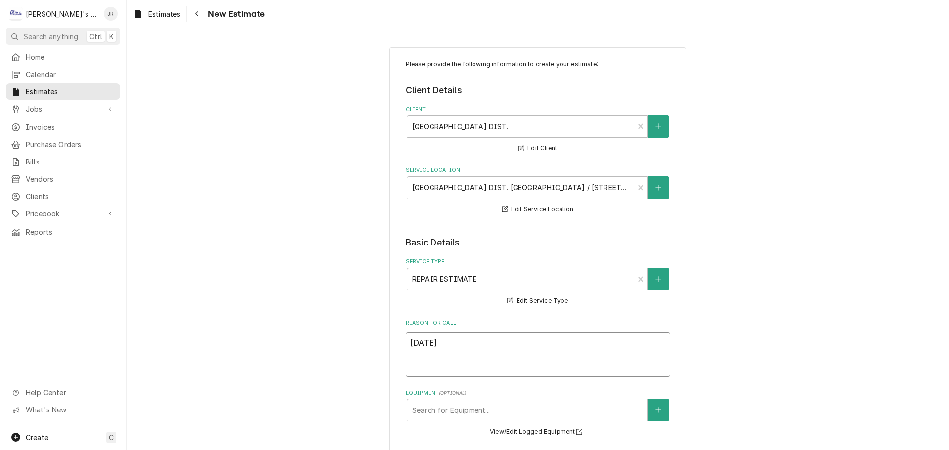
type textarea "9/3/2025 J"
type textarea "x"
type textarea "9/3/2025 JR"
type textarea "x"
type textarea "9/3/2025 JR"
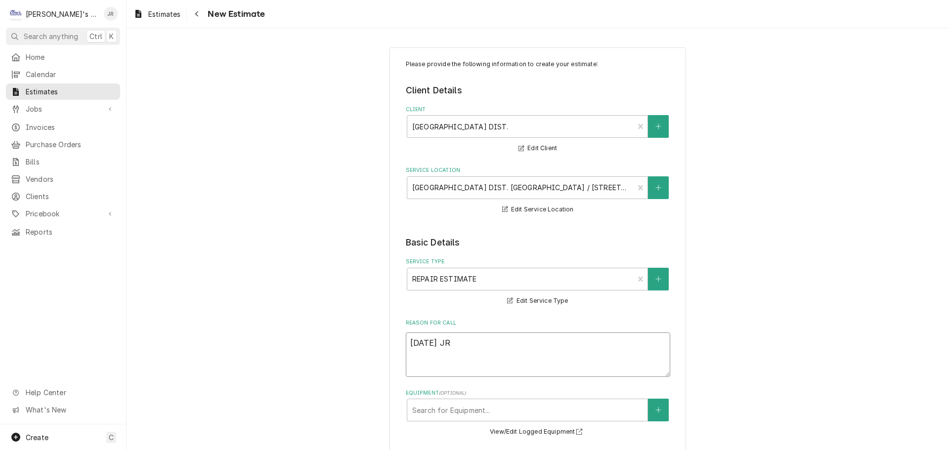
type textarea "x"
type textarea "9/3/2025 JR"
type textarea "x"
type textarea "9/3/2025 JR"
type textarea "x"
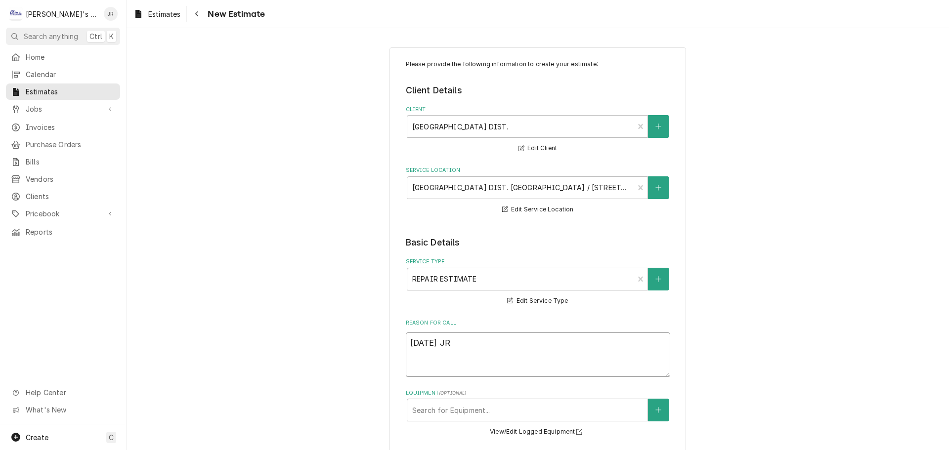
type textarea "9/3/2025 JR -"
type textarea "x"
type textarea "9/3/2025 JR -"
type textarea "x"
type textarea "9/3/2025 JR - E"
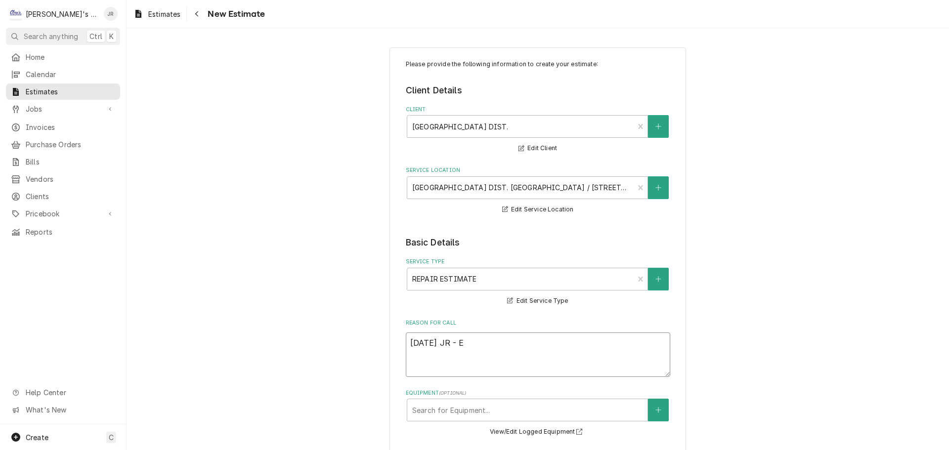
type textarea "x"
type textarea "9/3/2025 JR - ES"
type textarea "x"
type textarea "9/3/2025 JR - EST"
type textarea "x"
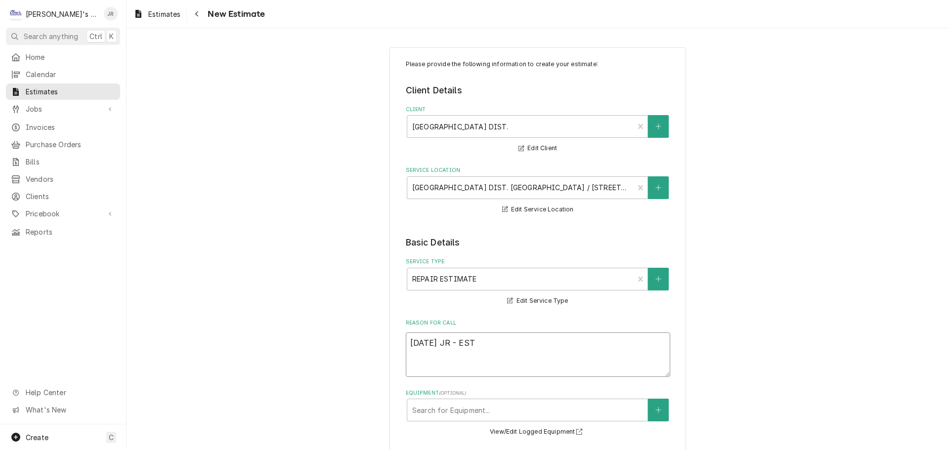
type textarea "9/3/2025 JR - ESTI"
type textarea "x"
type textarea "9/3/2025 JR - ESTIM"
type textarea "x"
type textarea "9/3/2025 JR - ESTIMA"
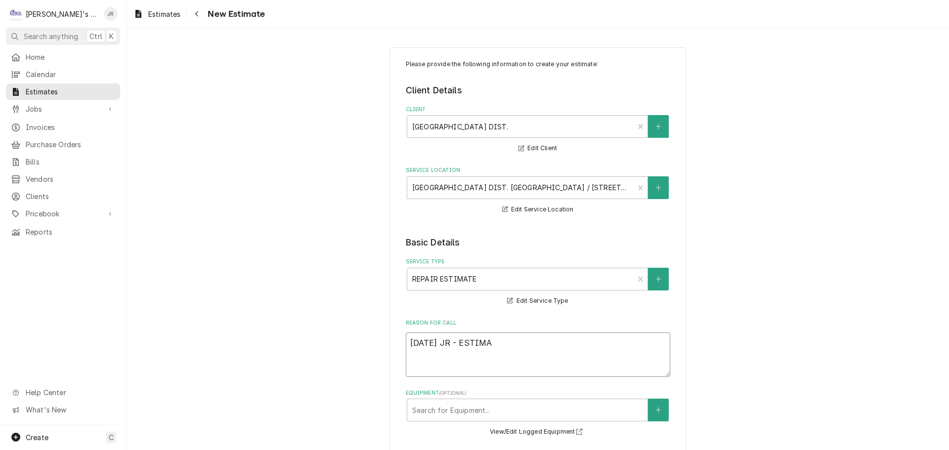
type textarea "x"
type textarea "9/3/2025 JR - ESTIMAT"
type textarea "x"
type textarea "9/3/2025 JR - ESTIMATE"
type textarea "x"
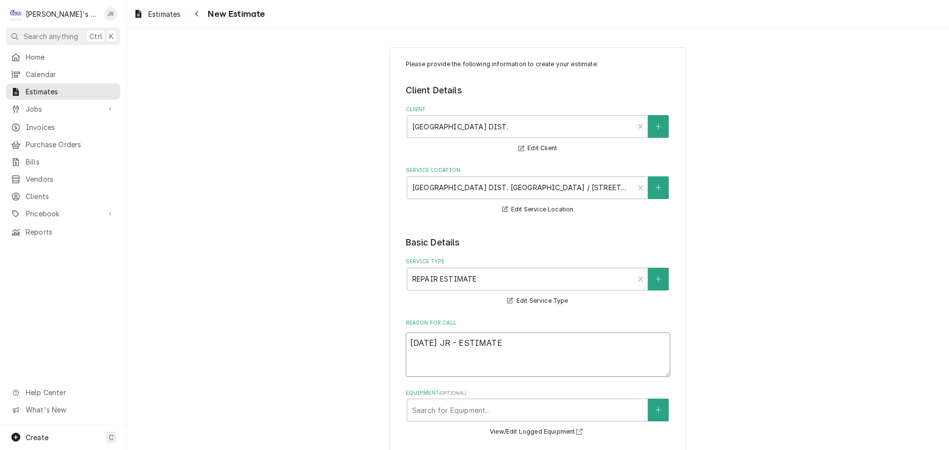
type textarea "9/3/2025 JR - ESTIMATE"
type textarea "x"
type textarea "9/3/2025 JR - ESTIMATE T"
type textarea "x"
type textarea "9/3/2025 JR - ESTIMATE TO"
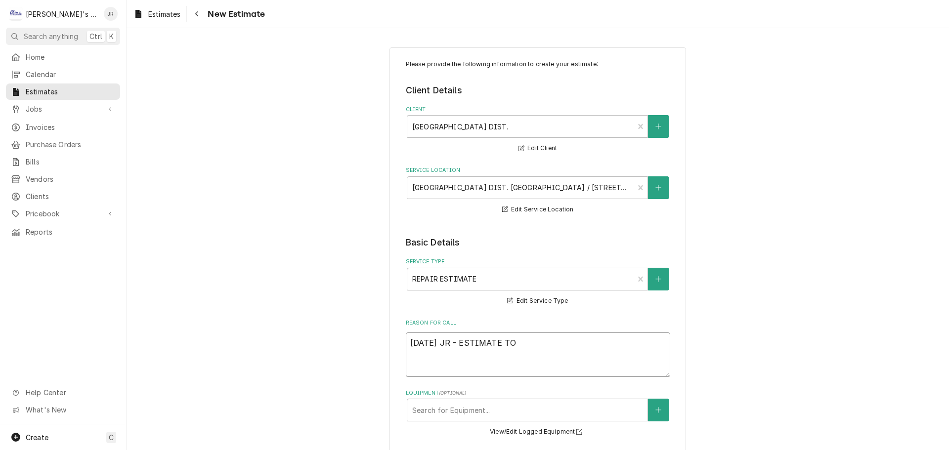
type textarea "x"
type textarea "9/3/2025 JR - ESTIMATE TO"
type textarea "x"
type textarea "9/3/2025 JR - ESTIMATE TO R"
type textarea "x"
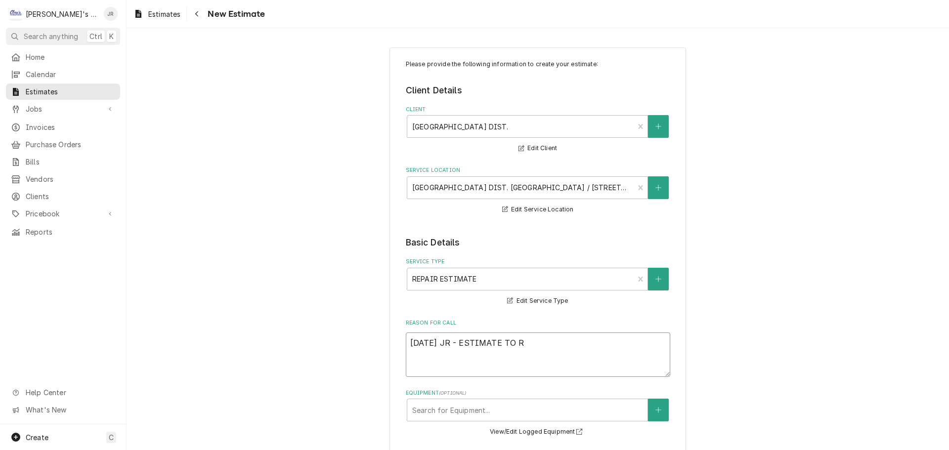
type textarea "9/3/2025 JR - ESTIMATE TO RE"
type textarea "x"
type textarea "9/3/2025 JR - ESTIMATE TO REP"
type textarea "x"
type textarea "9/3/2025 JR - ESTIMATE TO REPL"
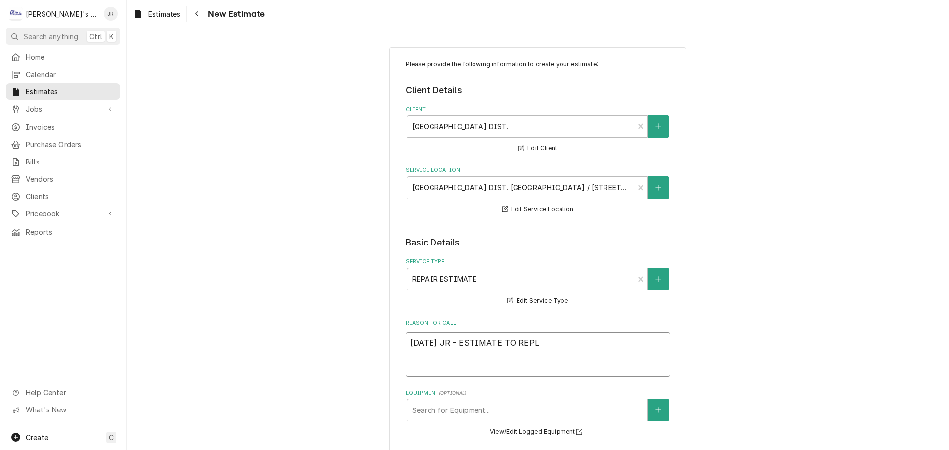
type textarea "x"
type textarea "9/3/2025 JR - ESTIMATE TO REPLA"
type textarea "x"
type textarea "9/3/2025 JR - ESTIMATE TO REPLAE"
type textarea "x"
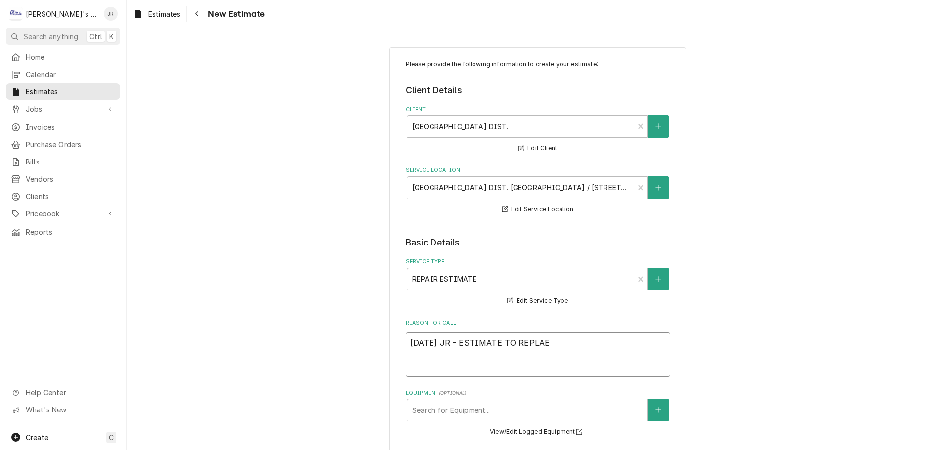
type textarea "9/3/2025 JR - ESTIMATE TO REPLA"
type textarea "x"
type textarea "9/3/2025 JR - ESTIMATE TO REPLAC"
type textarea "x"
type textarea "9/3/2025 JR - ESTIMATE TO REPLACE"
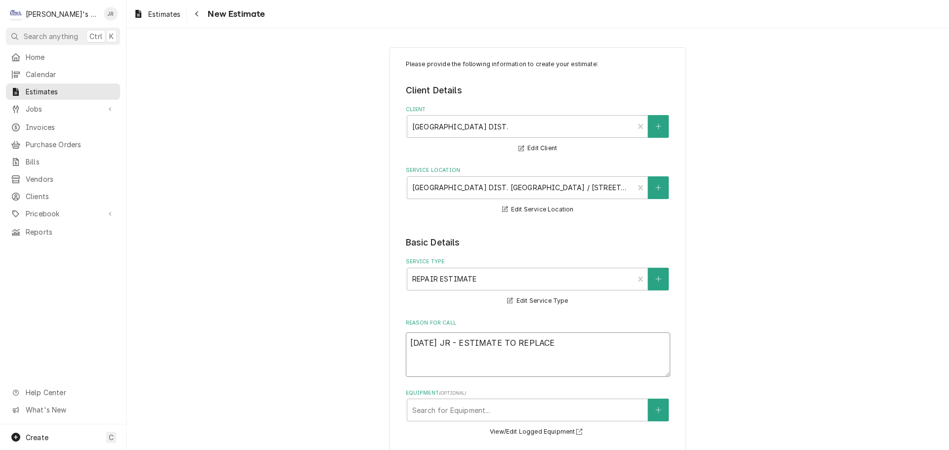
type textarea "x"
type textarea "9/3/2025 JR - ESTIMATE TO REPLACE"
type textarea "x"
type textarea "9/3/2025 JR - ESTIMATE TO REPLACE C"
type textarea "x"
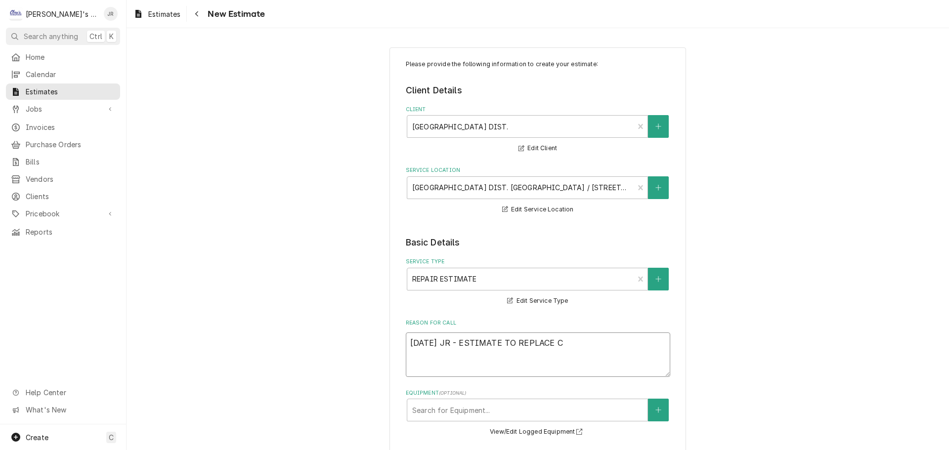
type textarea "[DATE] JR - ESTIMATE TO REPLACE CO"
type textarea "x"
type textarea "9/3/2025 JR - ESTIMATE TO REPLACE CON"
type textarea "x"
type textarea "9/3/2025 JR - ESTIMATE TO REPLACE CONS"
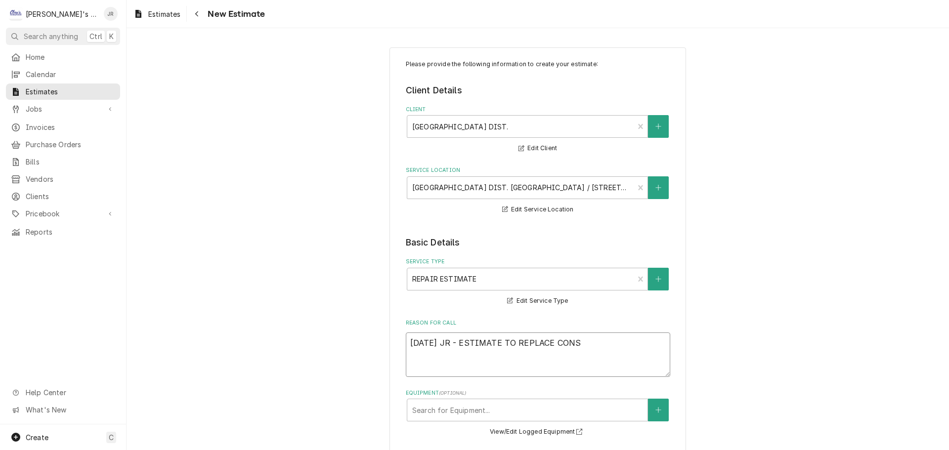
type textarea "x"
type textarea "9/3/2025 JR - ESTIMATE TO REPLACE CONST"
type textarea "x"
type textarea "9/3/2025 JR - ESTIMATE TO REPLACE CONSTA"
type textarea "x"
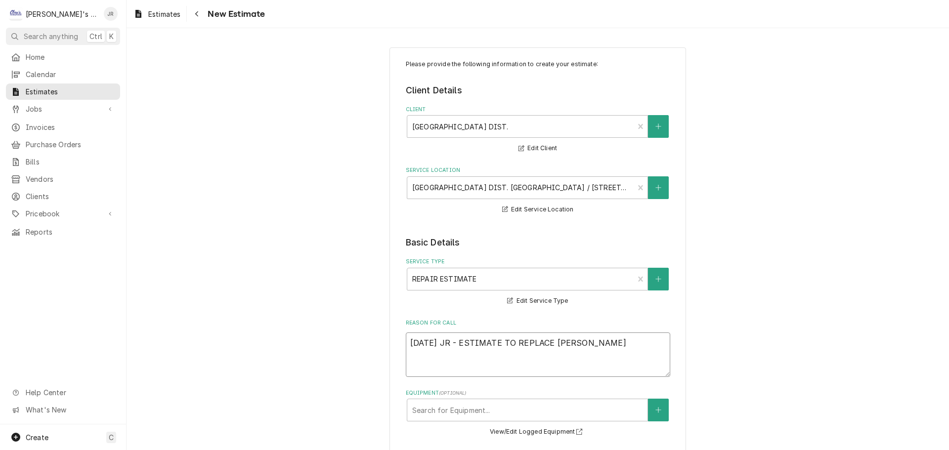
type textarea "9/3/2025 JR - ESTIMATE TO REPLACE CONST"
type textarea "x"
type textarea "9/3/2025 JR - ESTIMATE TO REPLACE CONS"
type textarea "x"
type textarea "9/3/2025 JR - ESTIMATE TO REPLACE CON"
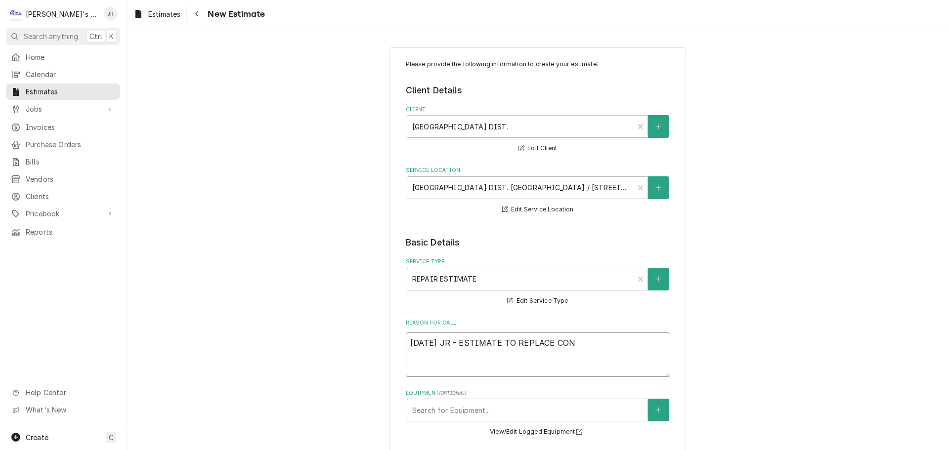
type textarea "x"
type textarea "9/3/2025 JR - ESTIMATE TO REPLACE CONT"
type textarea "x"
type textarea "9/3/2025 JR - ESTIMATE TO REPLACE CONTA"
type textarea "x"
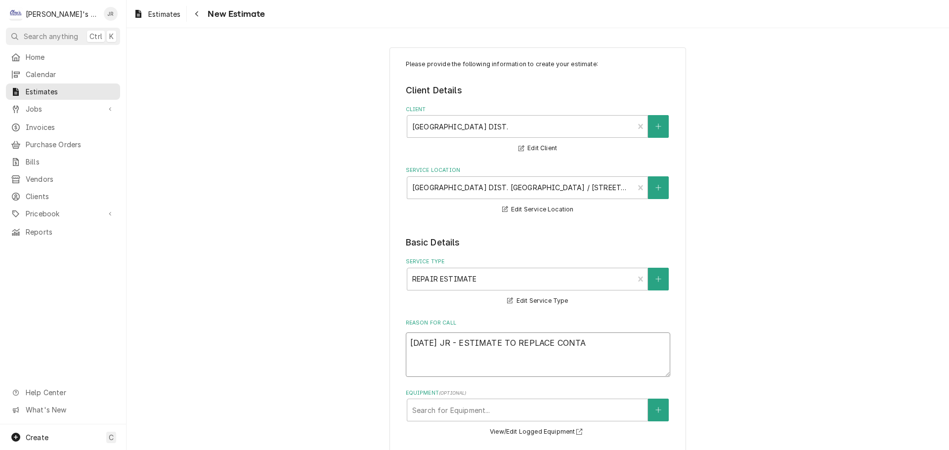
type textarea "9/3/2025 JR - ESTIMATE TO REPLACE CONT"
type textarea "x"
type textarea "9/3/2025 JR - ESTIMATE TO REPLACE CON"
type textarea "x"
type textarea "[DATE] JR - ESTIMATE TO REPLACE CO"
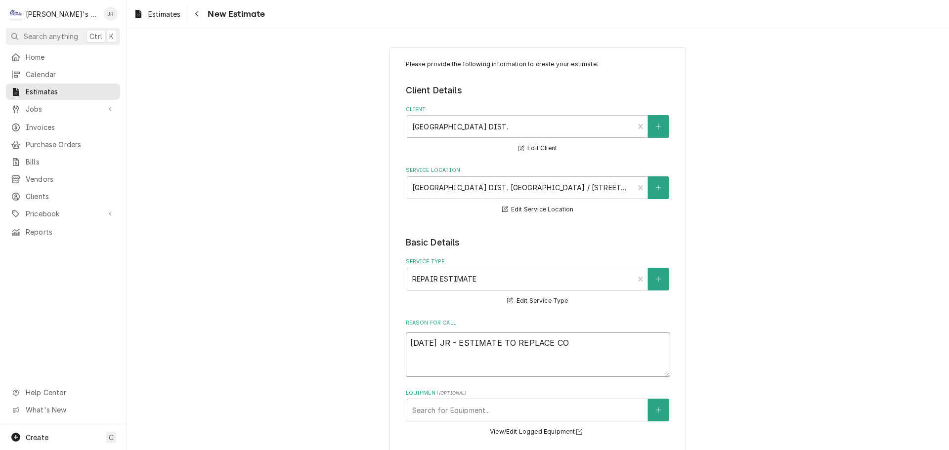
type textarea "x"
type textarea "9/3/2025 JR - ESTIMATE TO REPLACE C"
type textarea "x"
type textarea "9/3/2025 JR - ESTIMATE TO REPLACE CO"
type textarea "x"
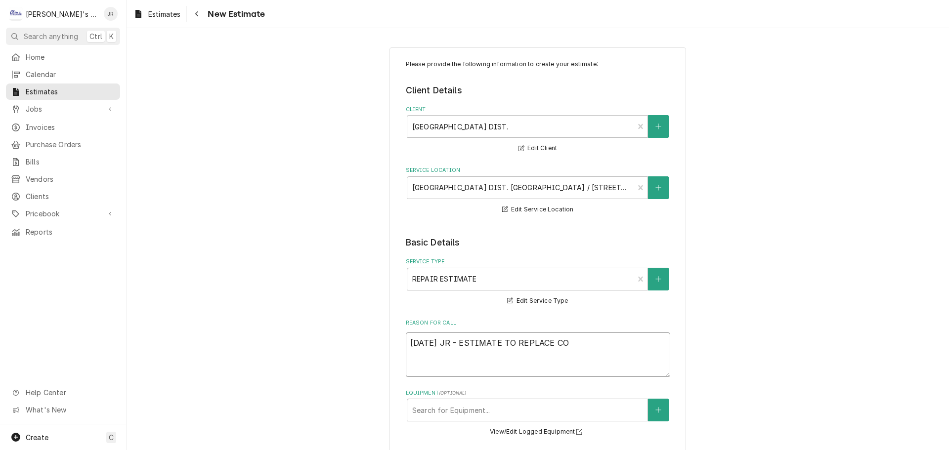
type textarea "9/3/2025 JR - ESTIMATE TO REPLACE COM"
type textarea "x"
type textarea "9/3/2025 JR - ESTIMATE TO REPLACE COMP"
type textarea "x"
type textarea "9/3/2025 JR - ESTIMATE TO REPLACE COMPR"
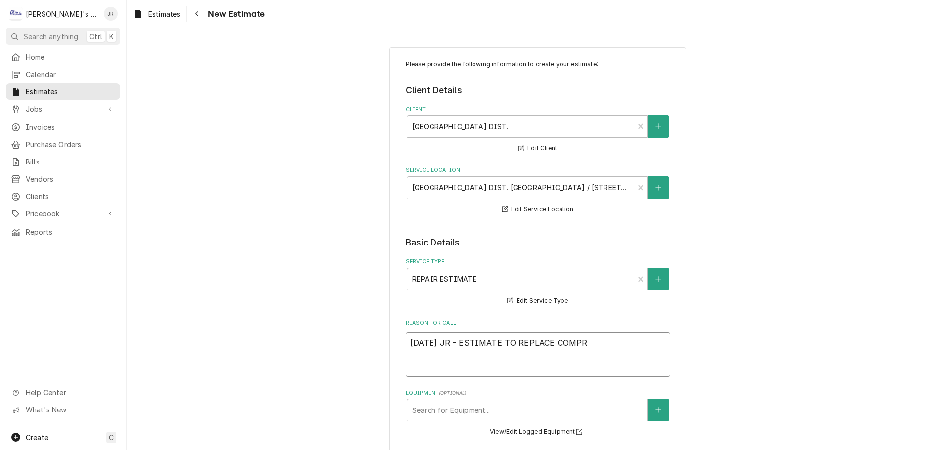
type textarea "x"
type textarea "9/3/2025 JR - ESTIMATE TO REPLACE COMPRE"
type textarea "x"
type textarea "9/3/2025 JR - ESTIMATE TO REPLACE COMPRES"
type textarea "x"
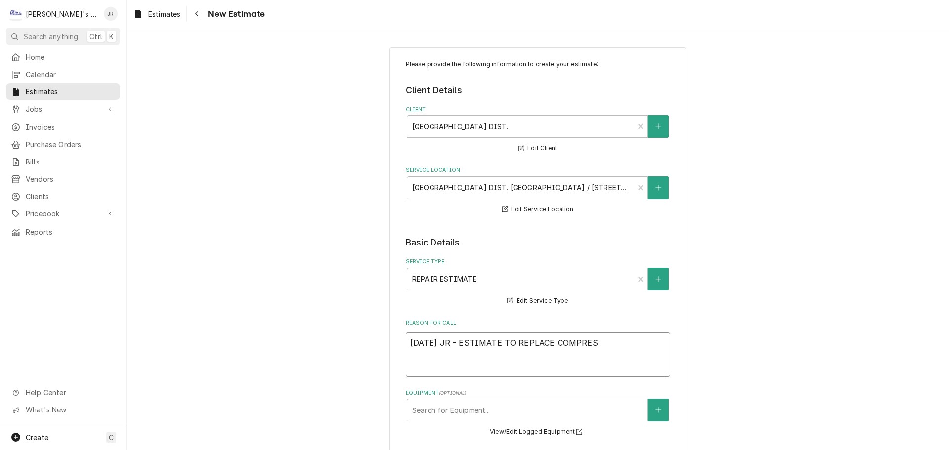
type textarea "9/3/2025 JR - ESTIMATE TO REPLACE COMPRESS"
type textarea "x"
type textarea "9/3/2025 JR - ESTIMATE TO REPLACE COMPRESSO"
type textarea "x"
type textarea "9/3/2025 JR - ESTIMATE TO REPLACE COMPRESSOR"
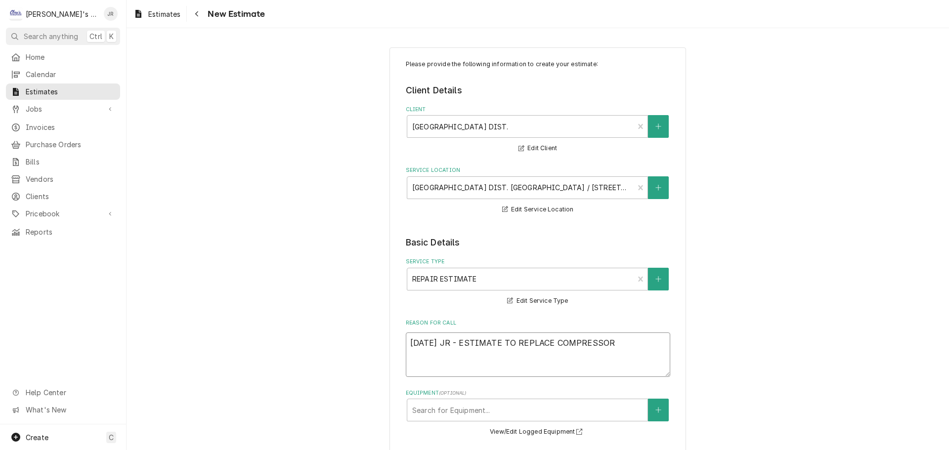
type textarea "x"
type textarea "9/3/2025 JR - ESTIMATE TO REPLACE COMPRESSOR"
type textarea "x"
type textarea "9/3/2025 JR - ESTIMATE TO REPLACE COMPRESSOR C"
type textarea "x"
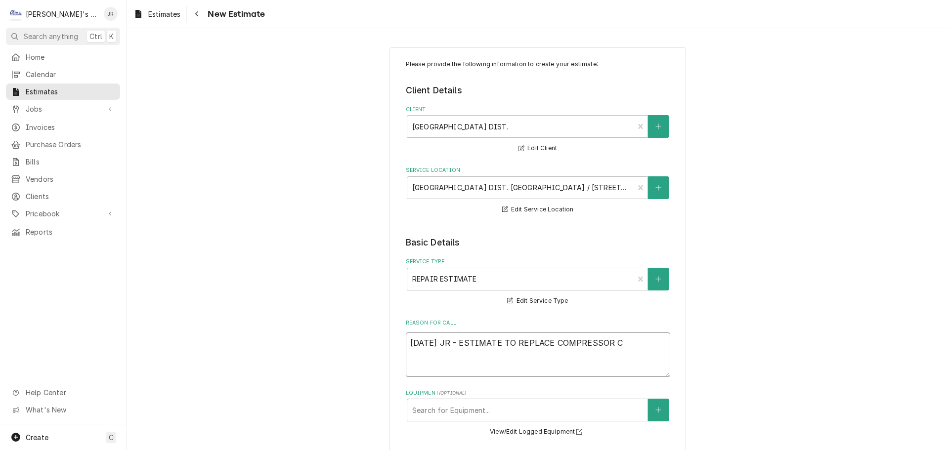
type textarea "9/3/2025 JR - ESTIMATE TO REPLACE COMPRESSOR CO"
type textarea "x"
type textarea "9/3/2025 JR - ESTIMATE TO REPLACE COMPRESSOR CON"
type textarea "x"
type textarea "9/3/2025 JR - ESTIMATE TO REPLACE COMPRESSOR CONT"
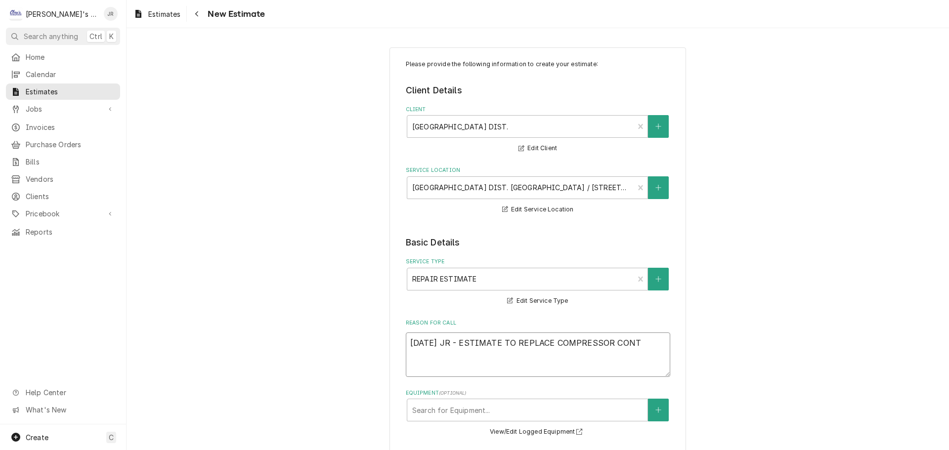
type textarea "x"
type textarea "9/3/2025 JR - ESTIMATE TO REPLACE COMPRESSOR CONTA"
type textarea "x"
type textarea "9/3/2025 JR - ESTIMATE TO REPLACE COMPRESSOR CONTAC"
type textarea "x"
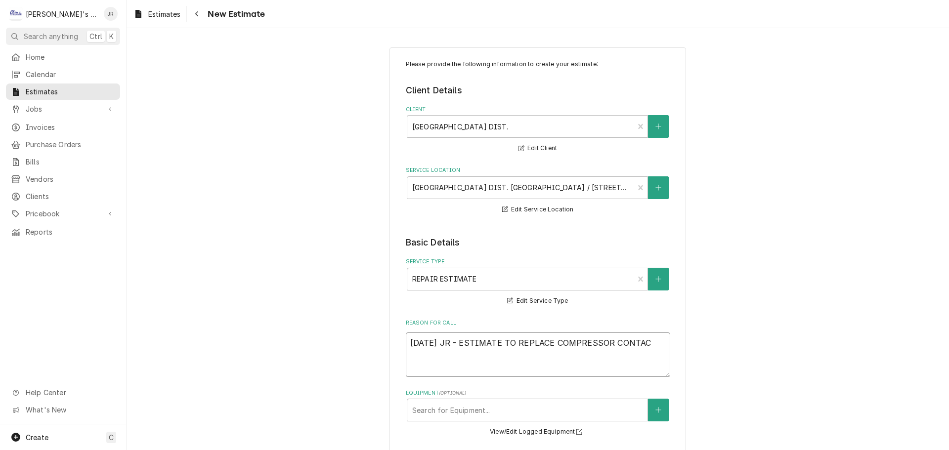
type textarea "9/3/2025 JR - ESTIMATE TO REPLACE COMPRESSOR CONTACT"
type textarea "x"
type textarea "9/3/2025 JR - ESTIMATE TO REPLACE COMPRESSOR CONTACTO"
type textarea "x"
type textarea "9/3/2025 JR - ESTIMATE TO REPLACE COMPRESSOR CONTACTO"
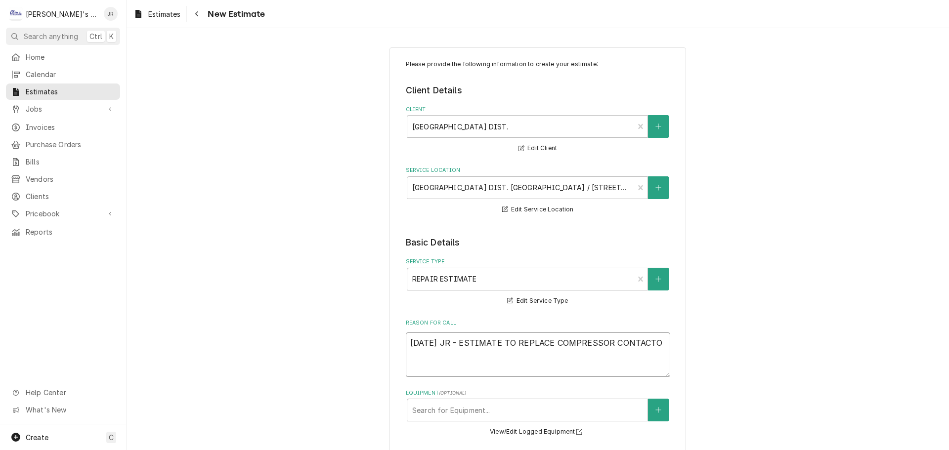
type textarea "x"
type textarea "9/3/2025 JR - ESTIMATE TO REPLACE COMPRESSOR CONTACTO"
type textarea "x"
type textarea "9/3/2025 JR - ESTIMATE TO REPLACE COMPRESSOR CONTACTOR"
type textarea "x"
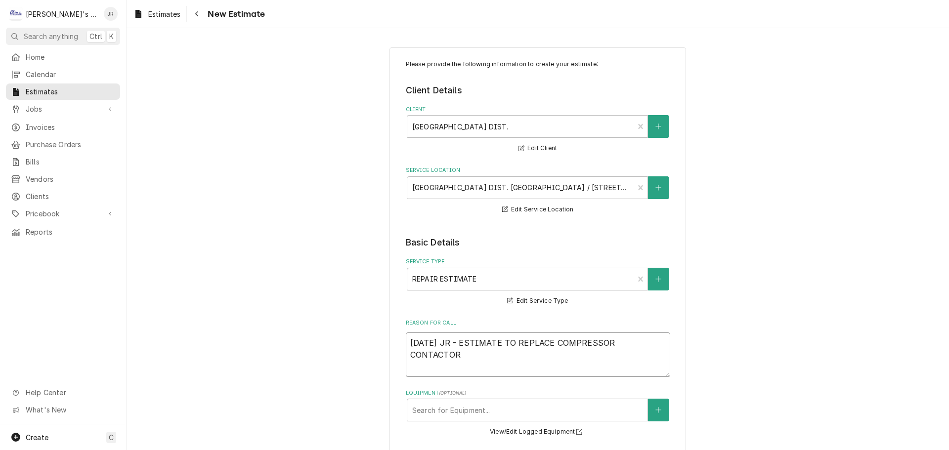
type textarea "9/3/2025 JR - ESTIMATE TO REPLACE COMPRESSOR CONTACTOR"
type textarea "x"
type textarea "9/3/2025 JR - ESTIMATE TO REPLACE COMPRESSOR CONTACTOR O"
type textarea "x"
type textarea "9/3/2025 JR - ESTIMATE TO REPLACE COMPRESSOR CONTACTOR ON"
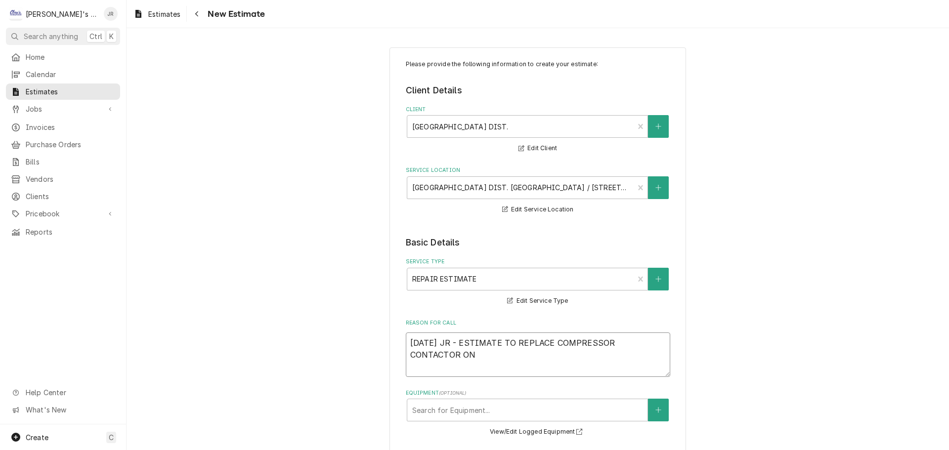
type textarea "x"
type textarea "9/3/2025 JR - ESTIMATE TO REPLACE COMPRESSOR CONTACTOR ON"
type textarea "x"
type textarea "9/3/2025 JR - ESTIMATE TO REPLACE COMPRESSOR CONTACTOR ON W"
type textarea "x"
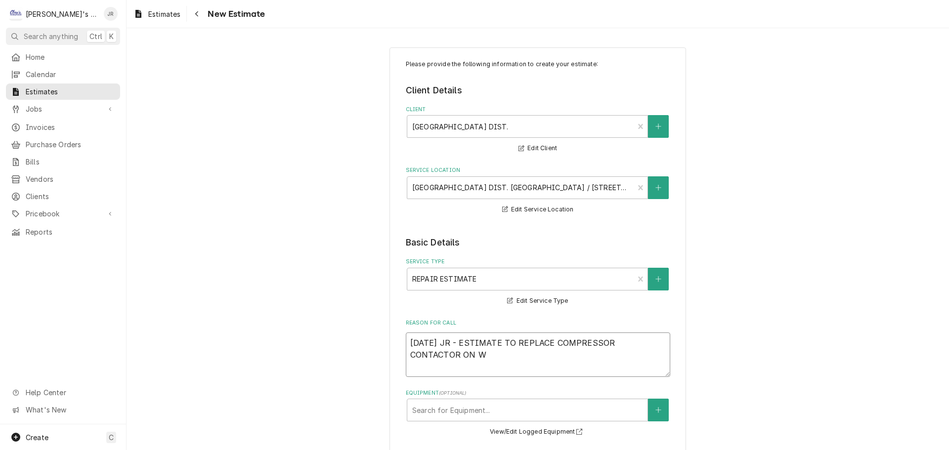
type textarea "9/3/2025 JR - ESTIMATE TO REPLACE COMPRESSOR CONTACTOR ON WA"
type textarea "x"
type textarea "9/3/2025 JR - ESTIMATE TO REPLACE COMPRESSOR CONTACTOR ON WAL"
type textarea "x"
type textarea "9/3/2025 JR - ESTIMATE TO REPLACE COMPRESSOR CONTACTOR ON WALK"
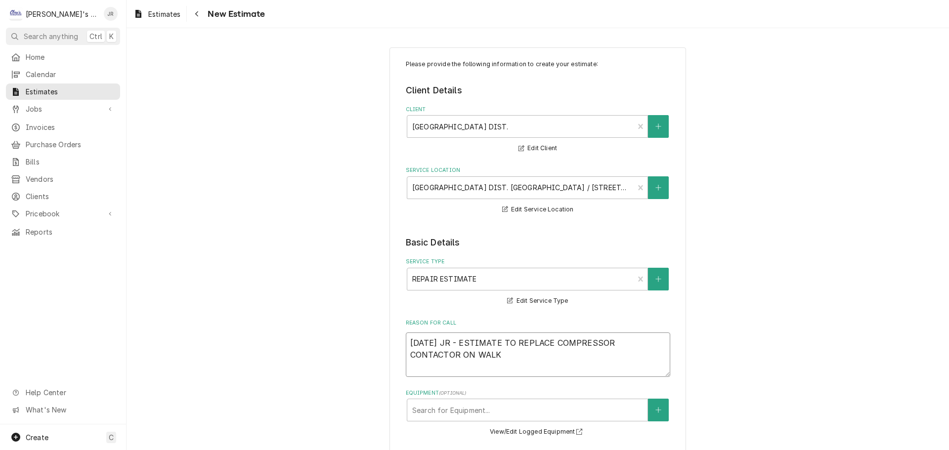
type textarea "x"
type textarea "9/3/2025 JR - ESTIMATE TO REPLACE COMPRESSOR CONTACTOR ON WALK"
type textarea "x"
type textarea "9/3/2025 JR - ESTIMATE TO REPLACE COMPRESSOR CONTACTOR ON WALK I"
type textarea "x"
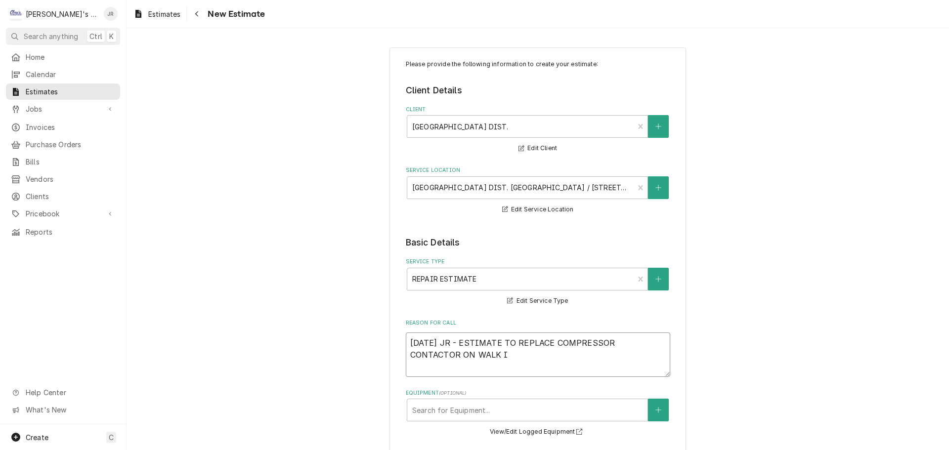
type textarea "9/3/2025 JR - ESTIMATE TO REPLACE COMPRESSOR CONTACTOR ON WALK IN"
type textarea "x"
type textarea "9/3/2025 JR - ESTIMATE TO REPLACE COMPRESSOR CONTACTOR ON WALK IN"
type textarea "x"
type textarea "9/3/2025 JR - ESTIMATE TO REPLACE COMPRESSOR CONTACTOR ON WALK IN F"
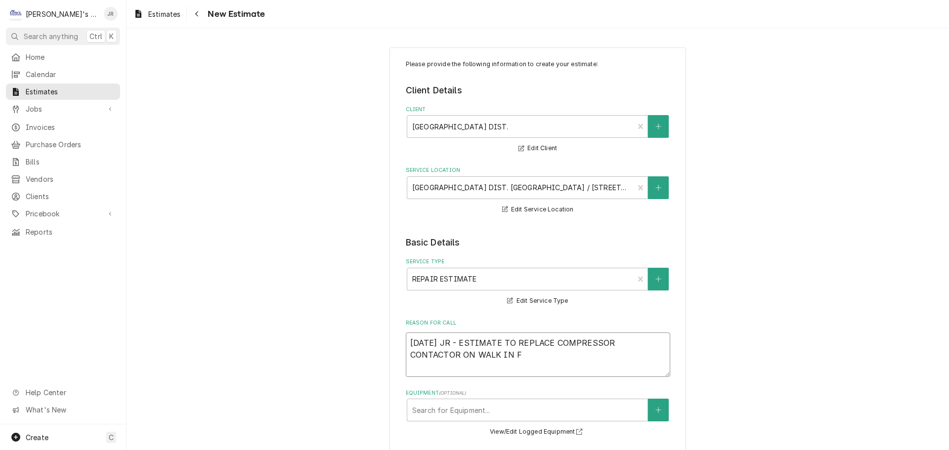
type textarea "x"
type textarea "9/3/2025 JR - ESTIMATE TO REPLACE COMPRESSOR CONTACTOR ON WALK IN FR"
type textarea "x"
type textarea "9/3/2025 JR - ESTIMATE TO REPLACE COMPRESSOR CONTACTOR ON WALK IN FRE"
type textarea "x"
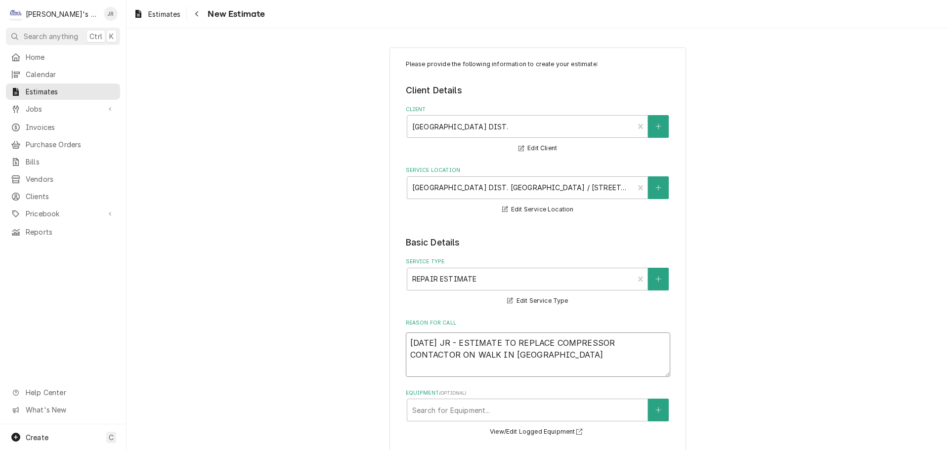
type textarea "9/3/2025 JR - ESTIMATE TO REPLACE COMPRESSOR CONTACTOR ON WALK IN FREE"
type textarea "x"
type textarea "9/3/2025 JR - ESTIMATE TO REPLACE COMPRESSOR CONTACTOR ON WALK IN FREEZ"
type textarea "x"
type textarea "9/3/2025 JR - ESTIMATE TO REPLACE COMPRESSOR CONTACTOR ON WALK IN FREEZE"
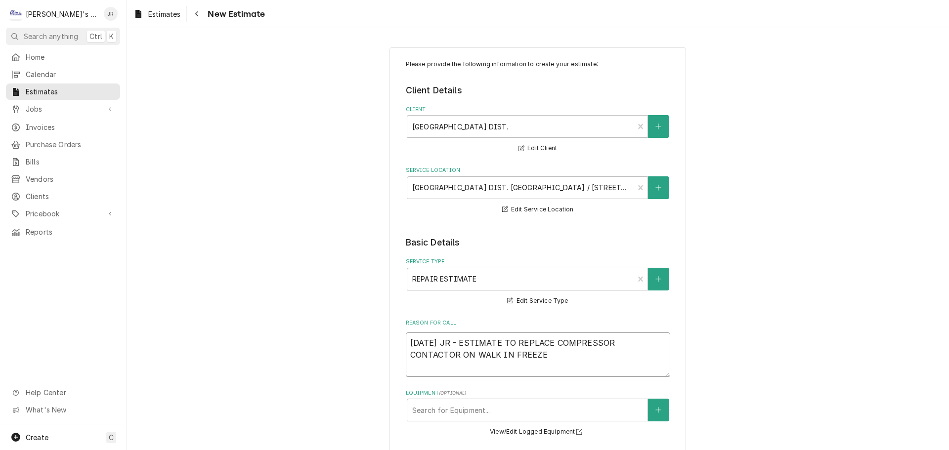
type textarea "x"
type textarea "9/3/2025 JR - ESTIMATE TO REPLACE COMPRESSOR CONTACTOR ON WALK IN FREEZER"
type textarea "x"
type textarea "9/3/2025 JR - ESTIMATE TO REPLACE COMPRESSOR CONTACTOR ON WALK IN FREEZER"
type textarea "x"
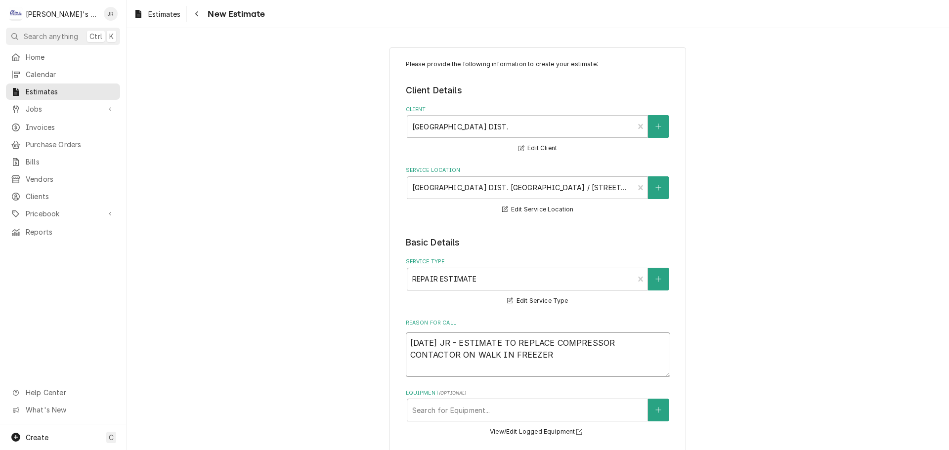
type textarea "9/3/2025 JR - ESTIMATE TO REPLACE COMPRESSOR CONTACTOR ON WALK IN FREEZER D"
type textarea "x"
type textarea "9/3/2025 JR - ESTIMATE TO REPLACE COMPRESSOR CONTACTOR ON WALK IN FREEZER DU"
type textarea "x"
type textarea "9/3/2025 JR - ESTIMATE TO REPLACE COMPRESSOR CONTACTOR ON WALK IN FREEZER DUE"
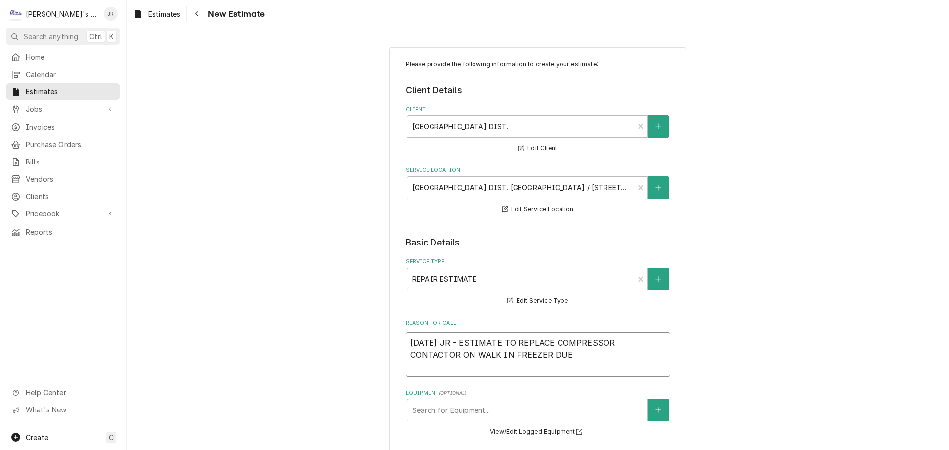
type textarea "x"
type textarea "9/3/2025 JR - ESTIMATE TO REPLACE COMPRESSOR CONTACTOR ON WALK IN FREEZER DUE"
type textarea "x"
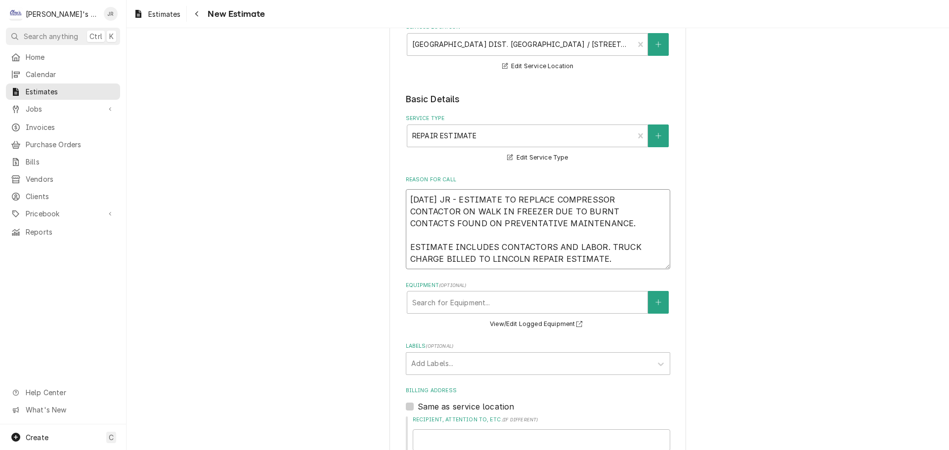
scroll to position [148, 0]
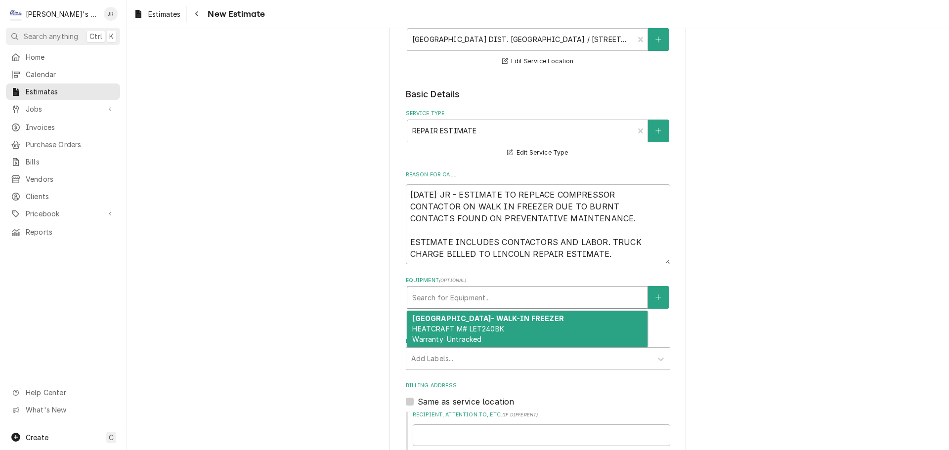
click at [553, 299] on div "Equipment" at bounding box center [527, 298] width 230 height 18
click at [526, 322] on strong "SOUTH LANE WAREHOUSE- WALK-IN FREEZER" at bounding box center [487, 318] width 151 height 8
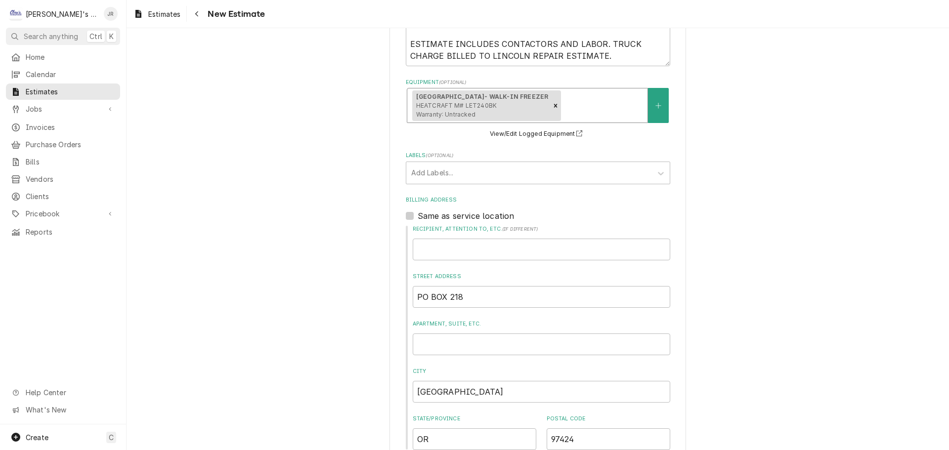
scroll to position [247, 0]
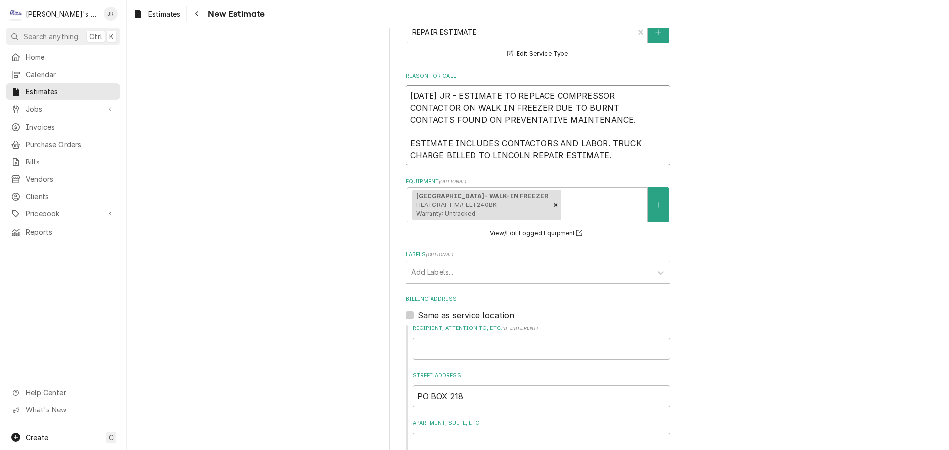
drag, startPoint x: 605, startPoint y: 158, endPoint x: 402, endPoint y: 92, distance: 213.5
click at [406, 92] on textarea "9/3/2025 JR - ESTIMATE TO REPLACE COMPRESSOR CONTACTOR ON WALK IN FREEZER DUE T…" at bounding box center [538, 126] width 264 height 80
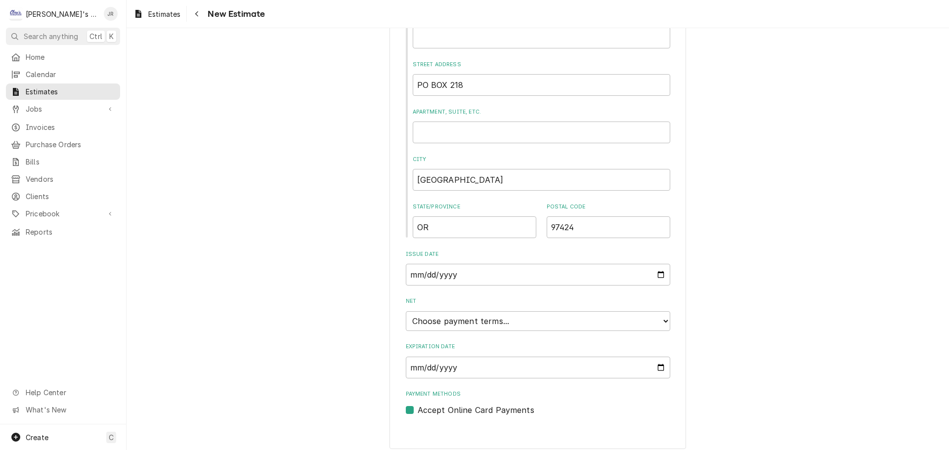
scroll to position [567, 0]
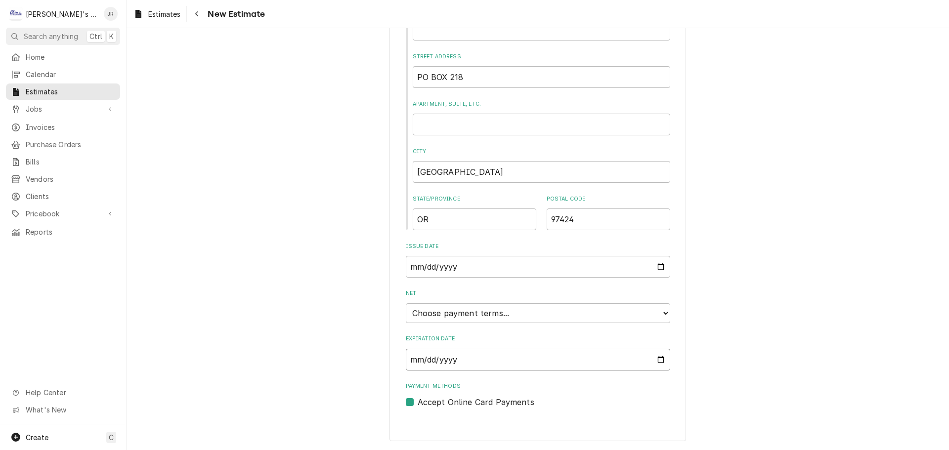
click at [657, 359] on input "Expiration Date" at bounding box center [538, 360] width 264 height 22
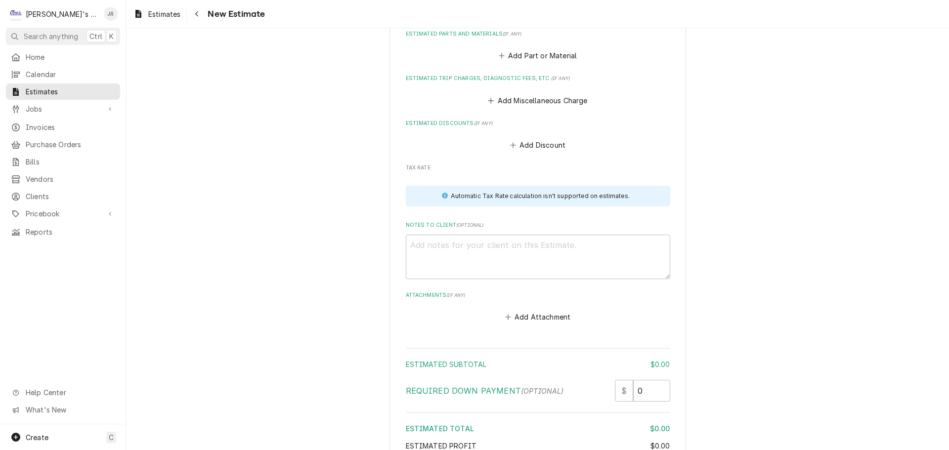
scroll to position [1065, 0]
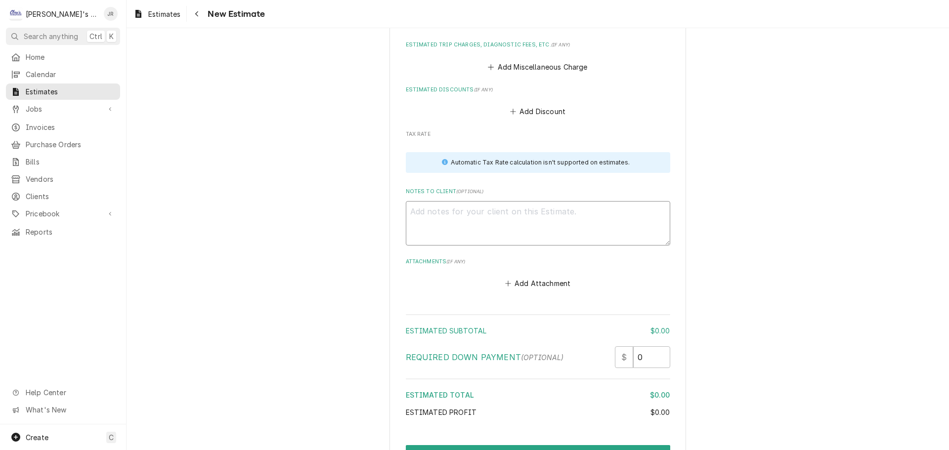
paste textarea "9/3/2025 JR - ESTIMATE TO REPLACE COMPRESSOR CONTACTOR ON WALK IN FREEZER DUE T…"
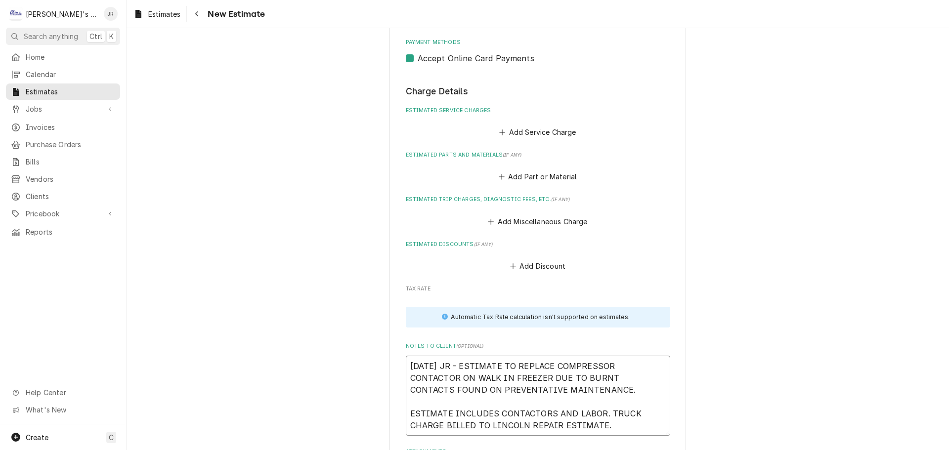
scroll to position [867, 0]
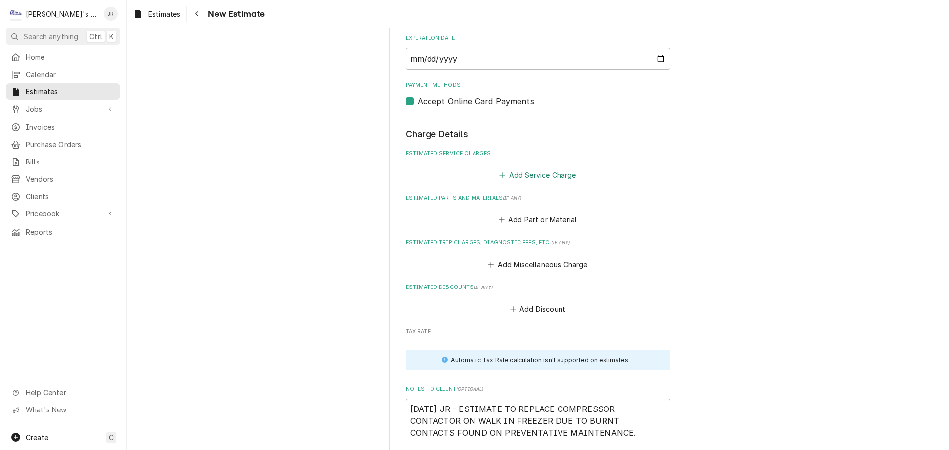
click at [504, 176] on button "Add Service Charge" at bounding box center [538, 175] width 80 height 14
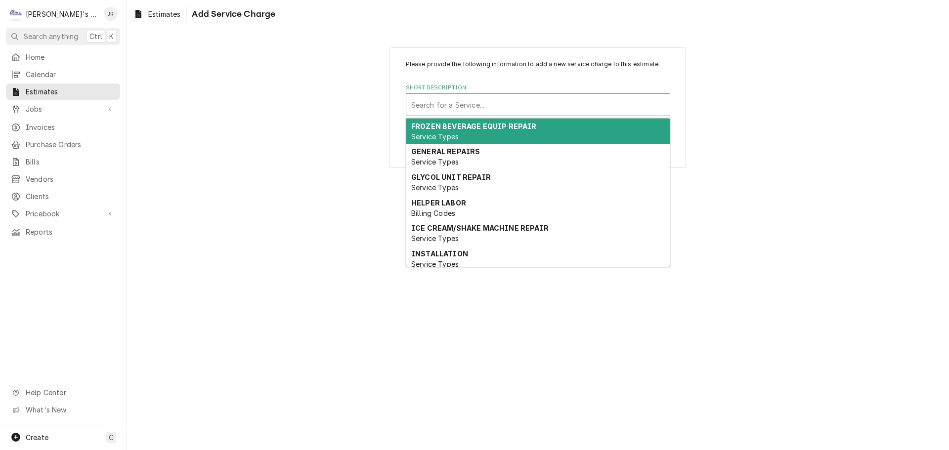
click at [497, 108] on div "Short Description" at bounding box center [538, 105] width 254 height 18
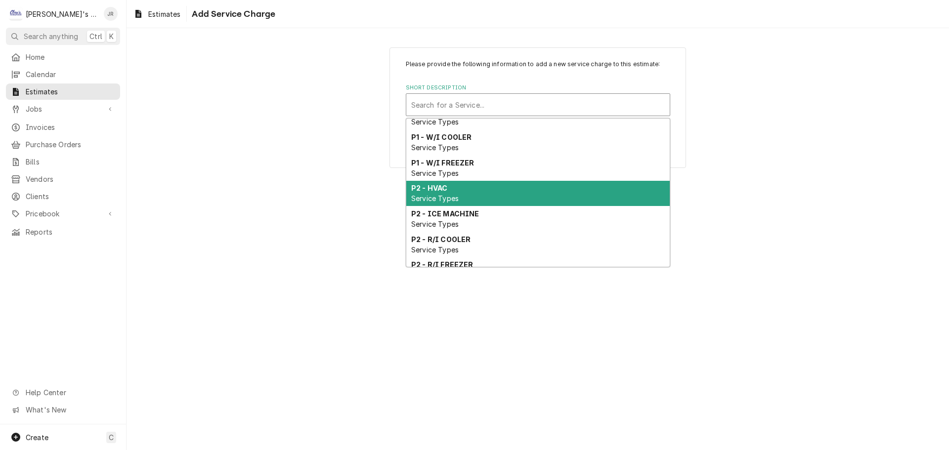
scroll to position [622, 0]
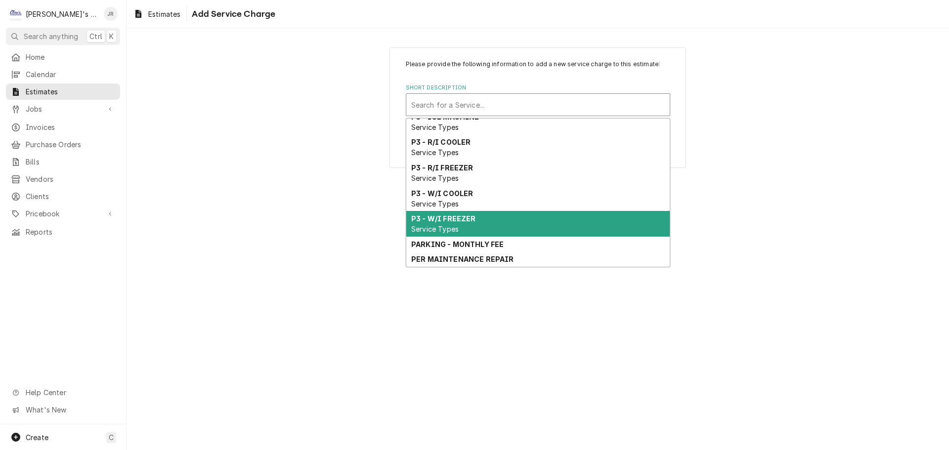
click at [491, 237] on div "P3 - W/I FREEZER Service Types" at bounding box center [537, 224] width 263 height 26
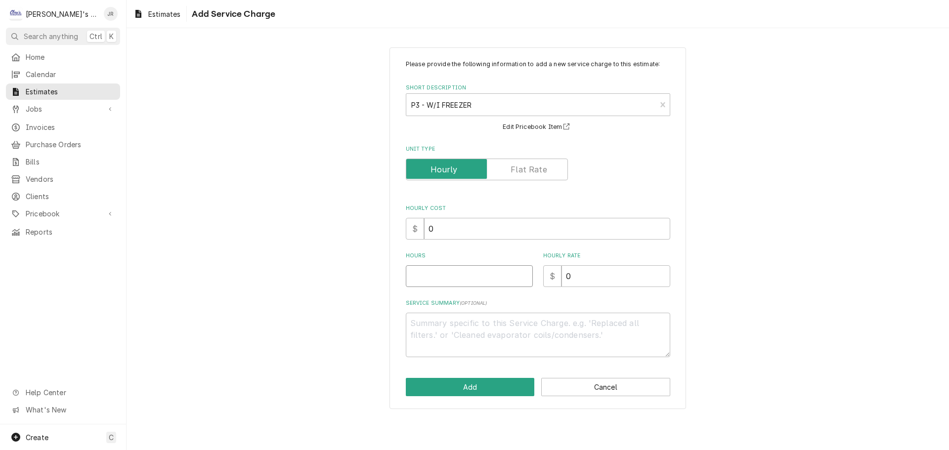
click at [460, 270] on input "Hours" at bounding box center [469, 276] width 127 height 22
drag, startPoint x: 572, startPoint y: 274, endPoint x: 564, endPoint y: 278, distance: 9.1
click at [564, 278] on input "0" at bounding box center [615, 276] width 109 height 22
click at [476, 386] on button "Add" at bounding box center [470, 387] width 129 height 18
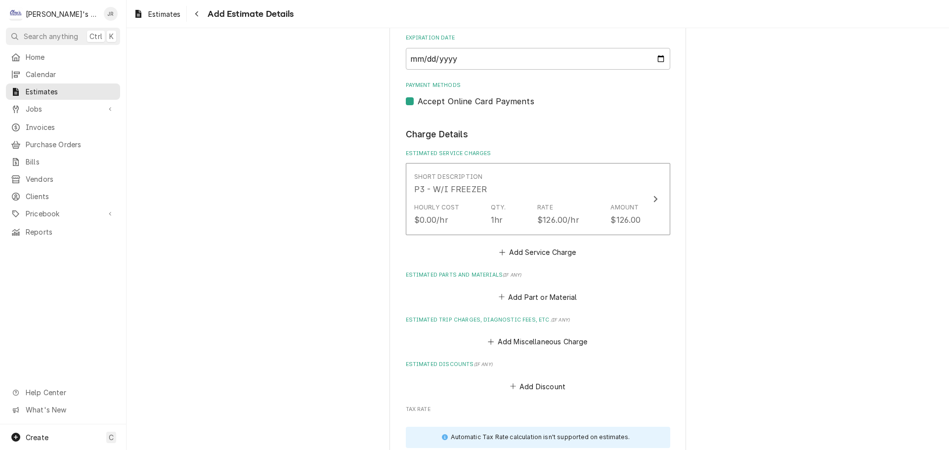
scroll to position [855, 0]
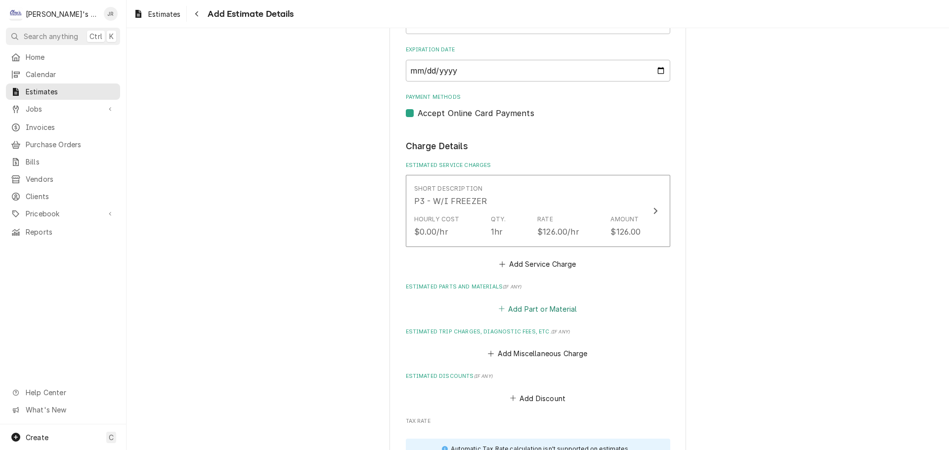
click at [546, 307] on button "Add Part or Material" at bounding box center [538, 309] width 82 height 14
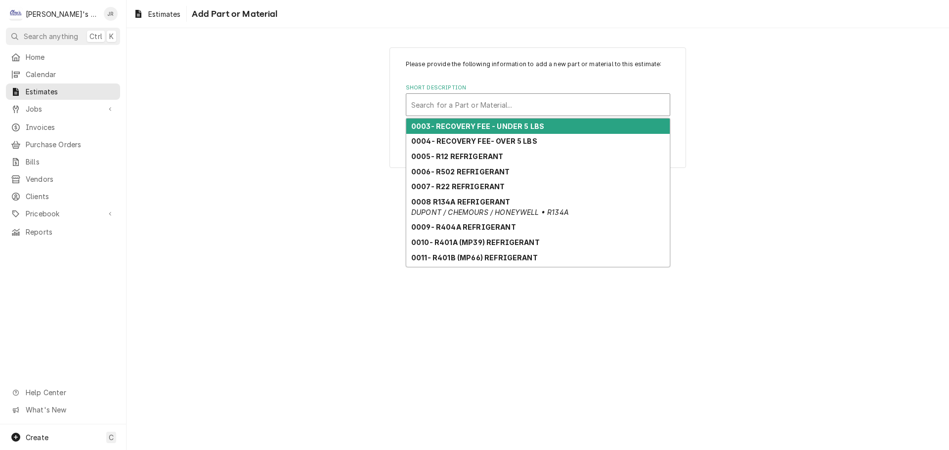
click at [486, 103] on div "Short Description" at bounding box center [538, 105] width 254 height 18
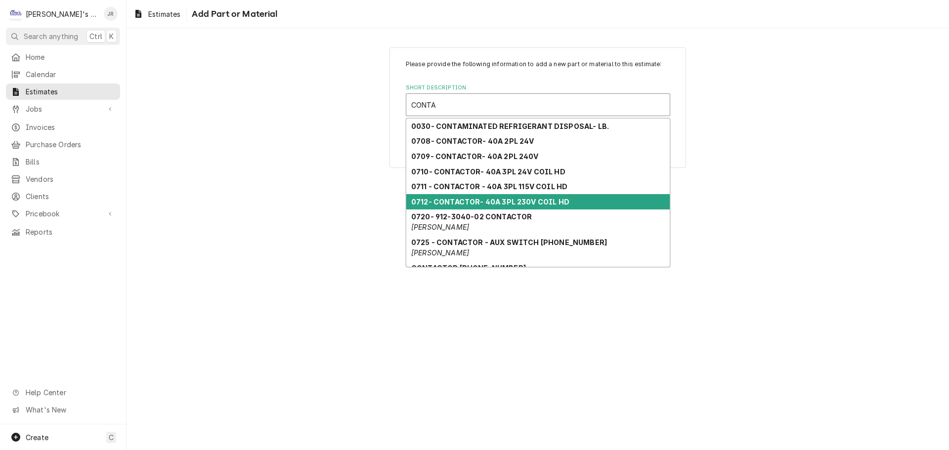
click at [509, 209] on div "0712- CONTACTOR- 40A 3PL 230V COIL HD" at bounding box center [537, 201] width 263 height 15
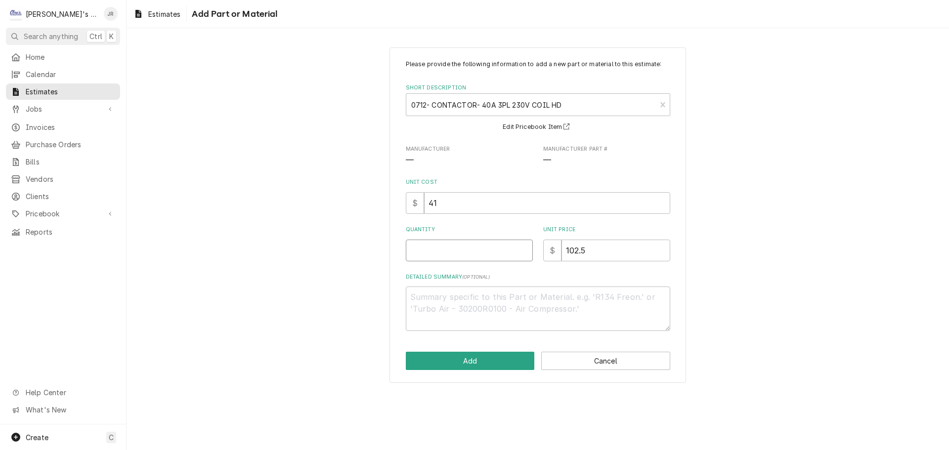
click at [488, 242] on input "Quantity" at bounding box center [469, 251] width 127 height 22
click at [508, 360] on button "Add" at bounding box center [470, 361] width 129 height 18
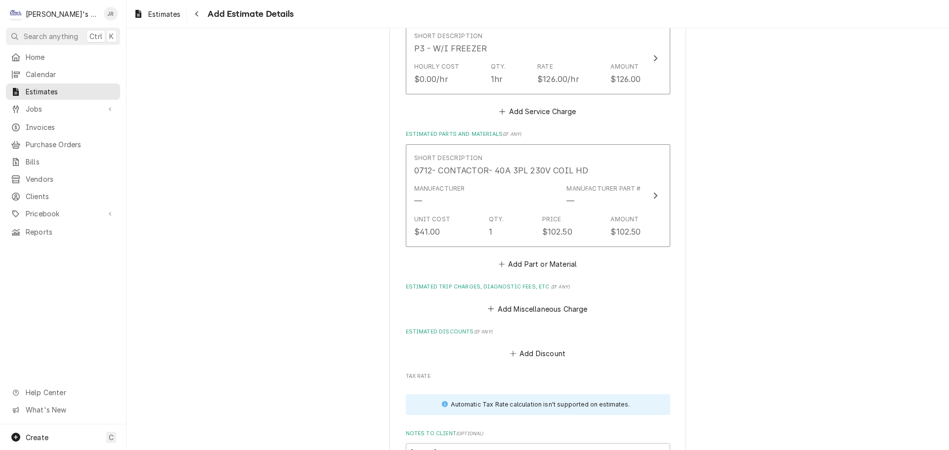
scroll to position [1091, 0]
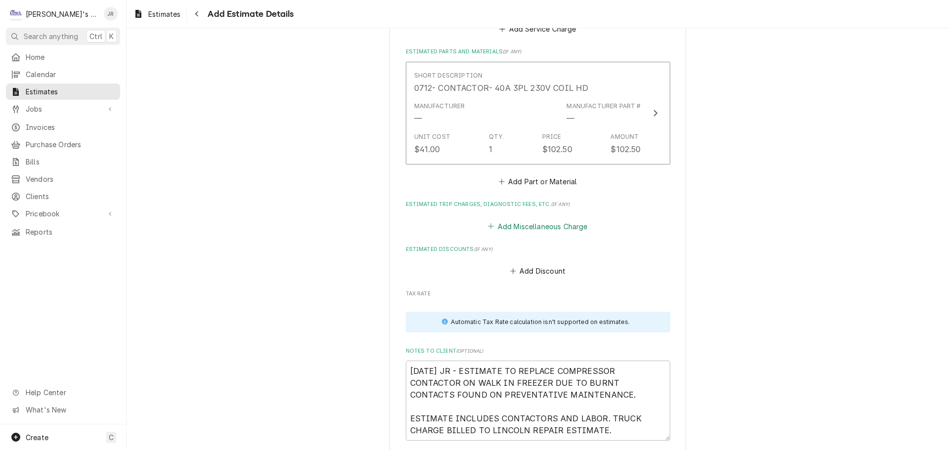
click at [510, 228] on button "Add Miscellaneous Charge" at bounding box center [537, 226] width 103 height 14
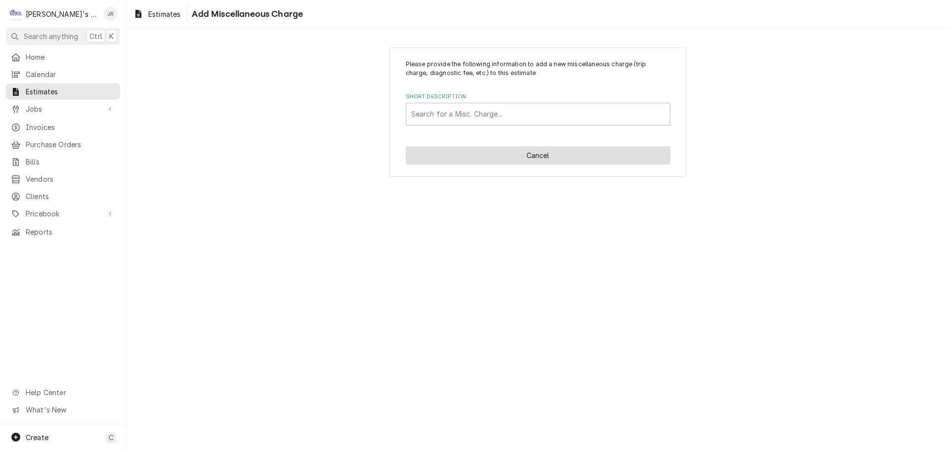
click at [518, 161] on button "Cancel" at bounding box center [538, 155] width 264 height 18
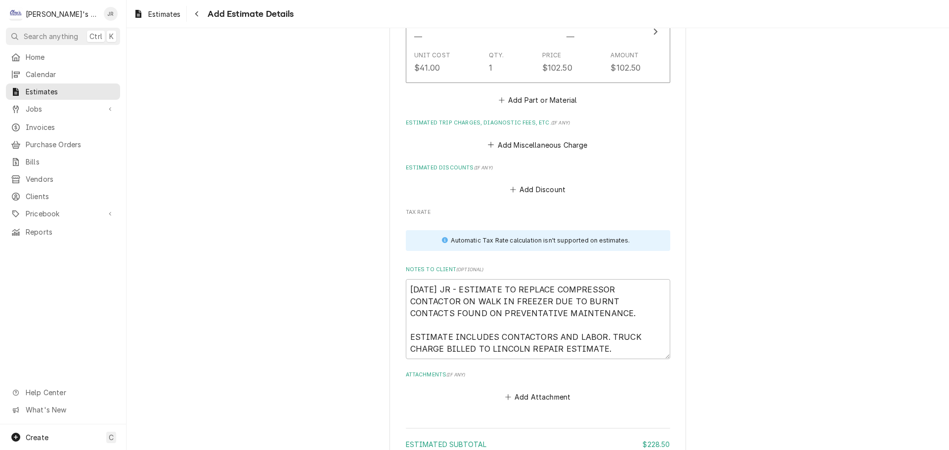
scroll to position [1227, 0]
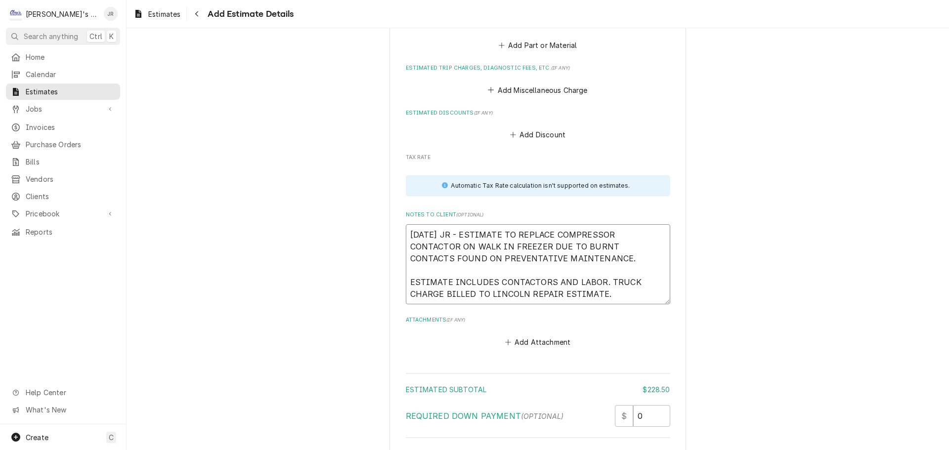
click at [441, 299] on textarea "9/3/2025 JR - ESTIMATE TO REPLACE COMPRESSOR CONTACTOR ON WALK IN FREEZER DUE T…" at bounding box center [538, 264] width 264 height 80
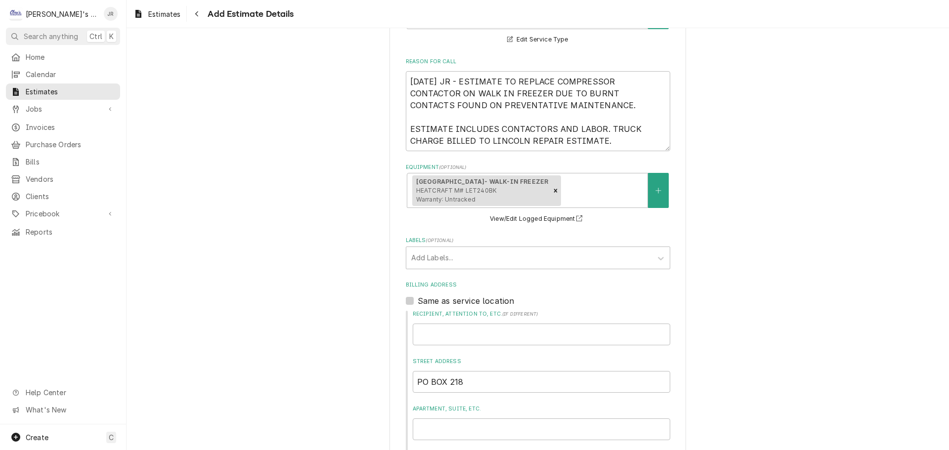
scroll to position [239, 0]
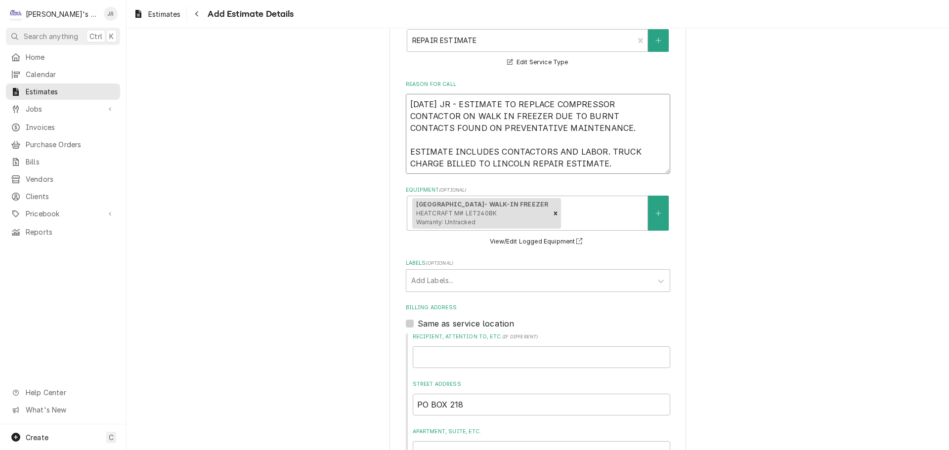
click at [442, 166] on textarea "9/3/2025 JR - ESTIMATE TO REPLACE COMPRESSOR CONTACTOR ON WALK IN FREEZER DUE T…" at bounding box center [538, 134] width 264 height 80
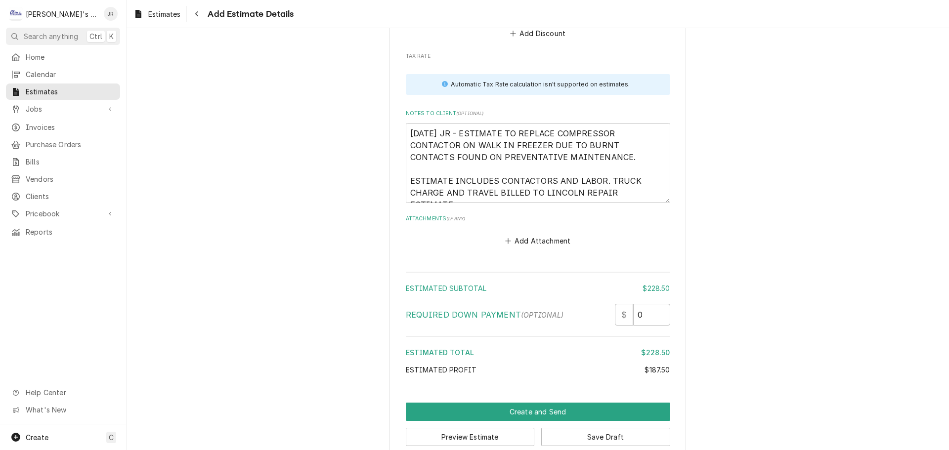
scroll to position [1346, 0]
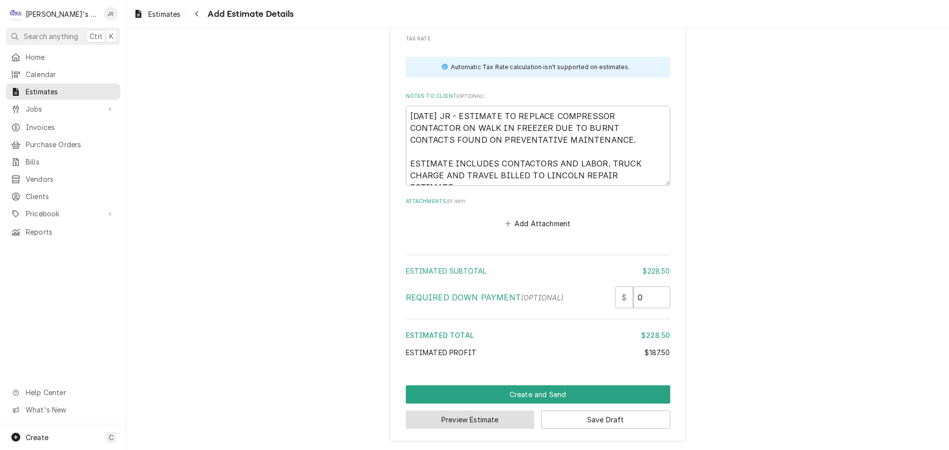
click at [471, 422] on button "Preview Estimate" at bounding box center [470, 420] width 129 height 18
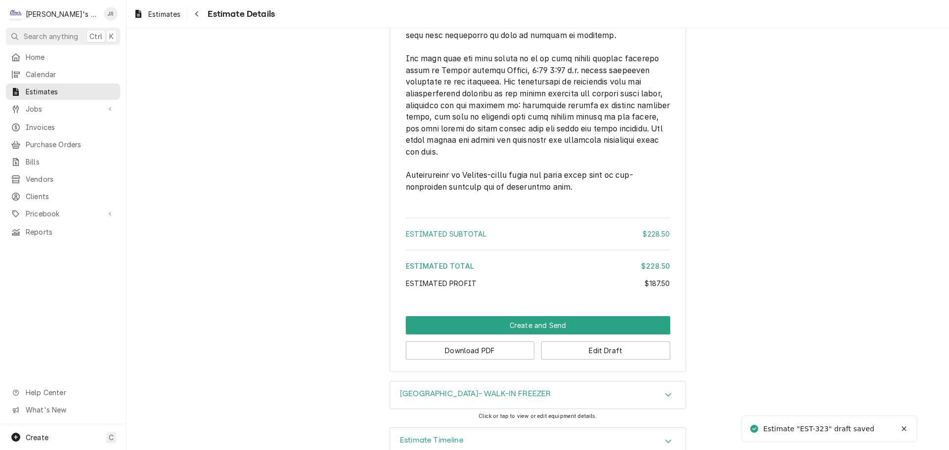
scroll to position [1104, 0]
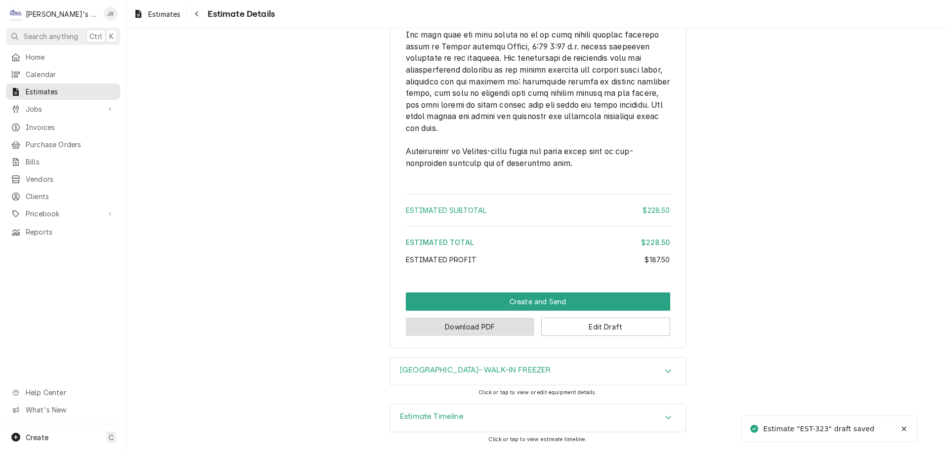
click at [474, 326] on button "Download PDF" at bounding box center [470, 327] width 129 height 18
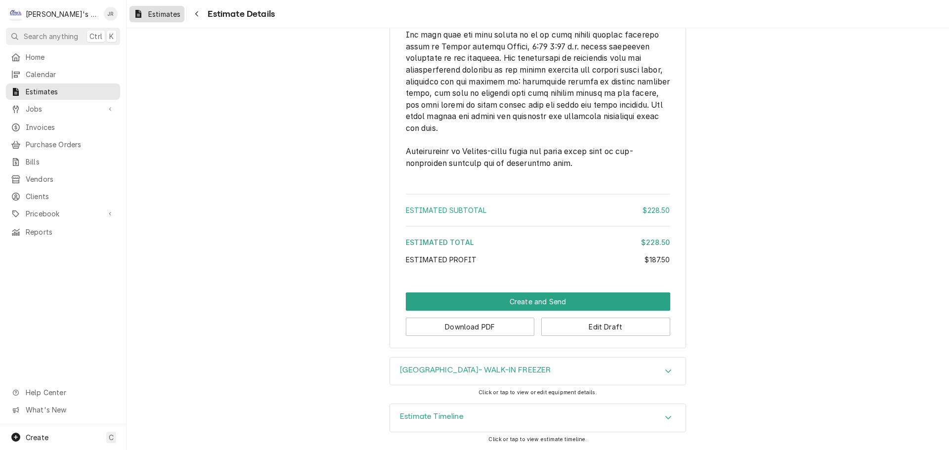
click at [154, 15] on span "Estimates" at bounding box center [164, 14] width 32 height 10
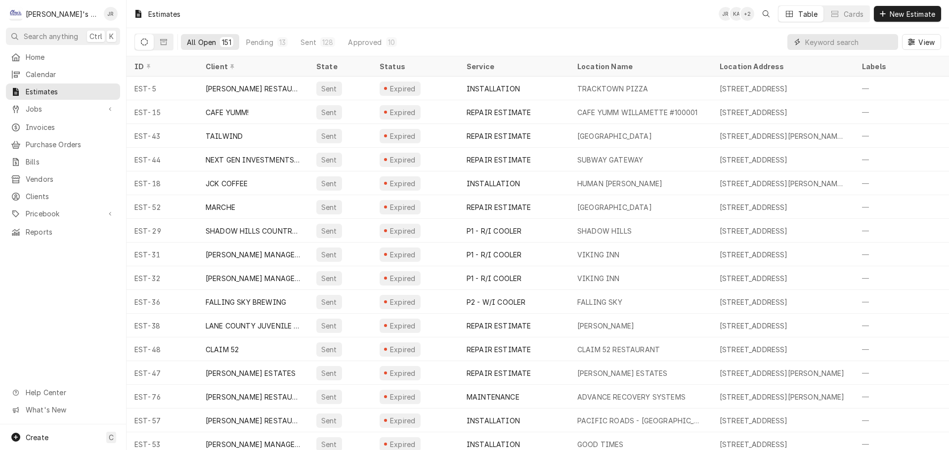
click at [851, 40] on input "Dynamic Content Wrapper" at bounding box center [849, 42] width 88 height 16
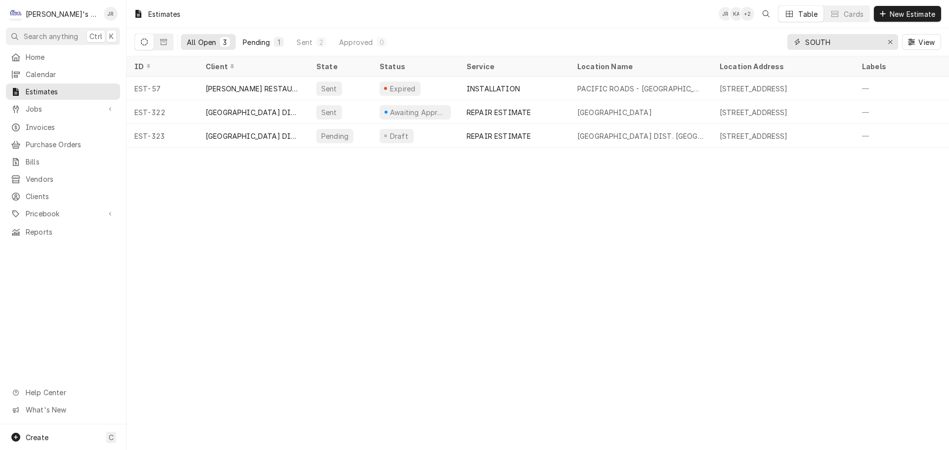
type input "SOUTH"
click at [250, 38] on div "Pending" at bounding box center [256, 42] width 27 height 10
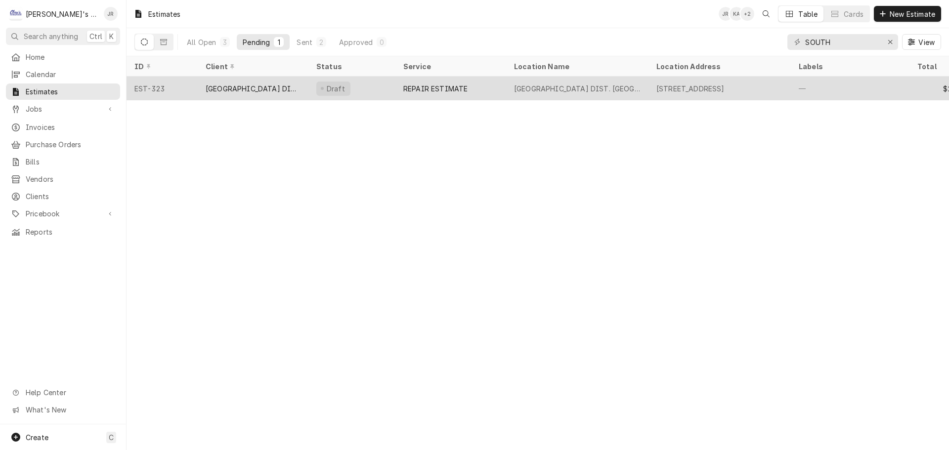
click at [359, 87] on div "Draft" at bounding box center [351, 89] width 87 height 24
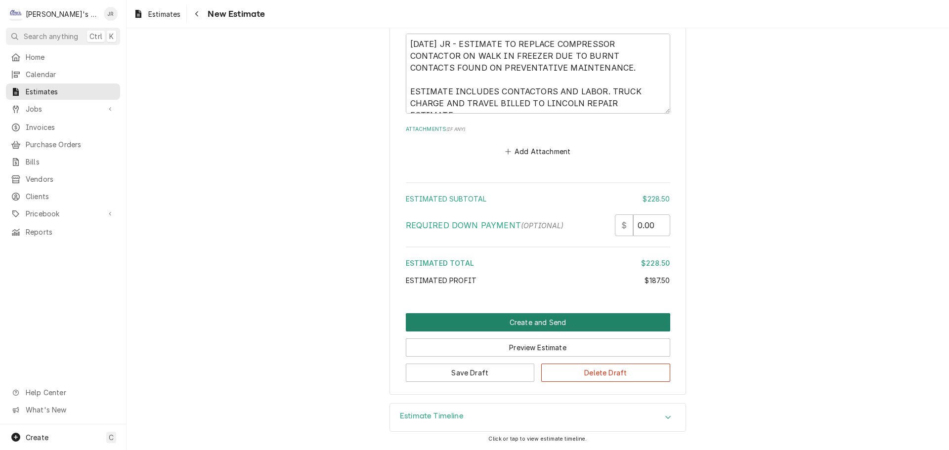
click at [501, 320] on button "Create and Send" at bounding box center [538, 322] width 264 height 18
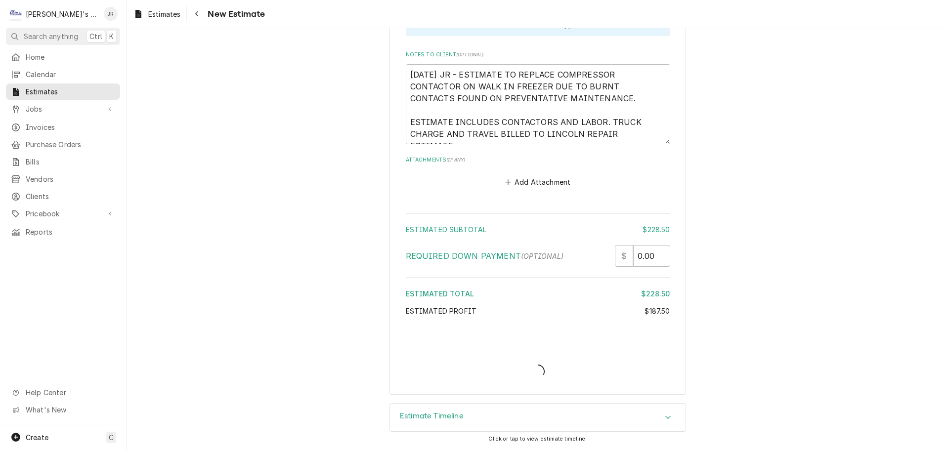
type textarea "x"
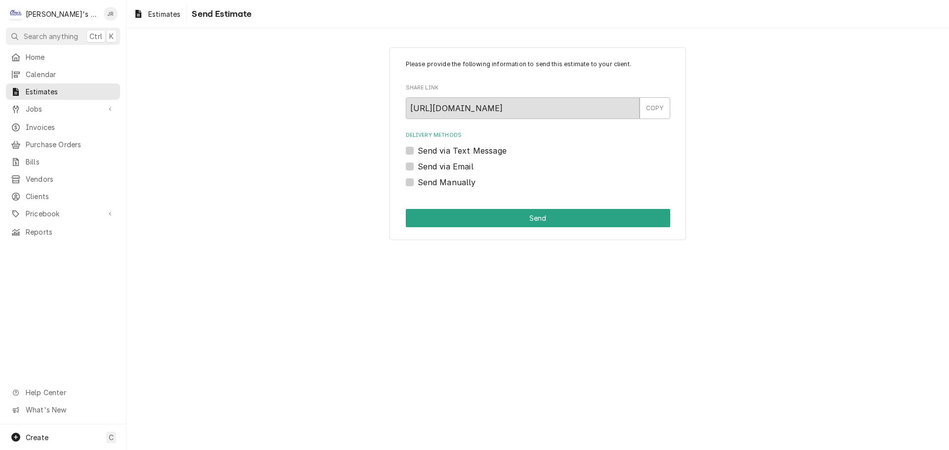
click at [418, 166] on label "Send via Email" at bounding box center [446, 167] width 56 height 12
click at [418, 166] on input "Send via Email" at bounding box center [550, 172] width 264 height 22
checkbox input "true"
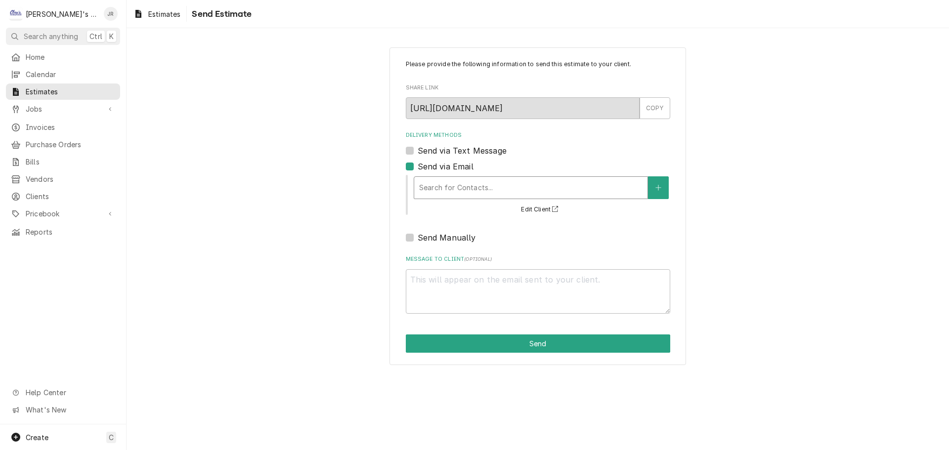
click at [454, 185] on div "Delivery Methods" at bounding box center [530, 188] width 223 height 18
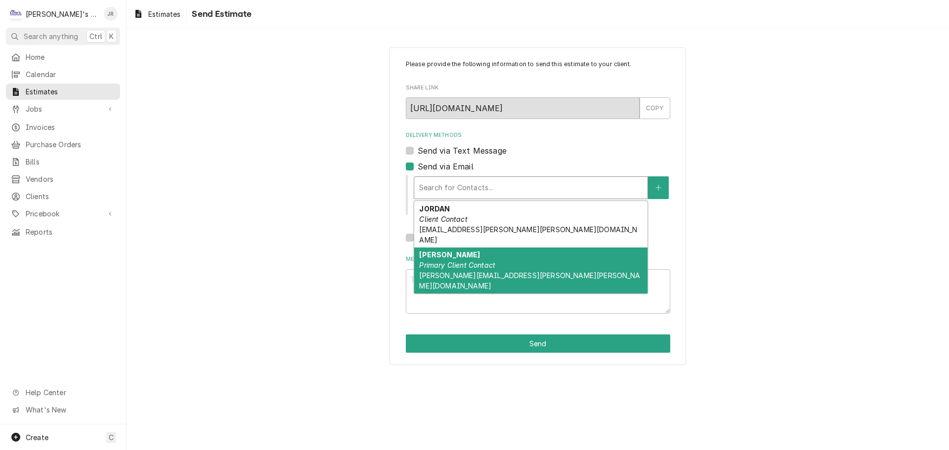
click at [465, 261] on em "Primary Client Contact" at bounding box center [457, 265] width 76 height 8
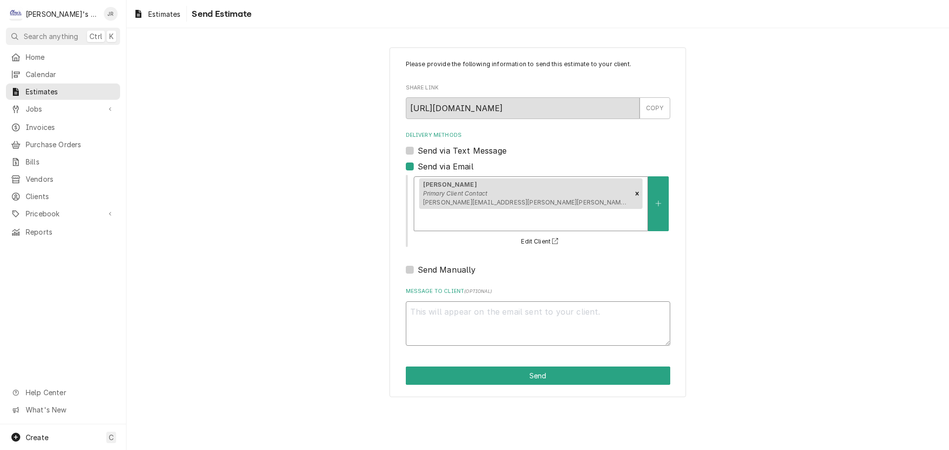
click at [522, 301] on textarea "Message to Client ( optional )" at bounding box center [538, 323] width 264 height 44
type textarea "x"
type textarea "R"
type textarea "x"
type textarea "RE"
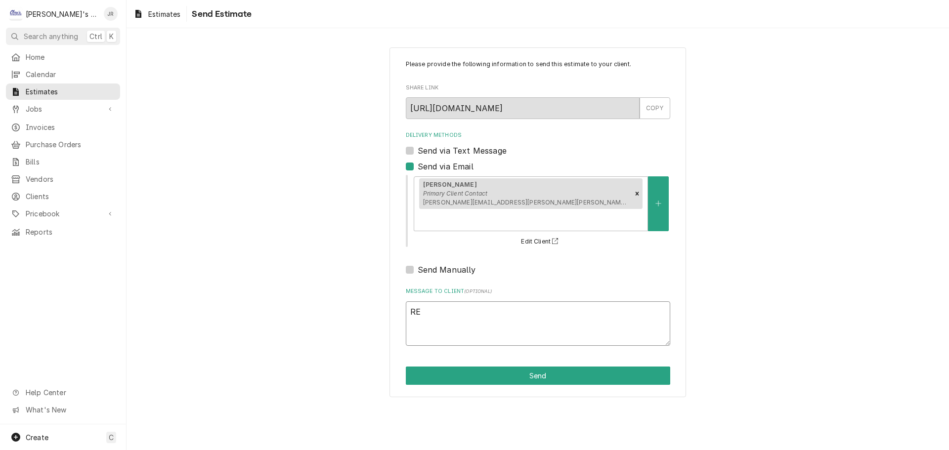
type textarea "x"
type textarea "REP"
type textarea "x"
type textarea "REPA"
type textarea "x"
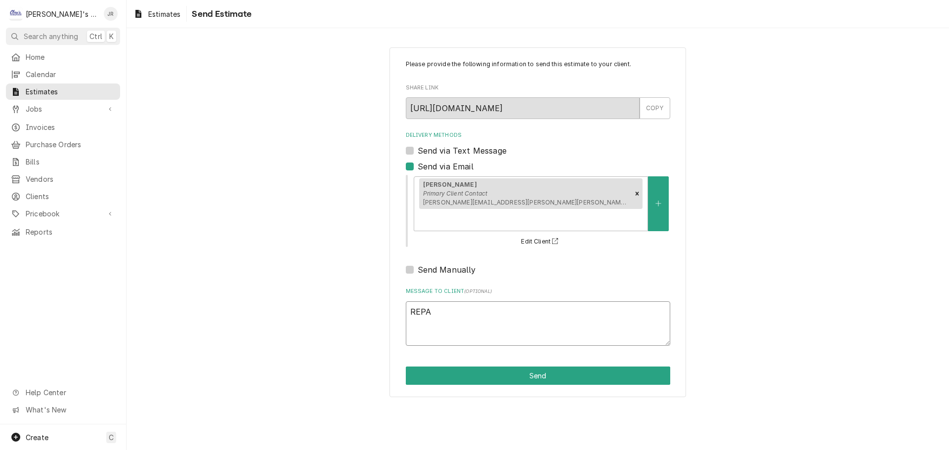
type textarea "REPAI"
type textarea "x"
type textarea "REPAIR"
type textarea "x"
type textarea "REPAIR"
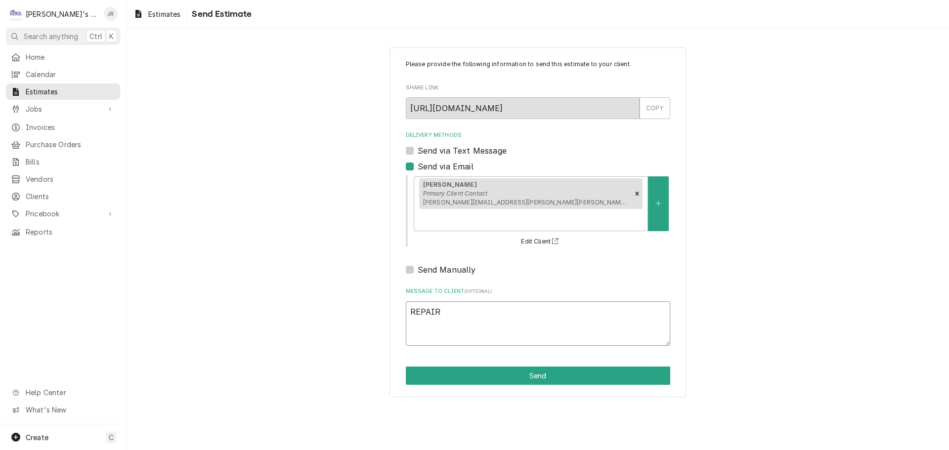
type textarea "x"
type textarea "REPAIR E"
type textarea "x"
type textarea "REPAIR ES"
type textarea "x"
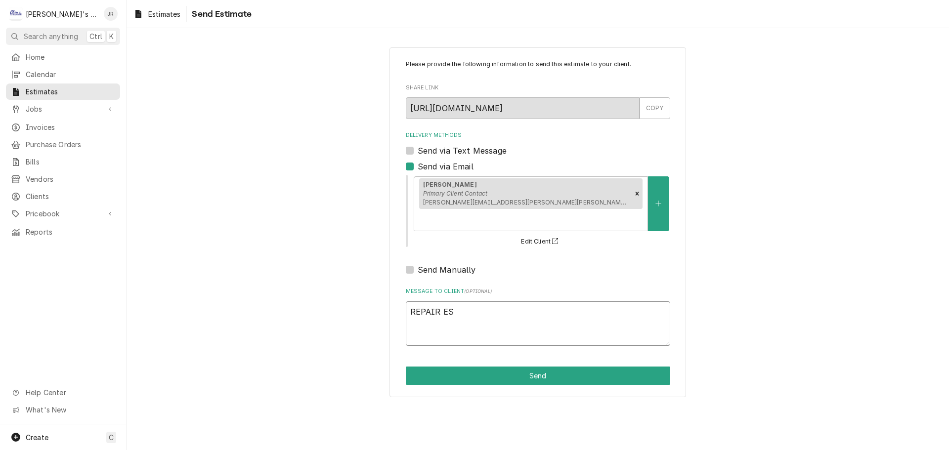
type textarea "REPAIR EST"
type textarea "x"
type textarea "REPAIR ESTI"
type textarea "x"
type textarea "REPAIR ESTIAM"
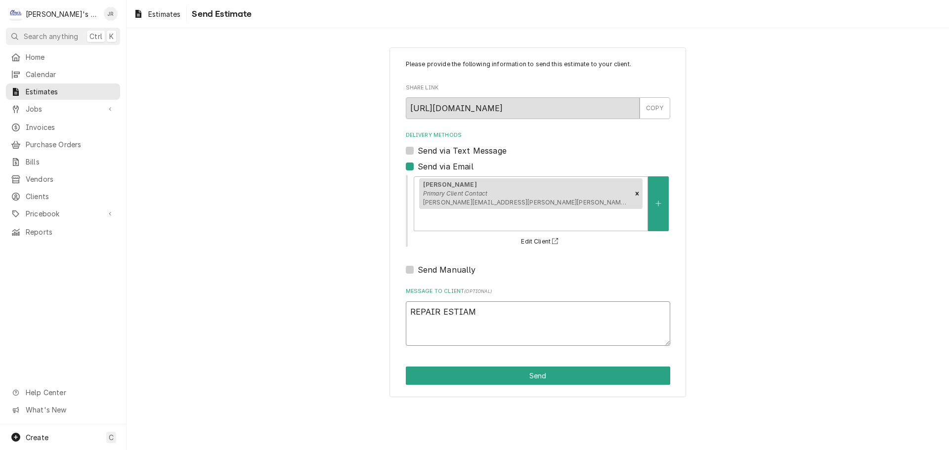
type textarea "x"
type textarea "REPAIR ESTIAMT"
type textarea "x"
type textarea "REPAIR ESTIAMTE"
type textarea "x"
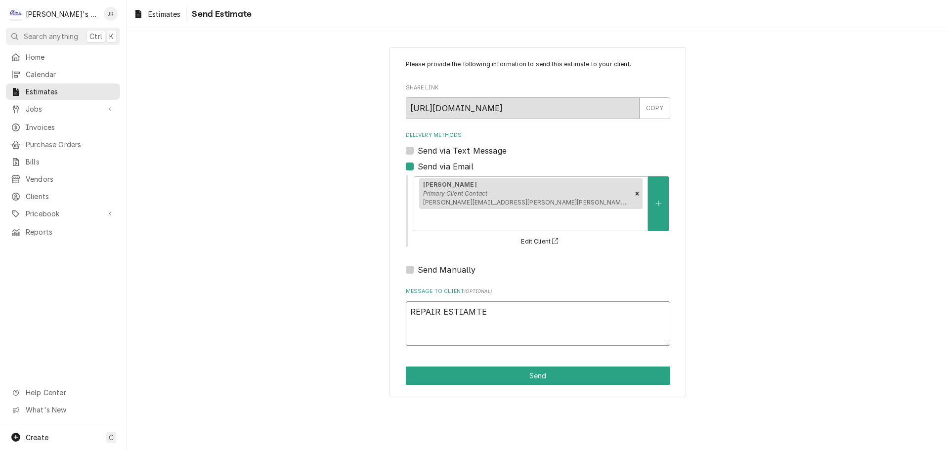
type textarea "REPAIR ESTIAMT"
type textarea "x"
type textarea "REPAIR ESTIAM"
type textarea "x"
type textarea "REPAIR ESTIA"
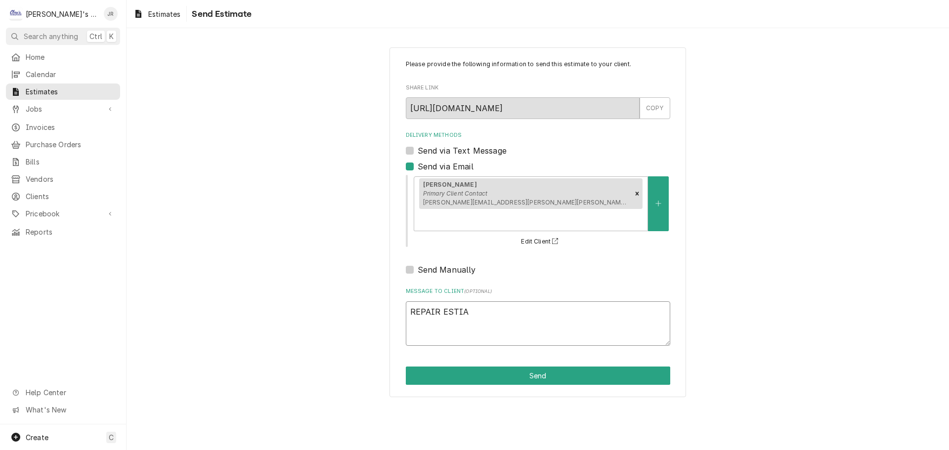
type textarea "x"
type textarea "REPAIR ESTI"
type textarea "x"
type textarea "REPAIR ESTIM"
type textarea "x"
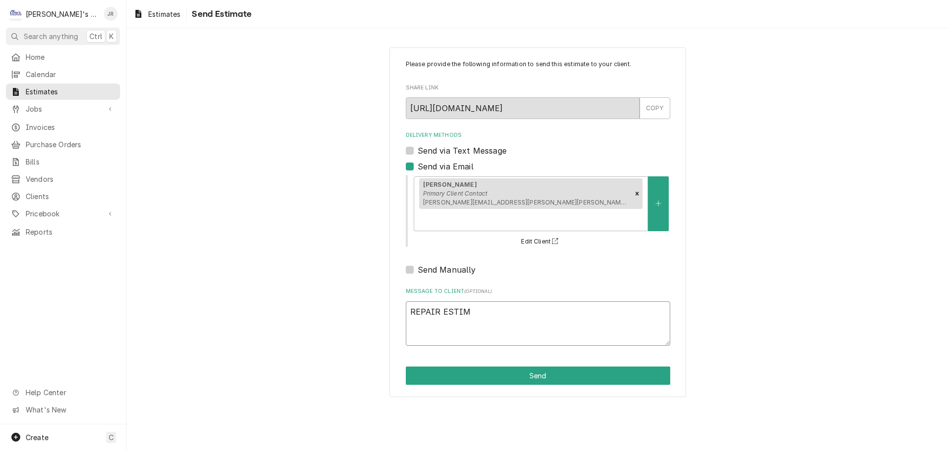
type textarea "REPAIR ESTIMA"
type textarea "x"
type textarea "REPAIR ESTIMAT"
type textarea "x"
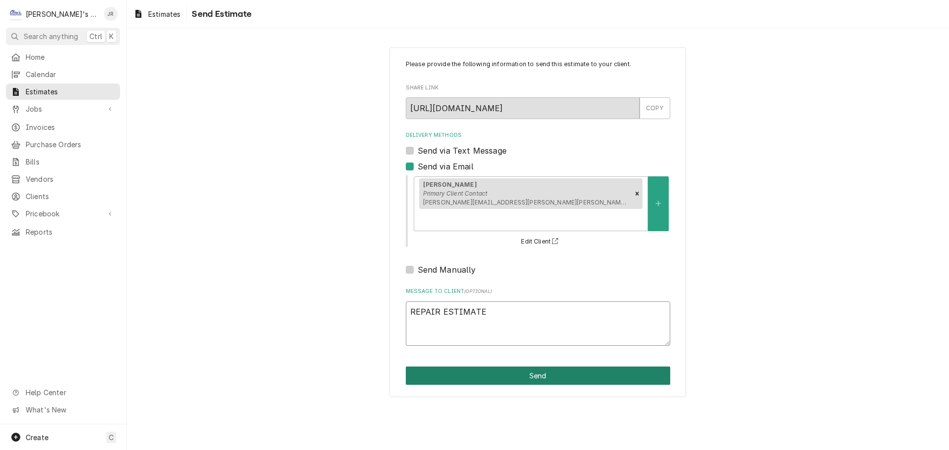
type textarea "REPAIR ESTIMATE"
click at [492, 367] on button "Send" at bounding box center [538, 376] width 264 height 18
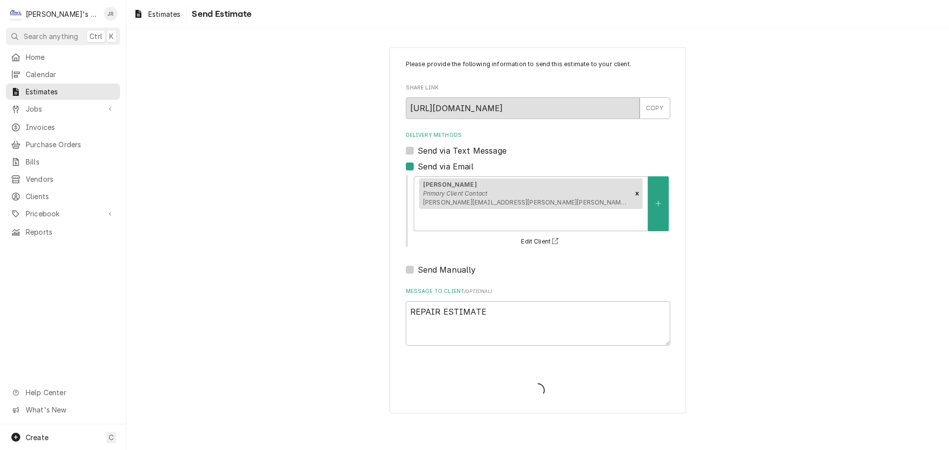
type textarea "x"
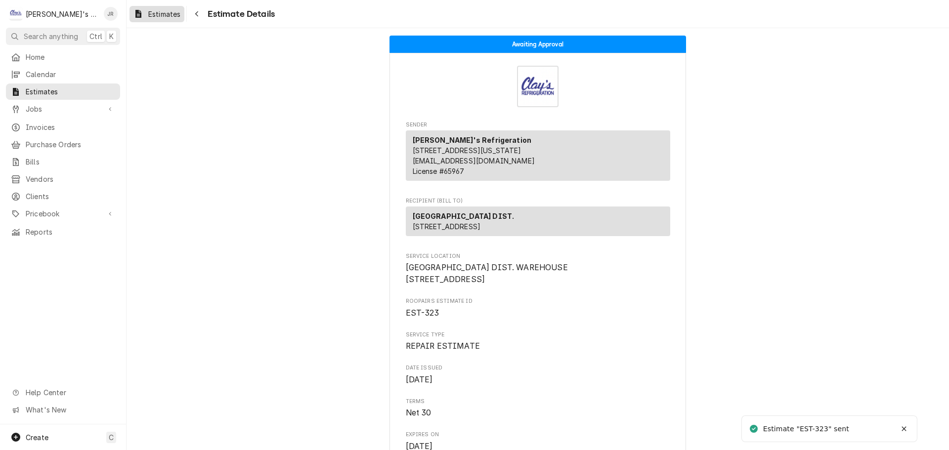
click at [147, 21] on link "Estimates" at bounding box center [156, 14] width 55 height 16
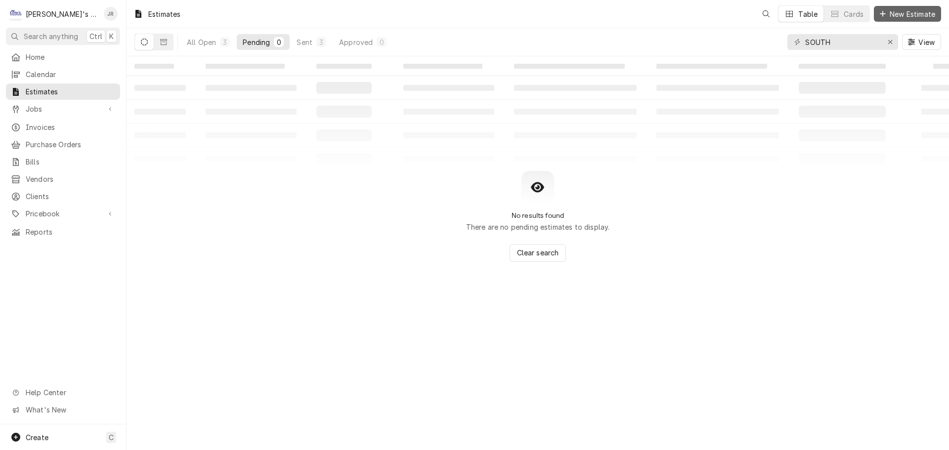
click at [905, 11] on span "New Estimate" at bounding box center [912, 14] width 49 height 10
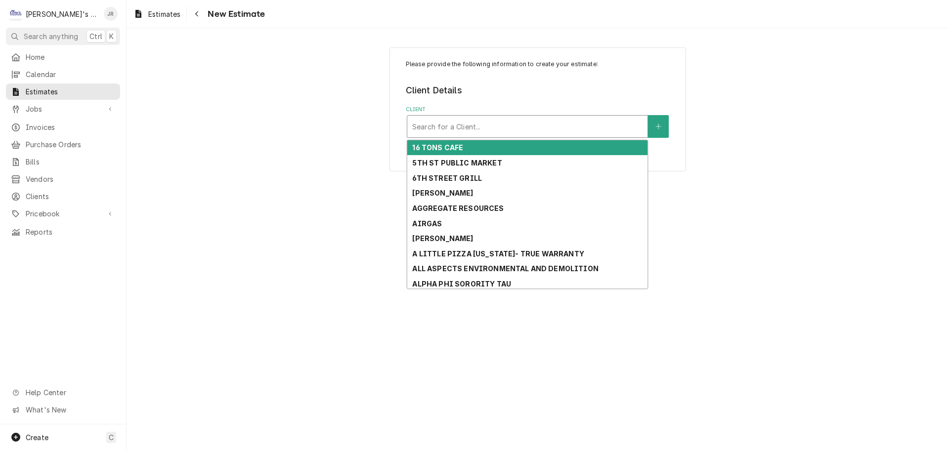
click at [441, 123] on div "Client" at bounding box center [527, 127] width 230 height 18
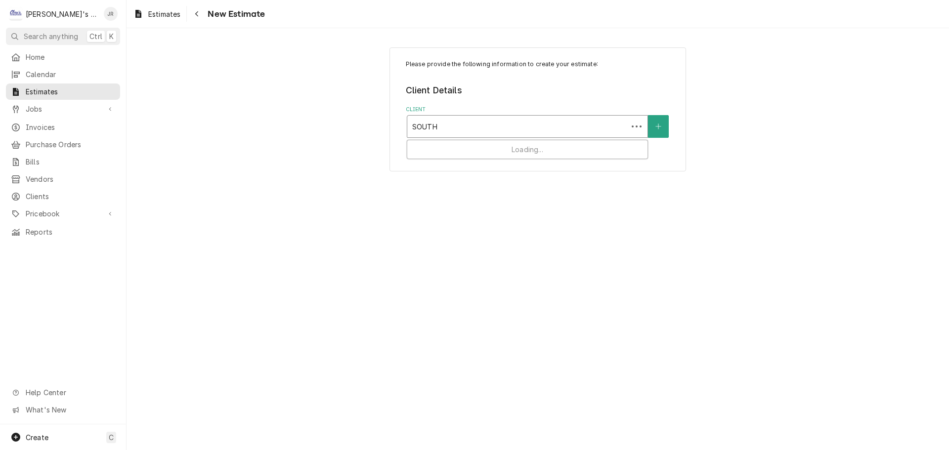
type input "SOUTH"
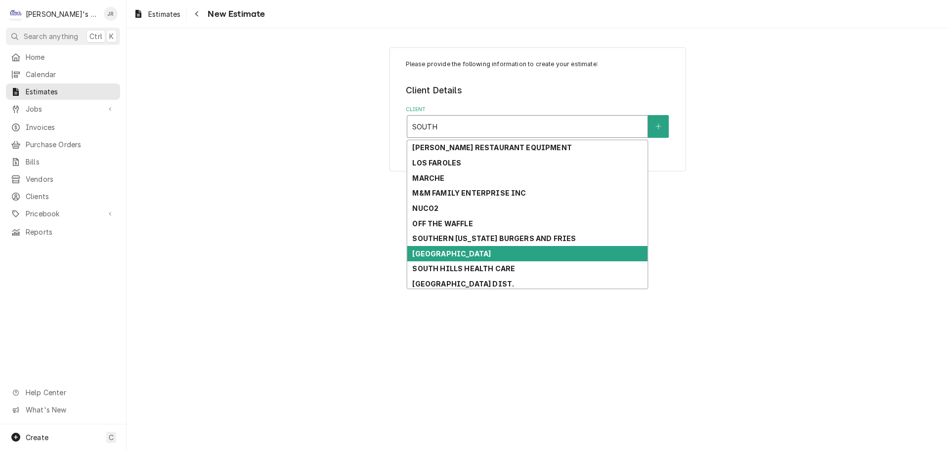
scroll to position [8, 0]
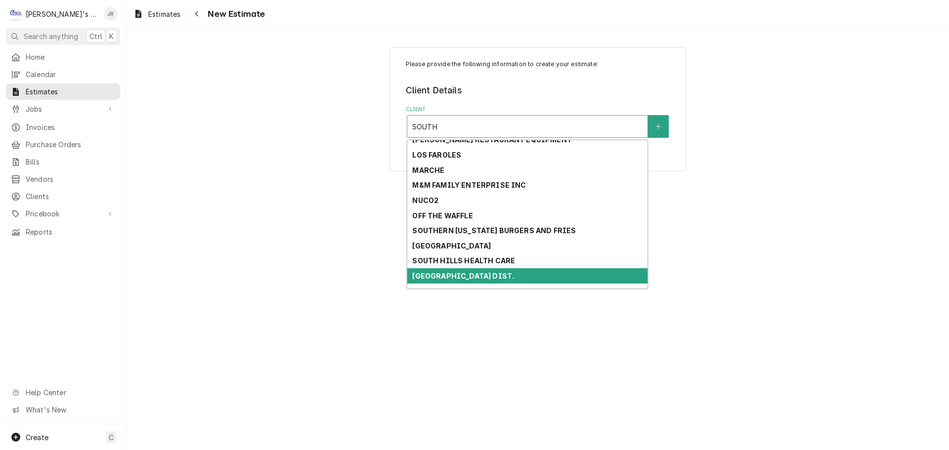
click at [515, 278] on div "[GEOGRAPHIC_DATA] DIST." at bounding box center [527, 275] width 240 height 15
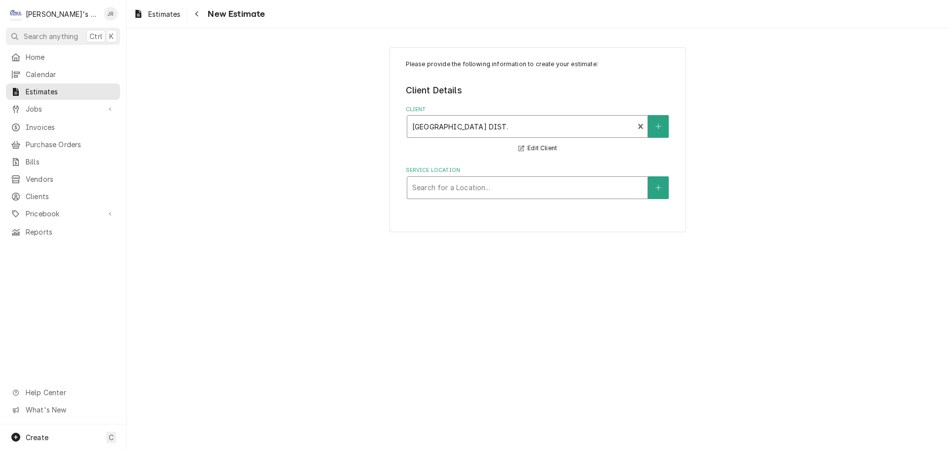
click at [519, 191] on div "Service Location" at bounding box center [527, 188] width 230 height 18
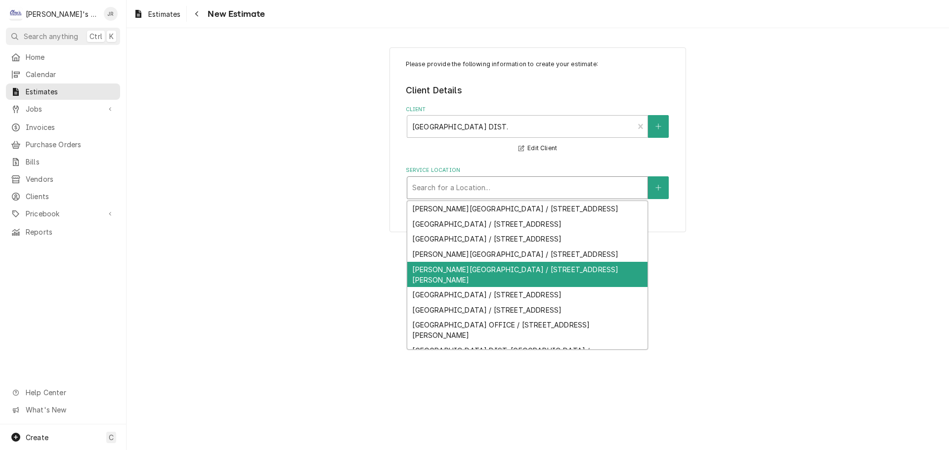
click at [462, 288] on div "[PERSON_NAME][GEOGRAPHIC_DATA] / [STREET_ADDRESS][PERSON_NAME]" at bounding box center [527, 275] width 240 height 26
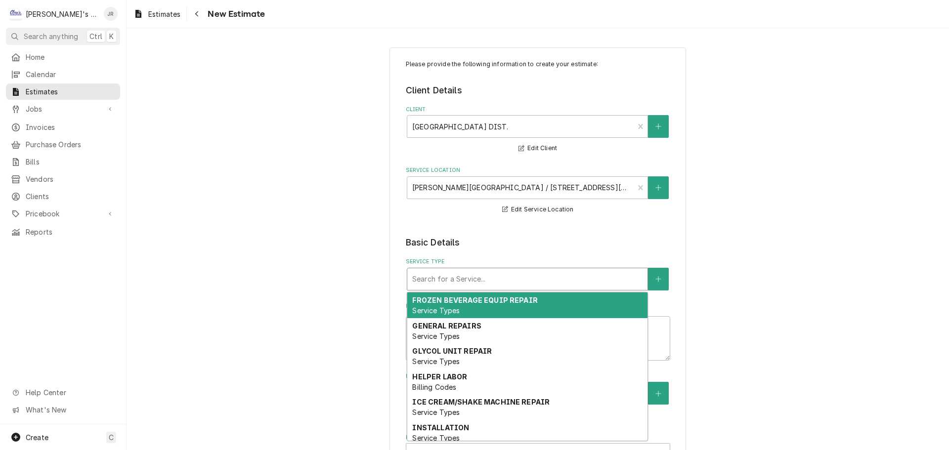
click at [430, 287] on div "Service Type" at bounding box center [527, 279] width 230 height 18
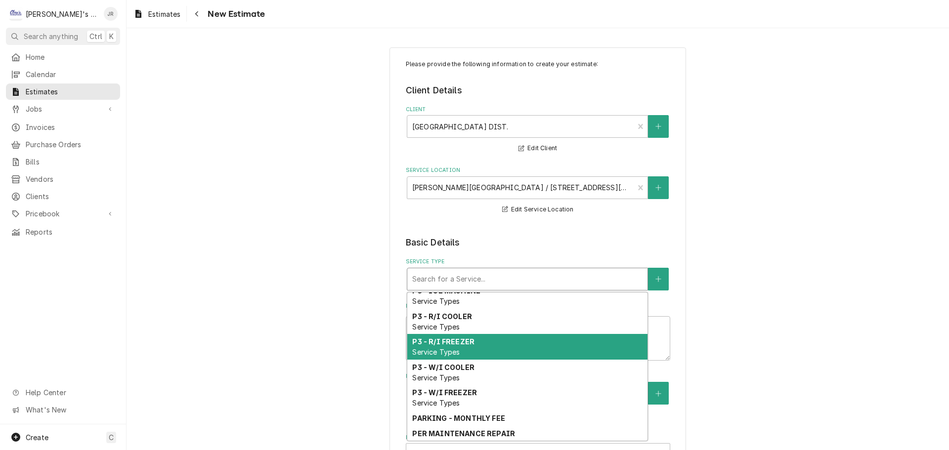
scroll to position [757, 0]
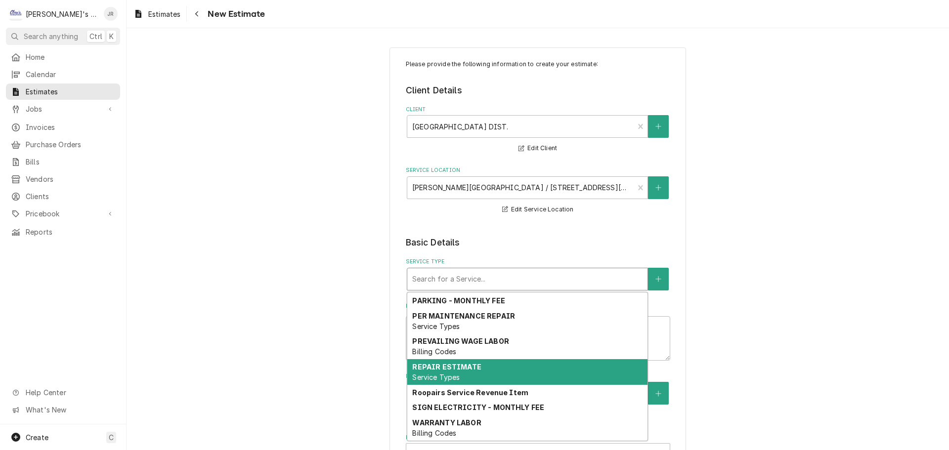
click at [460, 369] on strong "REPAIR ESTIMATE" at bounding box center [446, 367] width 69 height 8
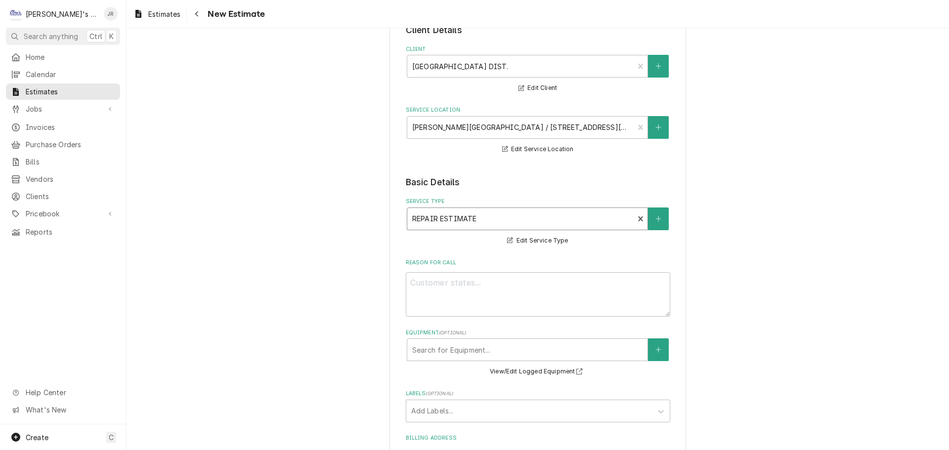
scroll to position [198, 0]
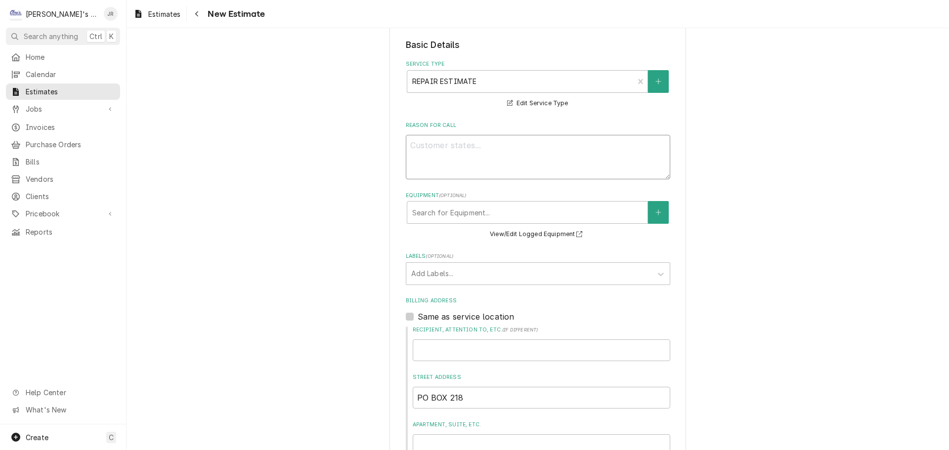
click at [470, 150] on textarea "Reason For Call" at bounding box center [538, 157] width 264 height 44
type textarea "x"
type textarea "9"
type textarea "x"
type textarea "9"
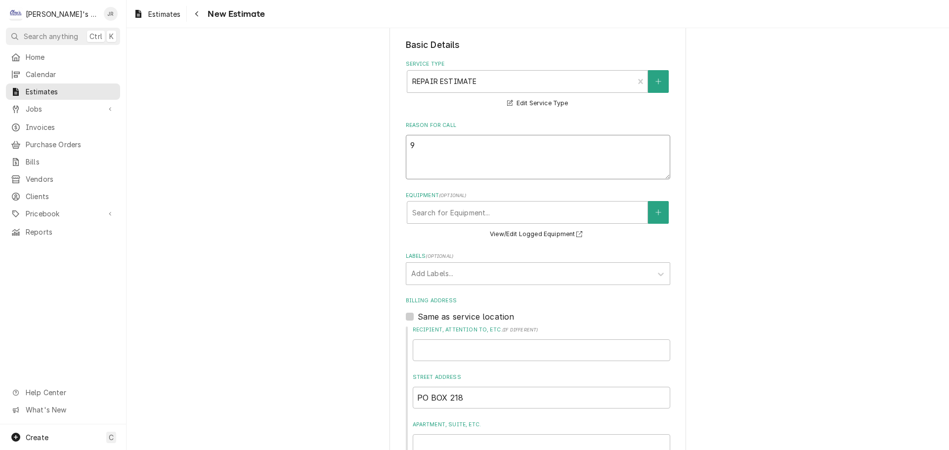
type textarea "x"
type textarea "9/"
type textarea "x"
type textarea "9/3"
type textarea "x"
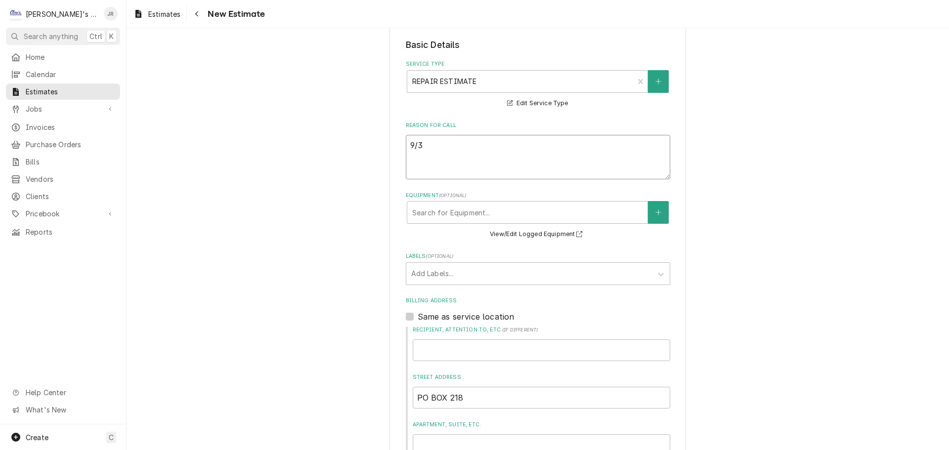
type textarea "9/3/"
type textarea "x"
type textarea "9/3/2"
type textarea "x"
type textarea "9/3/20"
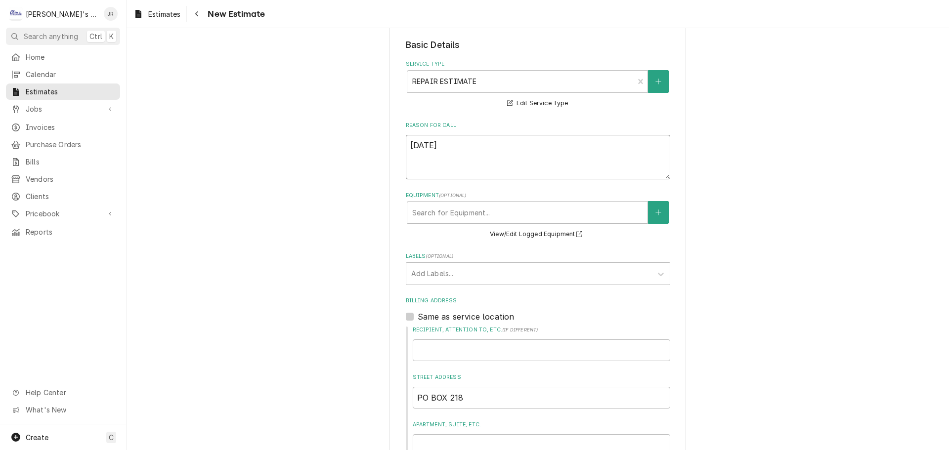
type textarea "x"
type textarea "9/3/202"
type textarea "x"
type textarea "9/3/2025"
type textarea "x"
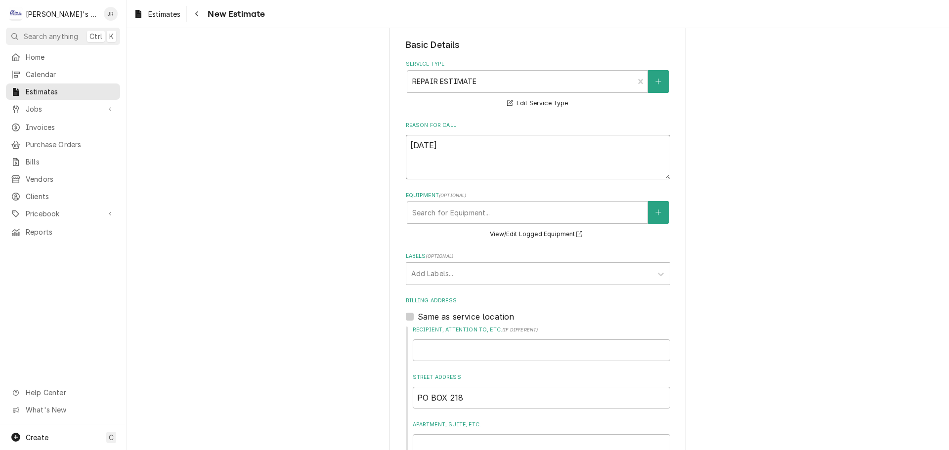
type textarea "9/3/2025"
type textarea "x"
type textarea "9/3/2025 J"
type textarea "x"
type textarea "9/3/2025 JJ"
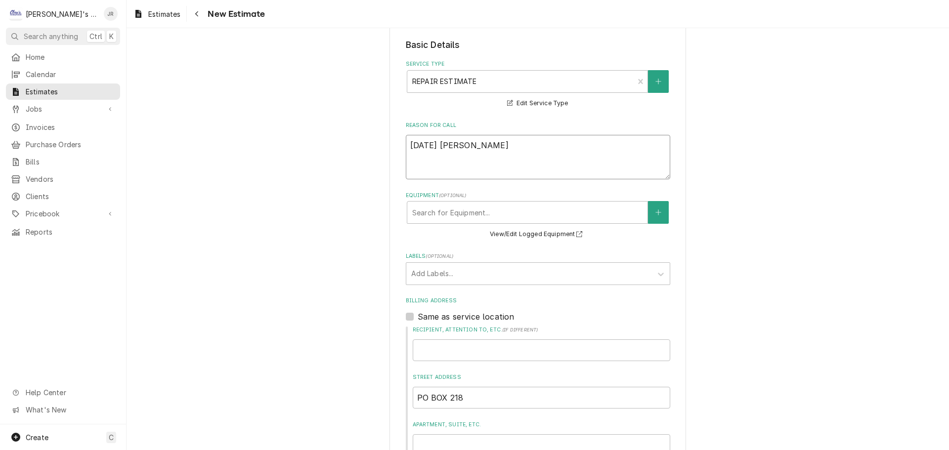
type textarea "x"
type textarea "9/3/2025 JJR"
type textarea "x"
type textarea "9/3/2025 JJ"
type textarea "x"
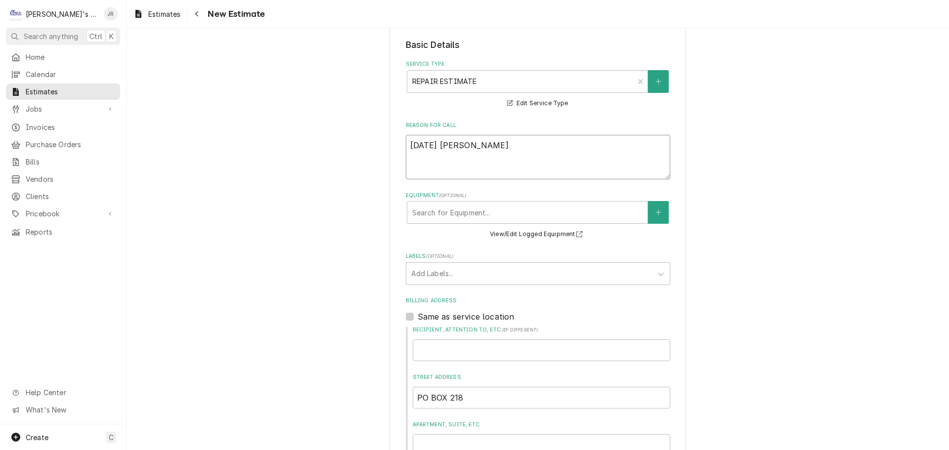
type textarea "9/3/2025 J"
type textarea "x"
type textarea "9/3/2025 JR"
type textarea "x"
type textarea "9/3/2025 JR"
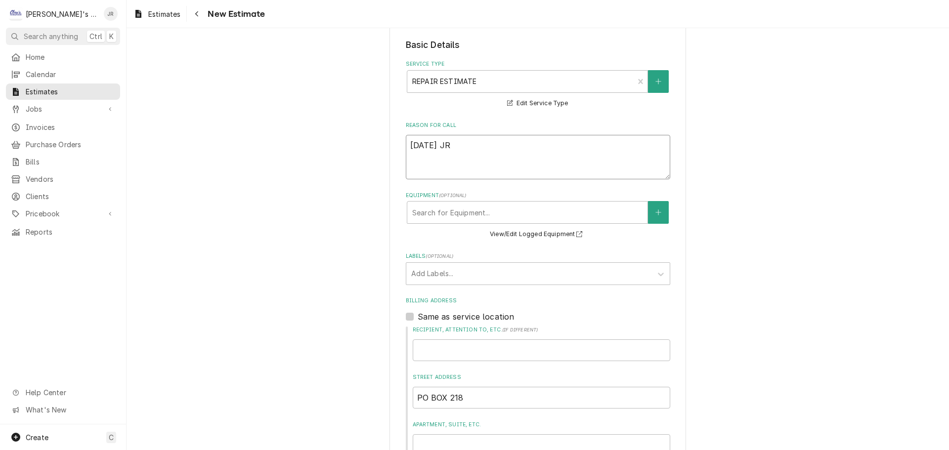
type textarea "x"
type textarea "9/3/2025 JR I"
type textarea "x"
type textarea "9/3/2025 JR"
type textarea "x"
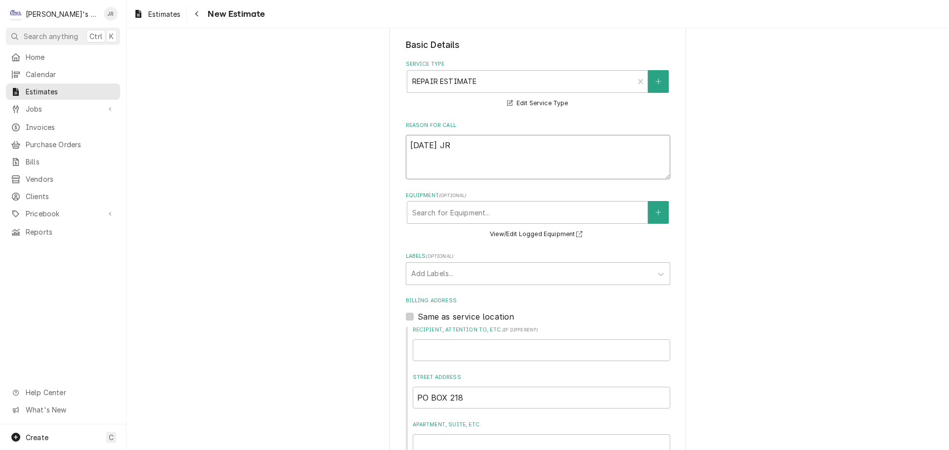
type textarea "9/3/2025 JR -"
type textarea "x"
type textarea "9/3/2025 JR -"
type textarea "x"
type textarea "9/3/2025 JR - E"
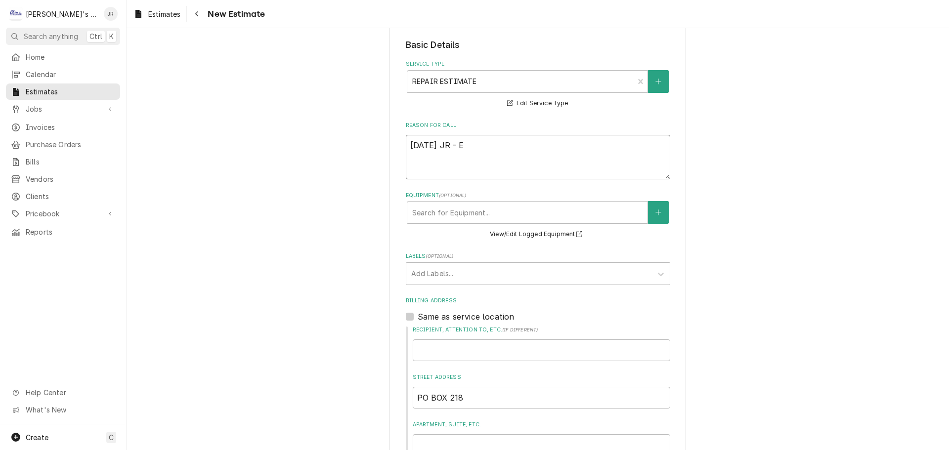
type textarea "x"
type textarea "9/3/2025 JR - ES"
type textarea "x"
type textarea "9/3/2025 JR - EST"
type textarea "x"
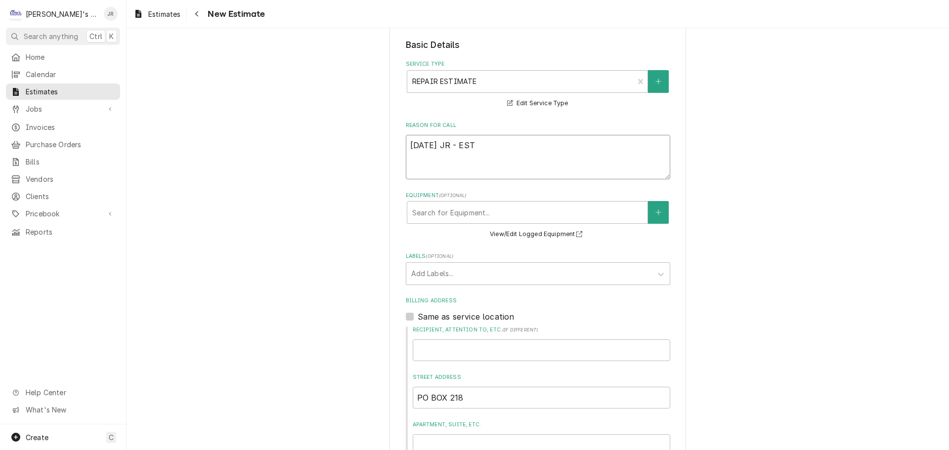
type textarea "9/3/2025 JR - ESTI"
type textarea "x"
type textarea "9/3/2025 JR - ESTIM"
type textarea "x"
type textarea "9/3/2025 JR - ESTIMA"
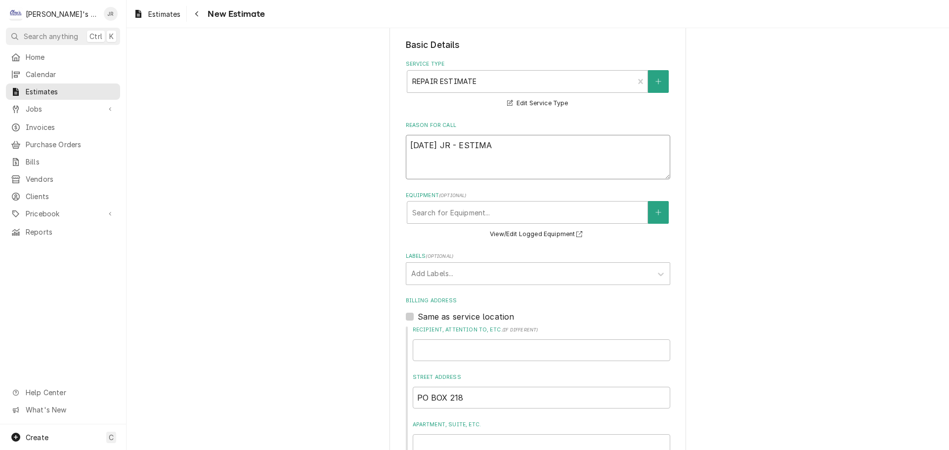
type textarea "x"
type textarea "9/3/2025 JR - ESTIMAT"
type textarea "x"
type textarea "9/3/2025 JR - ESTIMATE"
type textarea "x"
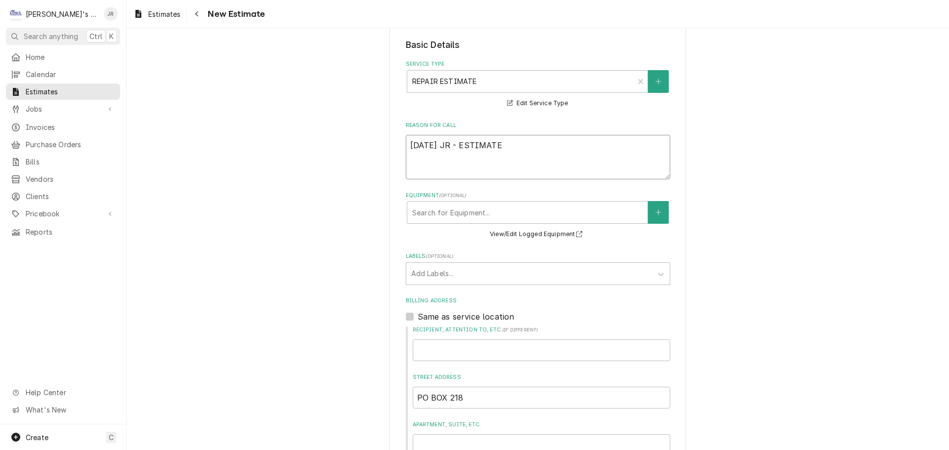
type textarea "9/3/2025 JR - ESTIMATE"
type textarea "x"
type textarea "9/3/2025 JR - ESTIMATE"
type textarea "x"
type textarea "9/3/2025 JR - ESTIMATE T"
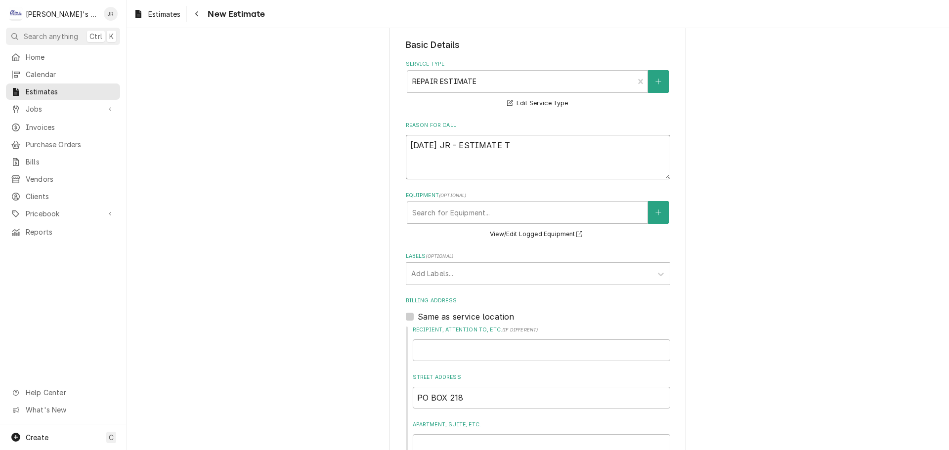
type textarea "x"
type textarea "9/3/2025 JR - ESTIMATE TO"
type textarea "x"
type textarea "9/3/2025 JR - ESTIMATE TO"
type textarea "x"
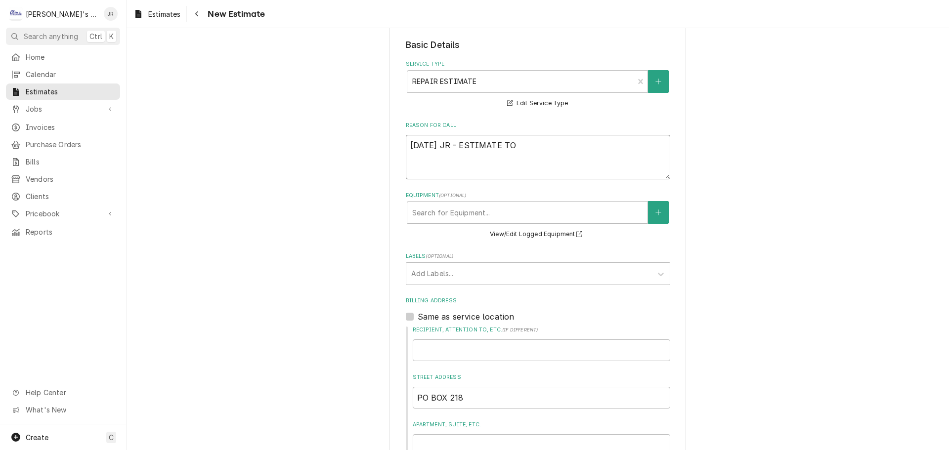
type textarea "9/3/2025 JR - ESTIMATE TO R"
type textarea "x"
type textarea "9/3/2025 JR - ESTIMATE TO RE"
type textarea "x"
type textarea "9/3/2025 JR - ESTIMATE TO REP"
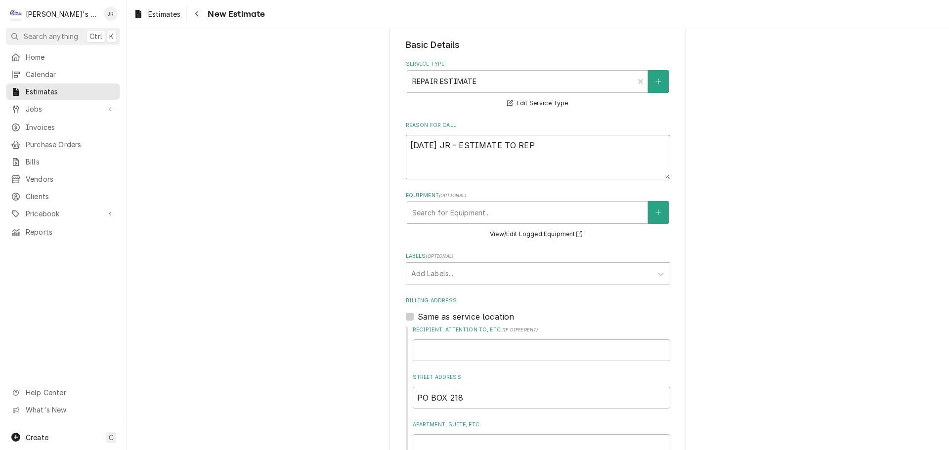
type textarea "x"
type textarea "9/3/2025 JR - ESTIMATE TO REPL"
type textarea "x"
type textarea "9/3/2025 JR - ESTIMATE TO REPLA"
type textarea "x"
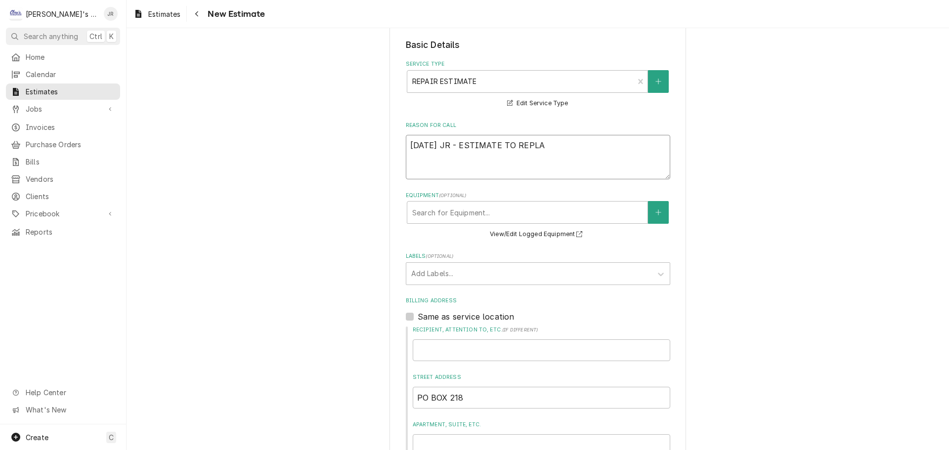
type textarea "9/3/2025 JR - ESTIMATE TO REPLAC"
type textarea "x"
type textarea "9/3/2025 JR - ESTIMATE TO REPLACE"
type textarea "x"
type textarea "9/3/2025 JR - ESTIMATE TO REPLACE"
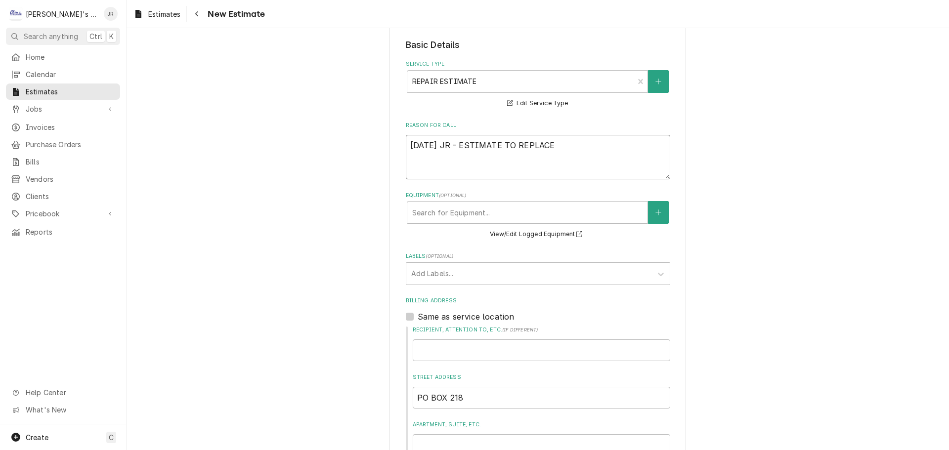
type textarea "x"
type textarea "9/3/2025 JR - ESTIMATE TO REPLACE C"
type textarea "x"
type textarea "9/3/2025 JR - ESTIMATE TO REPLACE CO"
type textarea "x"
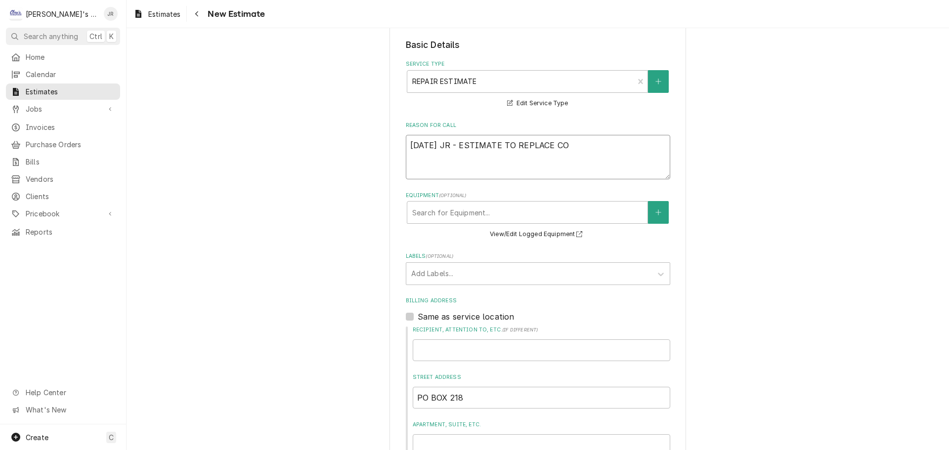
type textarea "9/3/2025 JR - ESTIMATE TO REPLACE COM"
type textarea "x"
type textarea "9/3/2025 JR - ESTIMATE TO REPLACE COMP"
type textarea "x"
type textarea "9/3/2025 JR - ESTIMATE TO REPLACE COMPR"
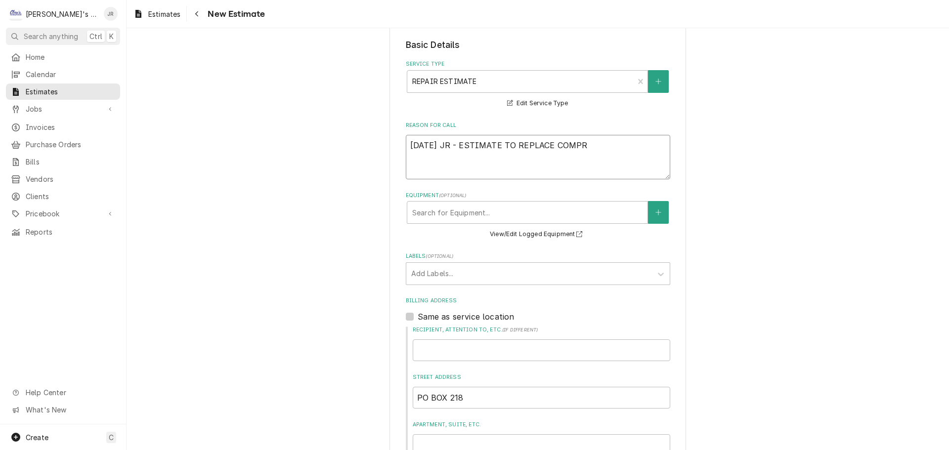
type textarea "x"
type textarea "9/3/2025 JR - ESTIMATE TO REPLACE COMPRE"
type textarea "x"
type textarea "9/3/2025 JR - ESTIMATE TO REPLACE COMPRES"
type textarea "x"
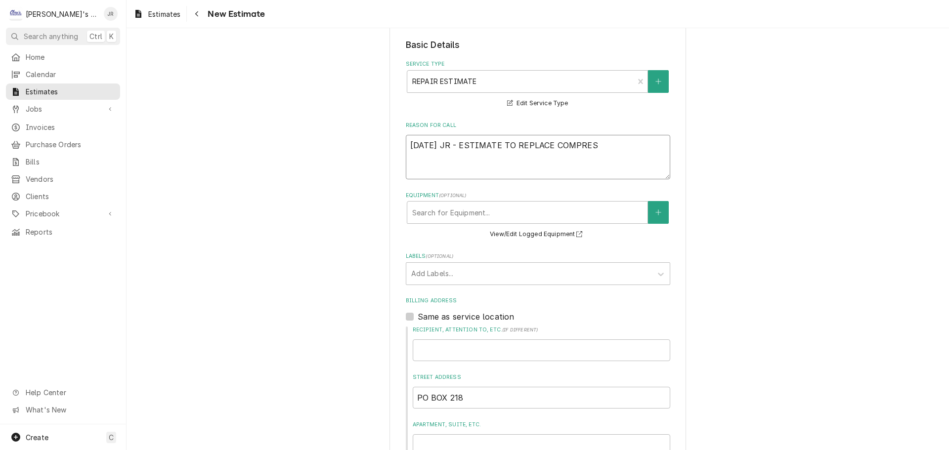
type textarea "9/3/2025 JR - ESTIMATE TO REPLACE COMPRESS"
type textarea "x"
type textarea "9/3/2025 JR - ESTIMATE TO REPLACE COMPRESSO"
type textarea "x"
type textarea "9/3/2025 JR - ESTIMATE TO REPLACE COMPRESSOR"
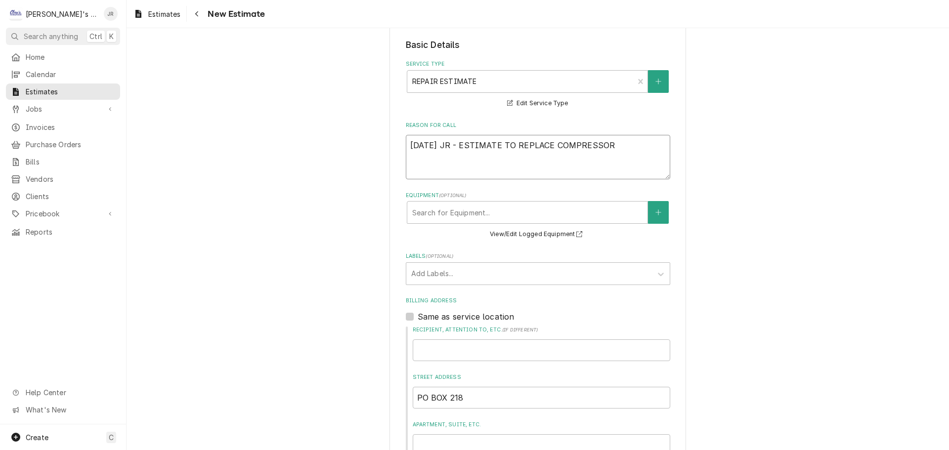
type textarea "x"
type textarea "9/3/2025 JR - ESTIMATE TO REPLACE COMPRESSOR"
type textarea "x"
type textarea "9/3/2025 JR - ESTIMATE TO REPLACE COMPRESSOR C"
type textarea "x"
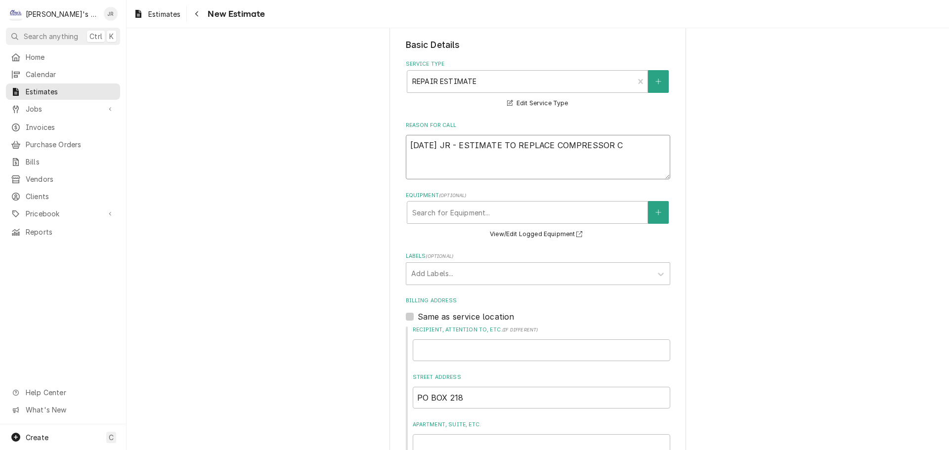
type textarea "9/3/2025 JR - ESTIMATE TO REPLACE COMPRESSOR CO"
type textarea "x"
type textarea "9/3/2025 JR - ESTIMATE TO REPLACE COMPRESSOR CON"
type textarea "x"
type textarea "9/3/2025 JR - ESTIMATE TO REPLACE COMPRESSOR CONT"
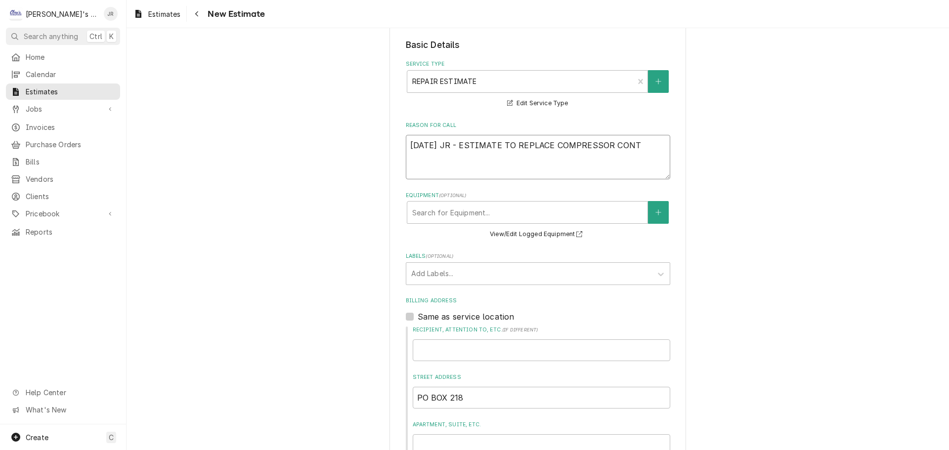
type textarea "x"
type textarea "9/3/2025 JR - ESTIMATE TO REPLACE COMPRESSOR CONTA"
type textarea "x"
type textarea "9/3/2025 JR - ESTIMATE TO REPLACE COMPRESSOR CONTAC"
type textarea "x"
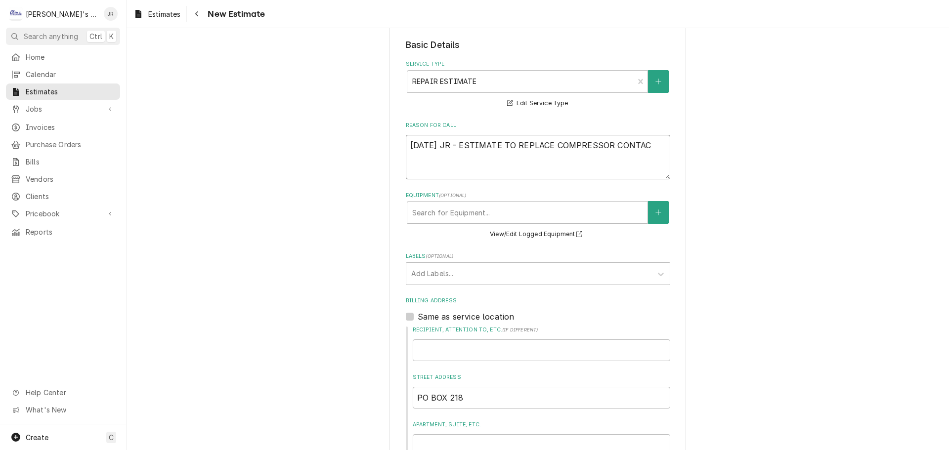
type textarea "9/3/2025 JR - ESTIMATE TO REPLACE COMPRESSOR CONTACT"
type textarea "x"
type textarea "9/3/2025 JR - ESTIMATE TO REPLACE COMPRESSOR CONTACTO"
type textarea "x"
type textarea "9/3/2025 JR - ESTIMATE TO REPLACE COMPRESSOR CONTACTOR"
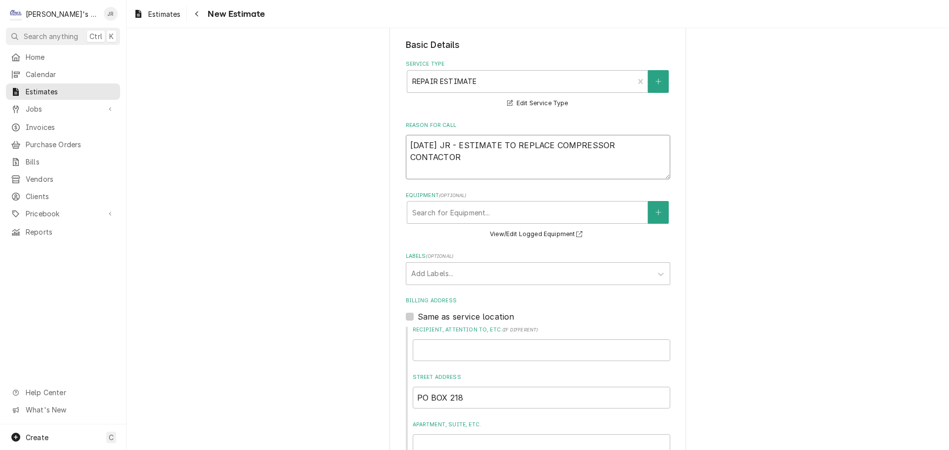
type textarea "x"
type textarea "9/3/2025 JR - ESTIMATE TO REPLACE COMPRESSOR CONTACTORE"
type textarea "x"
type textarea "9/3/2025 JR - ESTIMATE TO REPLACE COMPRESSOR CONTACTORE"
type textarea "x"
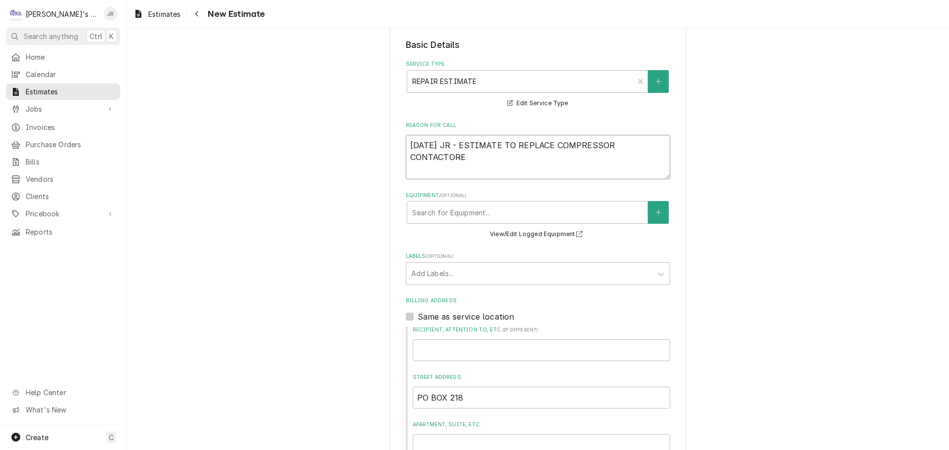
type textarea "9/3/2025 JR - ESTIMATE TO REPLACE COMPRESSOR CONTACTORE"
type textarea "x"
type textarea "9/3/2025 JR - ESTIMATE TO REPLACE COMPRESSOR CONTACTOR"
type textarea "x"
type textarea "9/3/2025 JR - ESTIMATE TO REPLACE COMPRESSOR CONTACTORS"
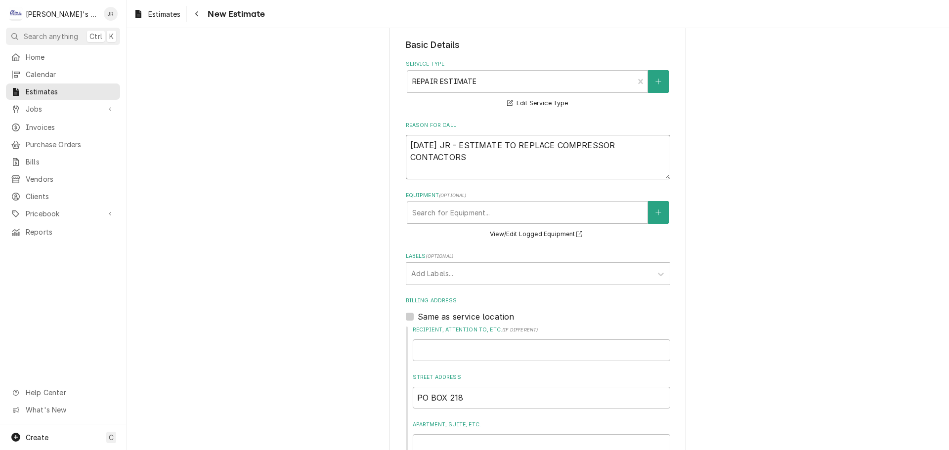
type textarea "x"
type textarea "9/3/2025 JR - ESTIMATE TO REPLACE COMPRESSOR CONTACTORS"
type textarea "x"
type textarea "9/3/2025 JR - ESTIMATE TO REPLACE COMPRESSOR CONTACTORS O"
type textarea "x"
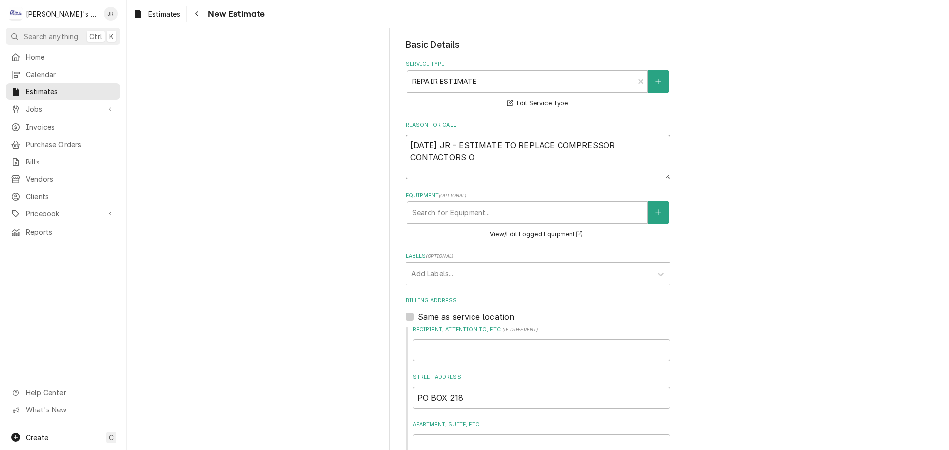
type textarea "9/3/2025 JR - ESTIMATE TO REPLACE COMPRESSOR CONTACTORS ON"
type textarea "x"
type textarea "9/3/2025 JR - ESTIMATE TO REPLACE COMPRESSOR CONTACTORS ON"
type textarea "x"
type textarea "9/3/2025 JR - ESTIMATE TO REPLACE COMPRESSOR CONTACTORS ON W"
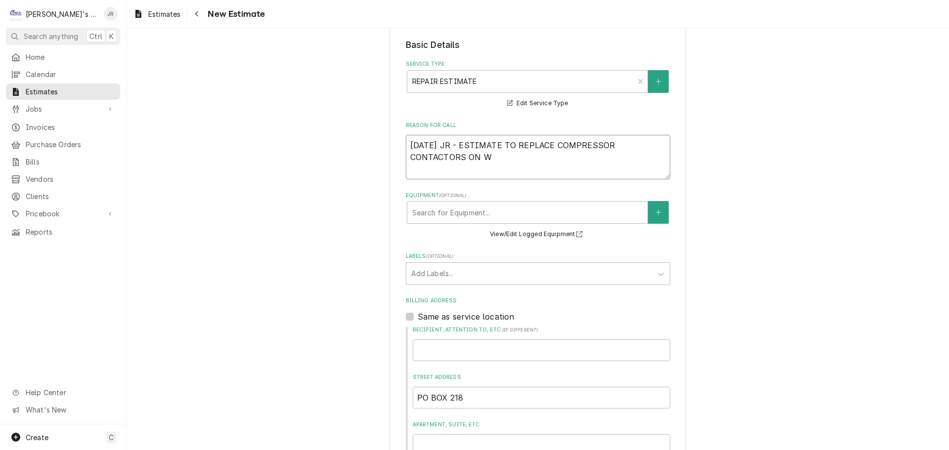
type textarea "x"
type textarea "9/3/2025 JR - ESTIMATE TO REPLACE COMPRESSOR CONTACTORS ON WQ"
type textarea "x"
type textarea "9/3/2025 JR - ESTIMATE TO REPLACE COMPRESSOR CONTACTORS ON WQA"
type textarea "x"
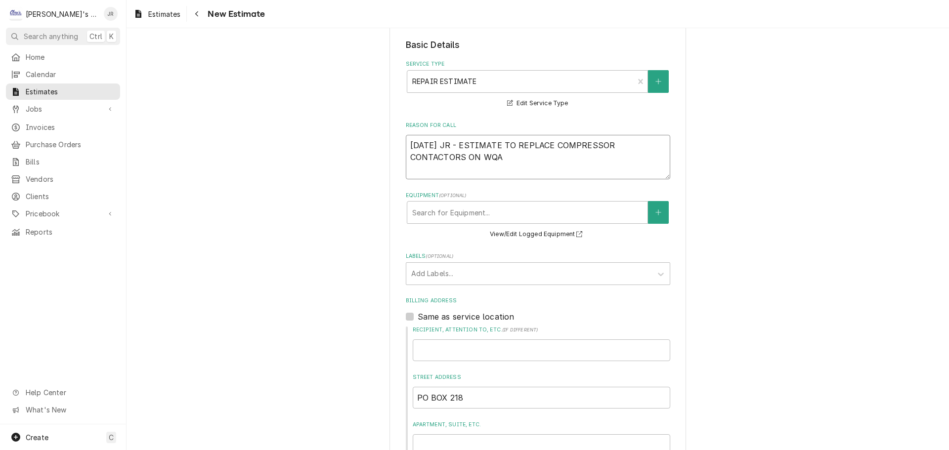
type textarea "9/3/2025 JR - ESTIMATE TO REPLACE COMPRESSOR CONTACTORS ON WQAL"
type textarea "x"
type textarea "9/3/2025 JR - ESTIMATE TO REPLACE COMPRESSOR CONTACTORS ON WQALK"
type textarea "x"
type textarea "9/3/2025 JR - ESTIMATE TO REPLACE COMPRESSOR CONTACTORS ON WQALK"
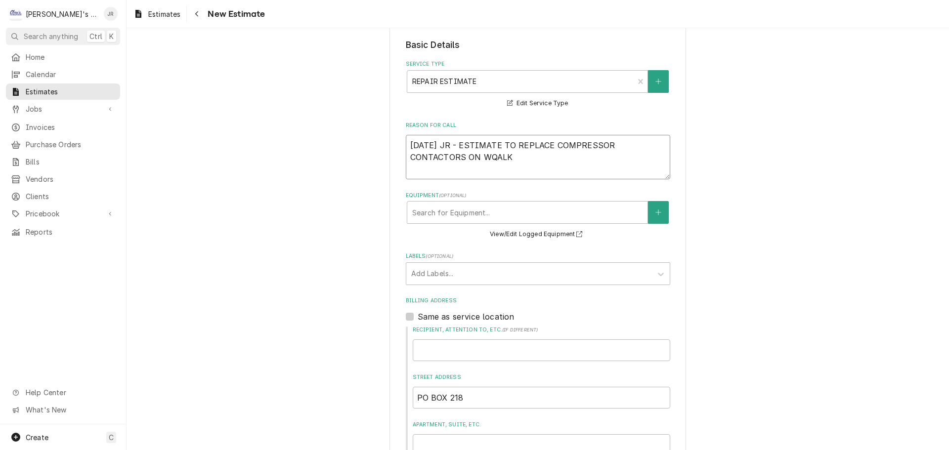
type textarea "x"
type textarea "9/3/2025 JR - ESTIMATE TO REPLACE COMPRESSOR CONTACTORS ON WQALK"
type textarea "x"
type textarea "9/3/2025 JR - ESTIMATE TO REPLACE COMPRESSOR CONTACTORS ON WQAL"
type textarea "x"
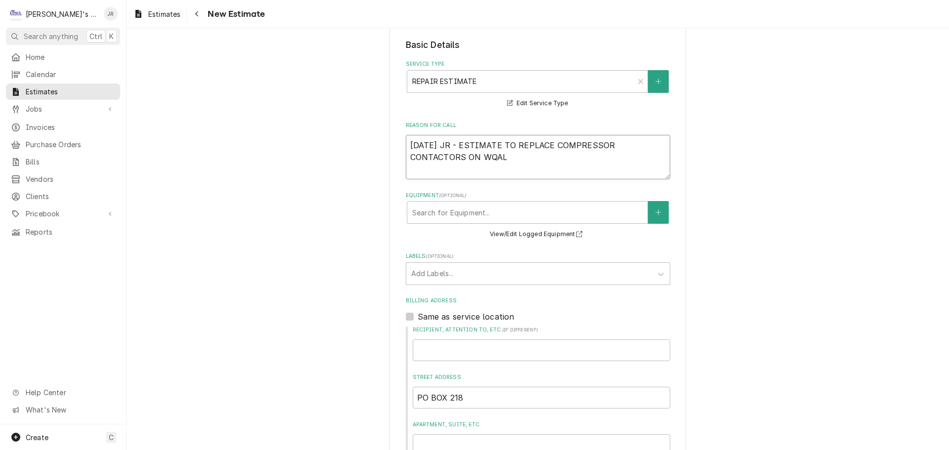
type textarea "9/3/2025 JR - ESTIMATE TO REPLACE COMPRESSOR CONTACTORS ON WQA"
type textarea "x"
type textarea "9/3/2025 JR - ESTIMATE TO REPLACE COMPRESSOR CONTACTORS ON WQ"
type textarea "x"
type textarea "9/3/2025 JR - ESTIMATE TO REPLACE COMPRESSOR CONTACTORS ON W"
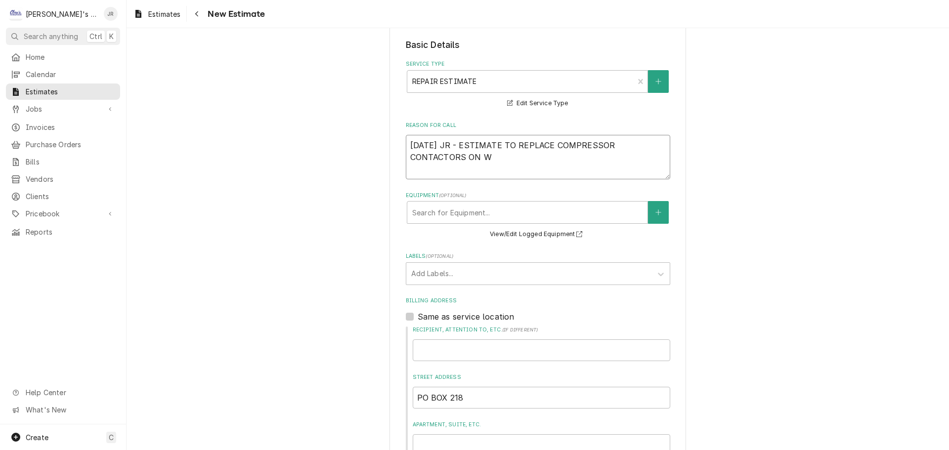
type textarea "x"
type textarea "9/3/2025 JR - ESTIMATE TO REPLACE COMPRESSOR CONTACTORS ON WA"
type textarea "x"
type textarea "9/3/2025 JR - ESTIMATE TO REPLACE COMPRESSOR CONTACTORS ON WAL"
type textarea "x"
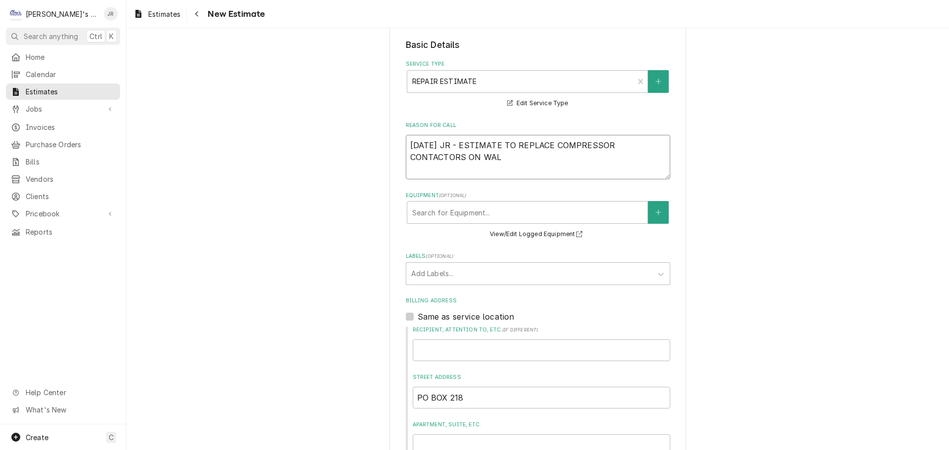
type textarea "9/3/2025 JR - ESTIMATE TO REPLACE COMPRESSOR CONTACTORS ON WALK"
type textarea "x"
type textarea "9/3/2025 JR - ESTIMATE TO REPLACE COMPRESSOR CONTACTORS ON WALKI"
type textarea "x"
type textarea "9/3/2025 JR - ESTIMATE TO REPLACE COMPRESSOR CONTACTORS ON WALK"
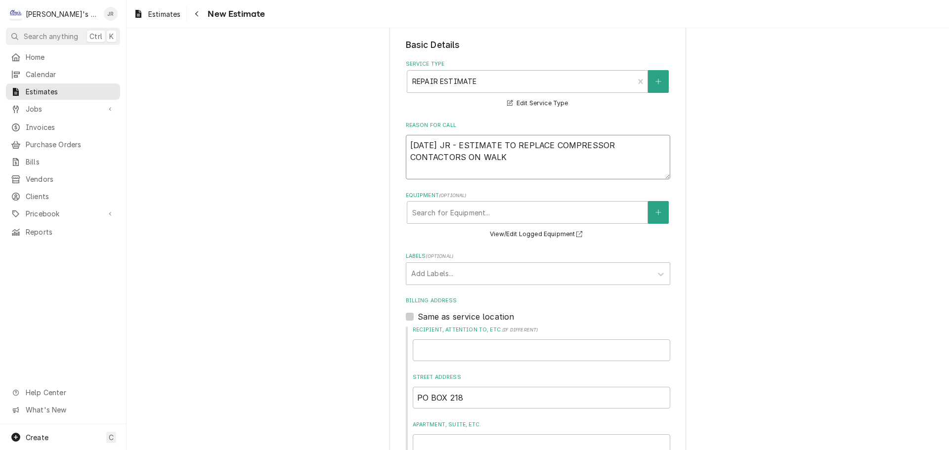
type textarea "x"
type textarea "9/3/2025 JR - ESTIMATE TO REPLACE COMPRESSOR CONTACTORS ON WALK"
type textarea "x"
type textarea "9/3/2025 JR - ESTIMATE TO REPLACE COMPRESSOR CONTACTORS ON WALK I"
type textarea "x"
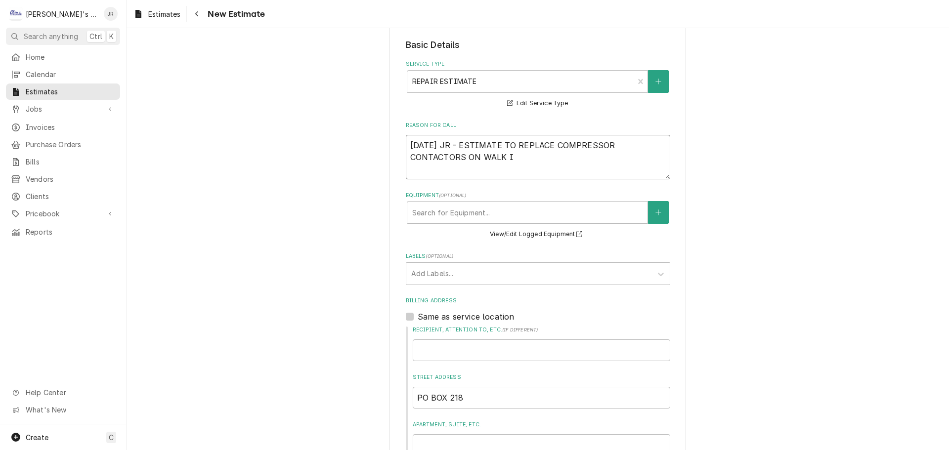
type textarea "9/3/2025 JR - ESTIMATE TO REPLACE COMPRESSOR CONTACTORS ON WALK IN"
type textarea "x"
type textarea "9/3/2025 JR - ESTIMATE TO REPLACE COMPRESSOR CONTACTORS ON WALK IN"
type textarea "x"
type textarea "9/3/2025 JR - ESTIMATE TO REPLACE COMPRESSOR CONTACTORS ON WALK IN C"
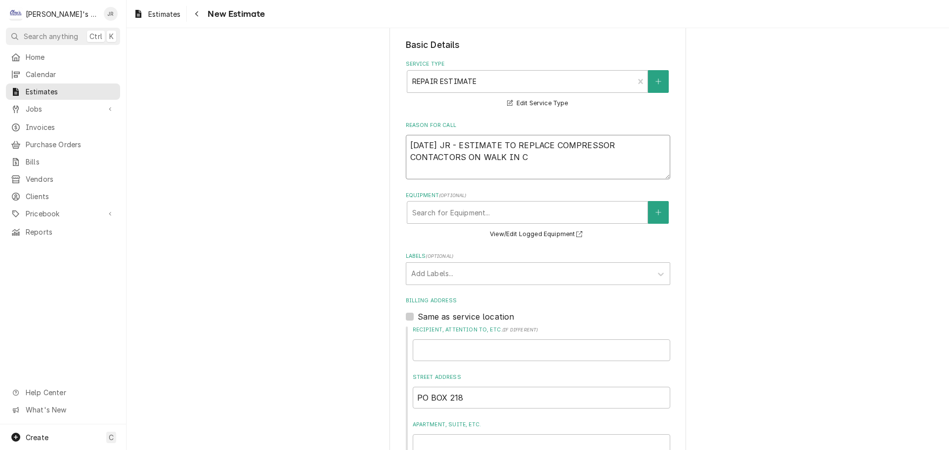
type textarea "x"
type textarea "9/3/2025 JR - ESTIMATE TO REPLACE COMPRESSOR CONTACTORS ON WALK IN CO"
type textarea "x"
type textarea "9/3/2025 JR - ESTIMATE TO REPLACE COMPRESSOR CONTACTORS ON WALK IN COO"
type textarea "x"
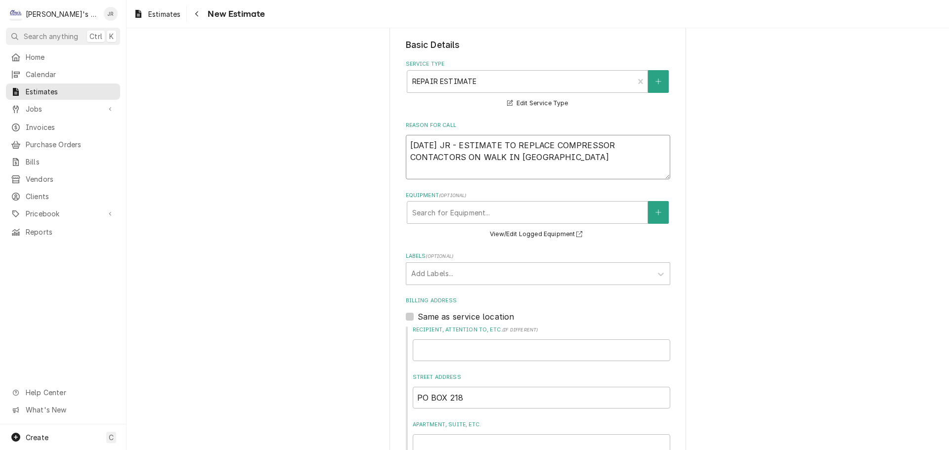
type textarea "9/3/2025 JR - ESTIMATE TO REPLACE COMPRESSOR CONTACTORS ON WALK IN COOL"
type textarea "x"
type textarea "9/3/2025 JR - ESTIMATE TO REPLACE COMPRESSOR CONTACTORS ON WALK IN COOLE"
type textarea "x"
type textarea "9/3/2025 JR - ESTIMATE TO REPLACE COMPRESSOR CONTACTORS ON WALK IN COOLER"
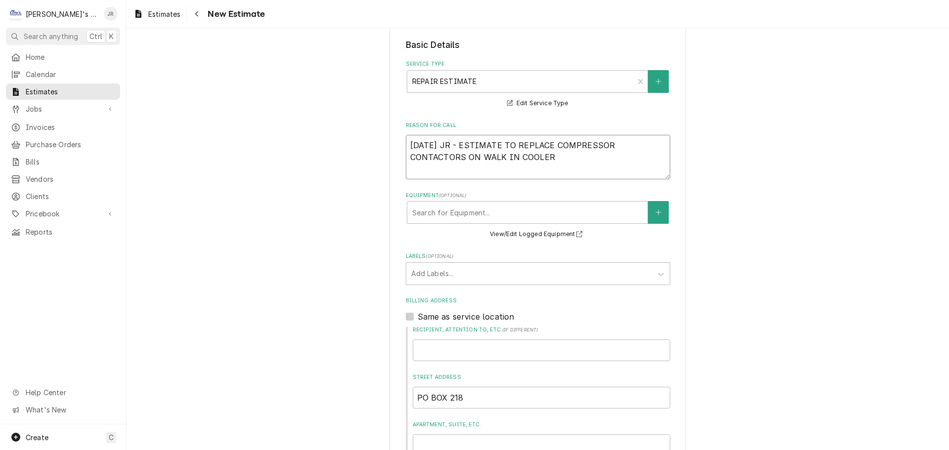
type textarea "x"
type textarea "9/3/2025 JR - ESTIMATE TO REPLACE COMPRESSOR CONTACTORS ON WALK IN COOLER"
type textarea "x"
type textarea "9/3/2025 JR - ESTIMATE TO REPLACE COMPRESSOR CONTACTORS ON WALK IN COOLER A"
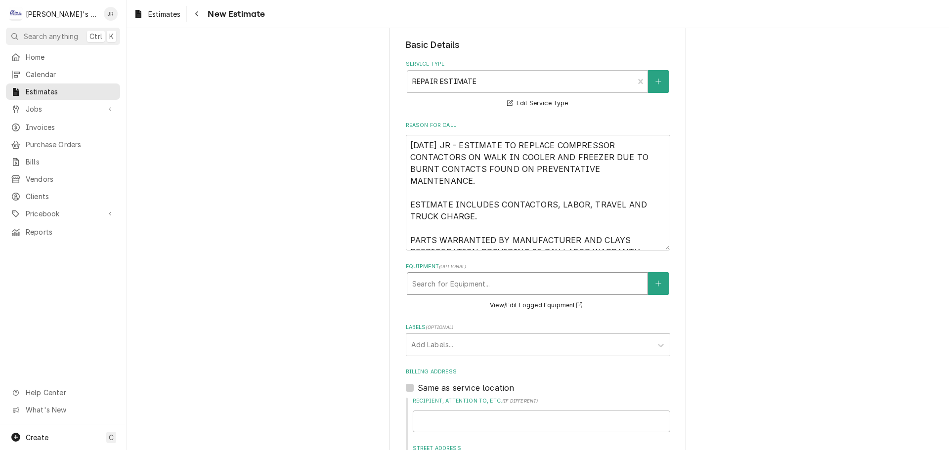
click at [487, 285] on div "Equipment" at bounding box center [527, 284] width 230 height 18
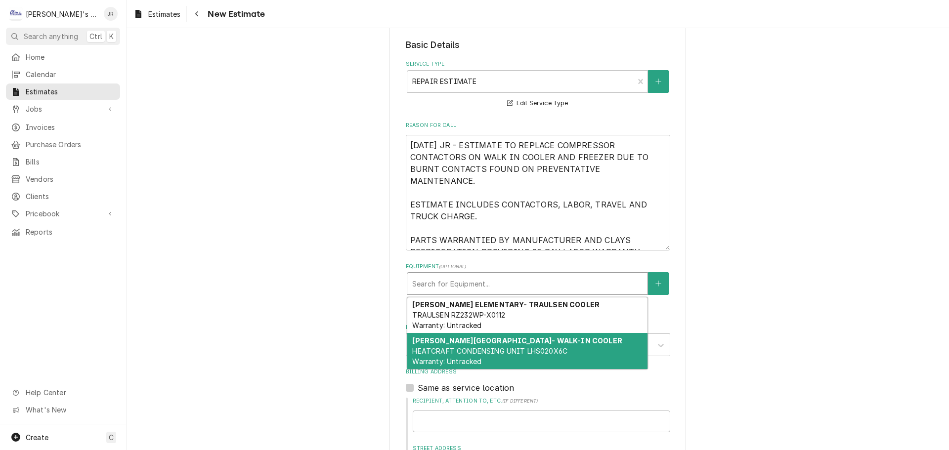
click at [476, 357] on div "HARRISON ELEMENTARY- WALK-IN COOLER HEATCRAFT CONDENSING UNIT LHS020X6C Warrant…" at bounding box center [527, 351] width 240 height 36
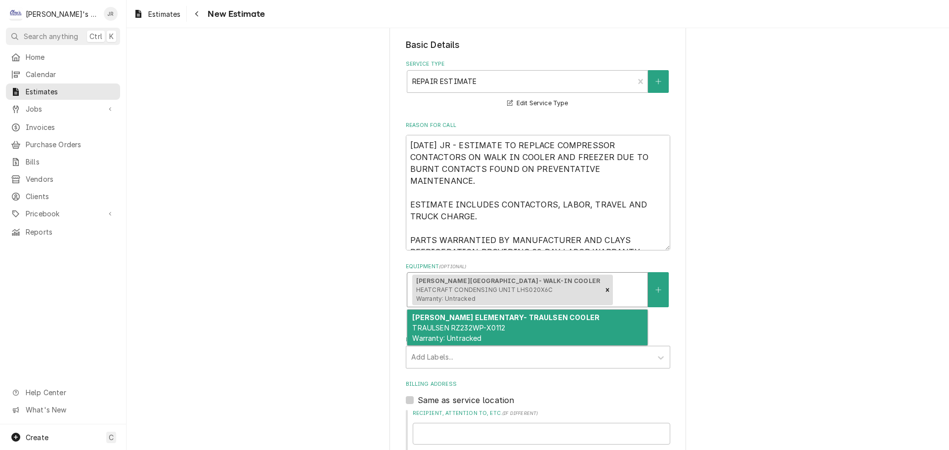
drag, startPoint x: 629, startPoint y: 297, endPoint x: 585, endPoint y: 297, distance: 44.5
click at [628, 297] on div "Equipment" at bounding box center [629, 290] width 28 height 18
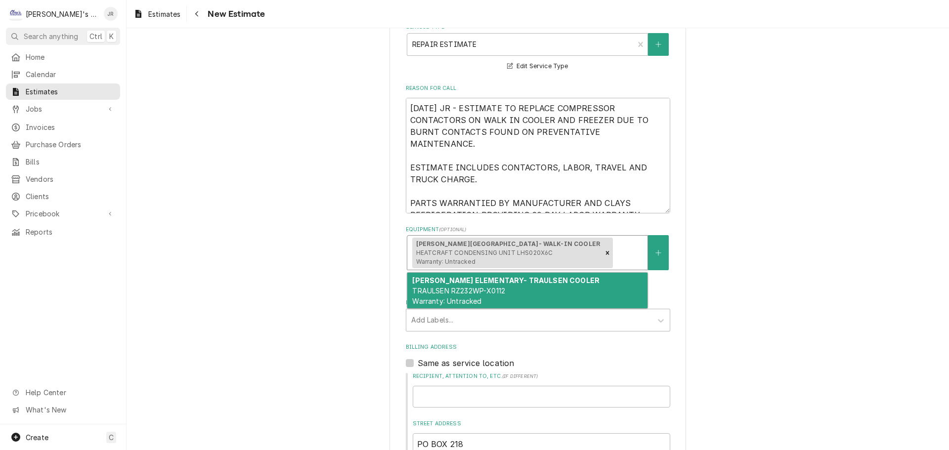
scroll to position [297, 0]
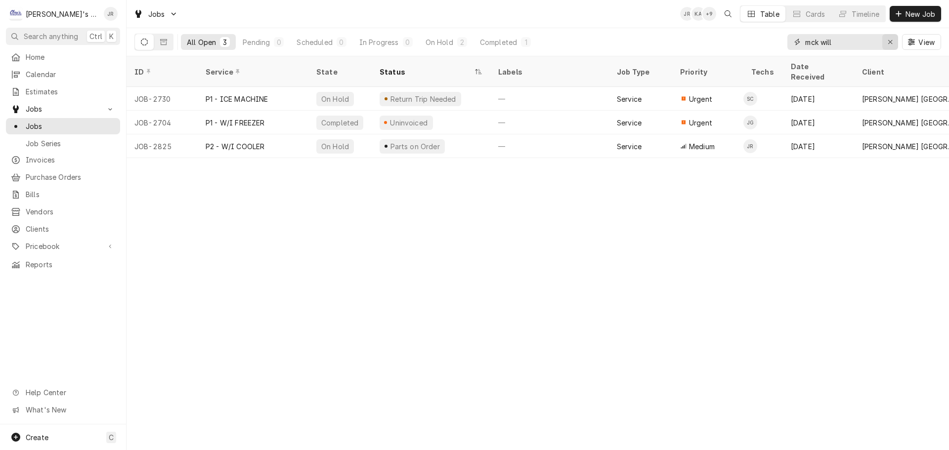
click at [895, 46] on div "Erase input" at bounding box center [890, 42] width 10 height 10
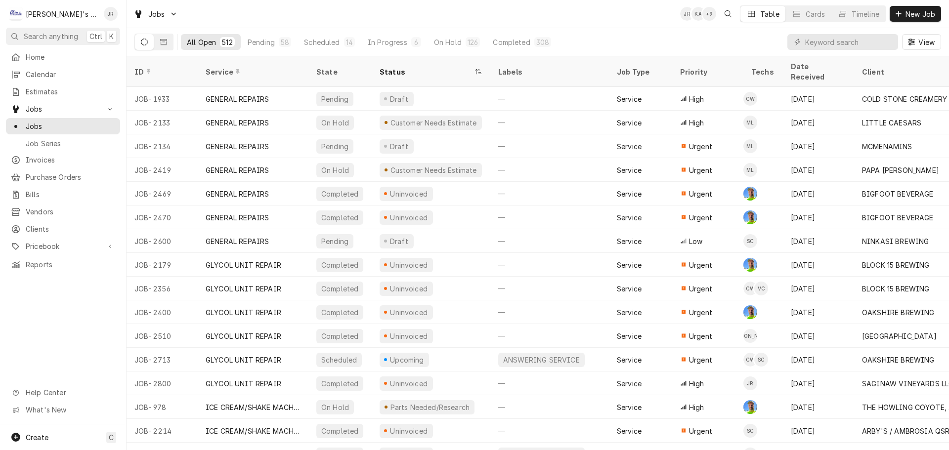
click at [377, 51] on div "All Open 512 Pending 58 Scheduled 14 In Progress 6 On Hold 126 Completed 308" at bounding box center [369, 42] width 376 height 28
click at [382, 47] on button "In Progress 6" at bounding box center [394, 42] width 65 height 16
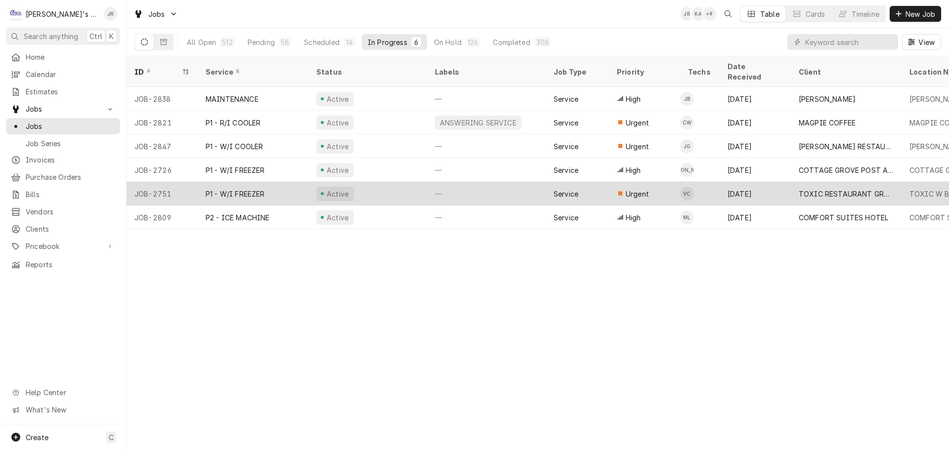
click at [382, 182] on div "Active" at bounding box center [367, 194] width 119 height 24
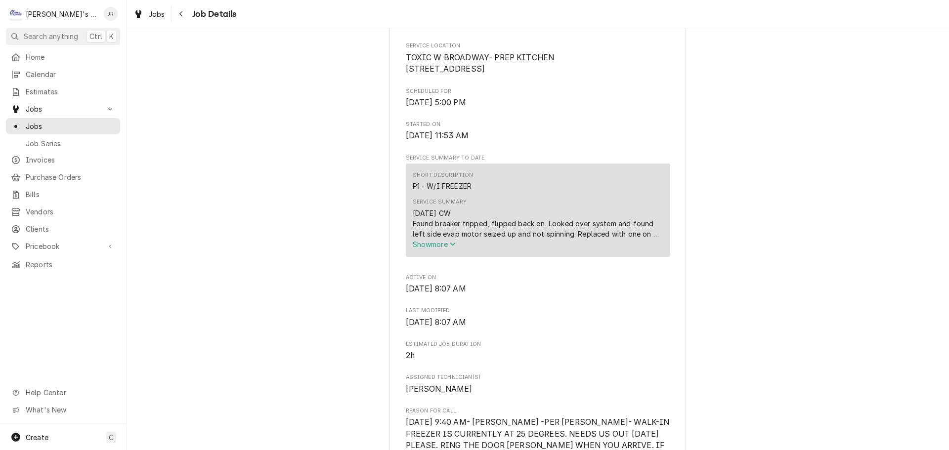
scroll to position [297, 0]
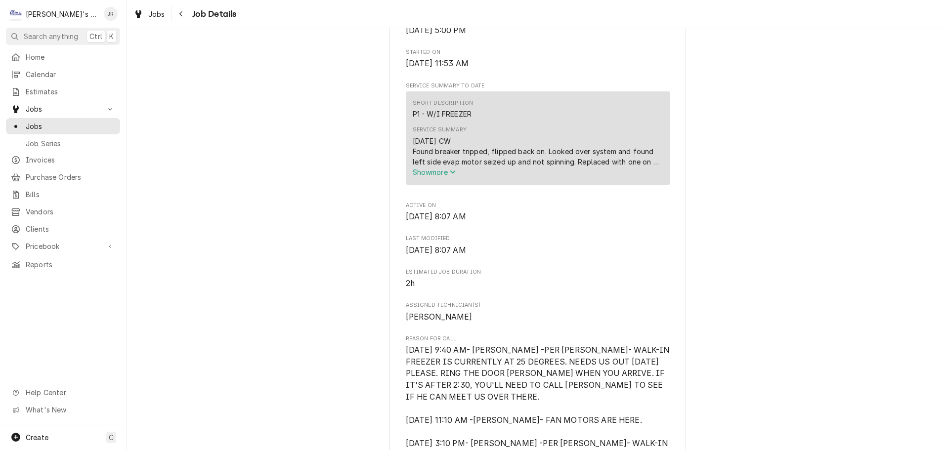
click at [431, 176] on span "Show more" at bounding box center [434, 172] width 43 height 8
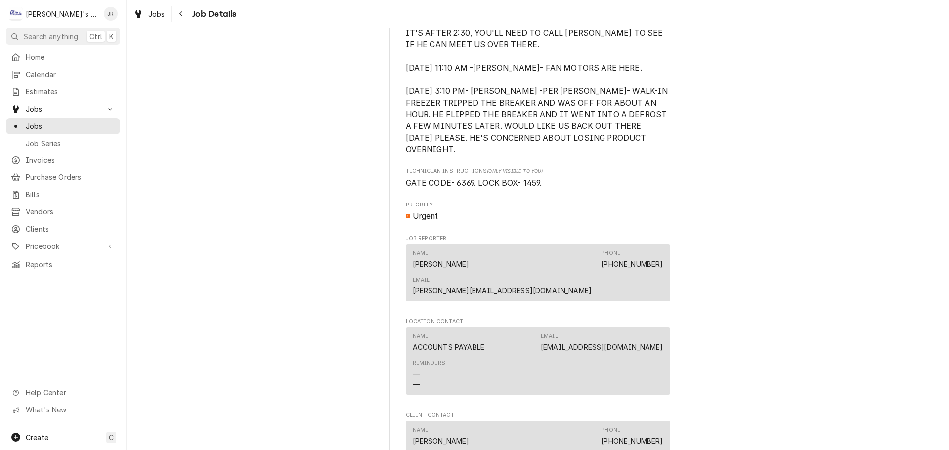
scroll to position [1087, 0]
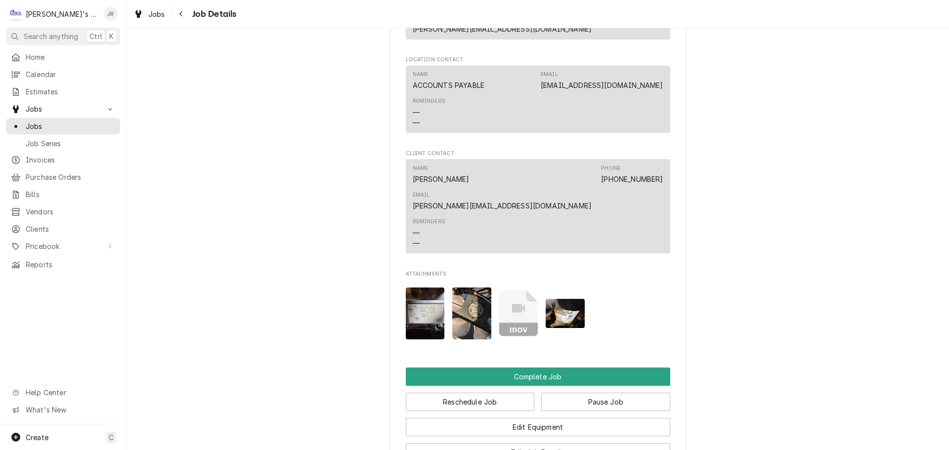
click at [504, 323] on rect "Attachments" at bounding box center [518, 330] width 39 height 14
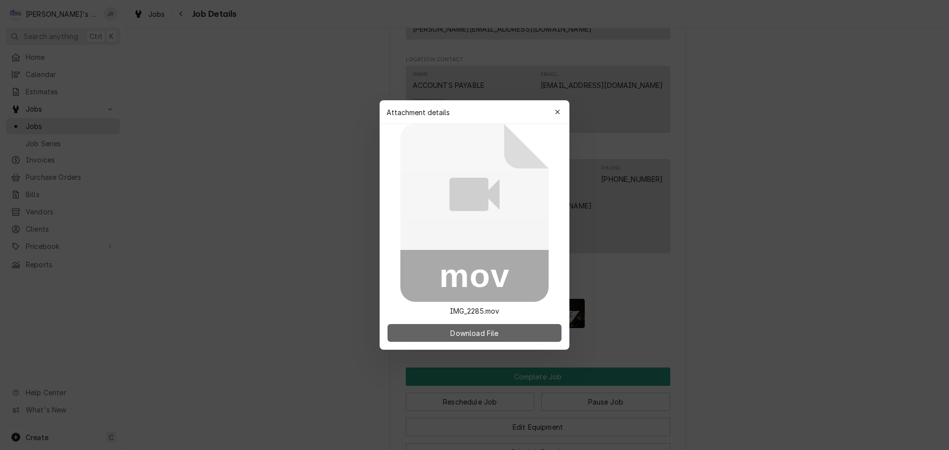
click at [486, 332] on span "Download File" at bounding box center [474, 333] width 52 height 10
click at [556, 111] on icon "button" at bounding box center [557, 112] width 4 height 4
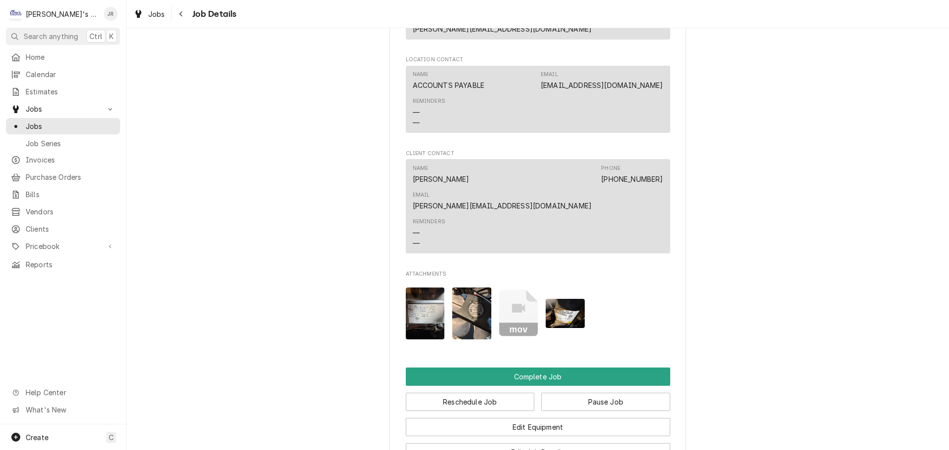
click at [563, 299] on img "Attachments" at bounding box center [565, 313] width 39 height 29
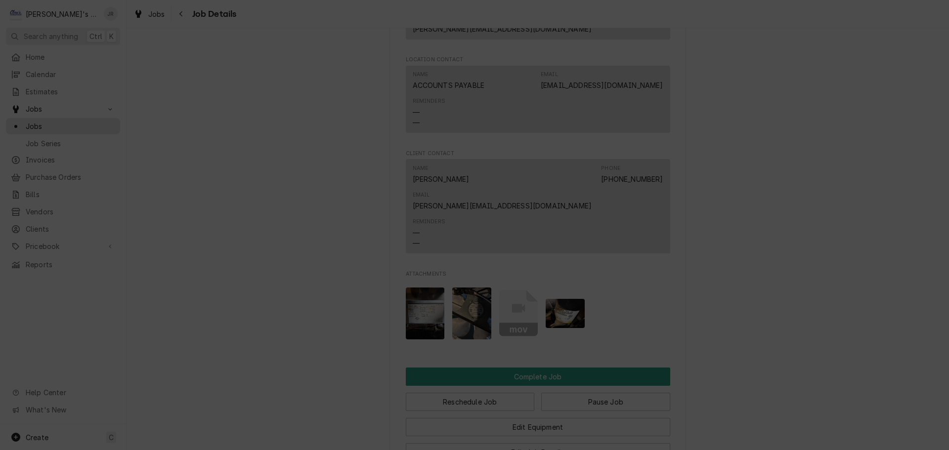
click at [560, 132] on icon "button" at bounding box center [557, 130] width 5 height 7
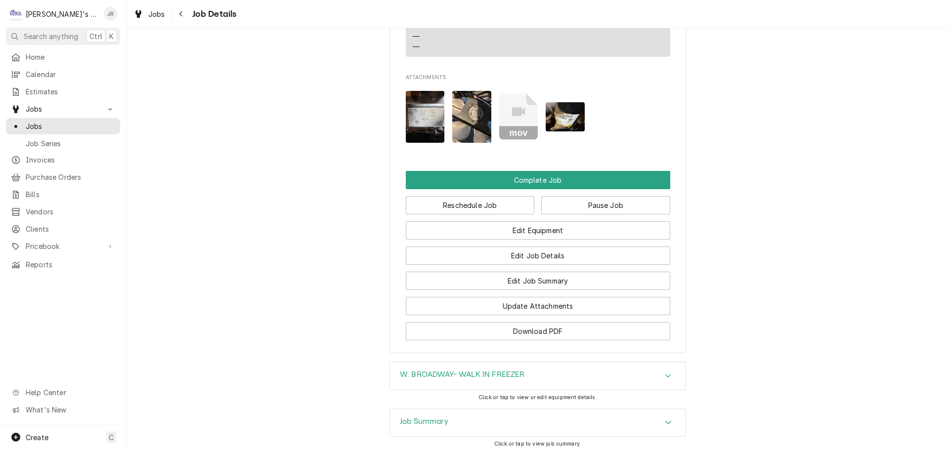
scroll to position [1307, 0]
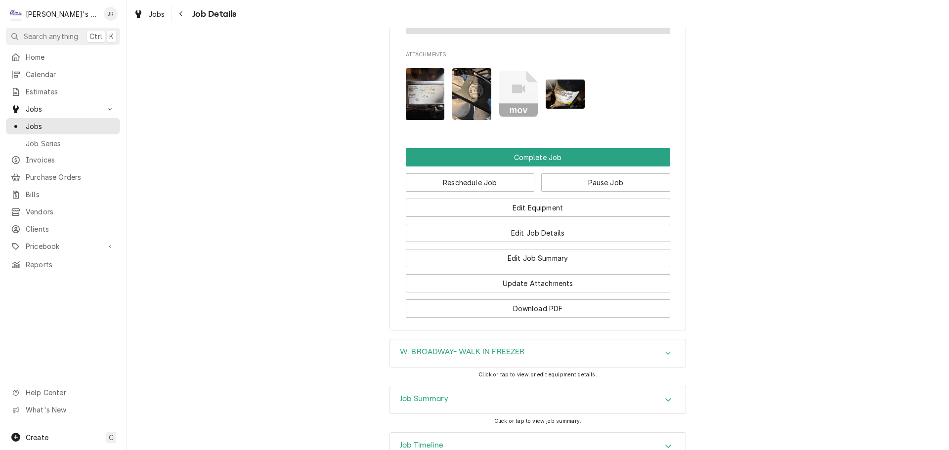
click at [464, 386] on div "Job Summary" at bounding box center [538, 400] width 296 height 28
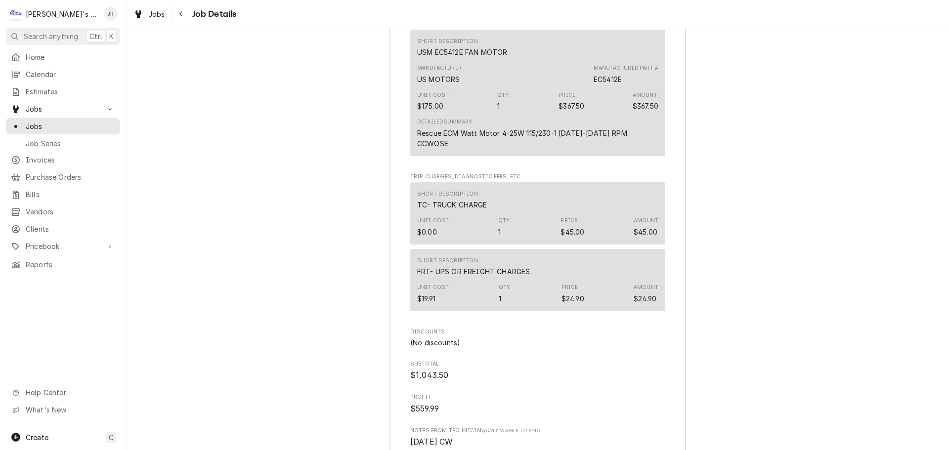
scroll to position [2483, 0]
